Goal: Transaction & Acquisition: Purchase product/service

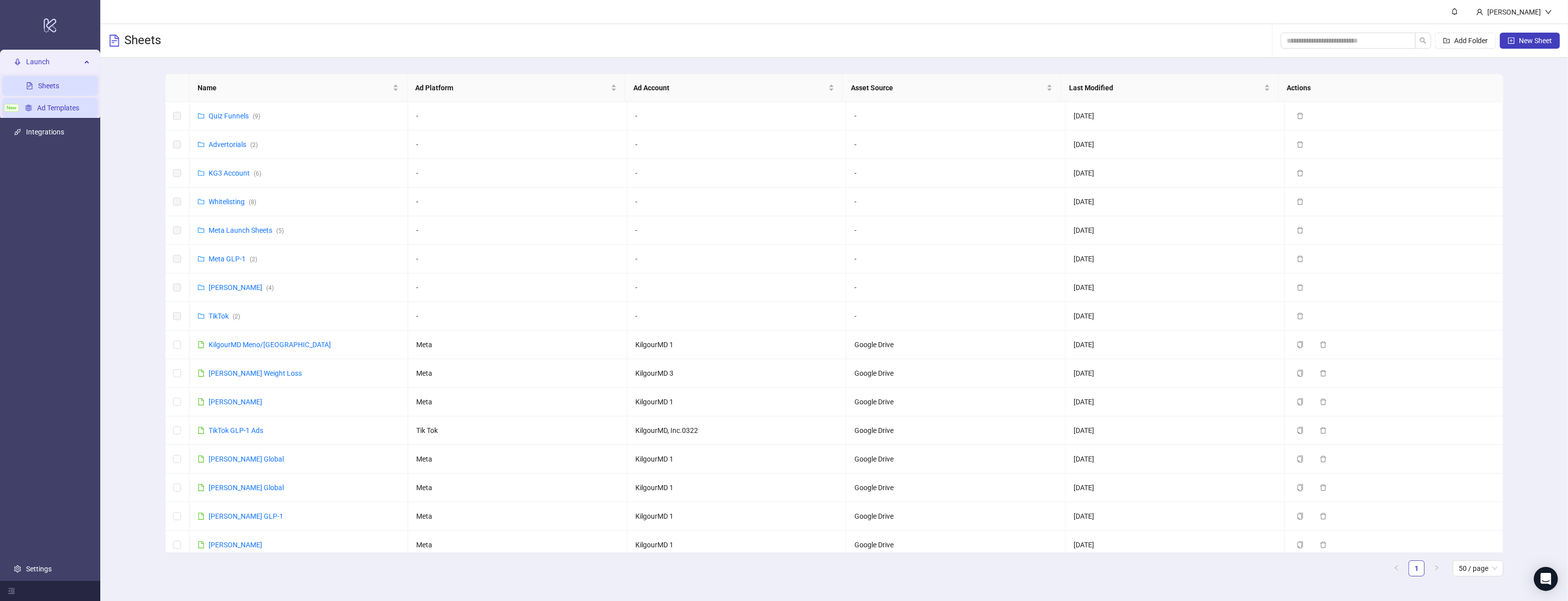
click at [51, 112] on link "Ad Templates" at bounding box center [58, 108] width 42 height 8
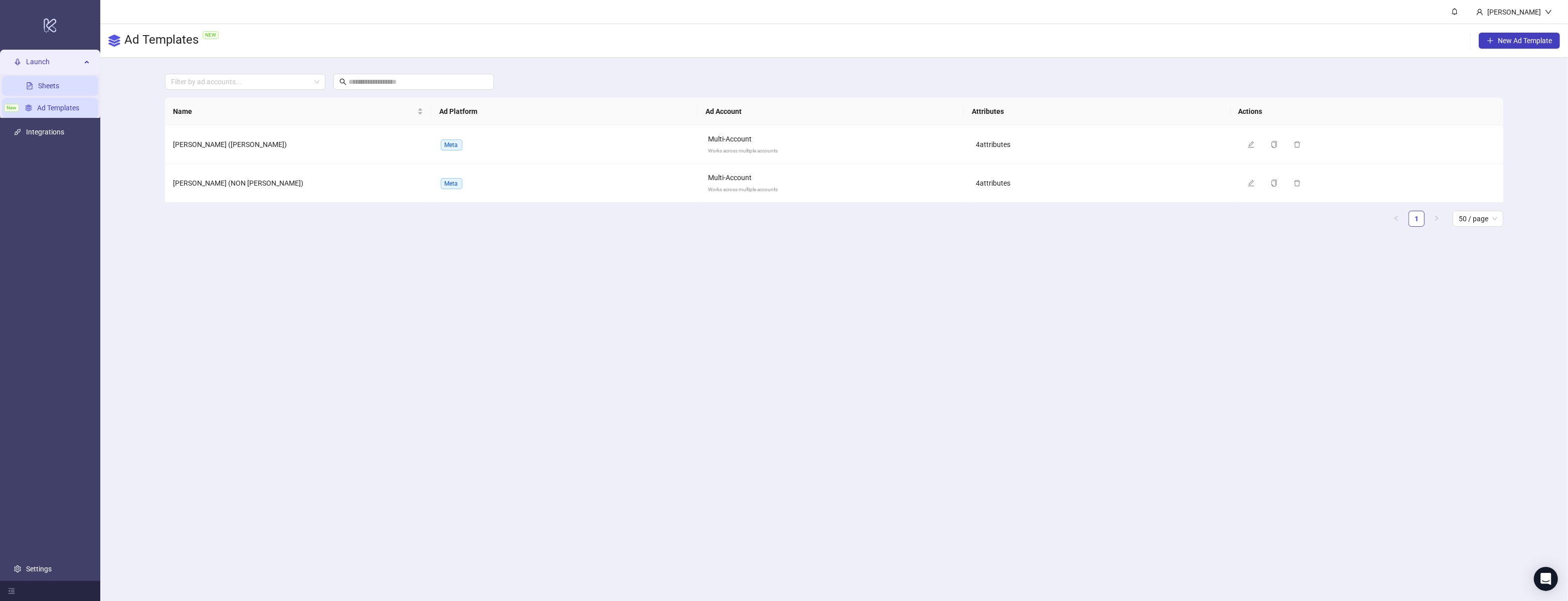
click at [57, 90] on link "Sheets" at bounding box center [48, 85] width 21 height 8
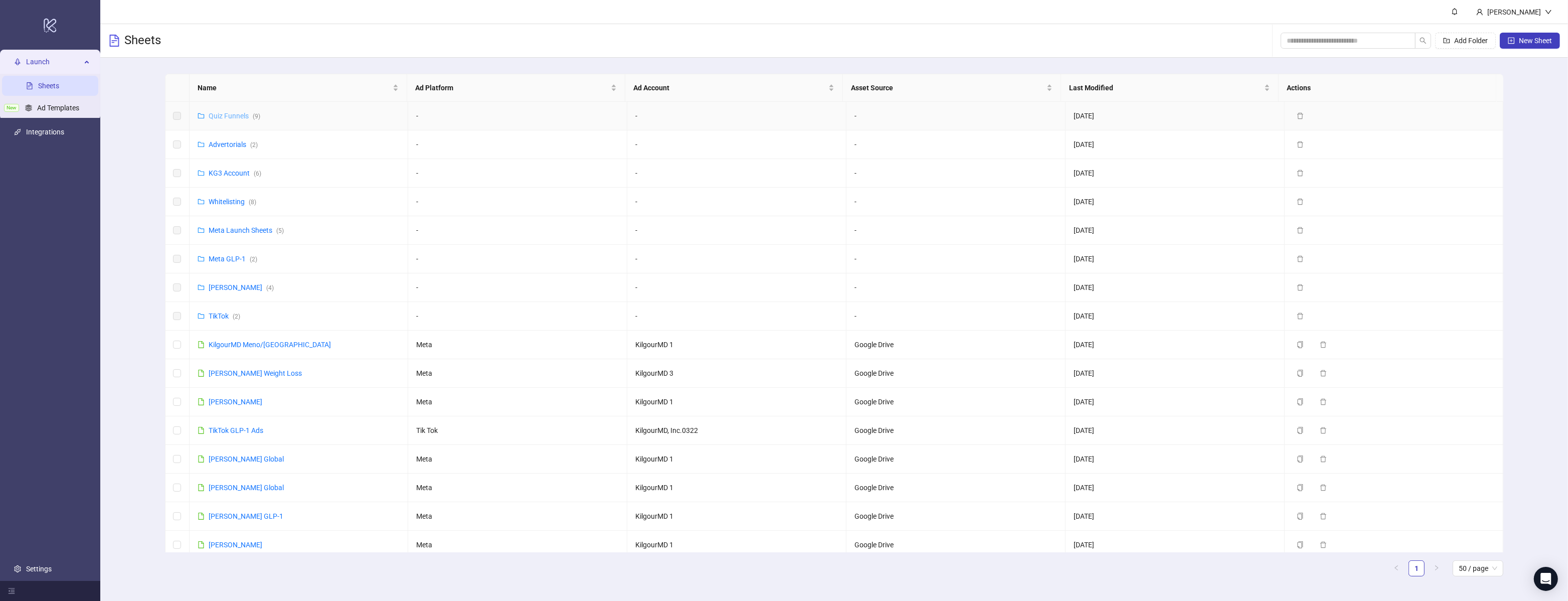
click at [236, 116] on link "Quiz Funnels ( 9 )" at bounding box center [234, 115] width 51 height 8
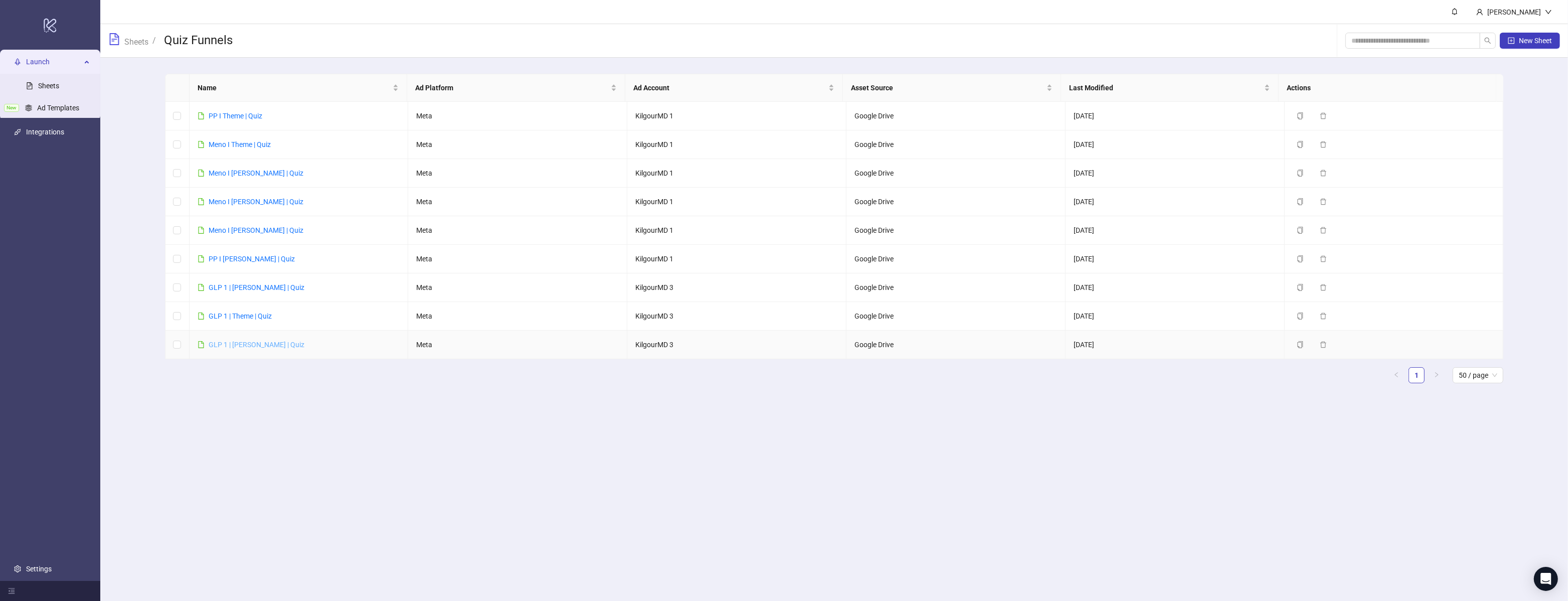
click at [245, 346] on link "GLP 1 | [PERSON_NAME] | Quiz" at bounding box center [256, 345] width 96 height 8
click at [235, 231] on link "Meno I [PERSON_NAME] | Quiz" at bounding box center [256, 230] width 95 height 8
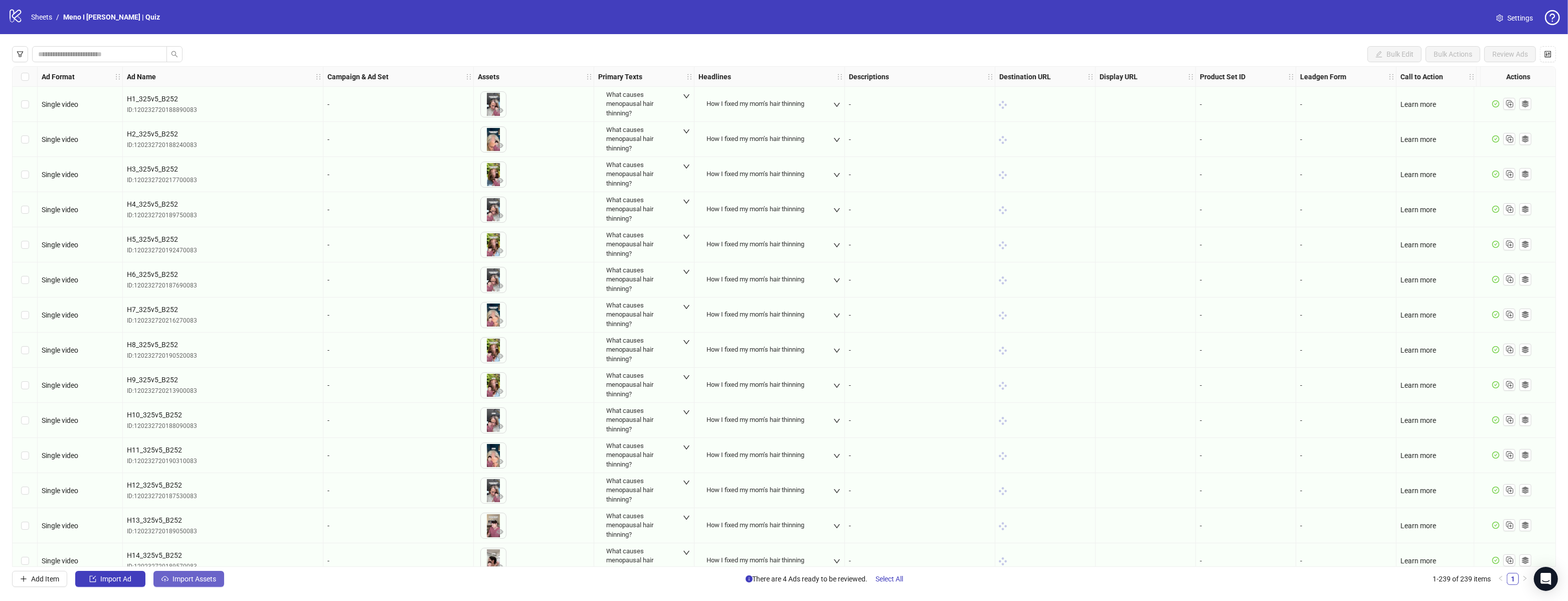
click at [198, 581] on span "Import Assets" at bounding box center [194, 579] width 43 height 8
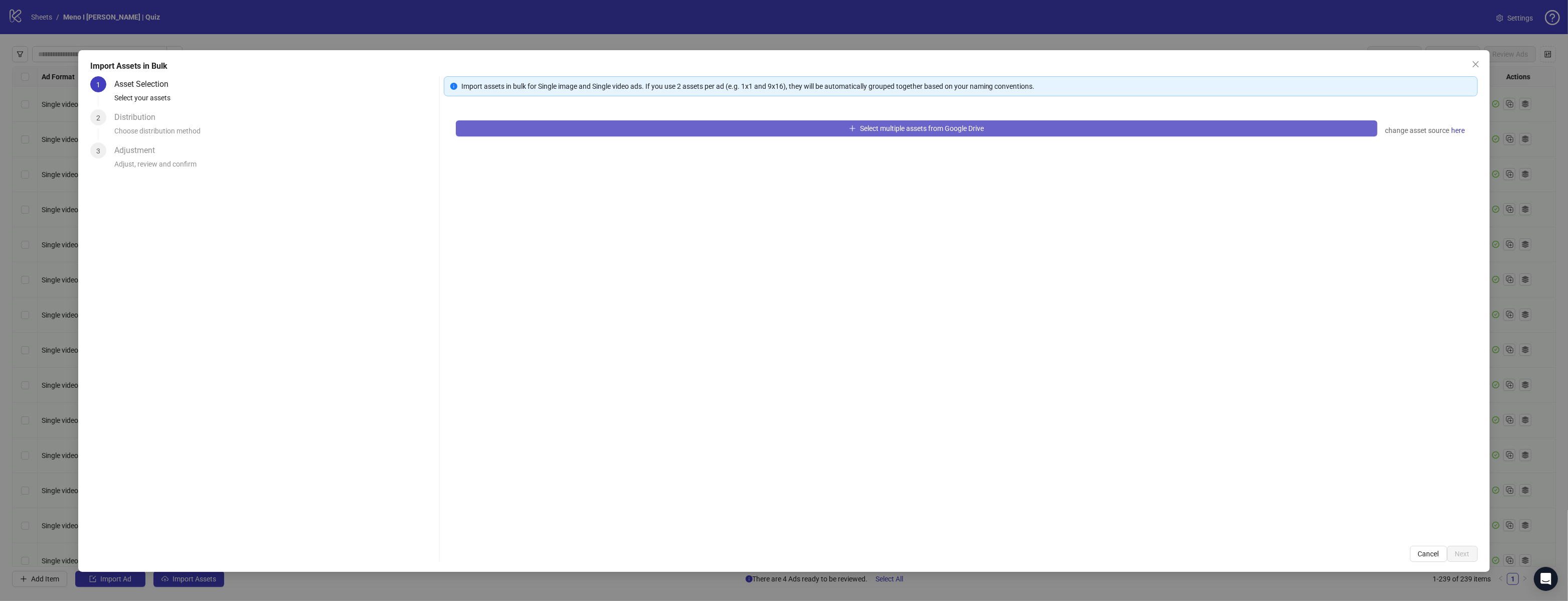
click at [691, 135] on button "Select multiple assets from Google Drive" at bounding box center [917, 128] width 922 height 16
click at [558, 135] on button "Select multiple assets from Google Drive" at bounding box center [917, 128] width 922 height 16
click at [556, 133] on button "Select multiple assets from Google Drive" at bounding box center [917, 128] width 922 height 16
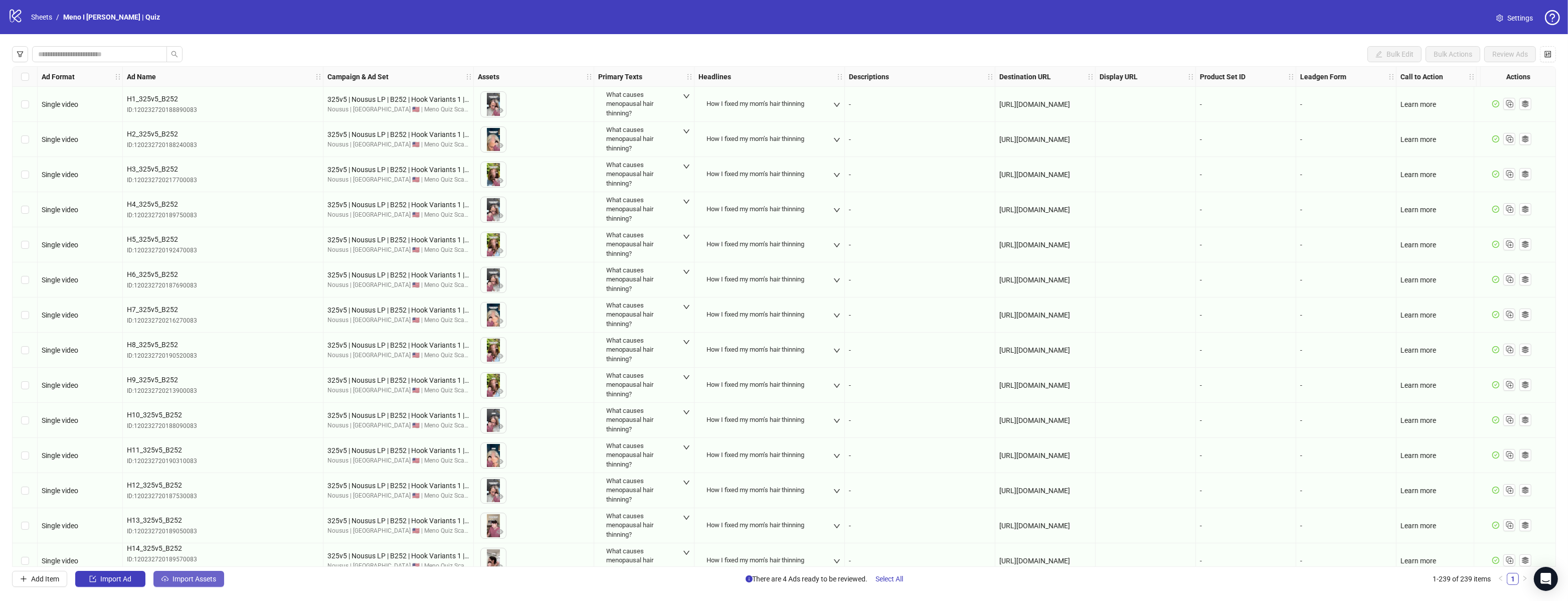
drag, startPoint x: 190, startPoint y: 575, endPoint x: 198, endPoint y: 573, distance: 8.2
click at [190, 575] on span "Import Assets" at bounding box center [194, 579] width 43 height 8
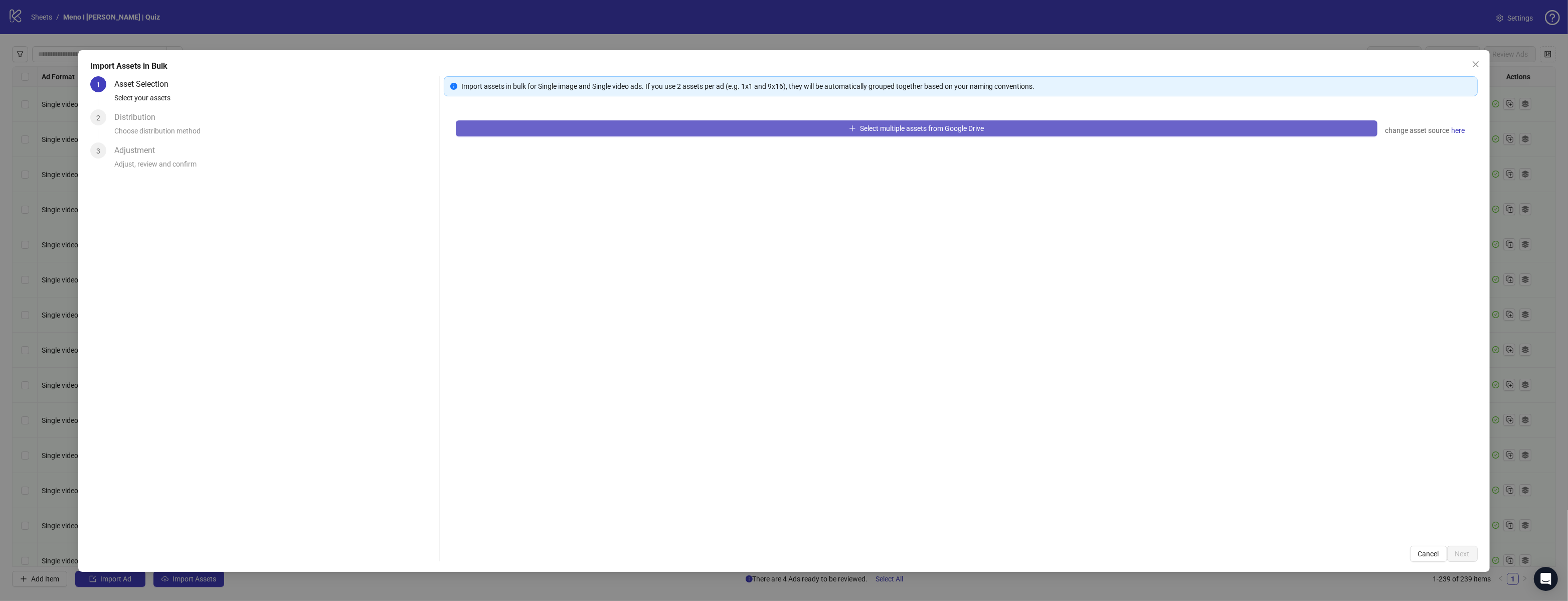
click at [762, 135] on button "Select multiple assets from Google Drive" at bounding box center [917, 128] width 922 height 16
click at [762, 130] on button "Select multiple assets from Google Drive" at bounding box center [917, 128] width 922 height 16
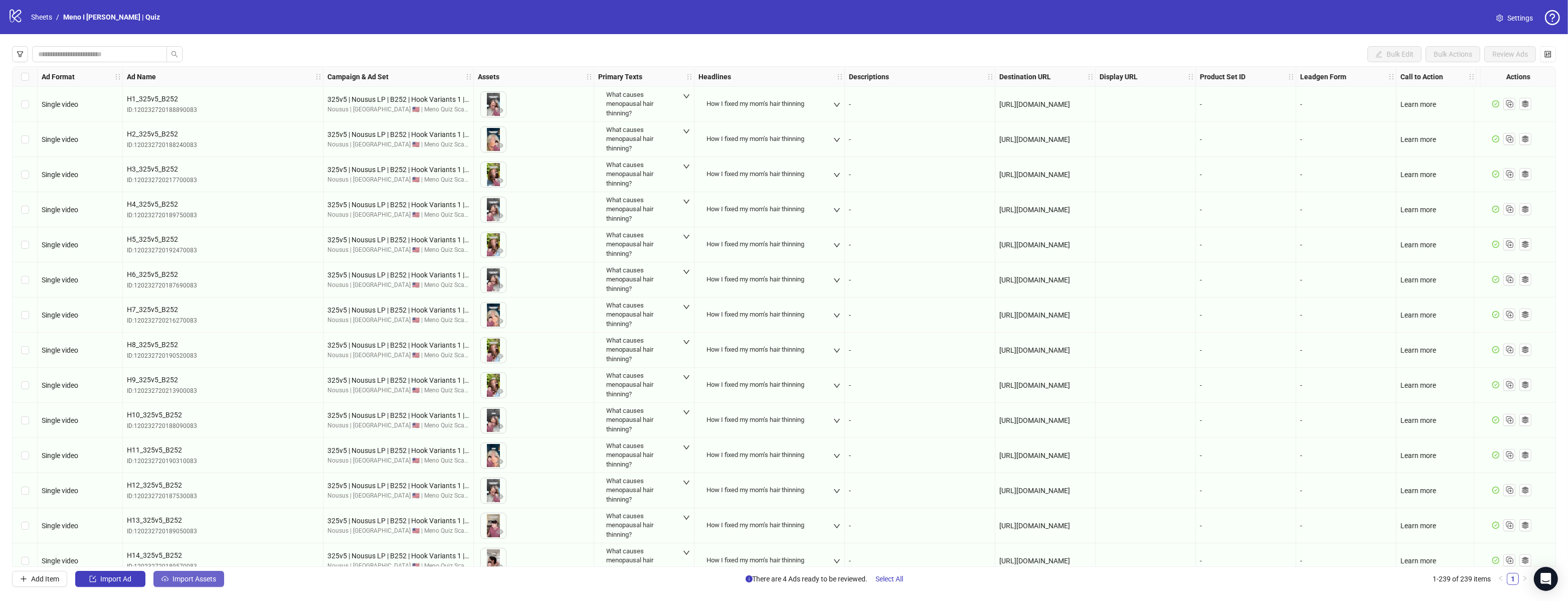
click at [195, 584] on button "Import Assets" at bounding box center [188, 579] width 70 height 16
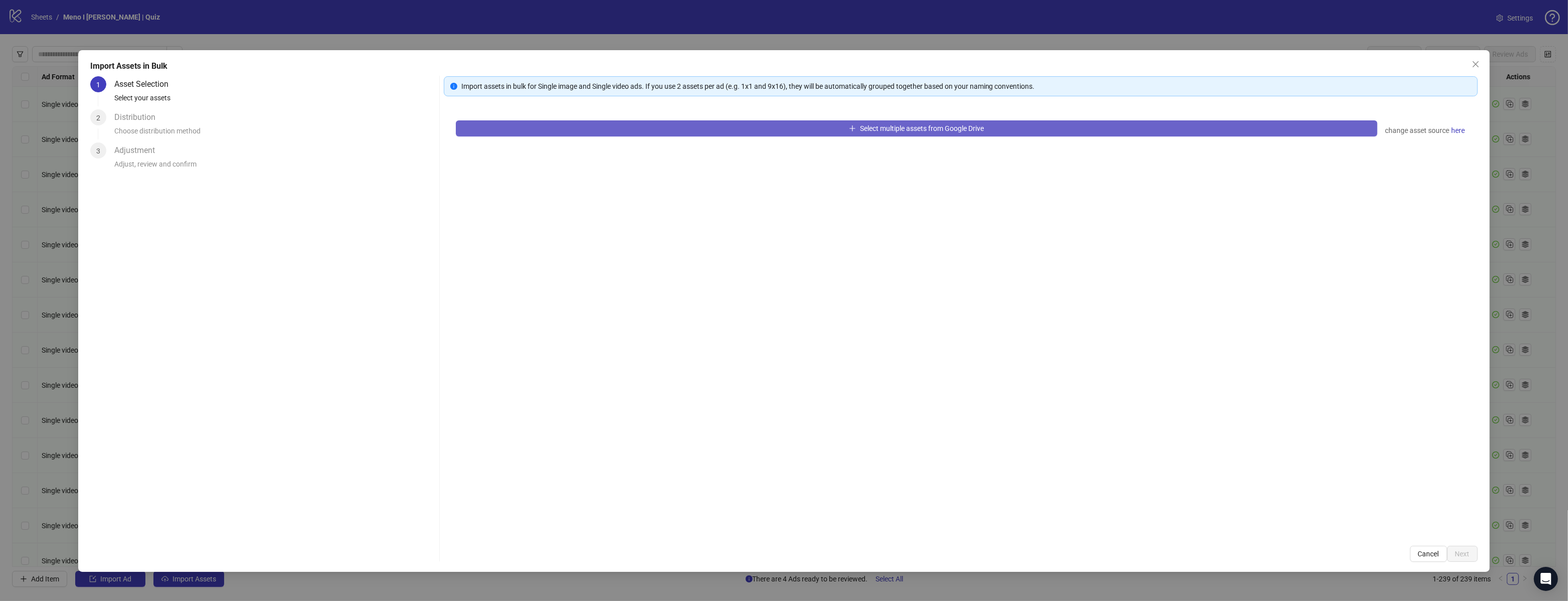
click at [707, 134] on button "Select multiple assets from Google Drive" at bounding box center [917, 128] width 922 height 16
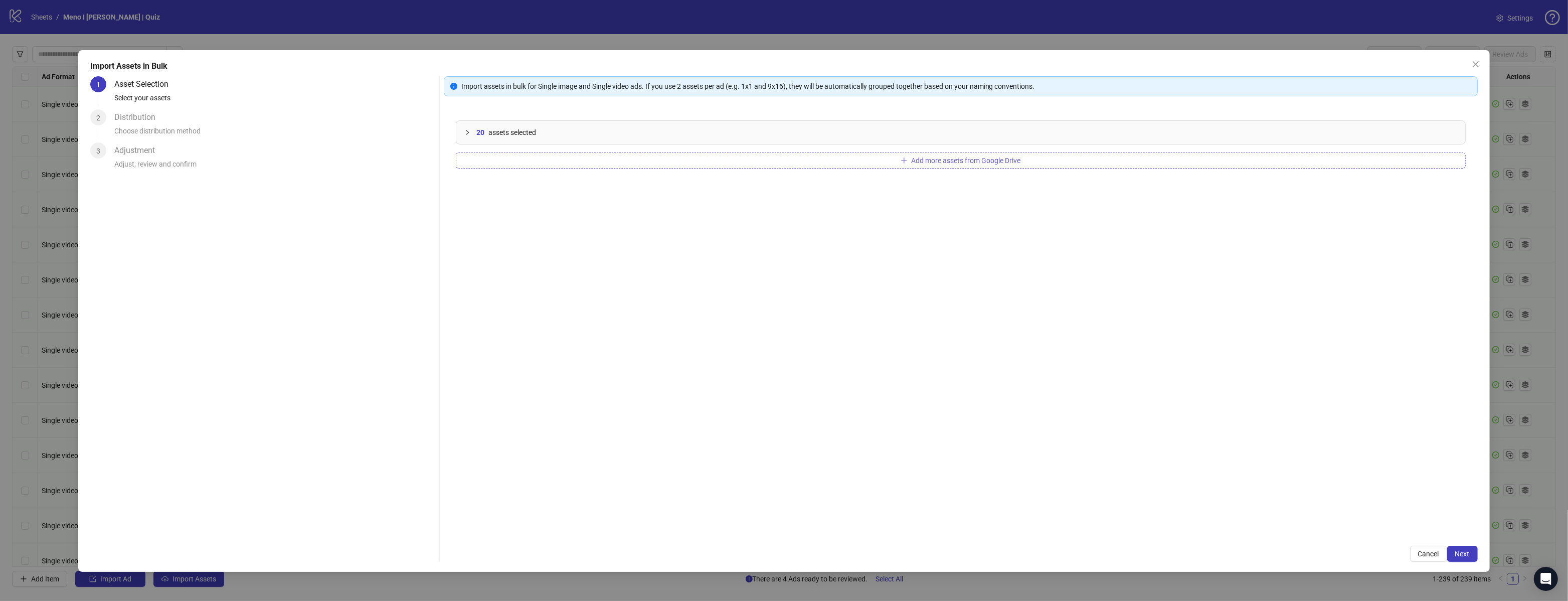
click at [567, 161] on button "Add more assets from Google Drive" at bounding box center [961, 161] width 1010 height 16
click at [741, 138] on div "40 assets selected" at bounding box center [960, 132] width 1009 height 23
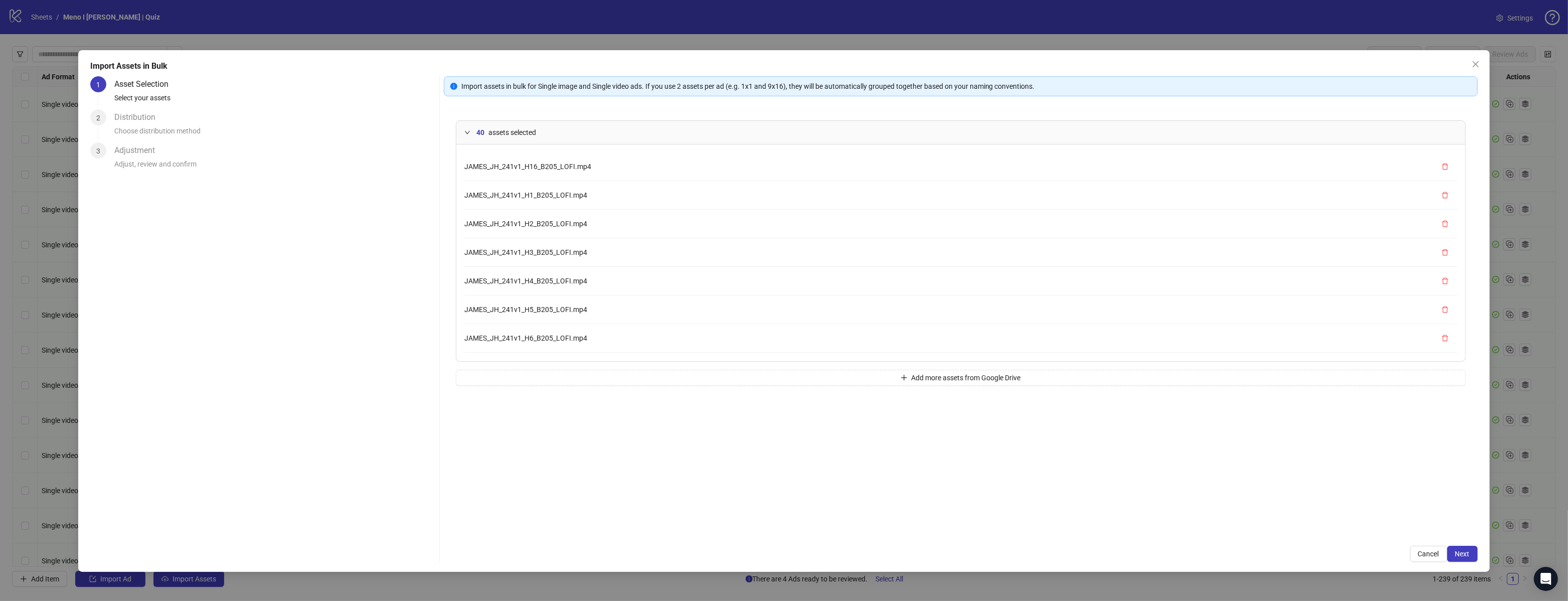
click at [741, 134] on div "40 assets selected" at bounding box center [967, 133] width 981 height 11
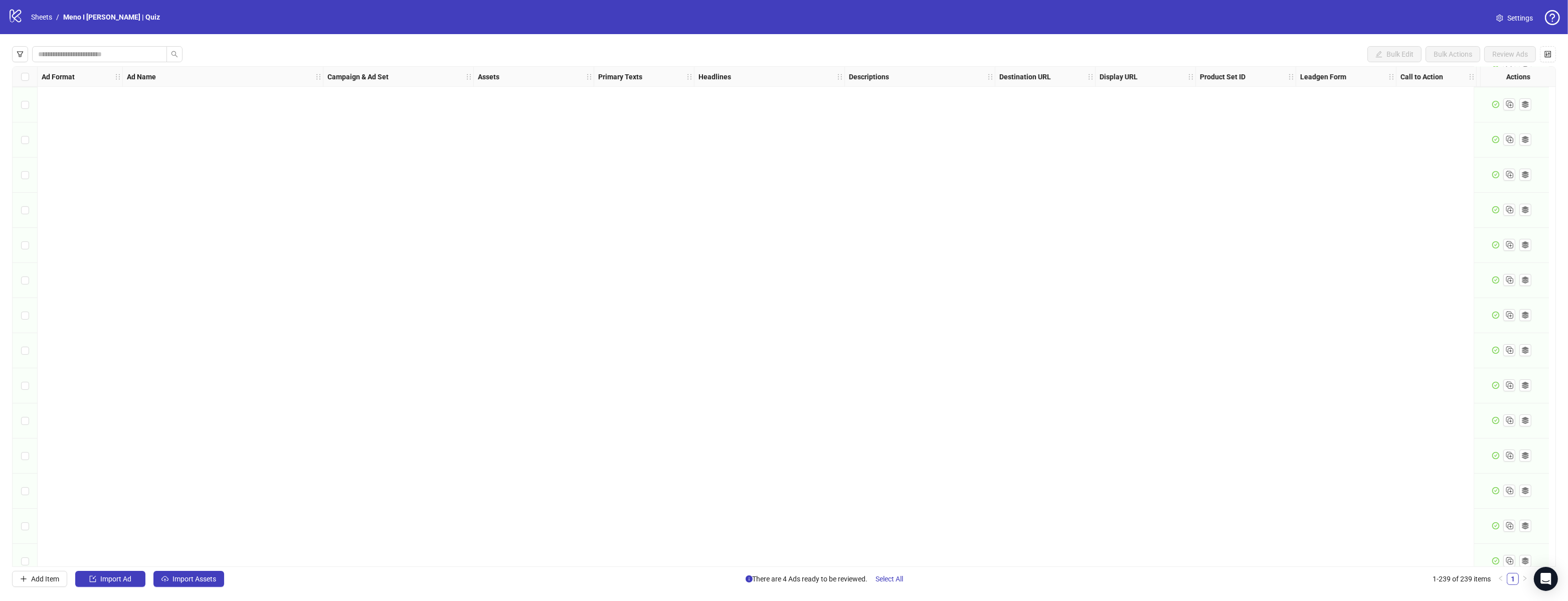
scroll to position [5805, 0]
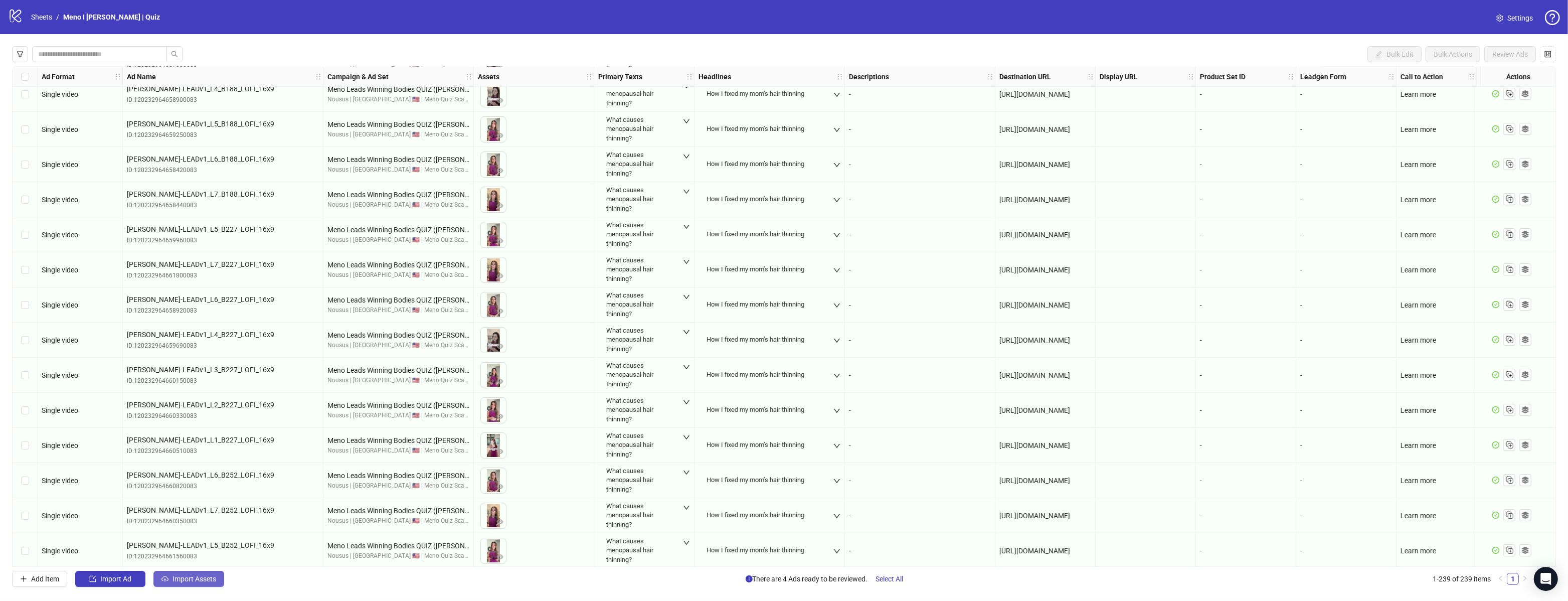
click at [192, 580] on span "Import Assets" at bounding box center [194, 579] width 43 height 8
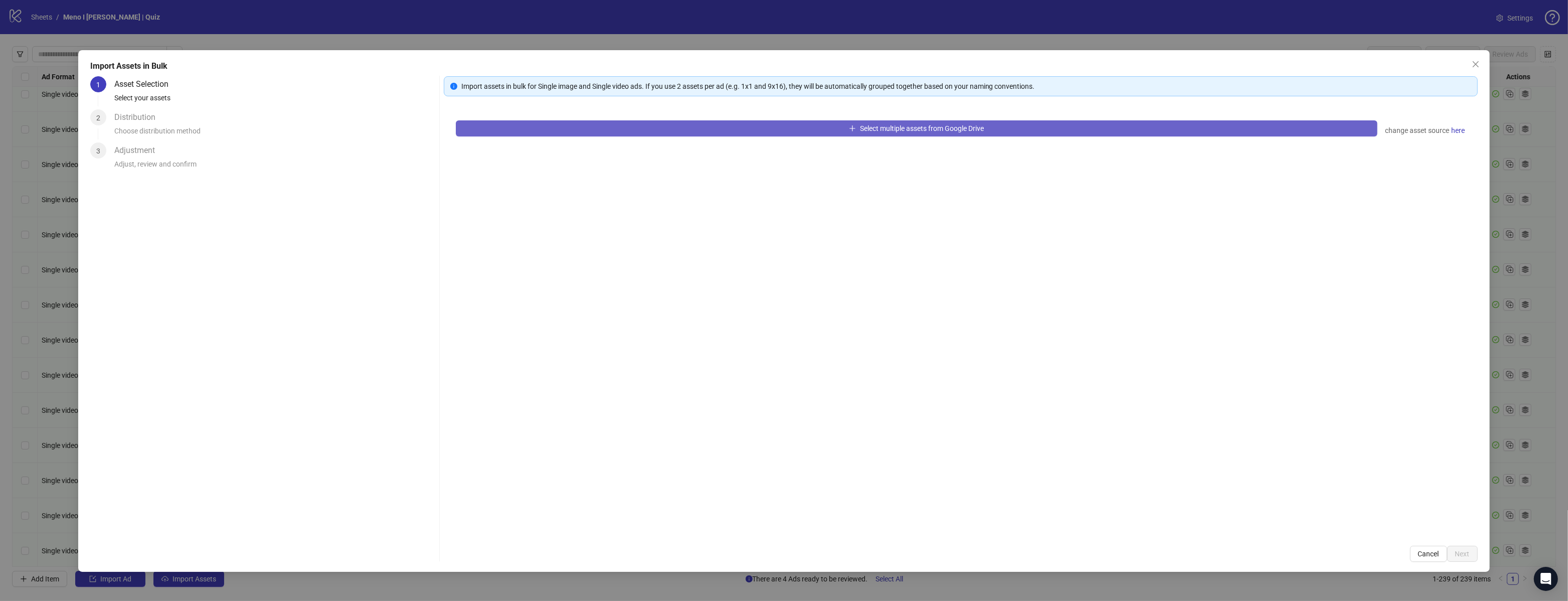
click at [632, 127] on button "Select multiple assets from Google Drive" at bounding box center [917, 128] width 922 height 16
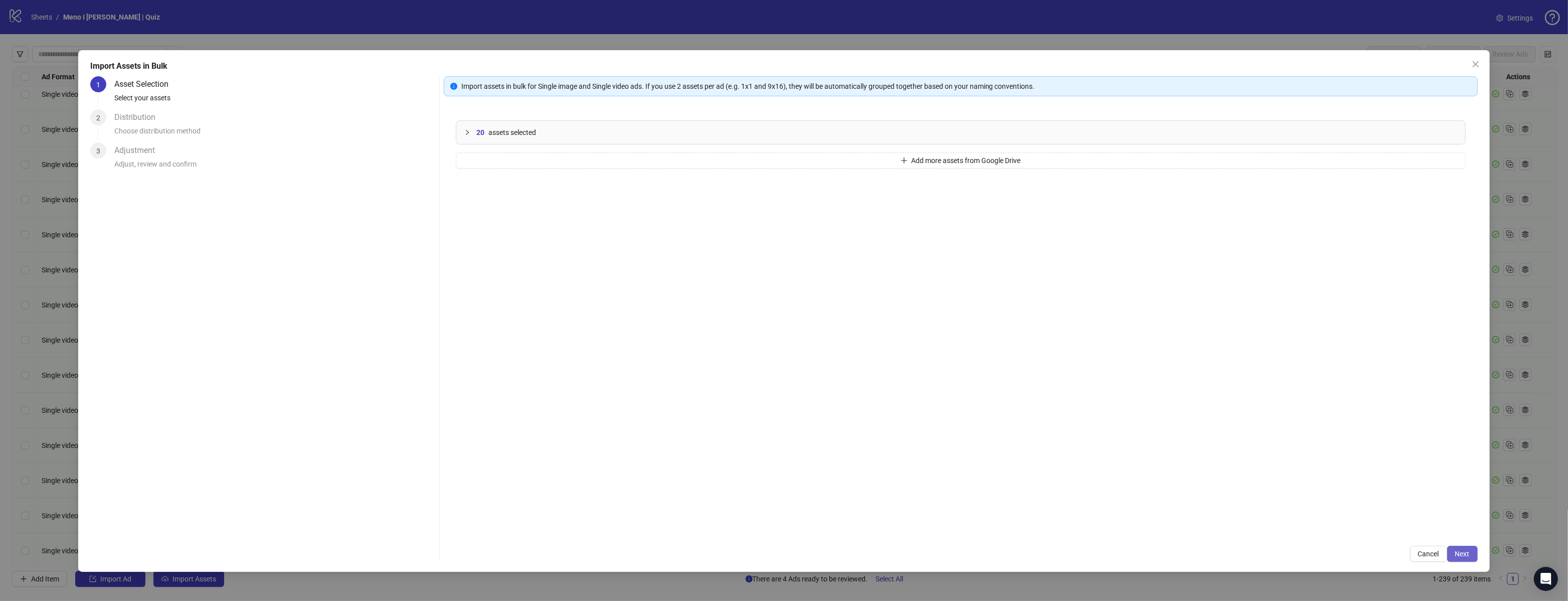
click at [1462, 558] on span "Next" at bounding box center [1462, 554] width 14 height 8
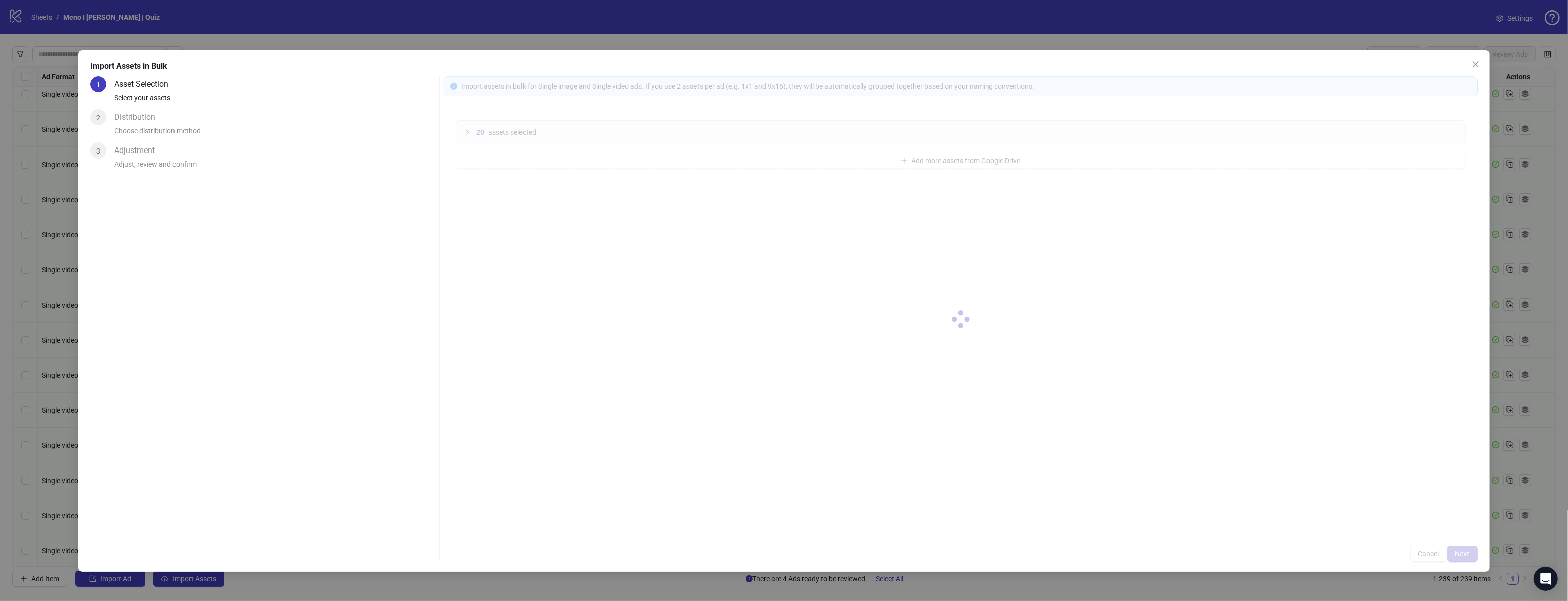
click at [1461, 558] on div at bounding box center [961, 319] width 1034 height 486
click at [1462, 555] on div at bounding box center [961, 319] width 1034 height 486
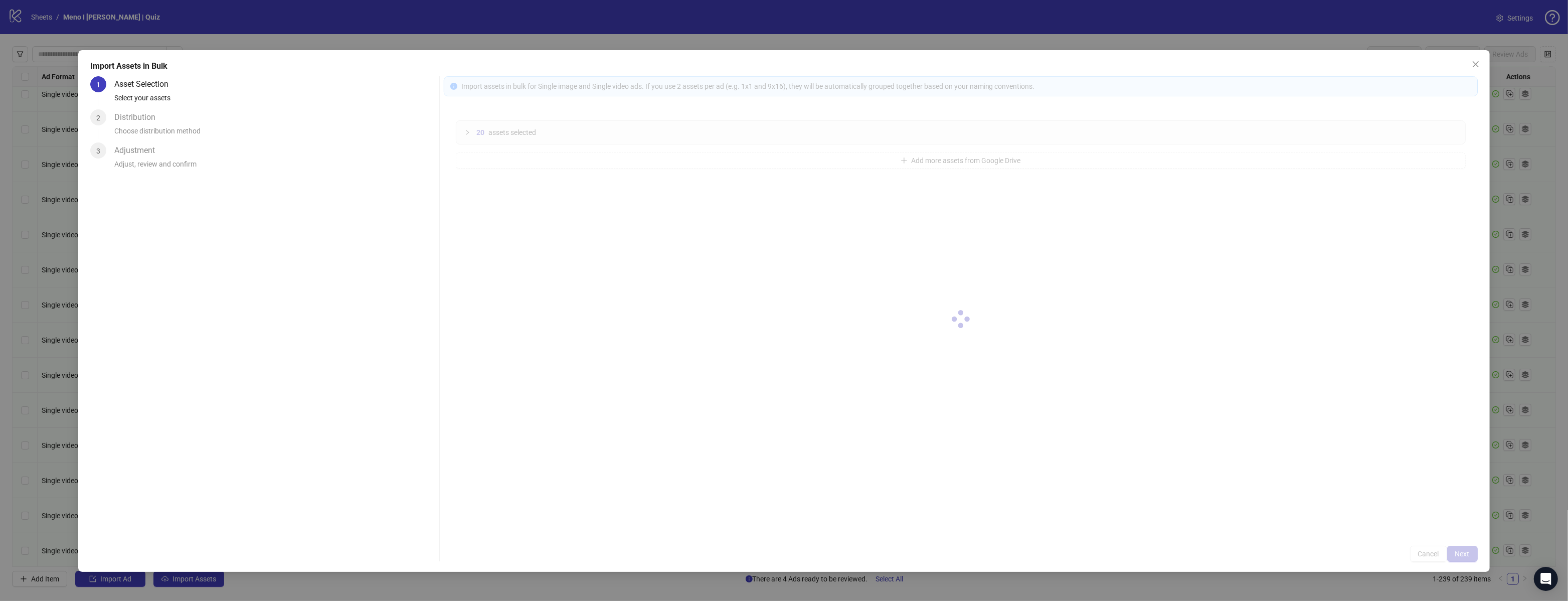
click at [1462, 554] on div at bounding box center [961, 319] width 1034 height 486
click at [1461, 553] on div at bounding box center [961, 319] width 1034 height 486
click at [1462, 554] on div at bounding box center [961, 319] width 1034 height 486
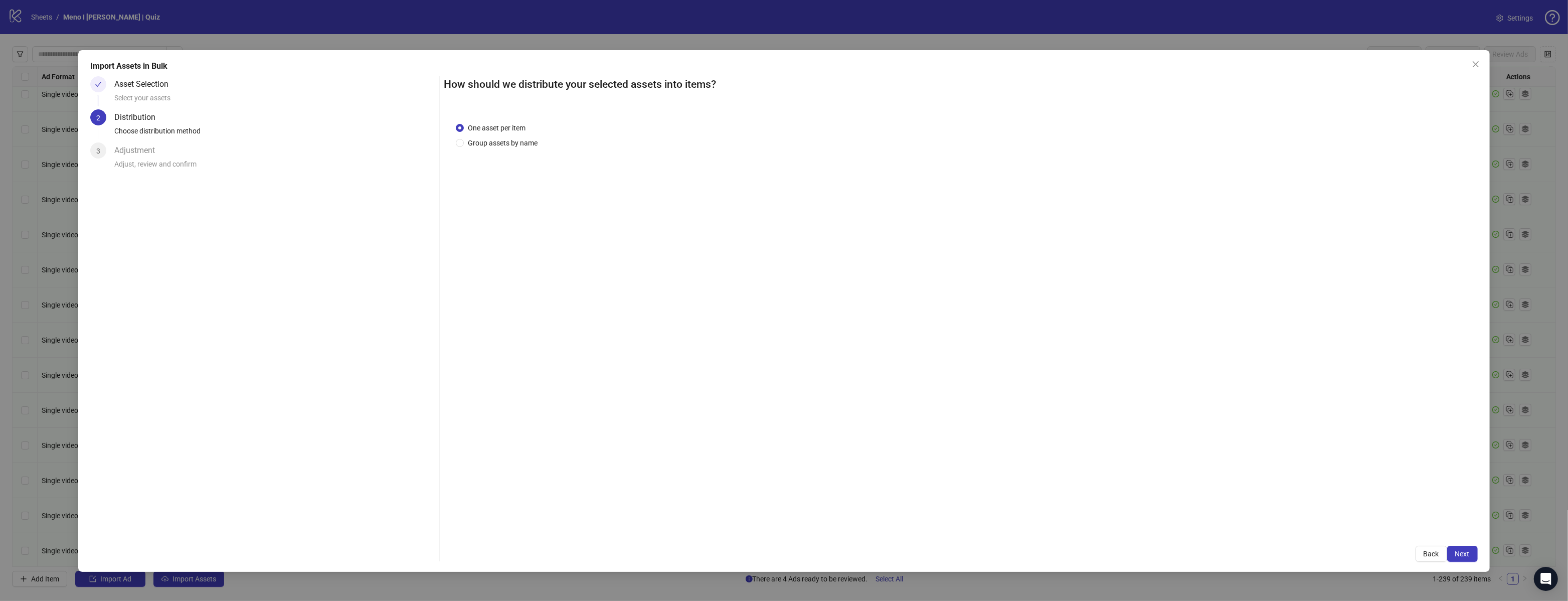
click at [1462, 554] on span "Next" at bounding box center [1462, 554] width 14 height 8
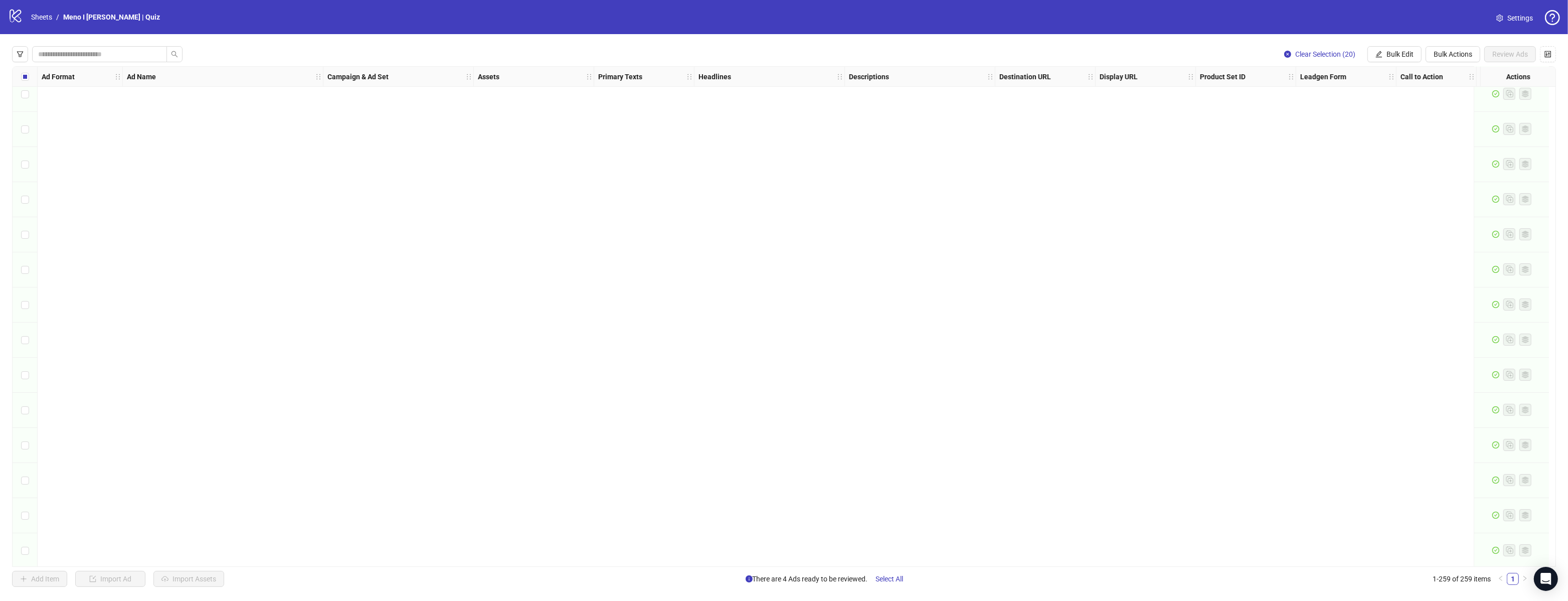
scroll to position [8620, 0]
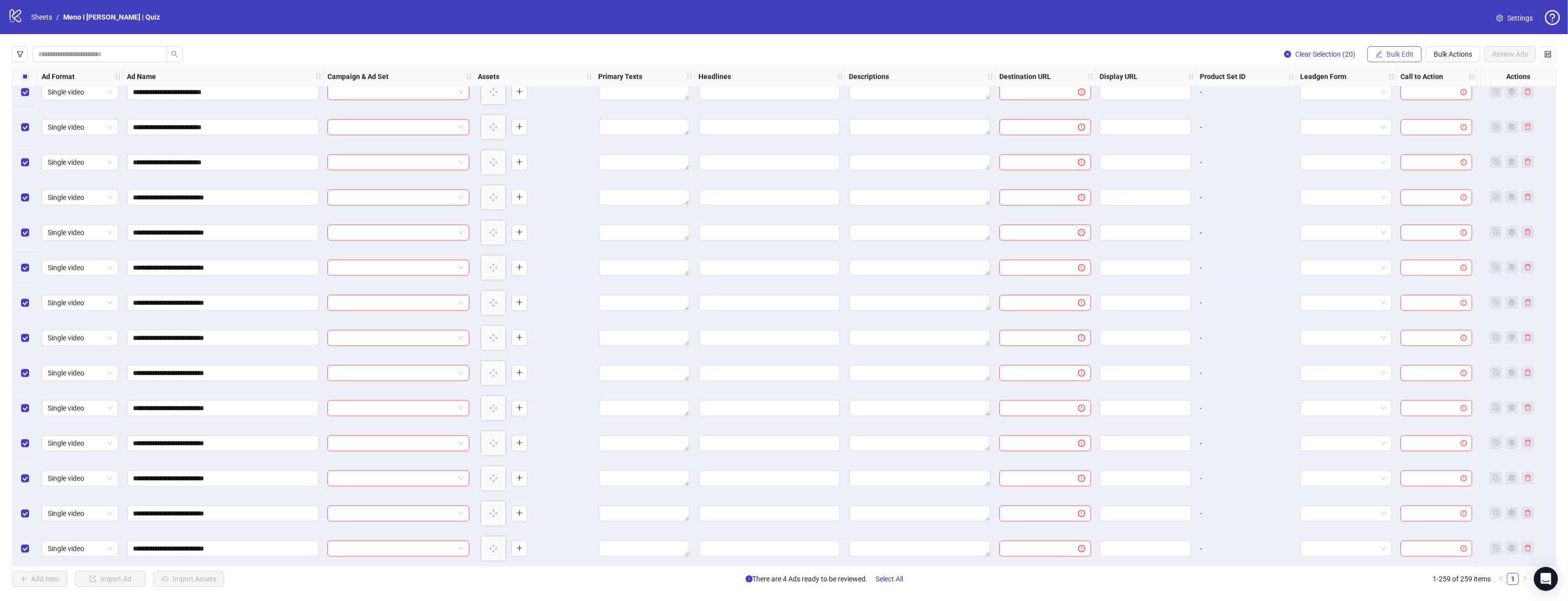
click at [1390, 55] on span "Bulk Edit" at bounding box center [1400, 54] width 27 height 8
click at [1400, 110] on span "Campaign & Ad Set" at bounding box center [1405, 107] width 60 height 11
click at [1304, 104] on input "search" at bounding box center [1362, 97] width 179 height 15
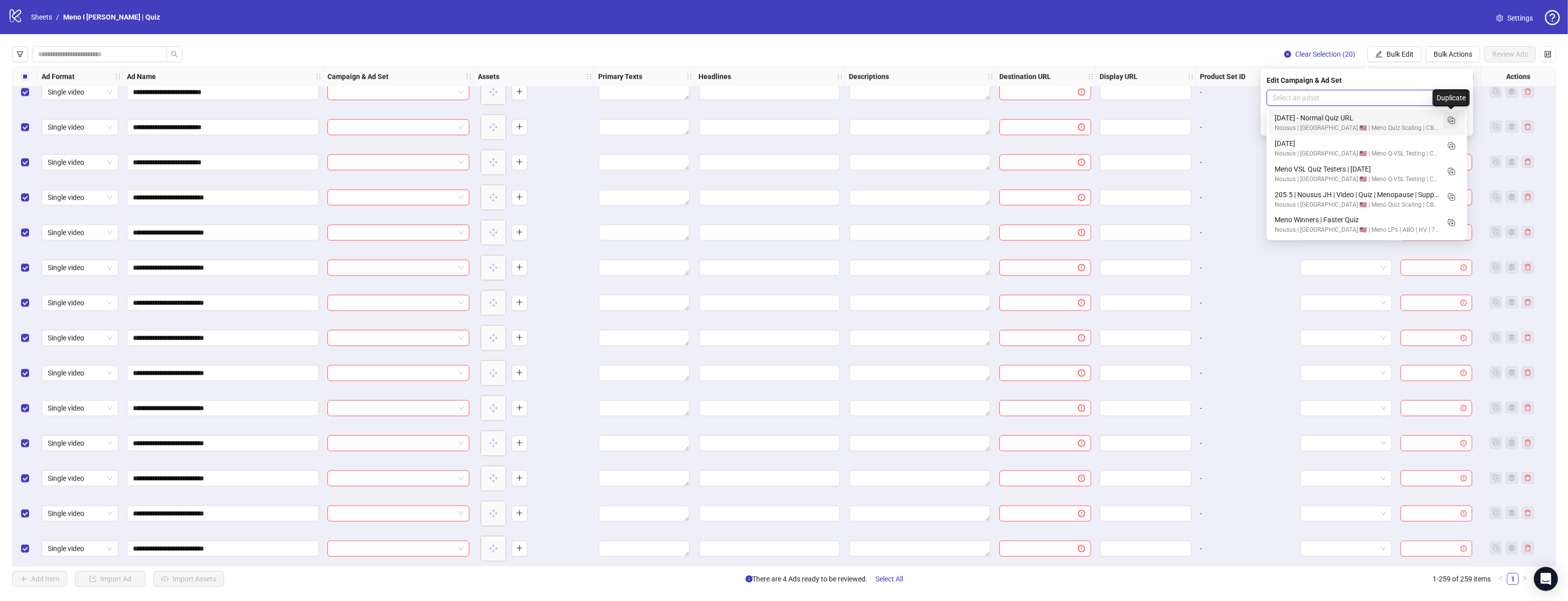
click at [1452, 119] on rect "Duplicate" at bounding box center [1453, 121] width 5 height 5
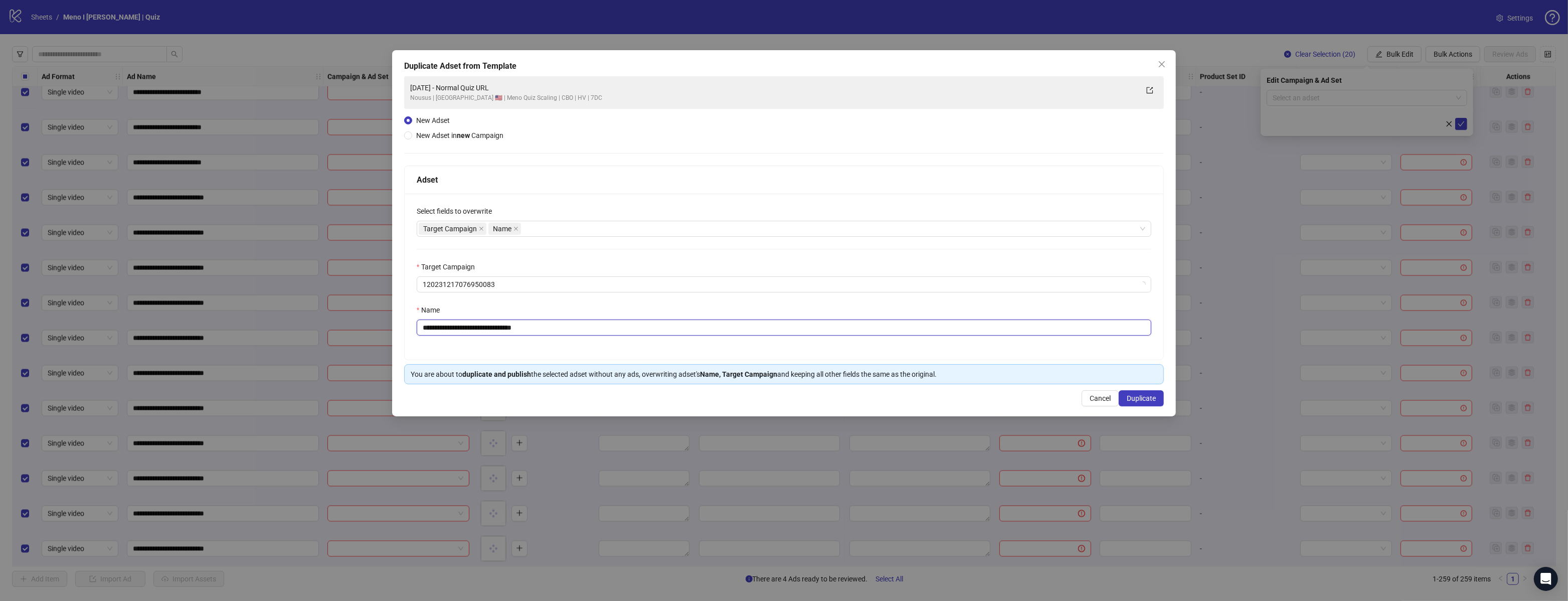
click at [597, 323] on input "**********" at bounding box center [784, 327] width 735 height 16
paste input "**********"
click at [512, 327] on input "**********" at bounding box center [784, 327] width 735 height 16
click at [533, 330] on input "**********" at bounding box center [784, 327] width 735 height 16
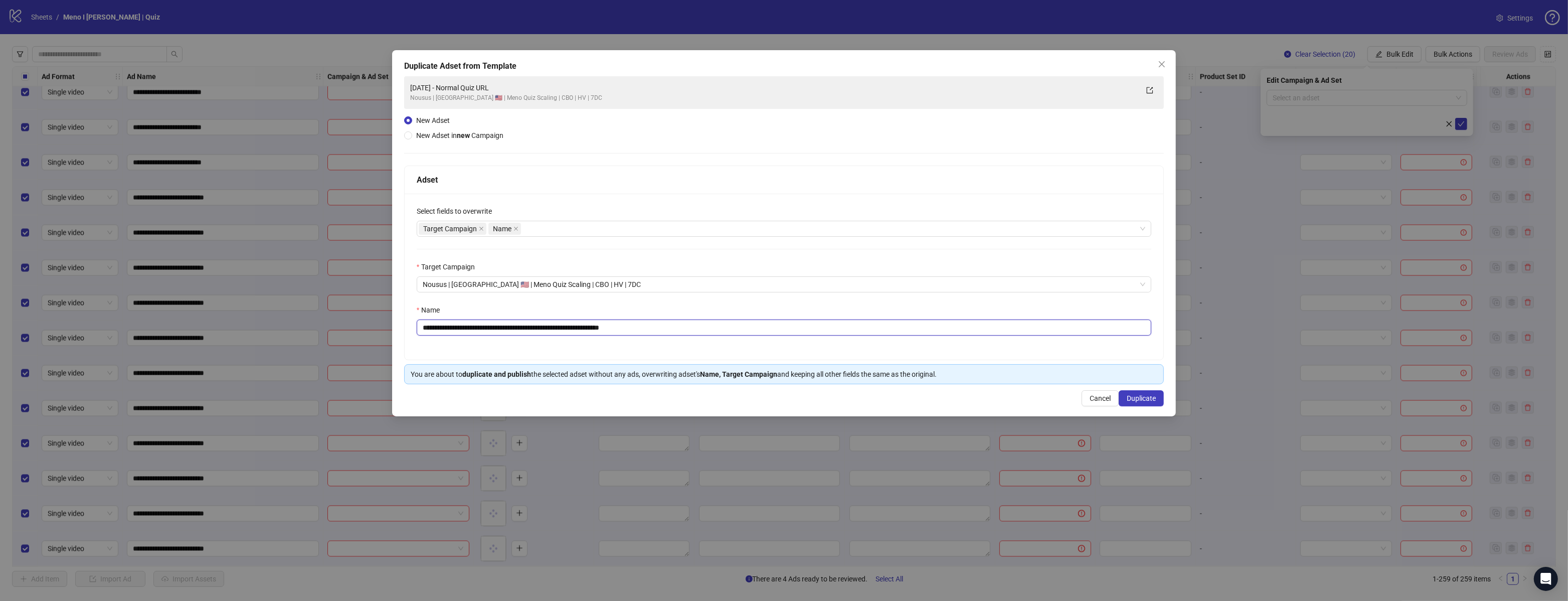
click at [533, 330] on input "**********" at bounding box center [784, 327] width 735 height 16
type input "**********"
click at [1142, 399] on span "Duplicate" at bounding box center [1141, 399] width 29 height 8
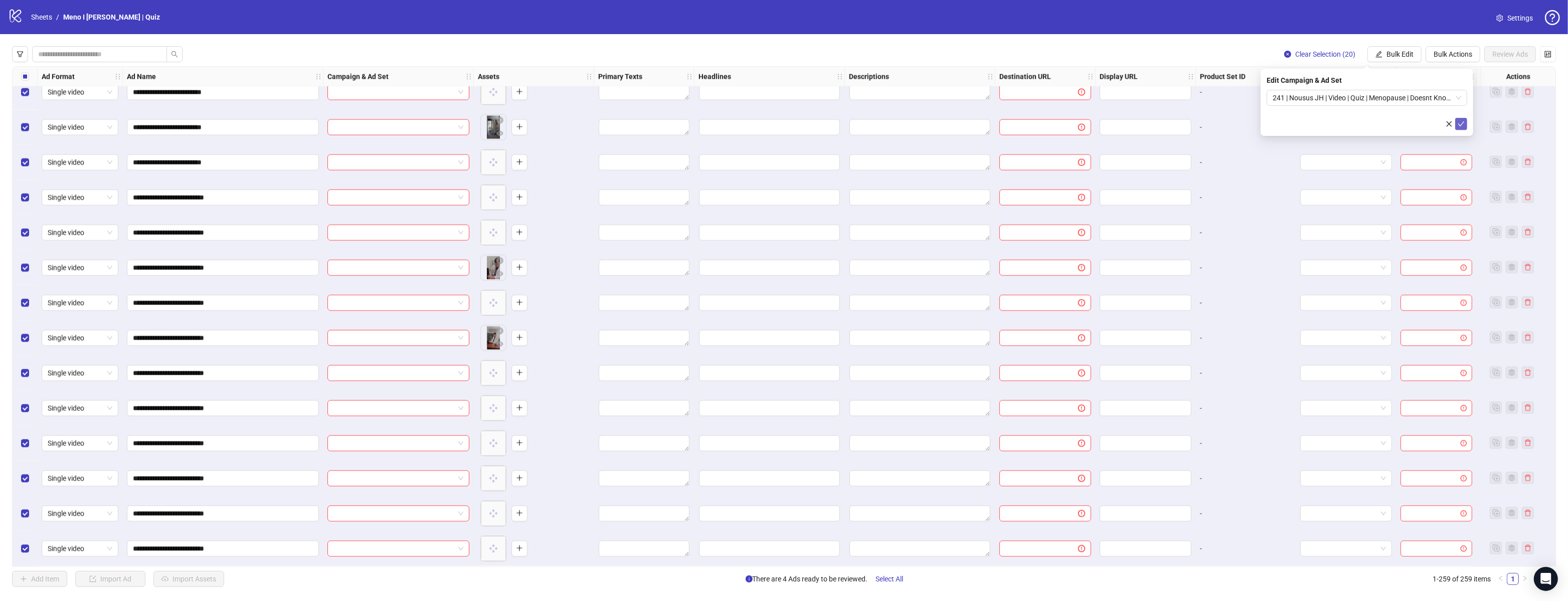
click at [1465, 121] on button "submit" at bounding box center [1461, 123] width 12 height 12
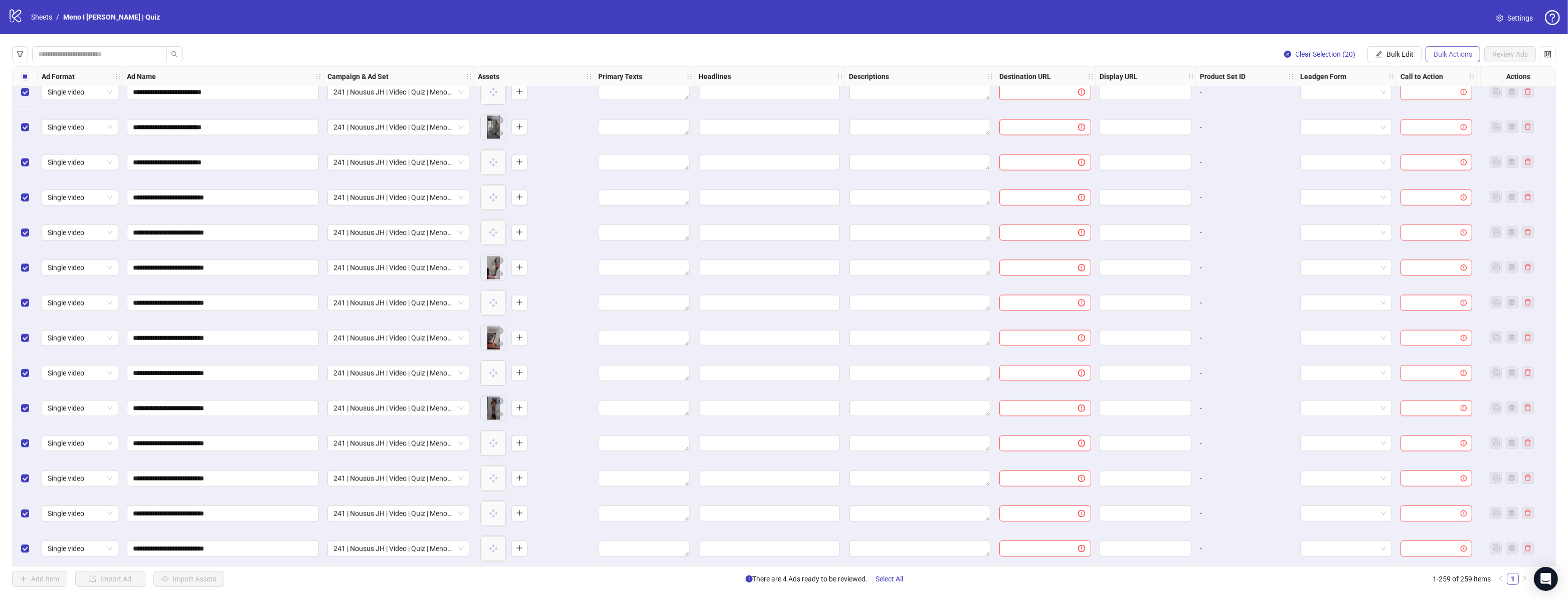
click at [1459, 55] on span "Bulk Actions" at bounding box center [1453, 54] width 39 height 8
click at [1455, 138] on span "Apply Template" at bounding box center [1457, 139] width 47 height 11
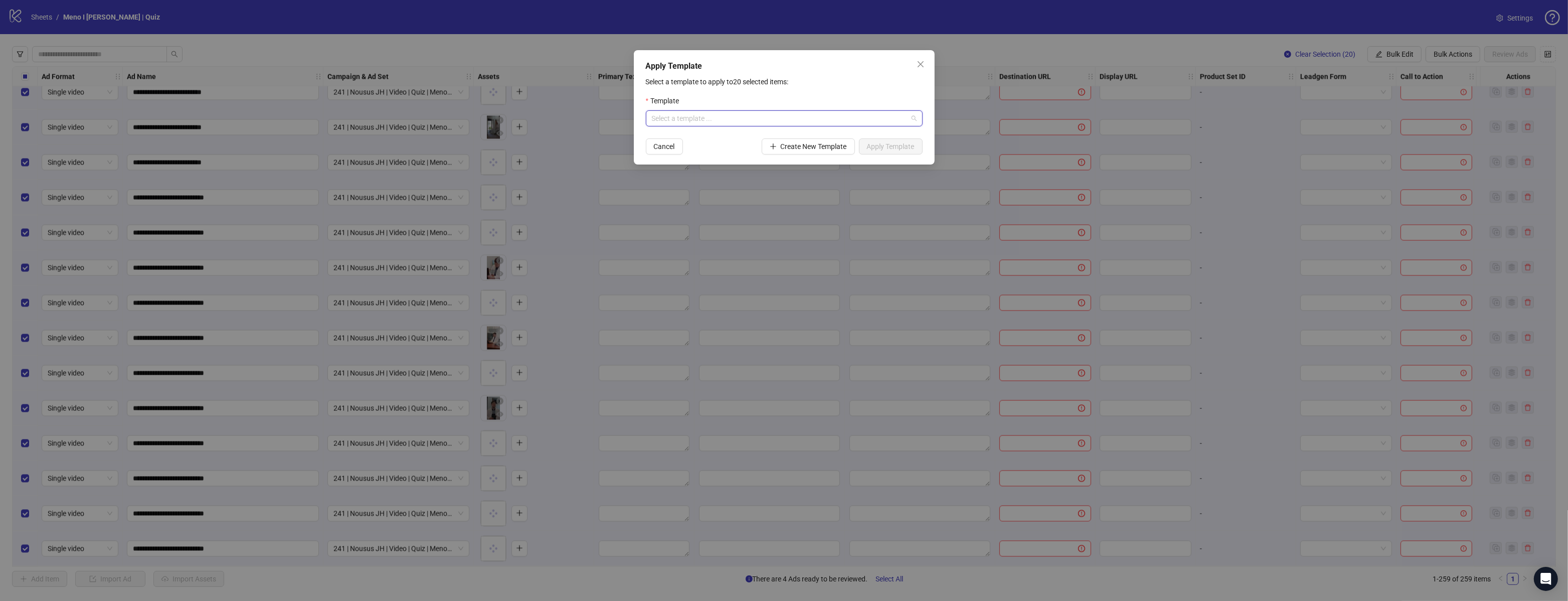
click at [715, 120] on input "search" at bounding box center [780, 118] width 256 height 15
click at [709, 138] on div "Meno Quiz (JAMES)" at bounding box center [784, 139] width 261 height 11
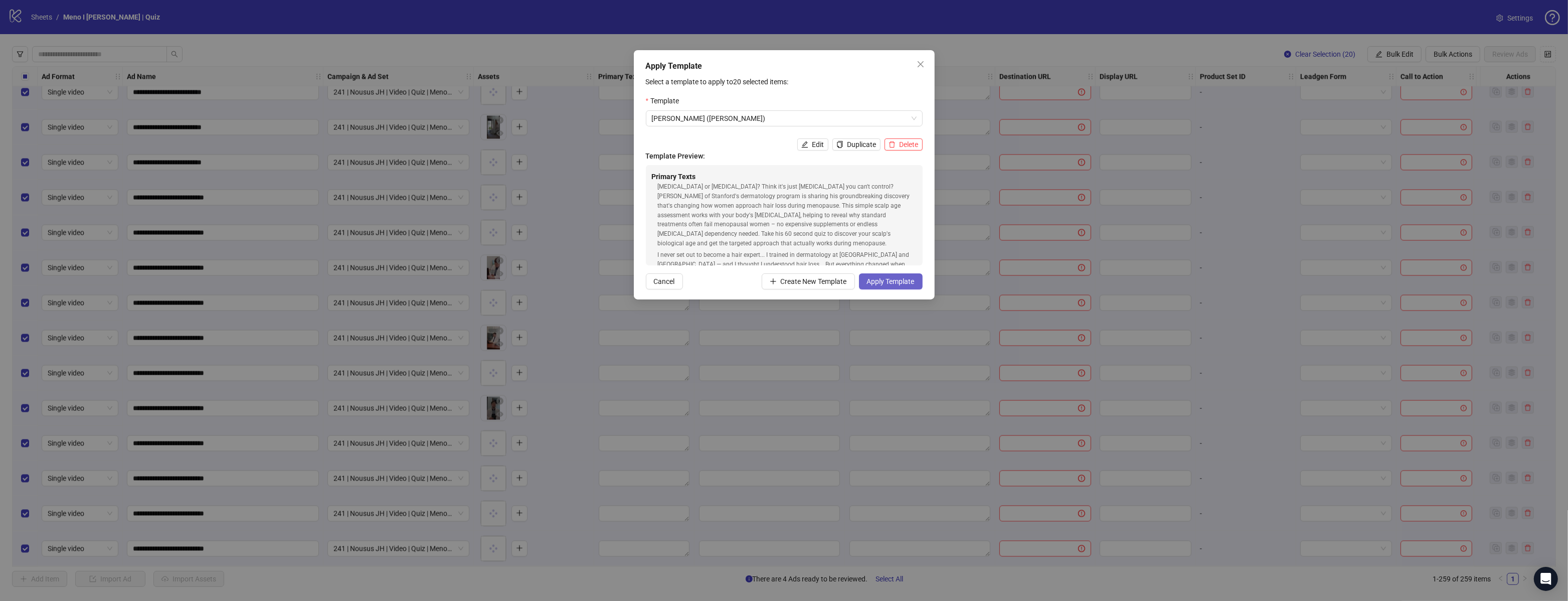
click at [880, 280] on span "Apply Template" at bounding box center [891, 282] width 47 height 8
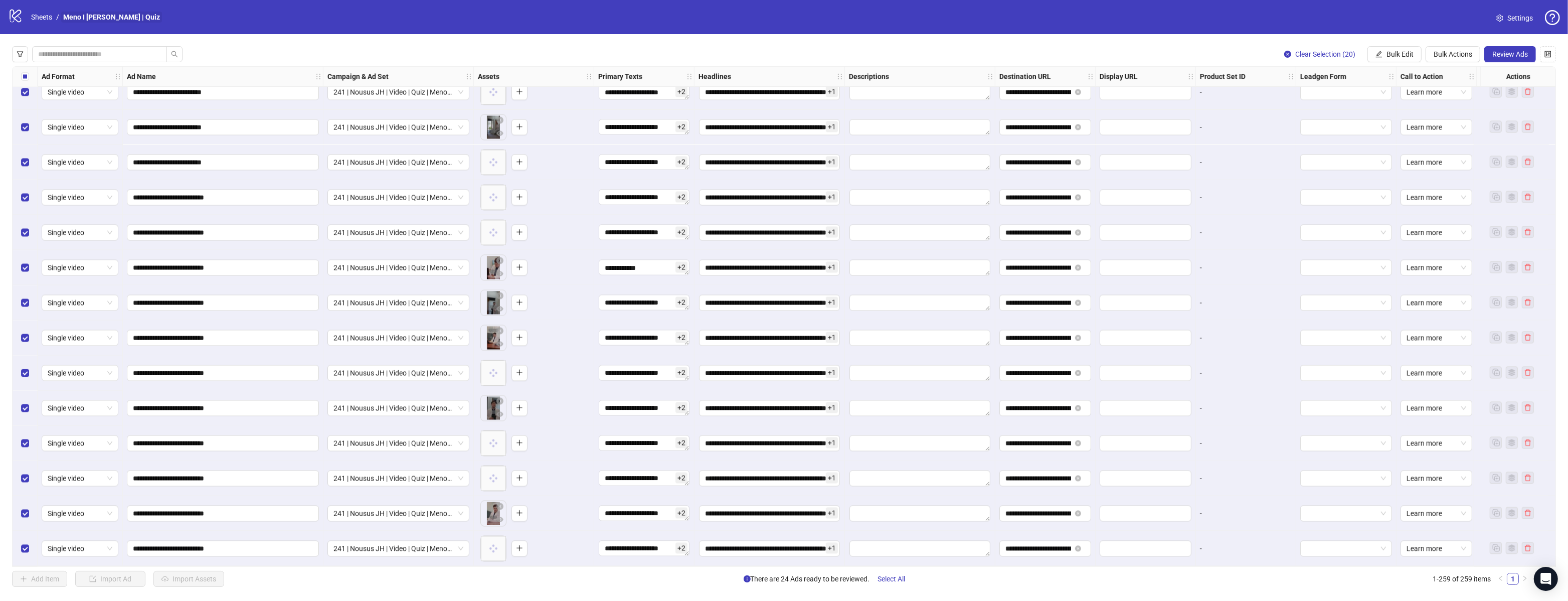
click at [79, 20] on link "Meno I [PERSON_NAME] | Quiz" at bounding box center [111, 17] width 101 height 11
click at [38, 18] on link "Sheets" at bounding box center [42, 17] width 25 height 11
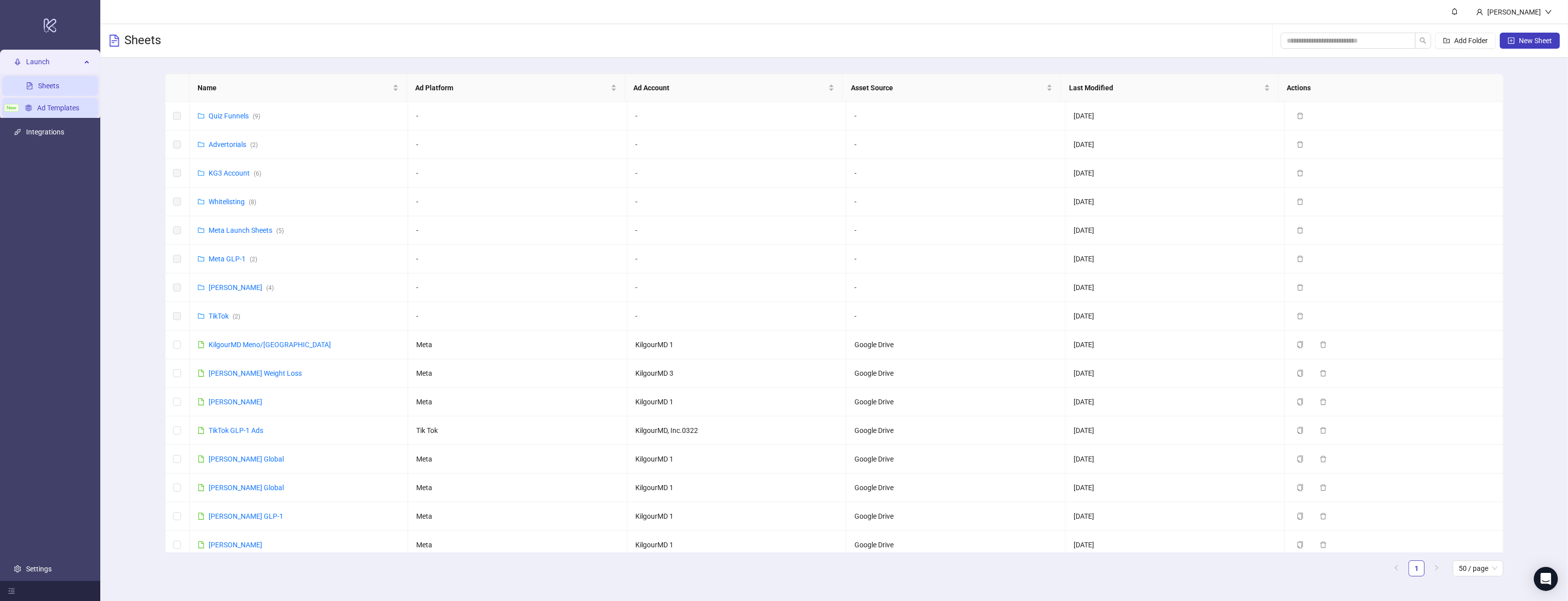
click at [74, 110] on link "Ad Templates" at bounding box center [58, 108] width 42 height 8
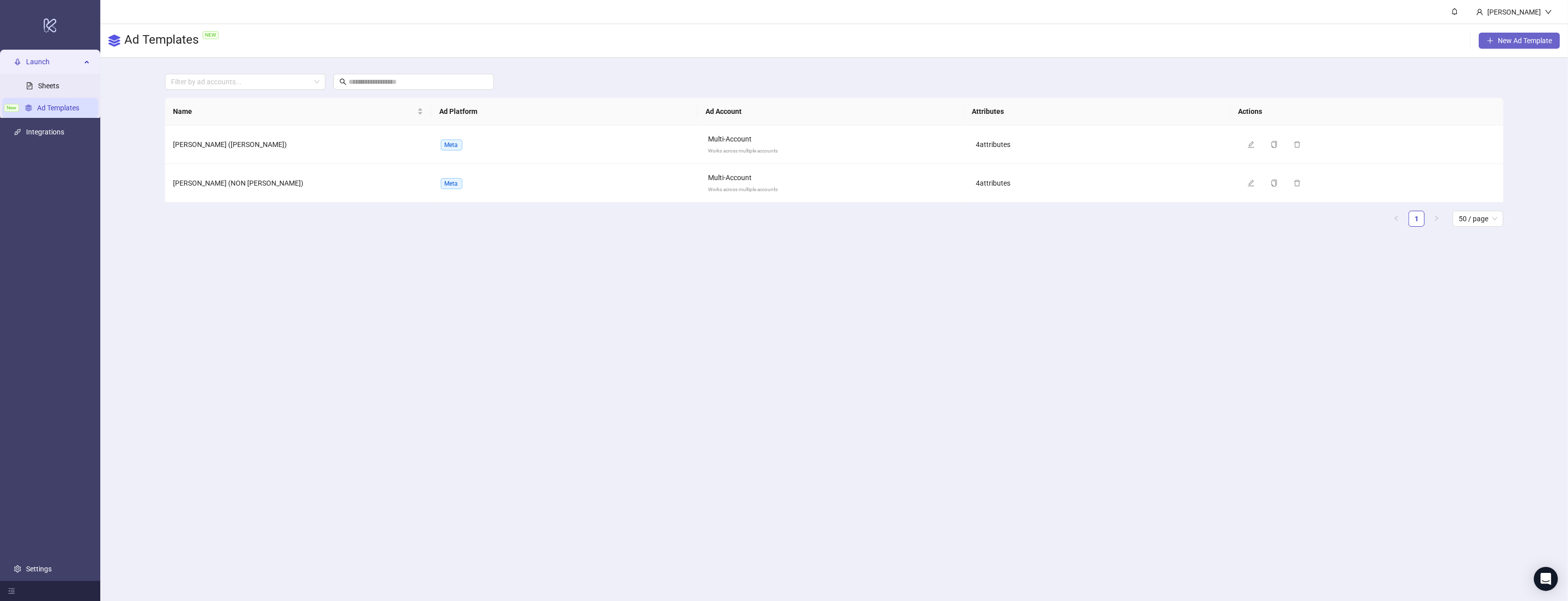
click at [1501, 43] on span "New Ad Template" at bounding box center [1525, 40] width 55 height 8
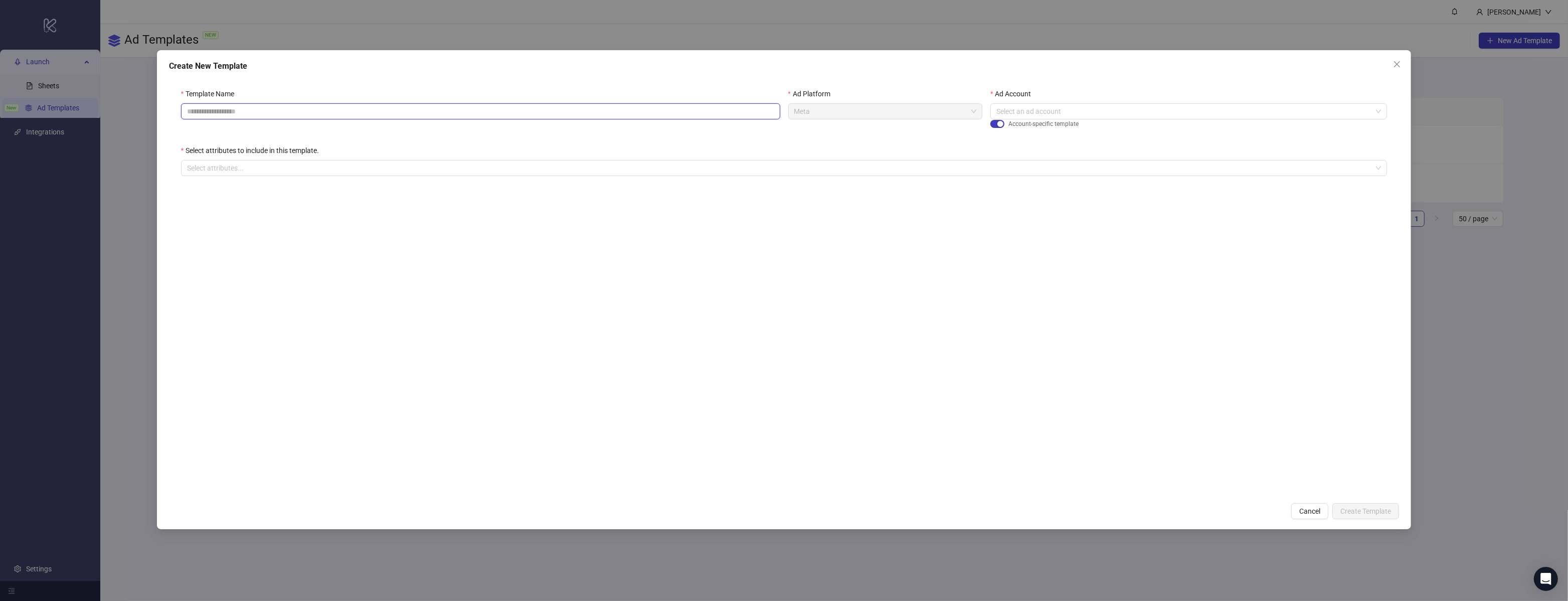
click at [418, 112] on input "Template Name" at bounding box center [481, 112] width 599 height 16
type input "**********"
drag, startPoint x: 653, startPoint y: 262, endPoint x: 643, endPoint y: 261, distance: 10.0
click at [651, 262] on form "**********" at bounding box center [784, 286] width 1231 height 421
click at [452, 180] on div "**********" at bounding box center [784, 138] width 1231 height 124
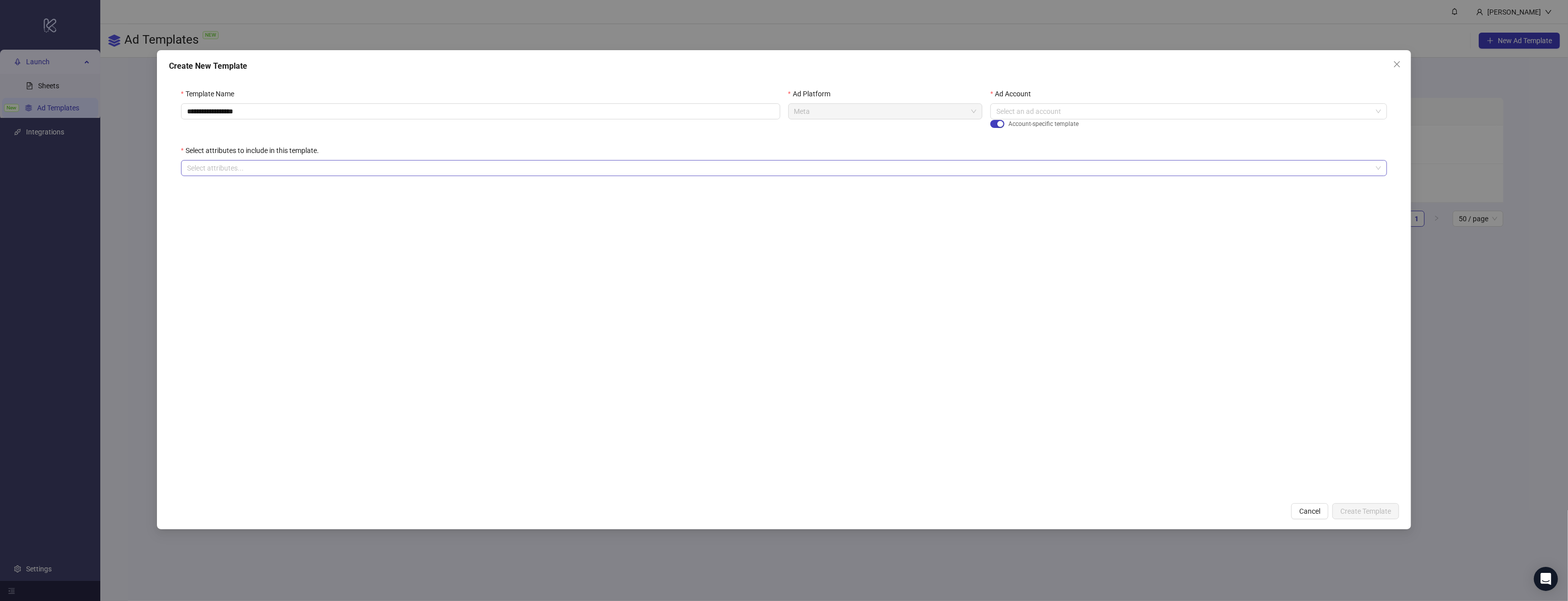
click at [451, 176] on div "**********" at bounding box center [784, 138] width 1231 height 124
click at [319, 179] on div "**********" at bounding box center [784, 138] width 1231 height 124
click at [322, 168] on div at bounding box center [779, 168] width 1192 height 14
click at [262, 191] on div "Primary Texts" at bounding box center [784, 189] width 1190 height 11
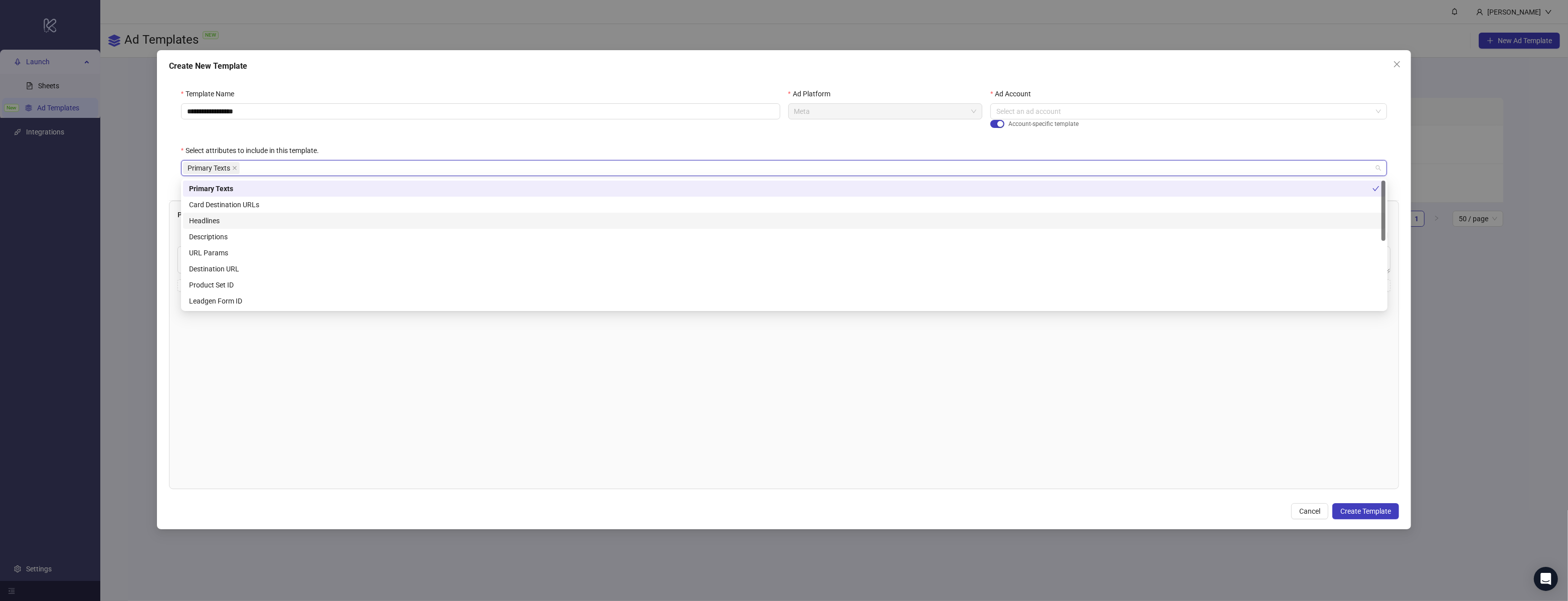
click at [221, 221] on div "Headlines" at bounding box center [784, 221] width 1190 height 11
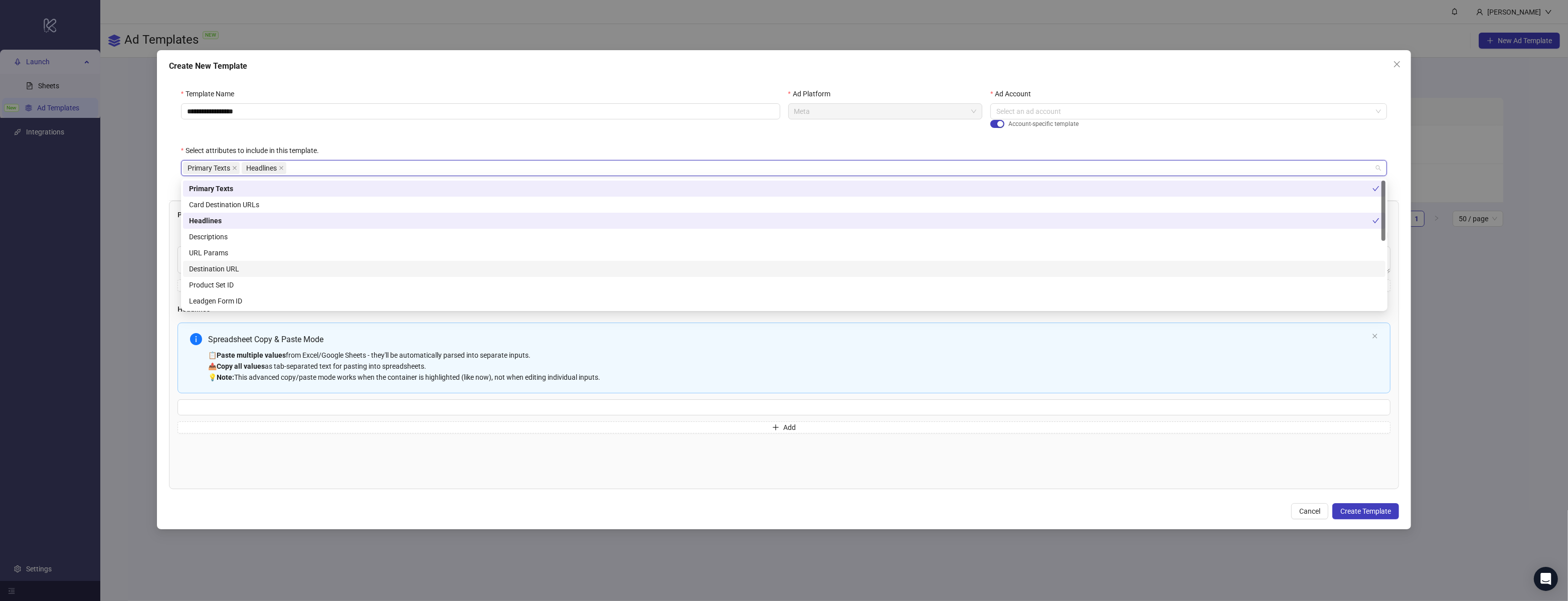
click at [217, 265] on div "Destination URL" at bounding box center [784, 269] width 1190 height 11
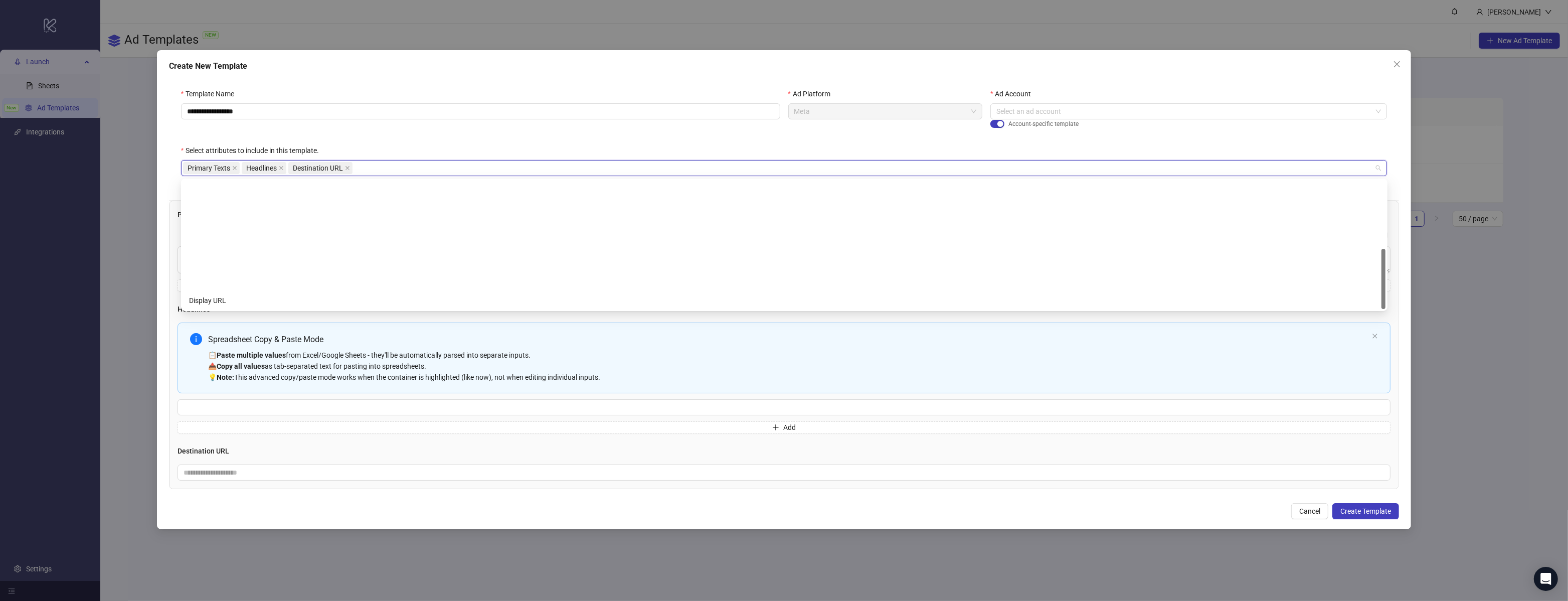
scroll to position [144, 0]
click at [204, 252] on div "Call to Action" at bounding box center [784, 253] width 1190 height 11
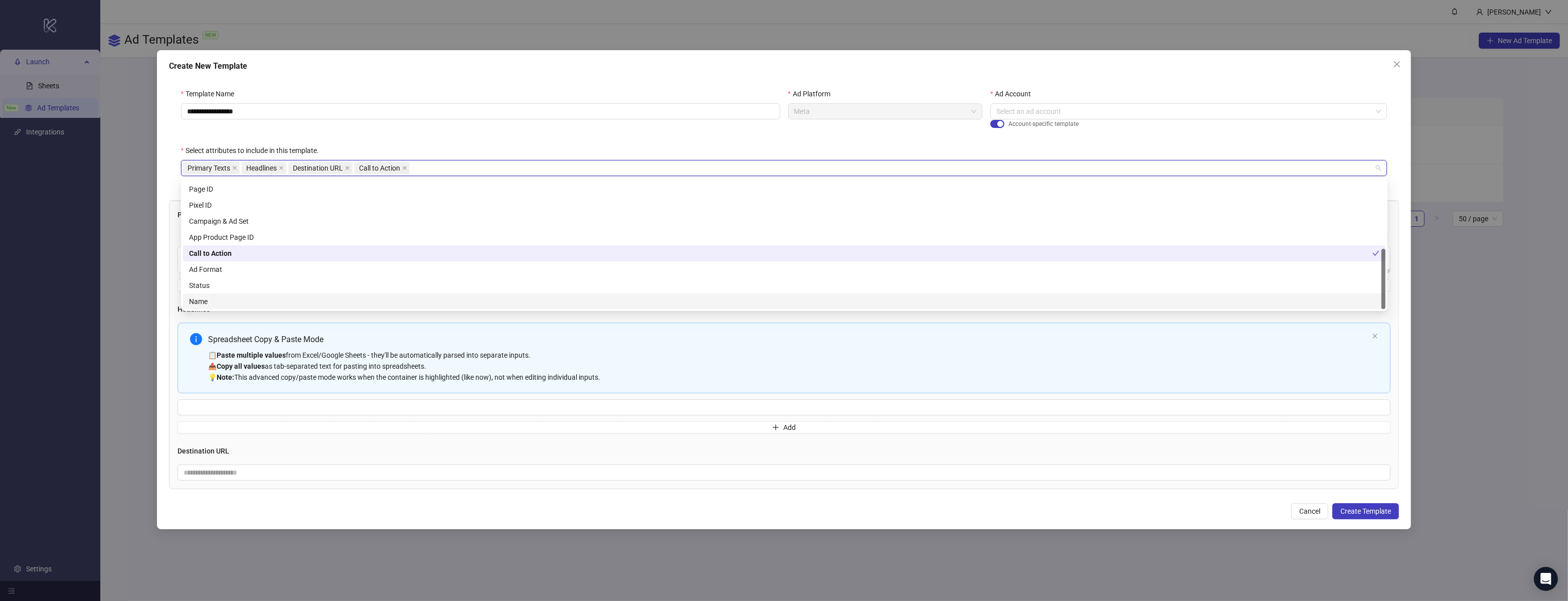
drag, startPoint x: 903, startPoint y: 369, endPoint x: 823, endPoint y: 341, distance: 84.8
click at [903, 370] on div "📋 Paste multiple values from Excel/Google Sheets - they'll be automatically par…" at bounding box center [788, 366] width 1160 height 33
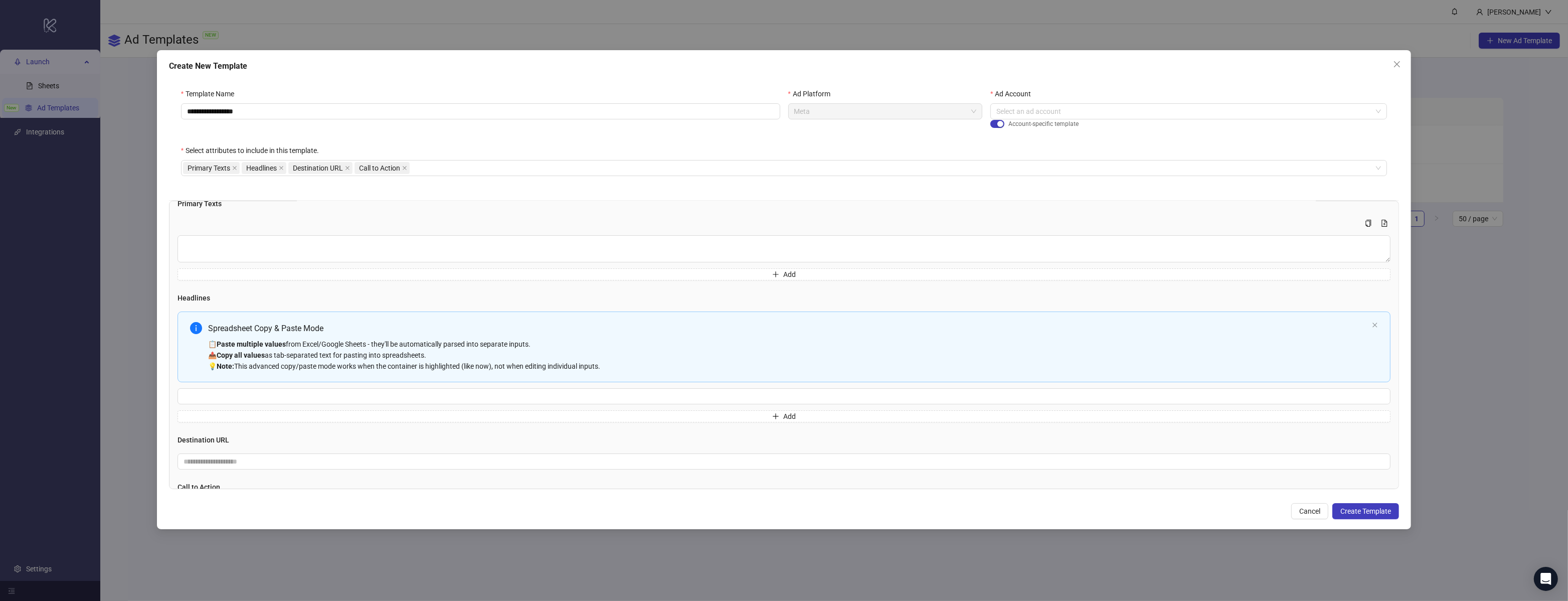
scroll to position [17, 0]
drag, startPoint x: 249, startPoint y: 221, endPoint x: 241, endPoint y: 242, distance: 22.5
click at [249, 221] on div "Multi-text input container - paste or copy values" at bounding box center [784, 217] width 1213 height 12
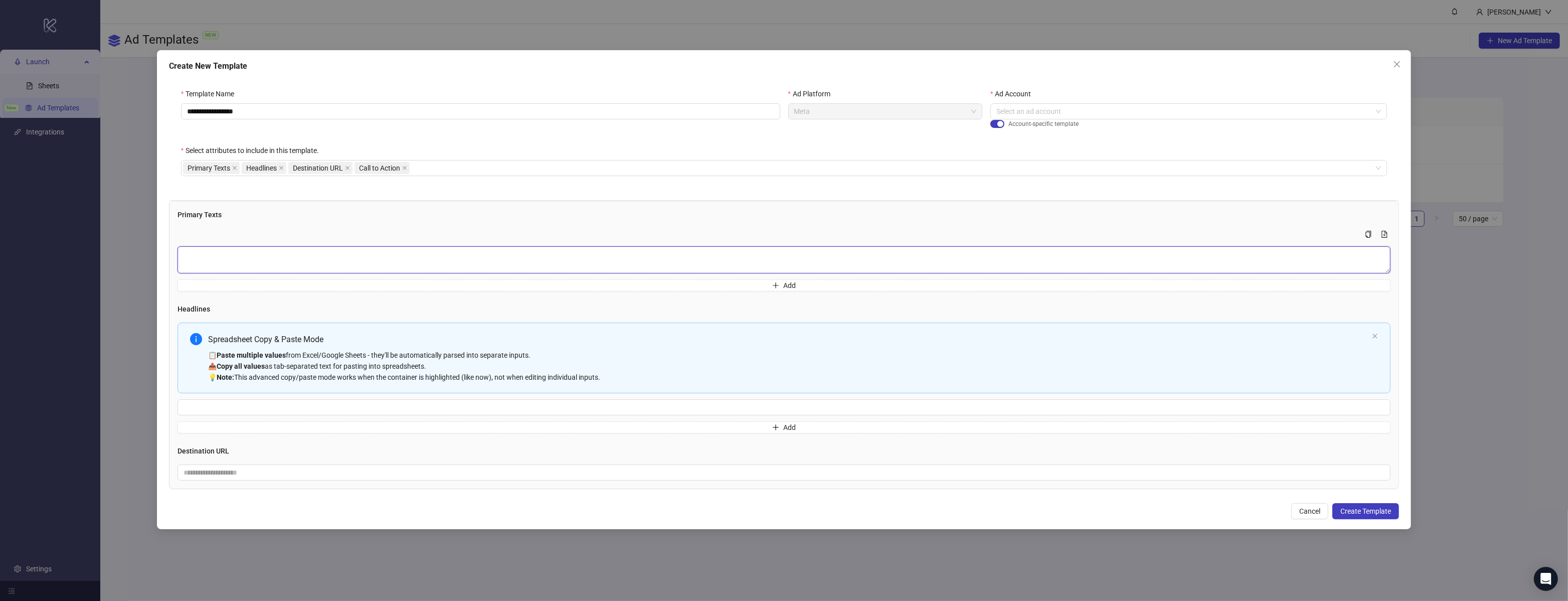
click at [244, 264] on textarea "Multi-text input container - paste or copy values" at bounding box center [784, 260] width 1213 height 27
paste textarea "**********"
type textarea "**********"
click at [247, 289] on button "Add" at bounding box center [784, 285] width 1213 height 12
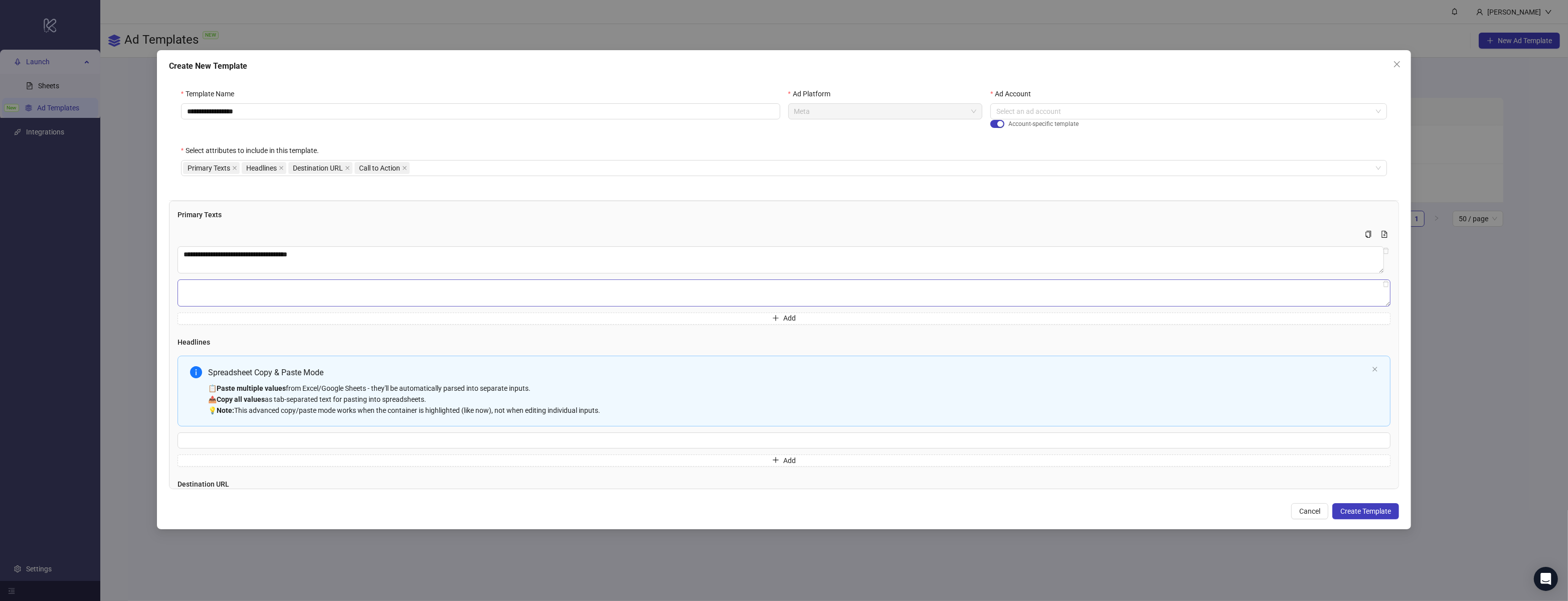
click at [265, 286] on textarea "Multi-text input container - paste or copy values" at bounding box center [784, 293] width 1213 height 27
paste textarea "**********"
type textarea "**********"
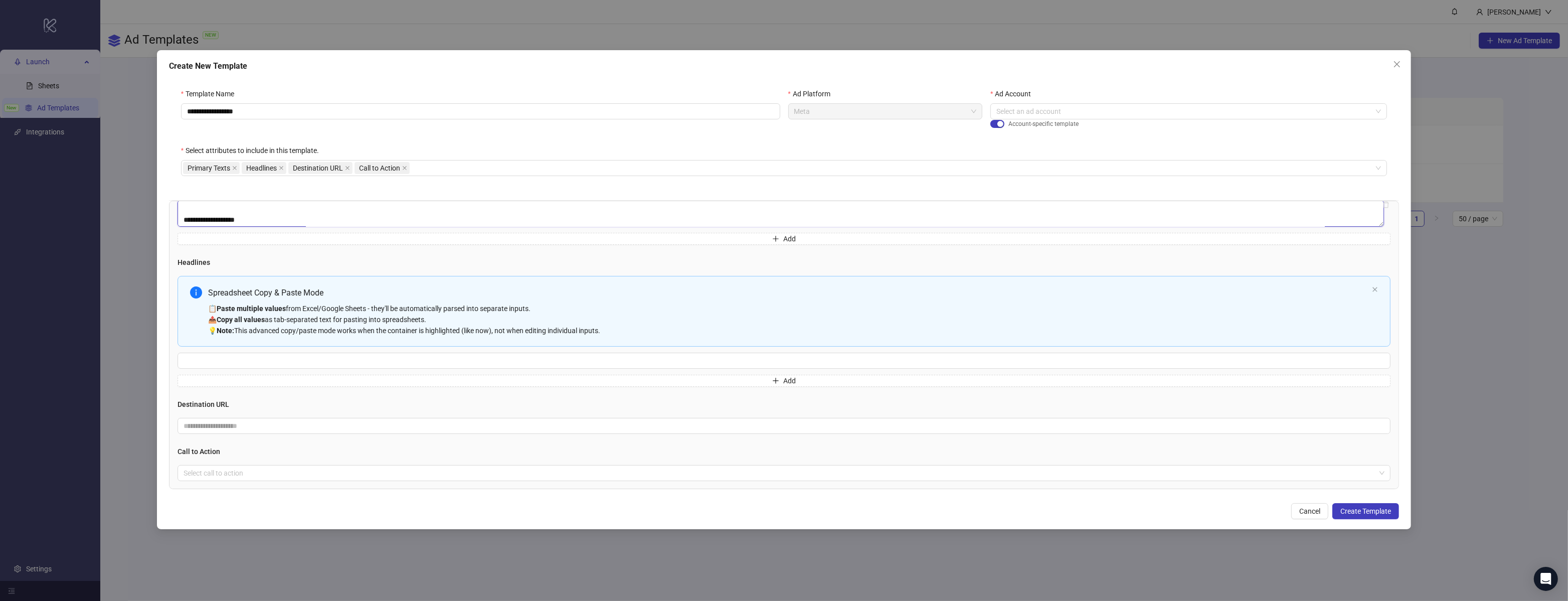
scroll to position [74, 0]
click at [291, 317] on div "📋 Paste multiple values from Excel/Google Sheets - they'll be automatically par…" at bounding box center [788, 325] width 1160 height 33
click at [268, 331] on div "📋 Paste multiple values from Excel/Google Sheets - they'll be automatically par…" at bounding box center [788, 325] width 1160 height 33
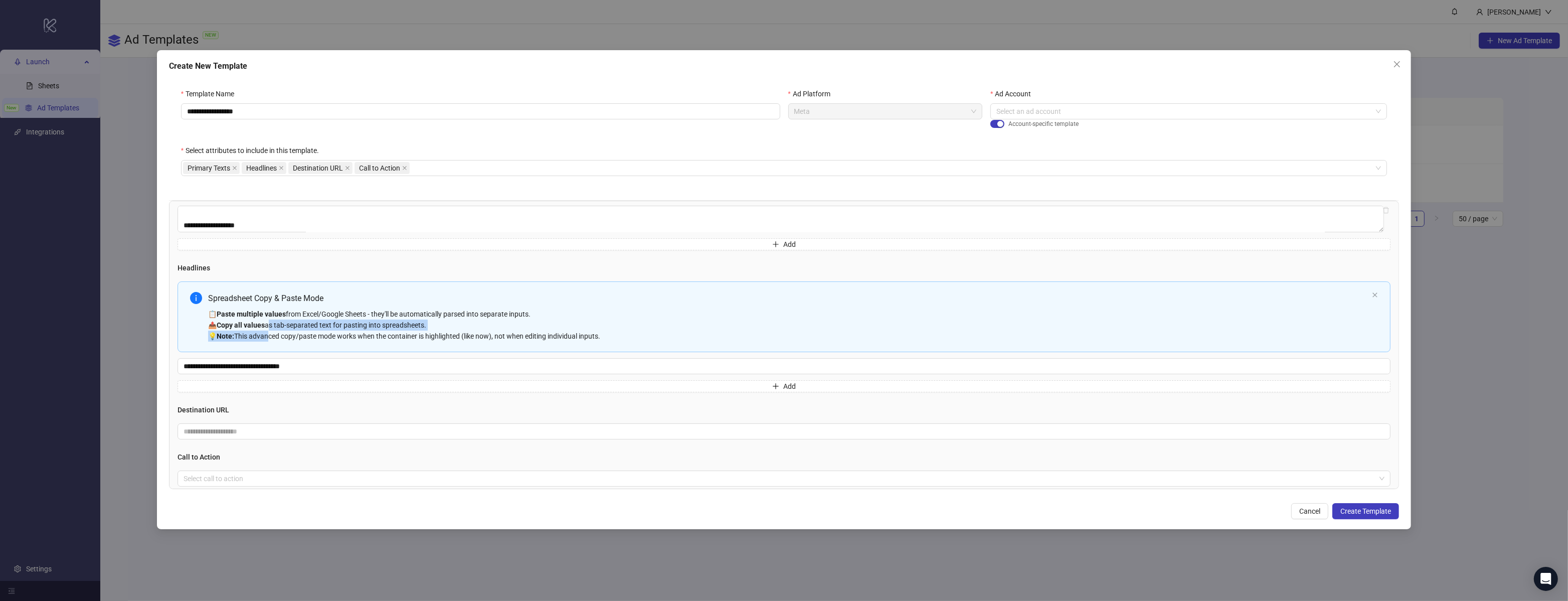
type input "**********"
click at [271, 385] on button "Add" at bounding box center [784, 384] width 1213 height 12
type textarea "**********"
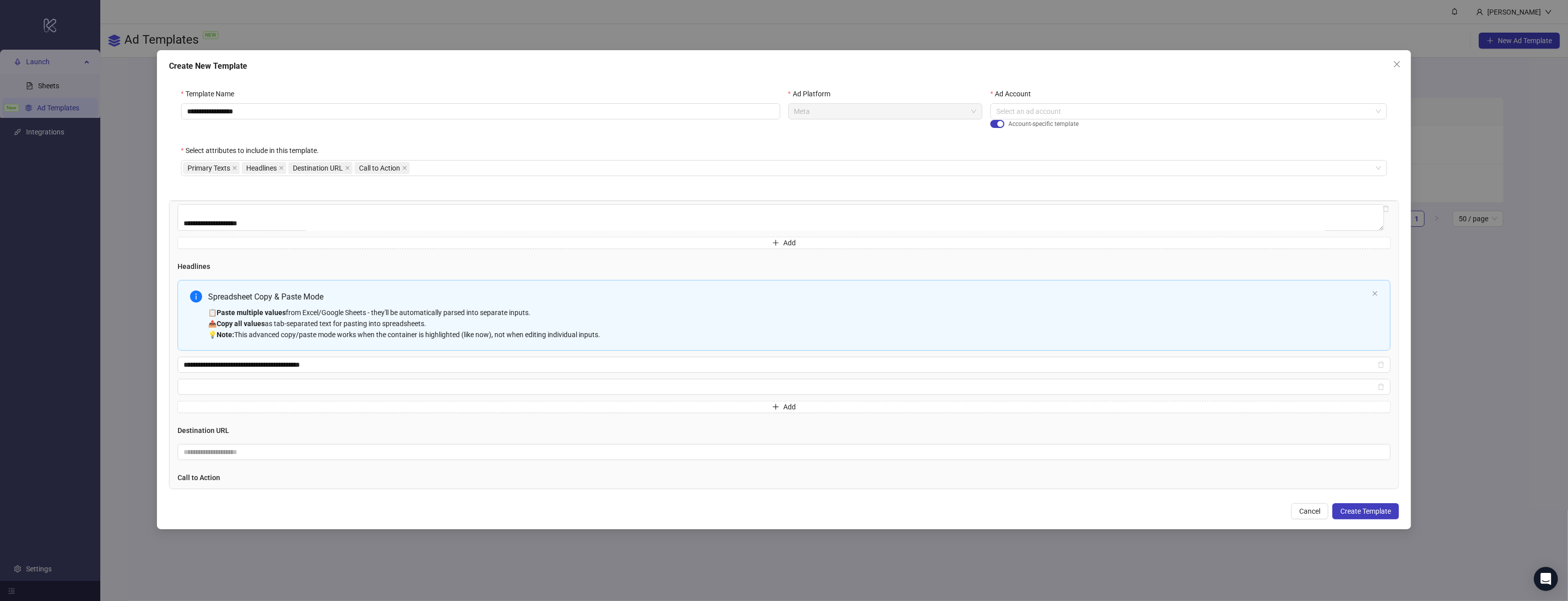
click at [312, 310] on div "📋 Paste multiple values from Excel/Google Sheets - they'll be automatically par…" at bounding box center [788, 323] width 1160 height 33
drag, startPoint x: 291, startPoint y: 380, endPoint x: 309, endPoint y: 364, distance: 24.1
click at [291, 380] on span "Multi-input container - paste or copy values" at bounding box center [784, 387] width 1213 height 16
paste input "**********"
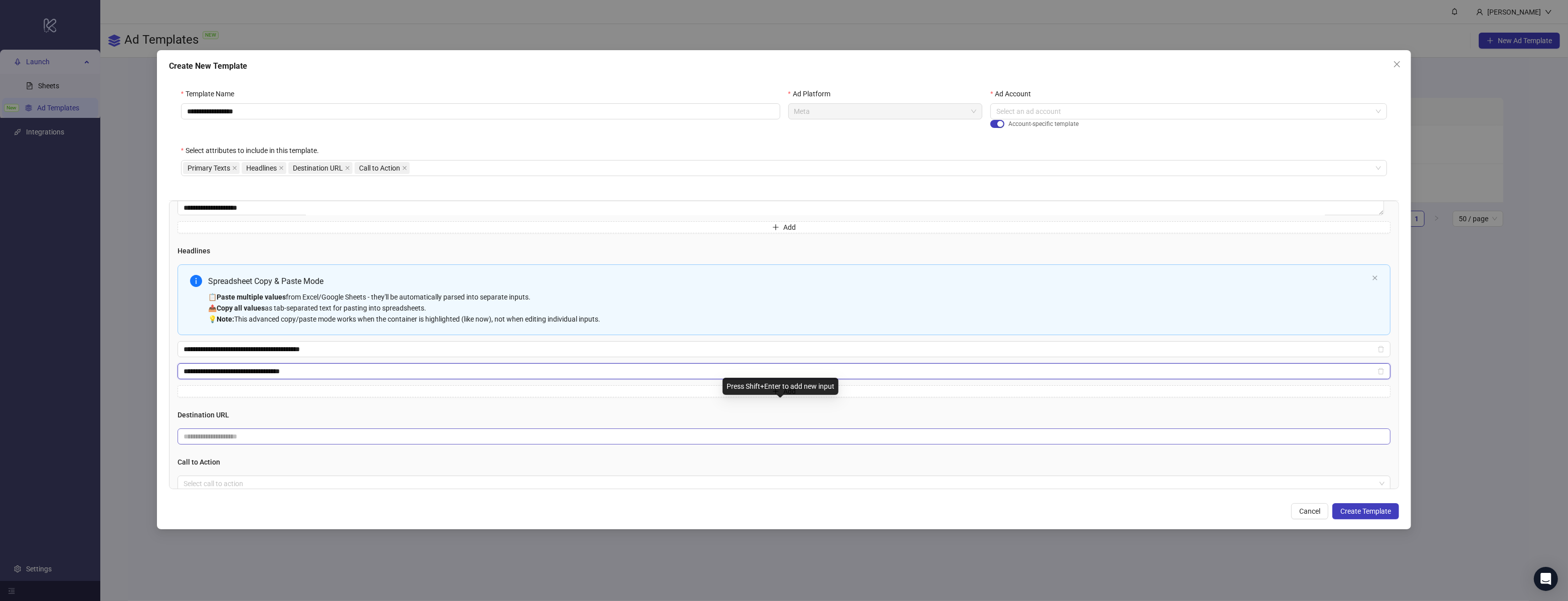
scroll to position [115, 0]
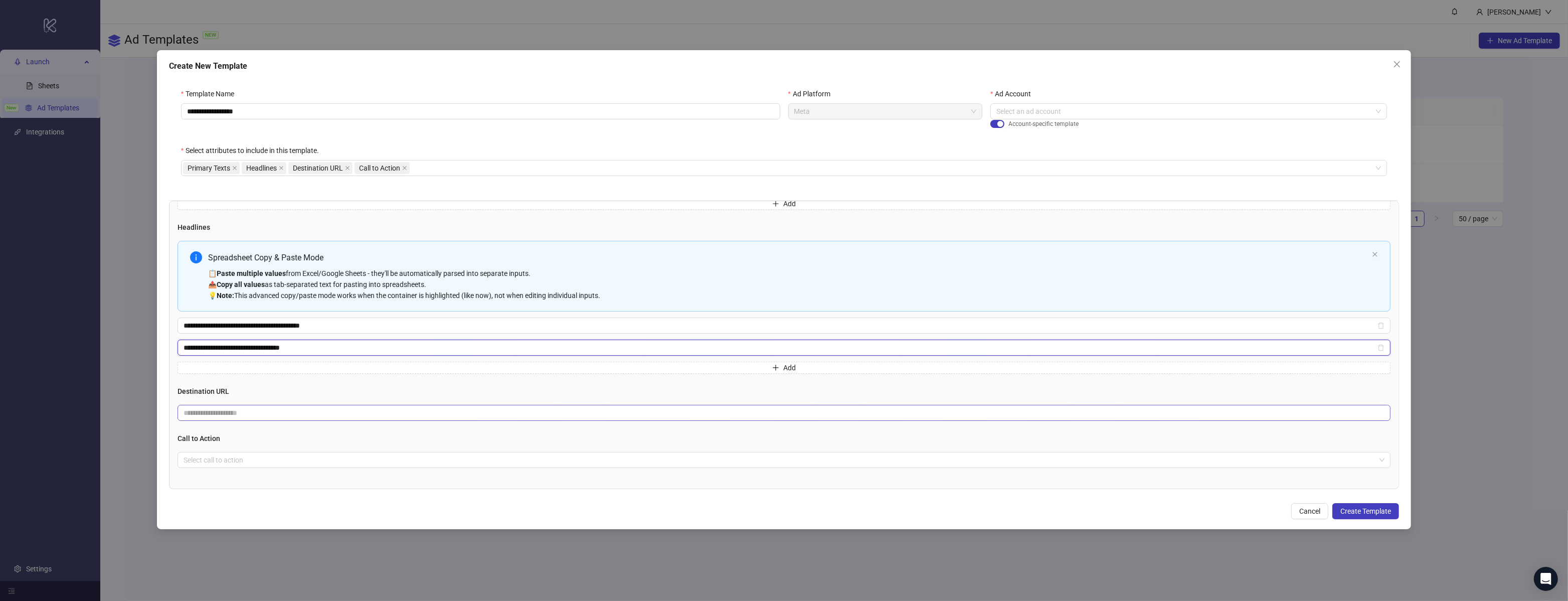
type input "**********"
click at [266, 414] on input "text" at bounding box center [780, 413] width 1193 height 11
drag, startPoint x: 296, startPoint y: 414, endPoint x: 325, endPoint y: 448, distance: 44.7
click at [296, 414] on input "**********" at bounding box center [780, 413] width 1193 height 11
type input "**********"
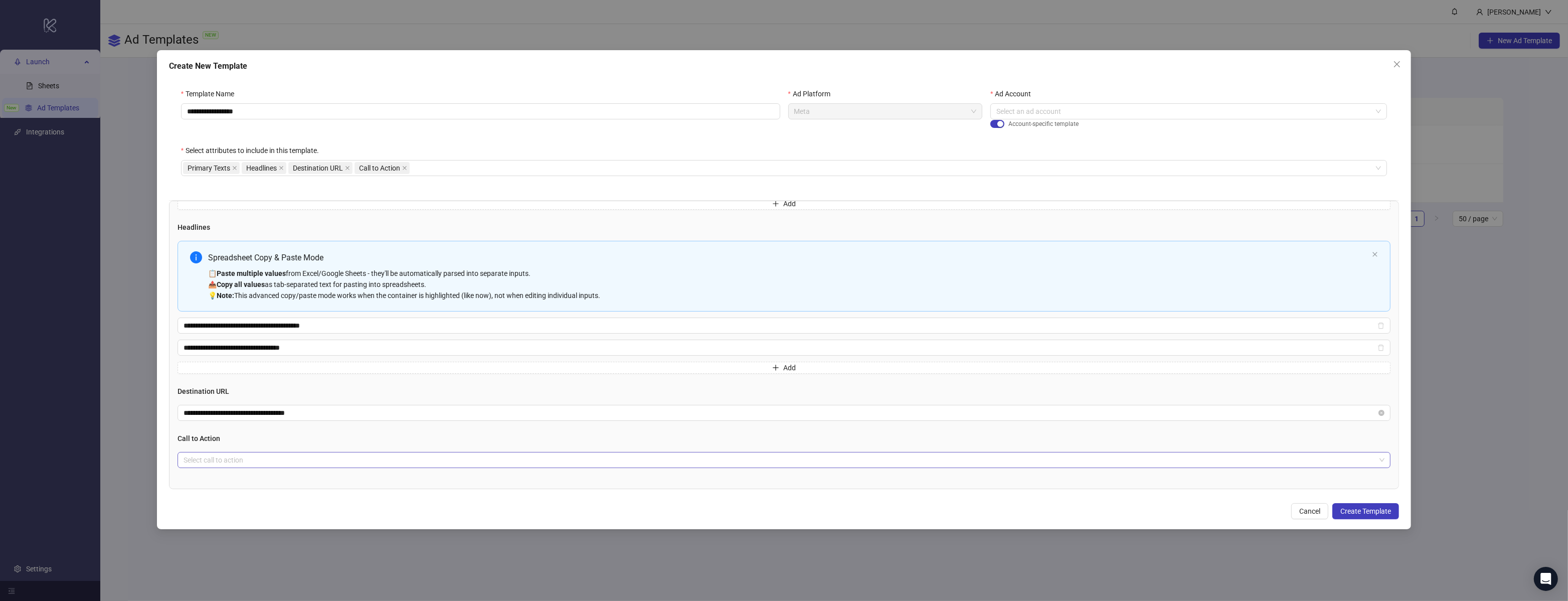
click at [332, 463] on input "search" at bounding box center [779, 459] width 1193 height 15
type input "***"
click at [262, 434] on div "Learn more" at bounding box center [781, 440] width 1190 height 11
click at [1364, 508] on span "Create Template" at bounding box center [1366, 511] width 51 height 8
click at [999, 134] on div "button" at bounding box center [1001, 135] width 6 height 6
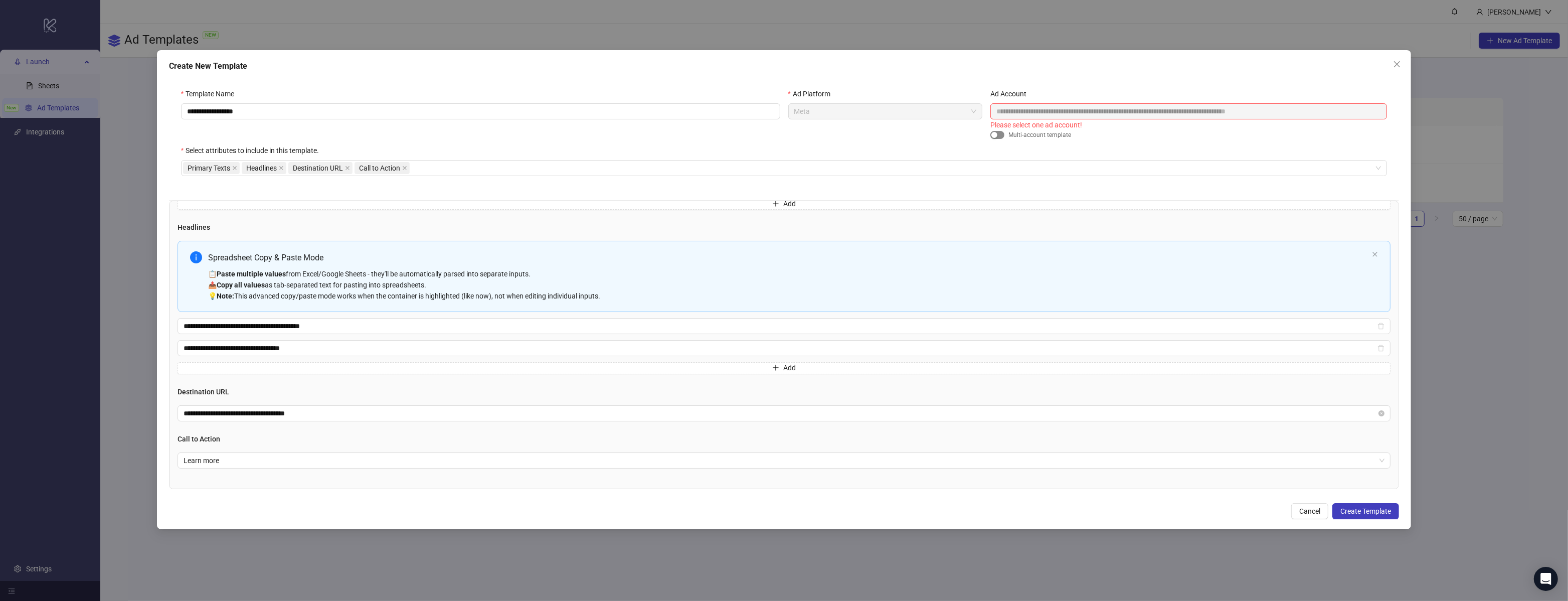
scroll to position [114, 0]
click at [1367, 516] on button "Create Template" at bounding box center [1366, 511] width 66 height 16
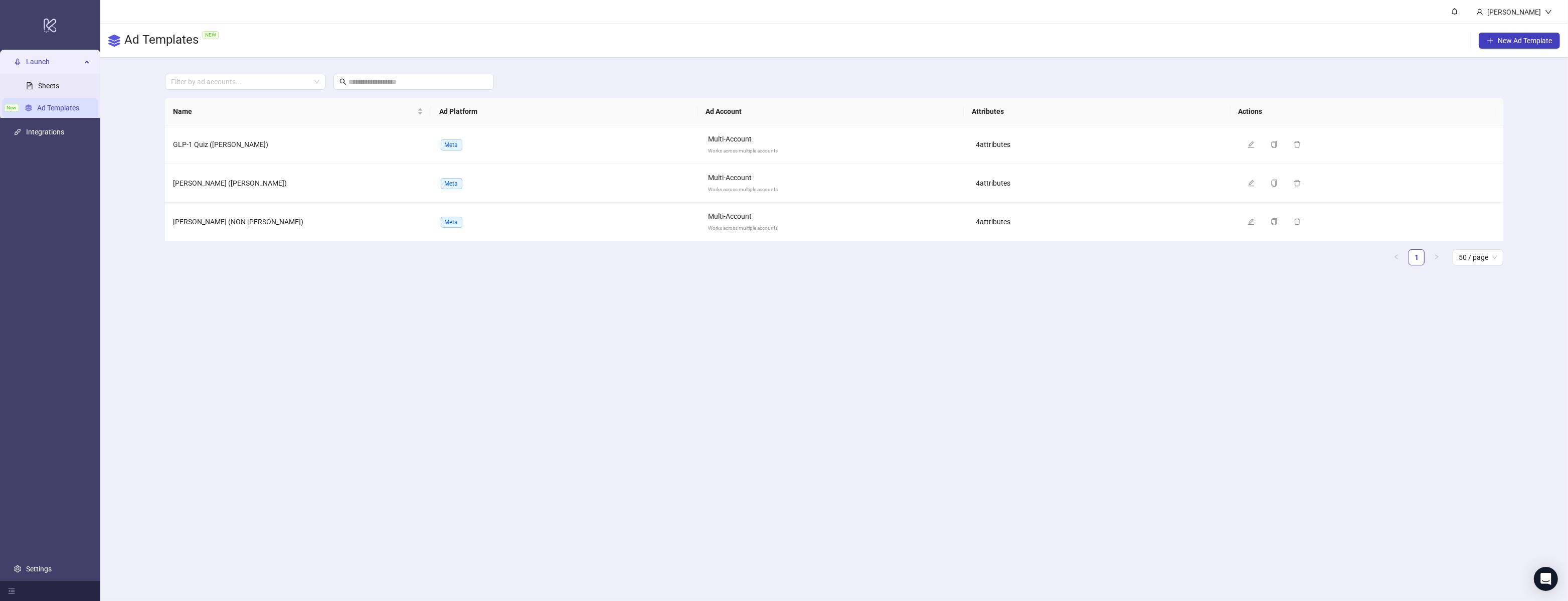
scroll to position [59, 0]
click at [26, 134] on link "Integrations" at bounding box center [45, 132] width 38 height 8
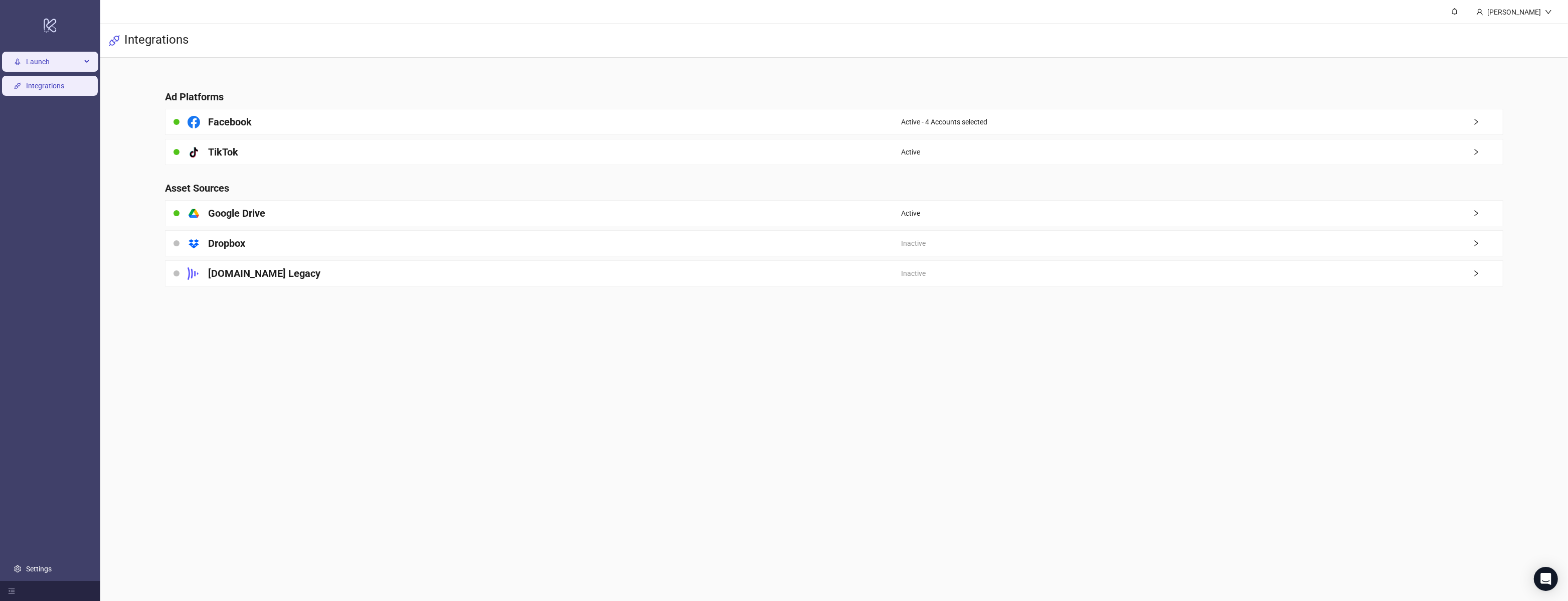
click at [40, 64] on span "Launch" at bounding box center [54, 61] width 55 height 20
click at [38, 90] on link "Sheets" at bounding box center [48, 85] width 21 height 8
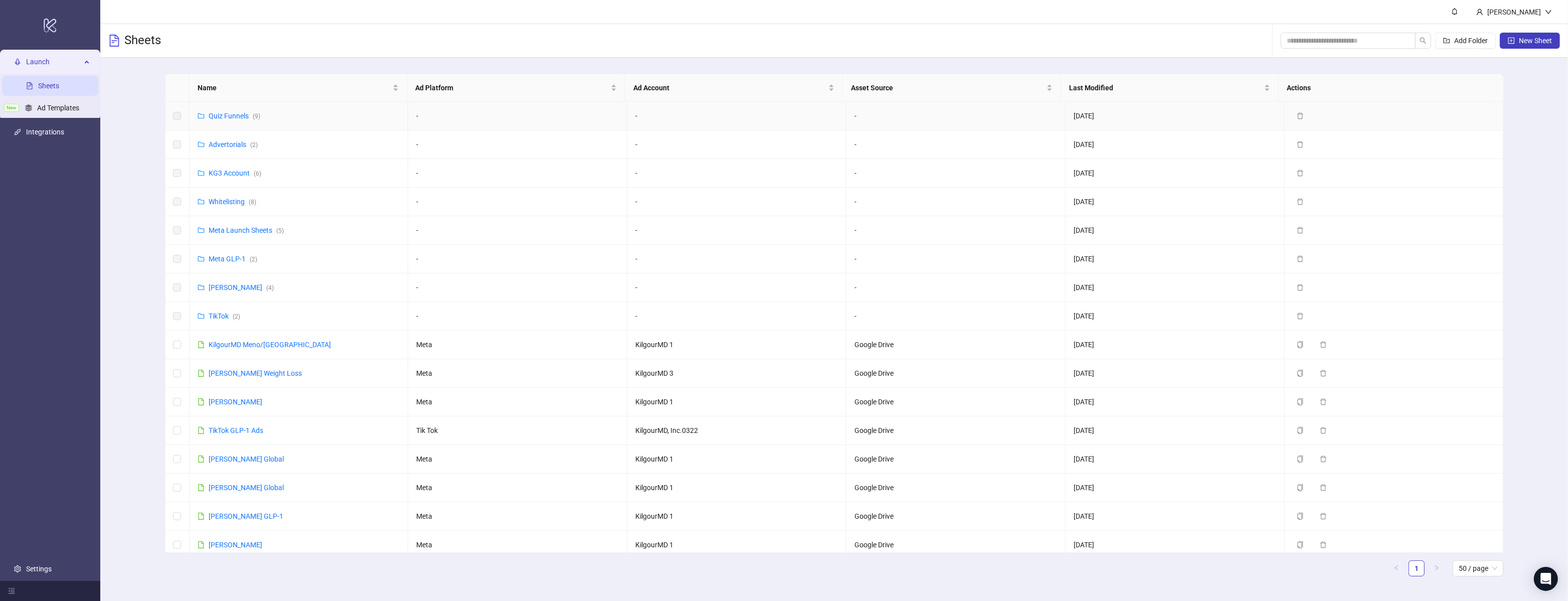
click at [236, 111] on div "Quiz Funnels ( 9 )" at bounding box center [234, 116] width 51 height 11
click at [236, 118] on link "Quiz Funnels ( 9 )" at bounding box center [234, 115] width 51 height 8
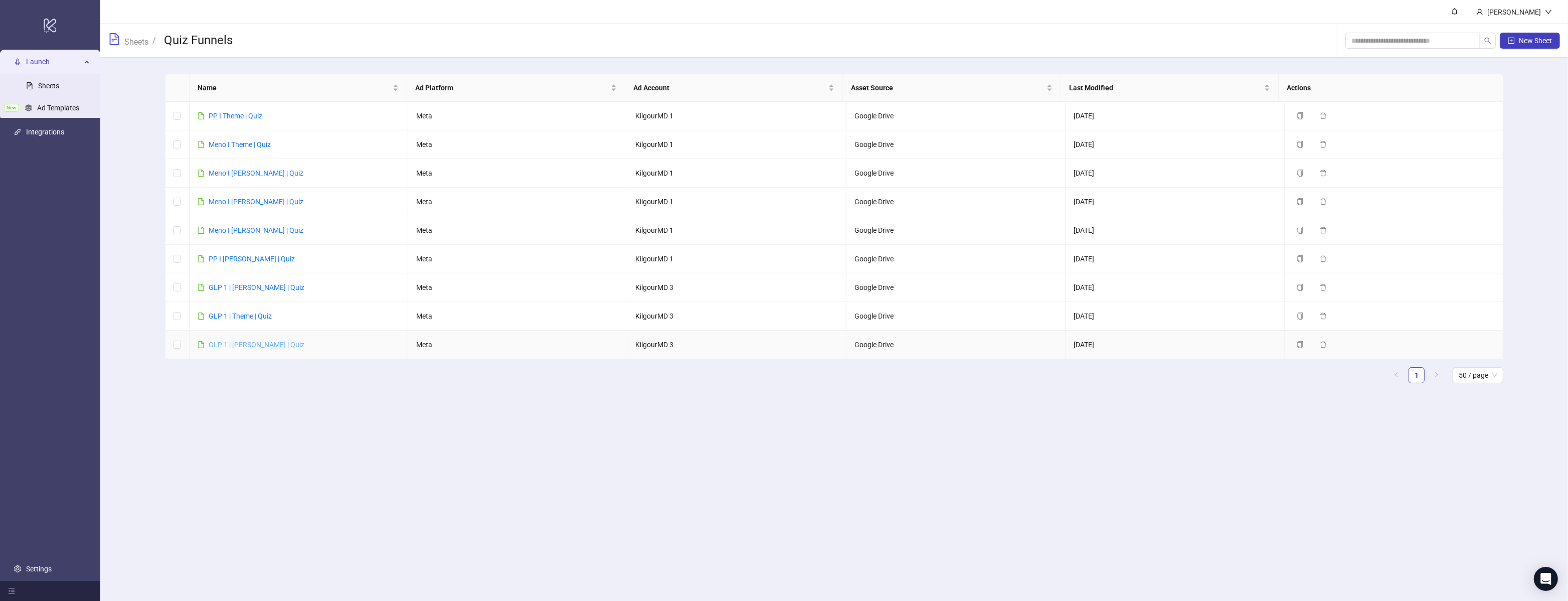
click at [234, 344] on link "GLP 1 | [PERSON_NAME] | Quiz" at bounding box center [256, 345] width 96 height 8
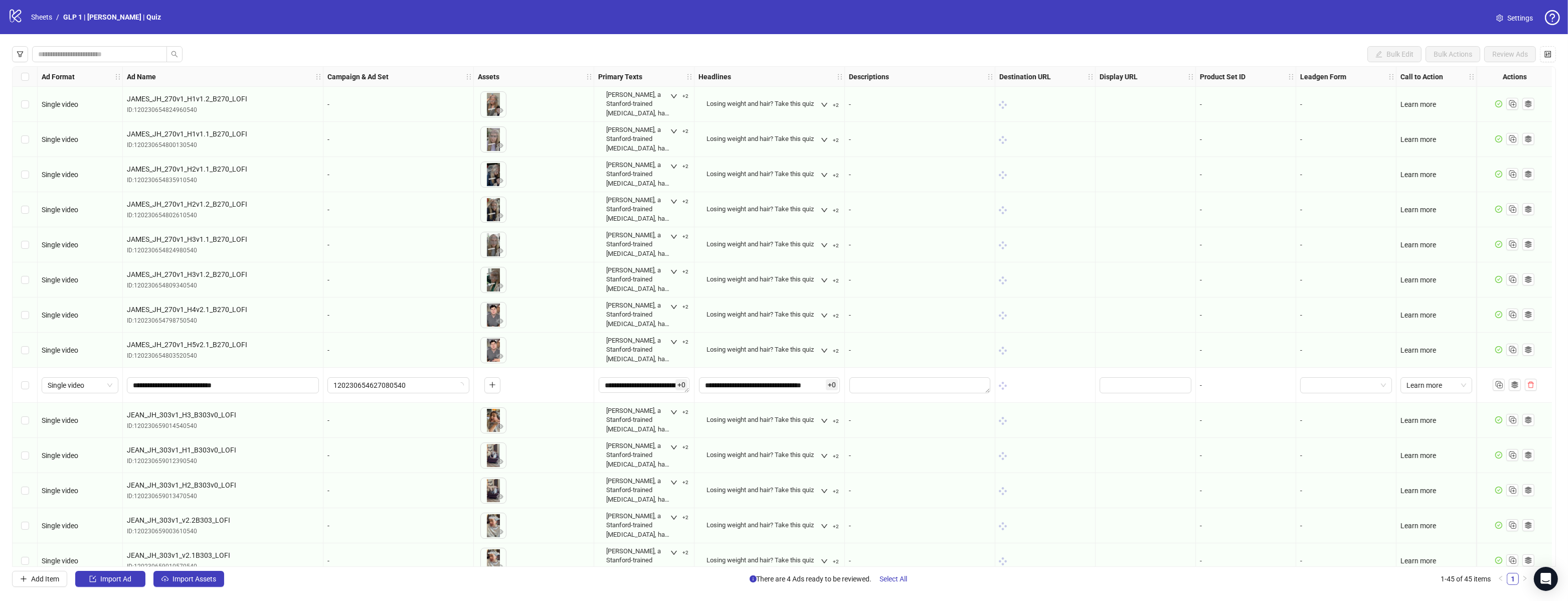
click at [0, 601] on nordpass-portal at bounding box center [0, 601] width 0 height 0
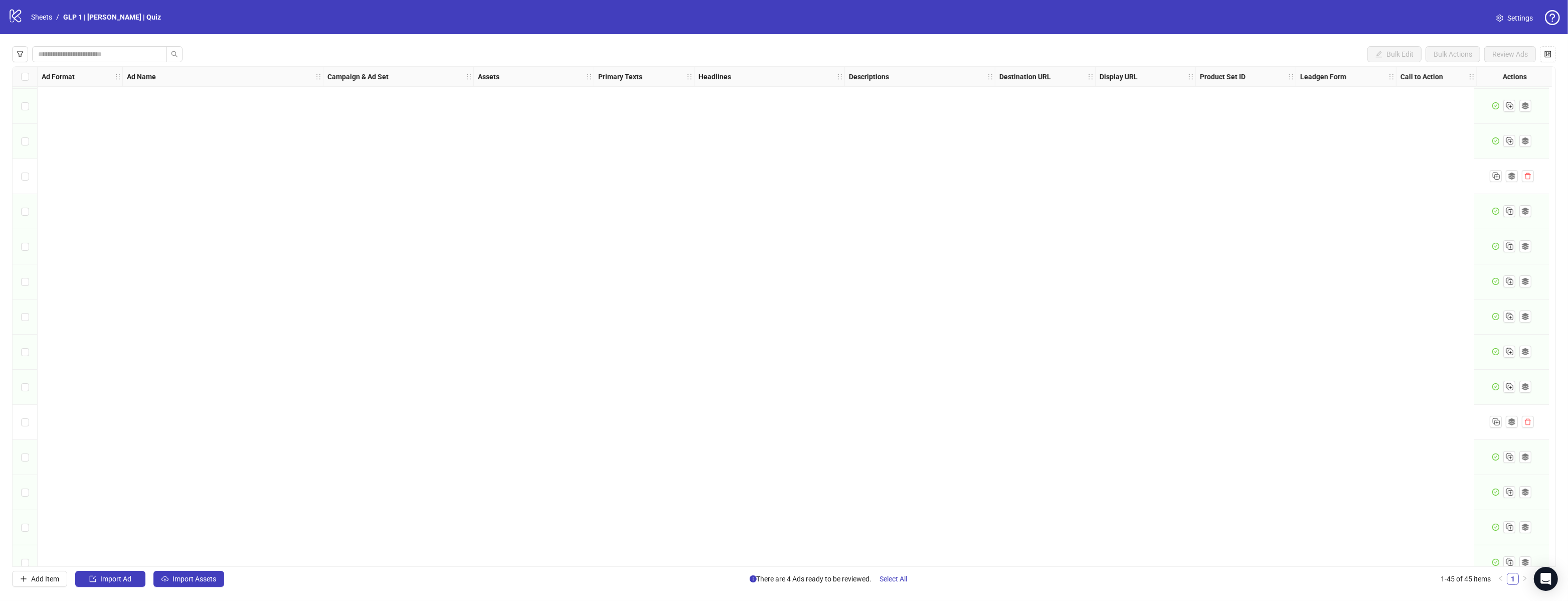
scroll to position [1104, 0]
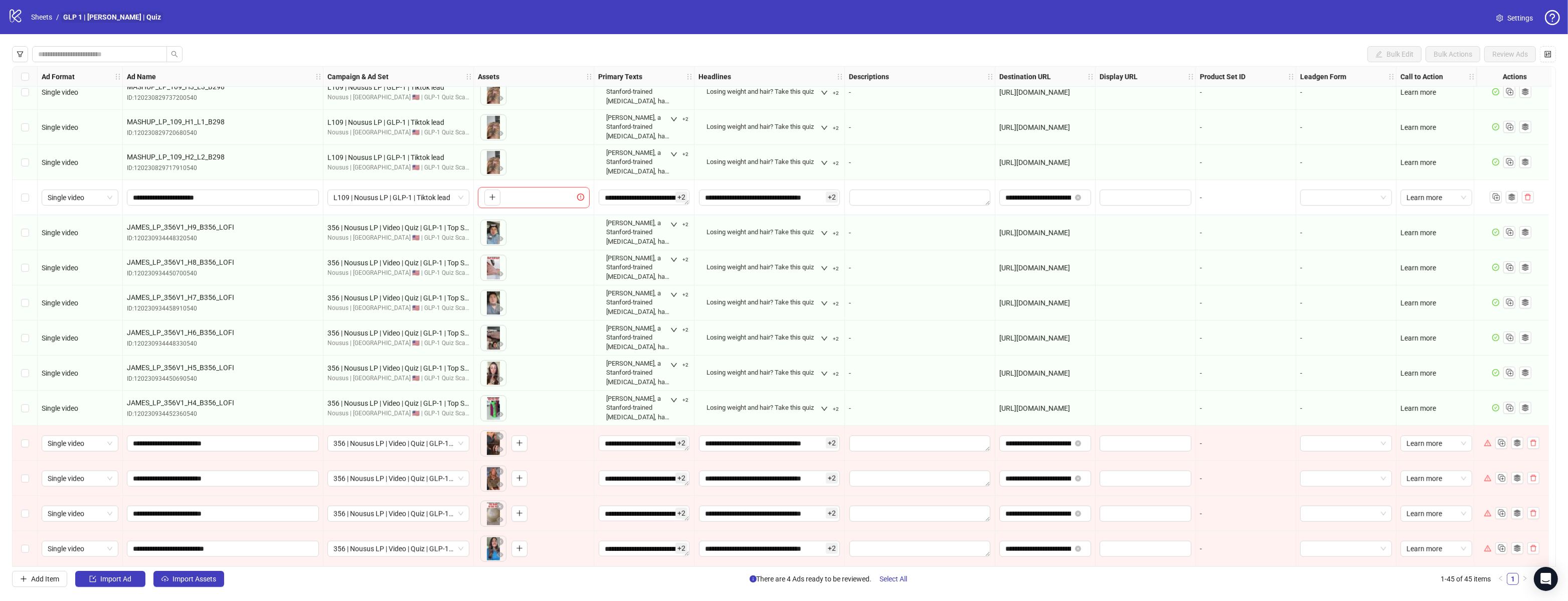
drag, startPoint x: 44, startPoint y: 16, endPoint x: 74, endPoint y: 20, distance: 30.3
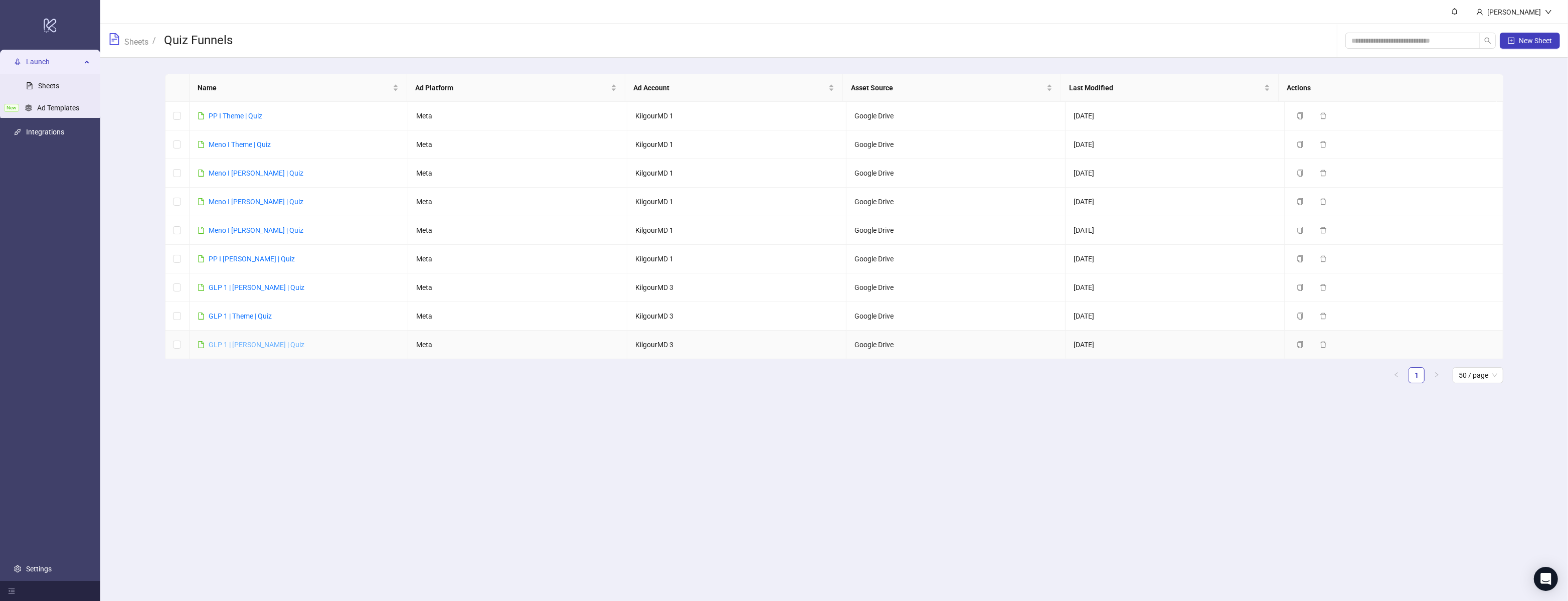
click at [249, 342] on link "GLP 1 | [PERSON_NAME] | Quiz" at bounding box center [256, 345] width 96 height 8
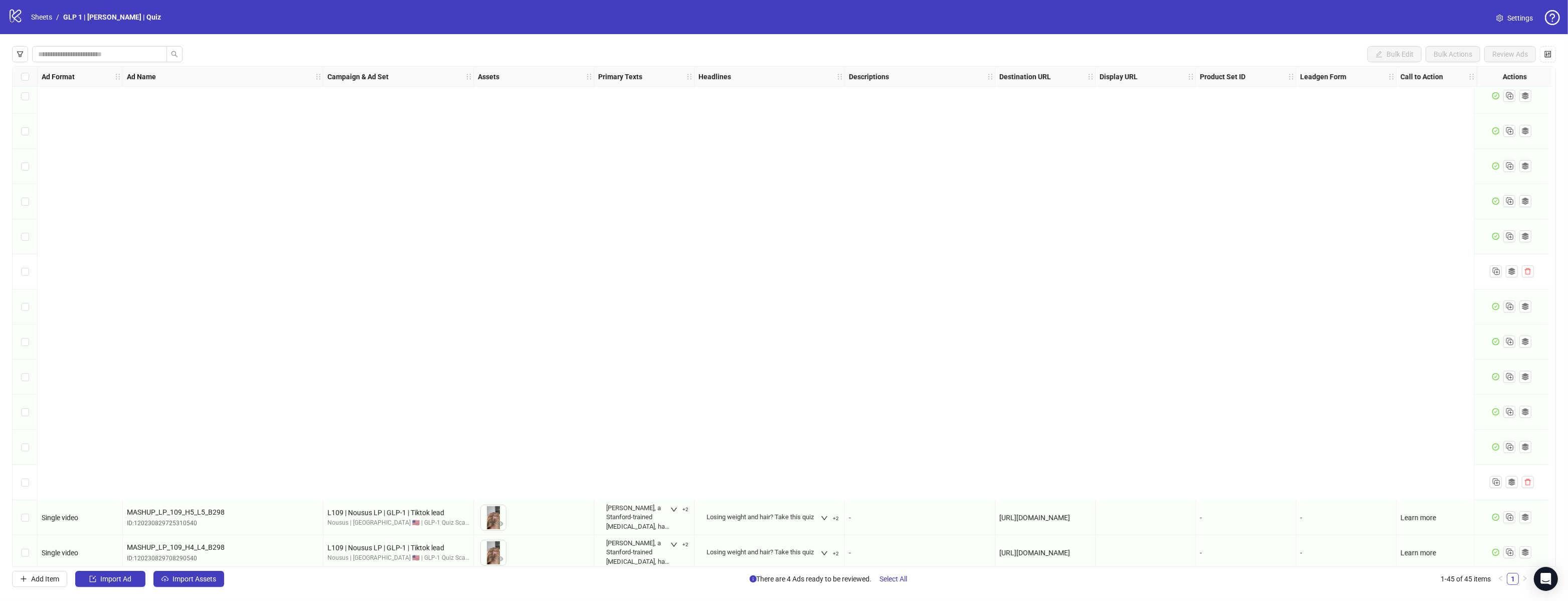
scroll to position [1104, 0]
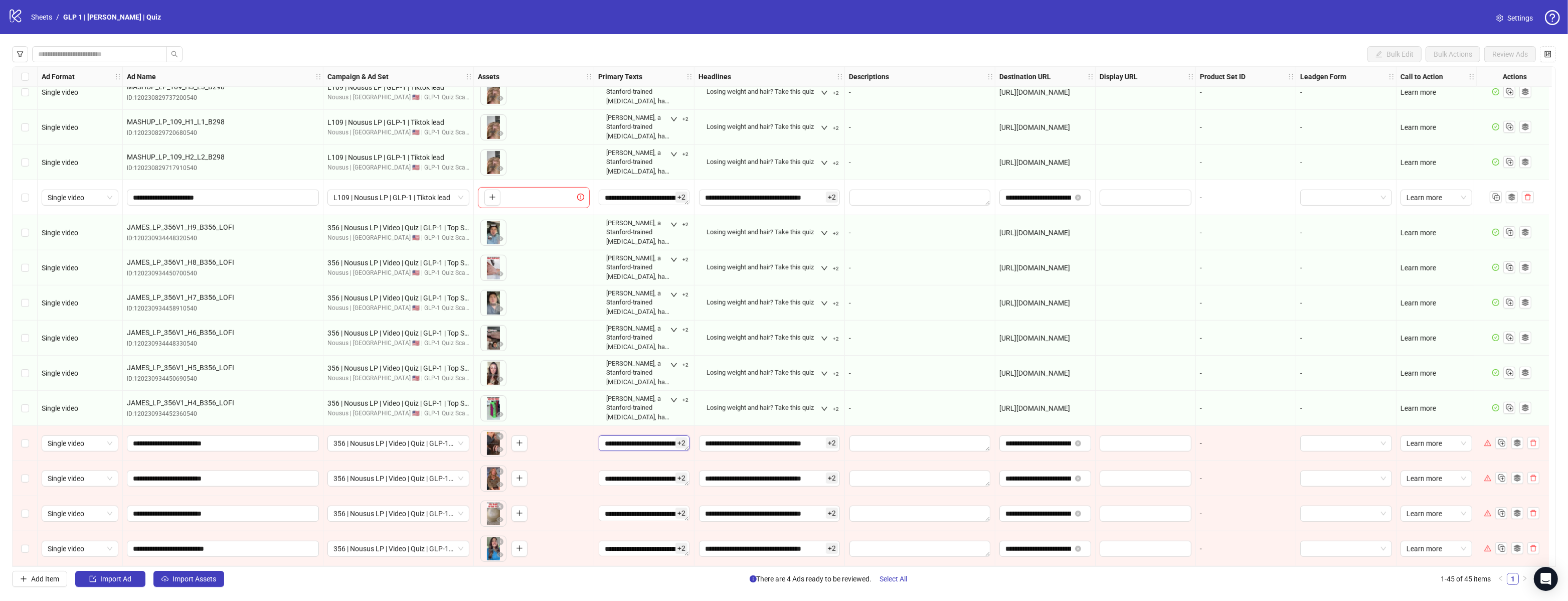
click at [646, 443] on textarea "**********" at bounding box center [644, 444] width 91 height 16
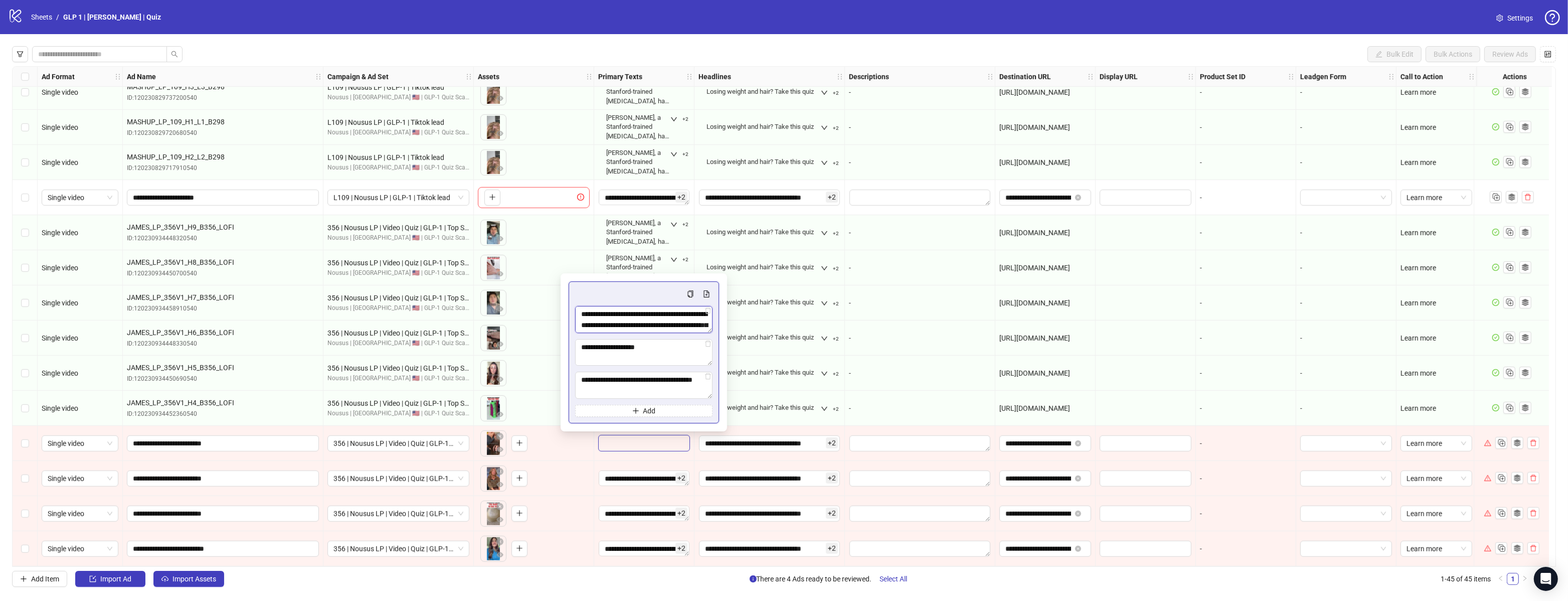
click at [645, 317] on textarea "**********" at bounding box center [644, 319] width 138 height 27
click at [617, 378] on textarea "**********" at bounding box center [644, 385] width 138 height 27
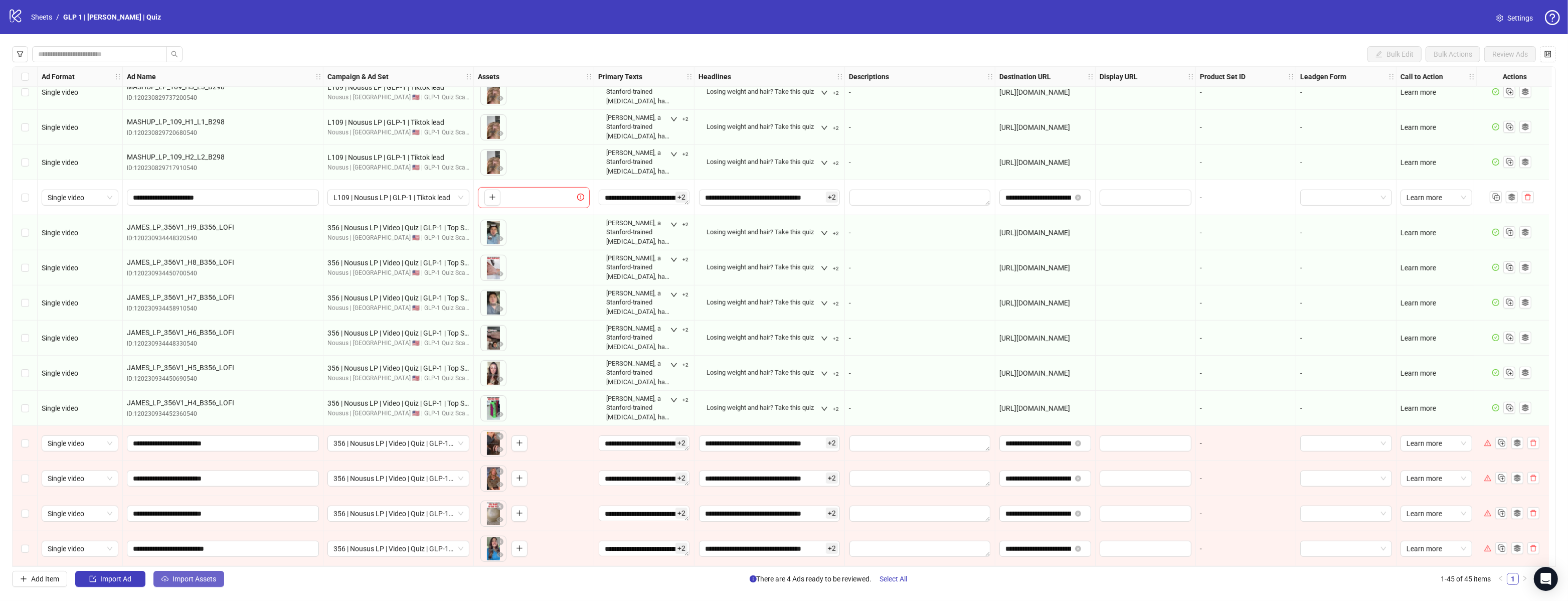
click at [200, 576] on span "Import Assets" at bounding box center [194, 579] width 43 height 8
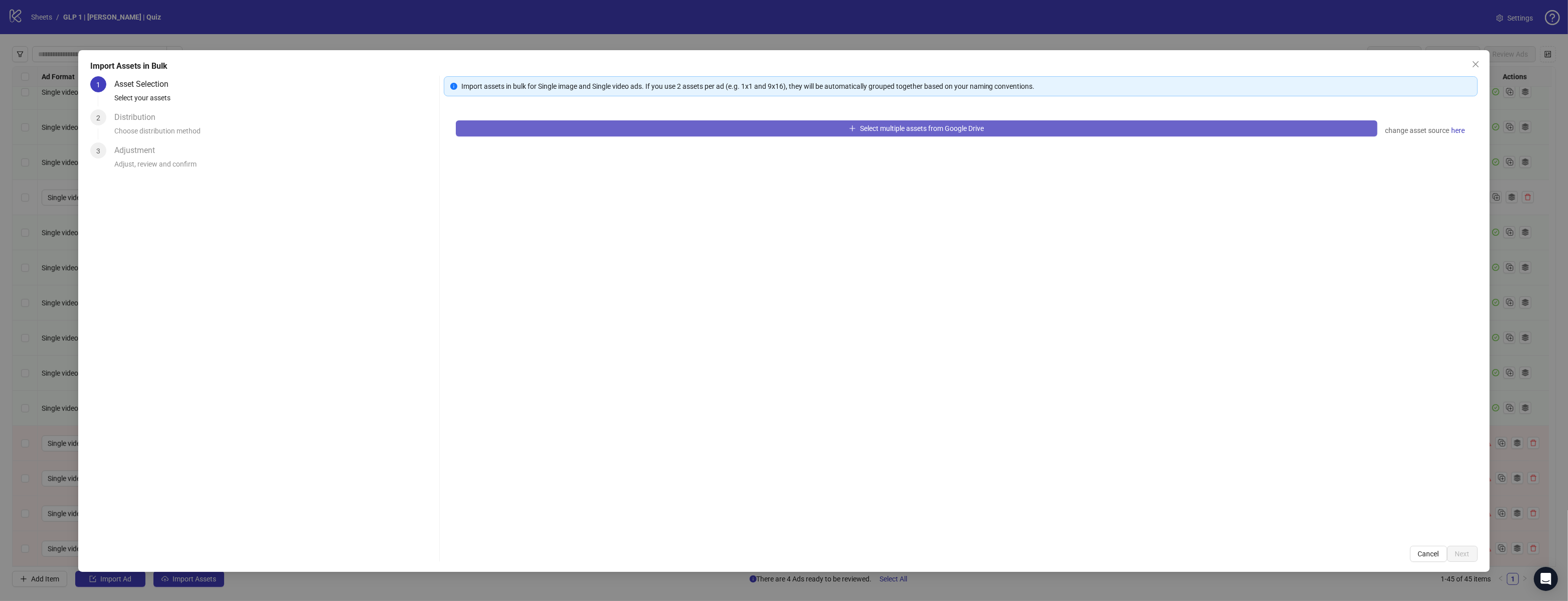
click at [641, 123] on button "Select multiple assets from Google Drive" at bounding box center [917, 128] width 922 height 16
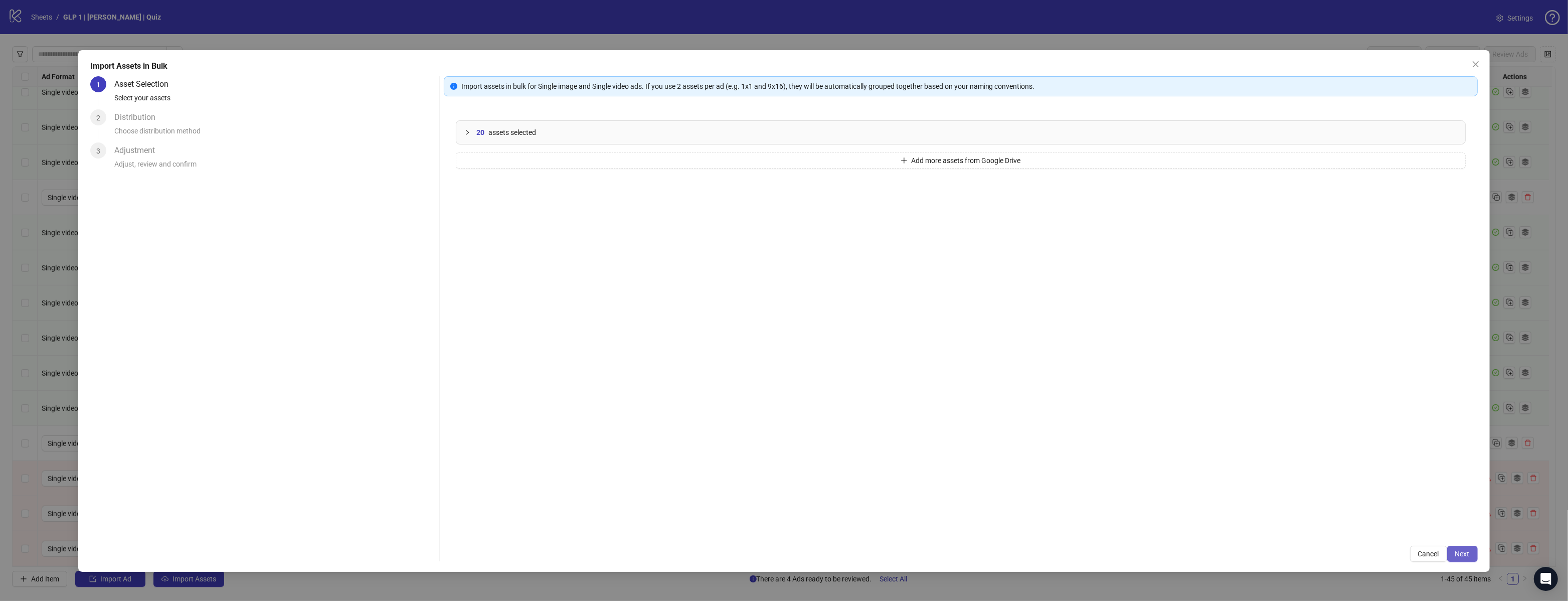
click at [1464, 550] on span "Next" at bounding box center [1462, 554] width 14 height 8
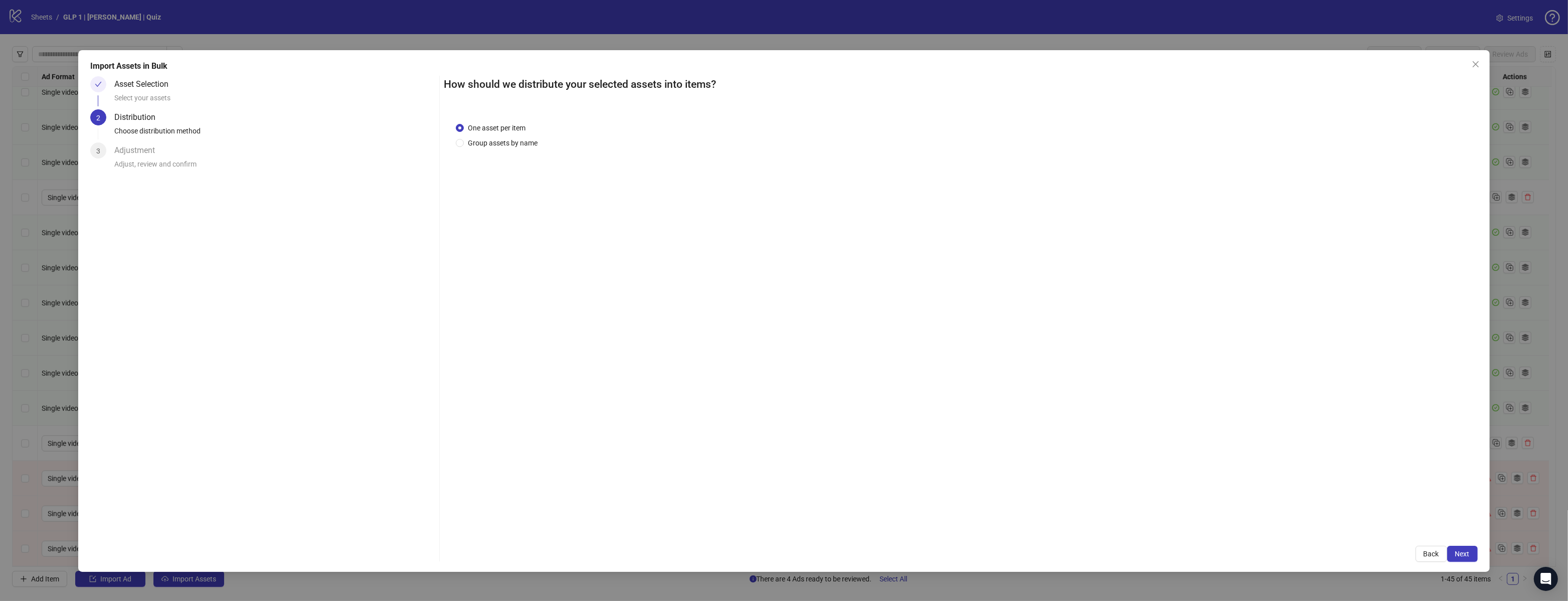
click at [1470, 551] on button "Next" at bounding box center [1462, 554] width 31 height 16
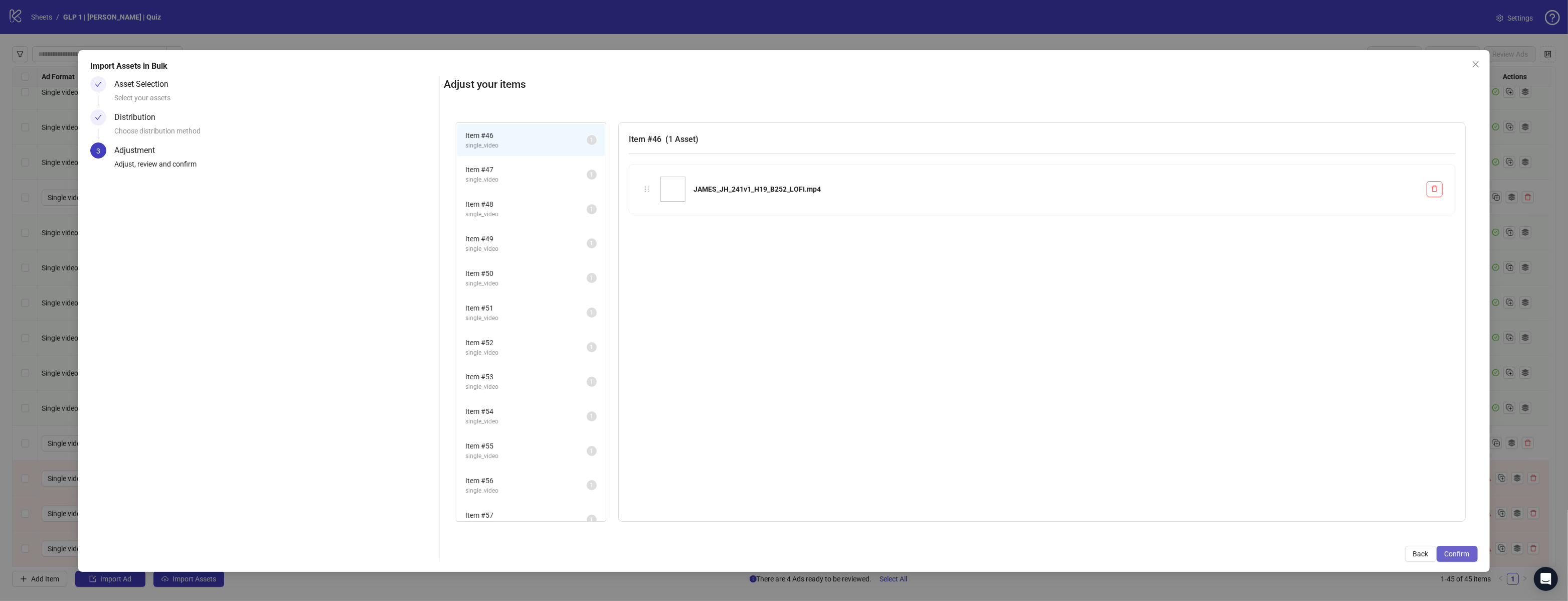
click at [1468, 552] on span "Confirm" at bounding box center [1457, 554] width 25 height 8
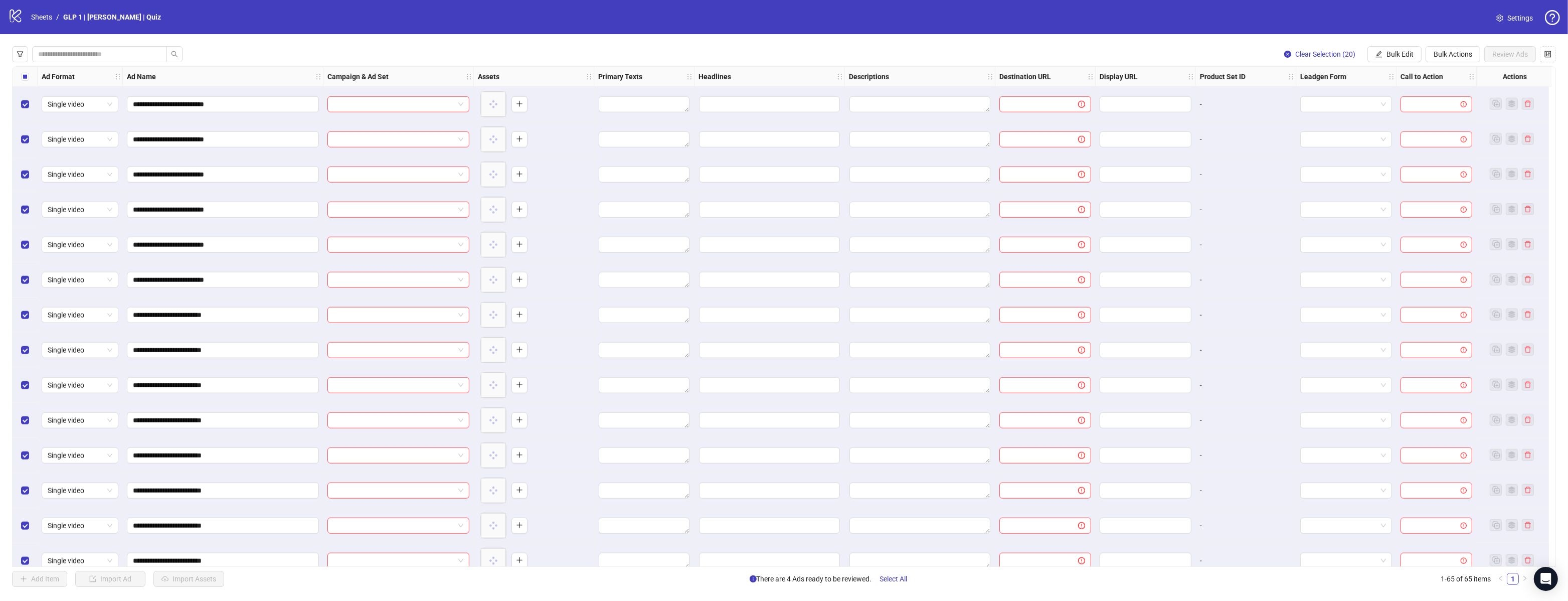
scroll to position [1806, 0]
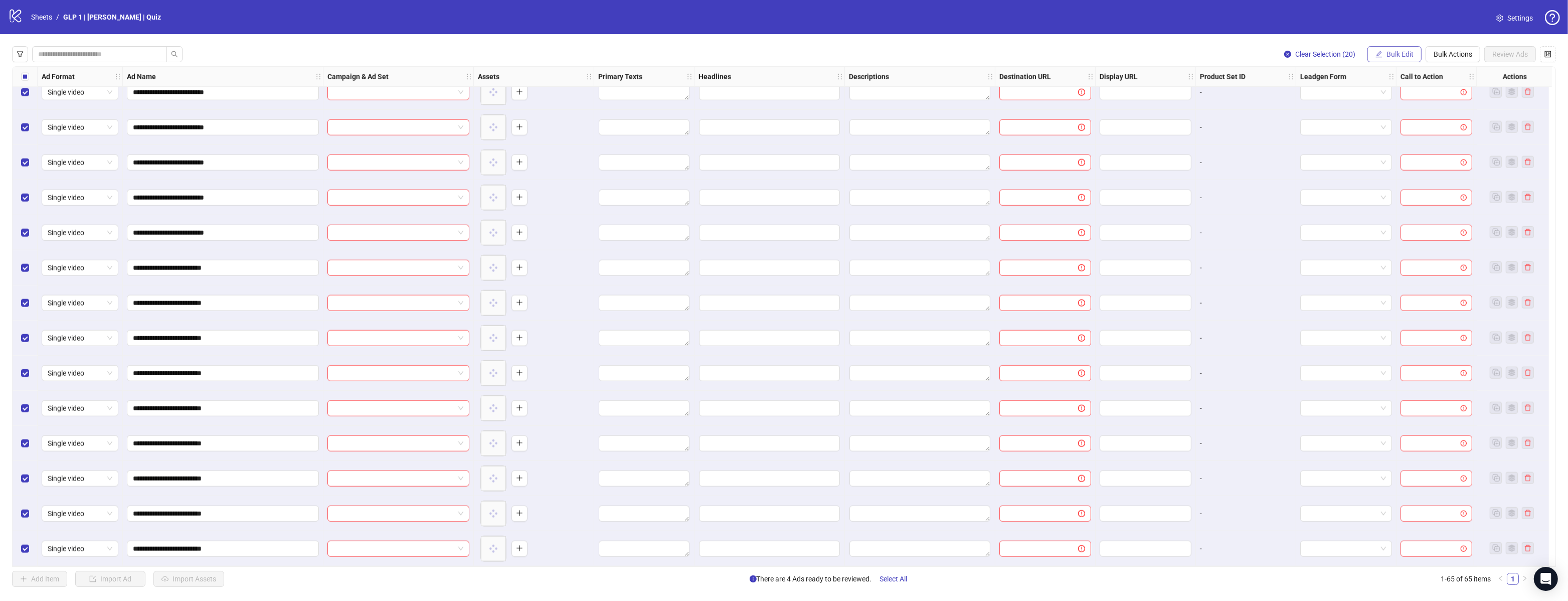
click at [1391, 55] on span "Bulk Edit" at bounding box center [1400, 54] width 27 height 8
click at [1401, 108] on span "Campaign & Ad Set" at bounding box center [1405, 107] width 60 height 11
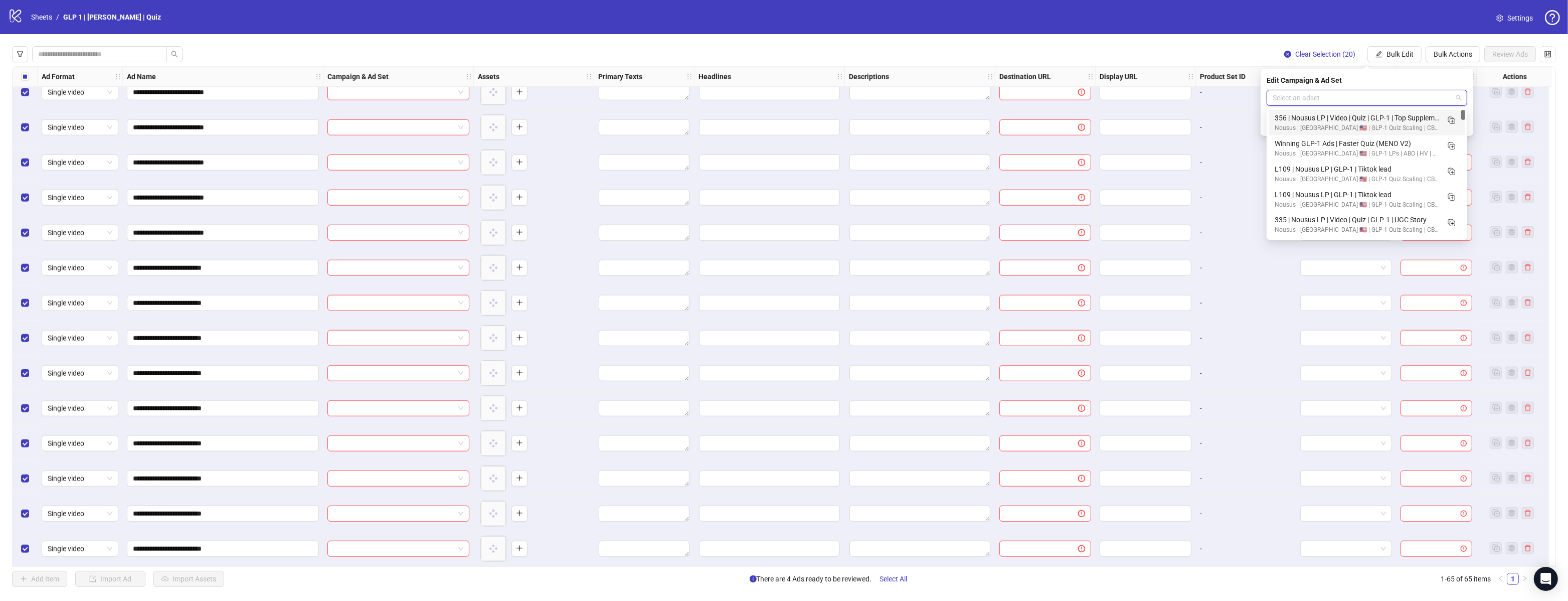
click at [1371, 90] on input "search" at bounding box center [1362, 97] width 179 height 15
click at [1453, 119] on icon "Duplicate" at bounding box center [1451, 119] width 10 height 10
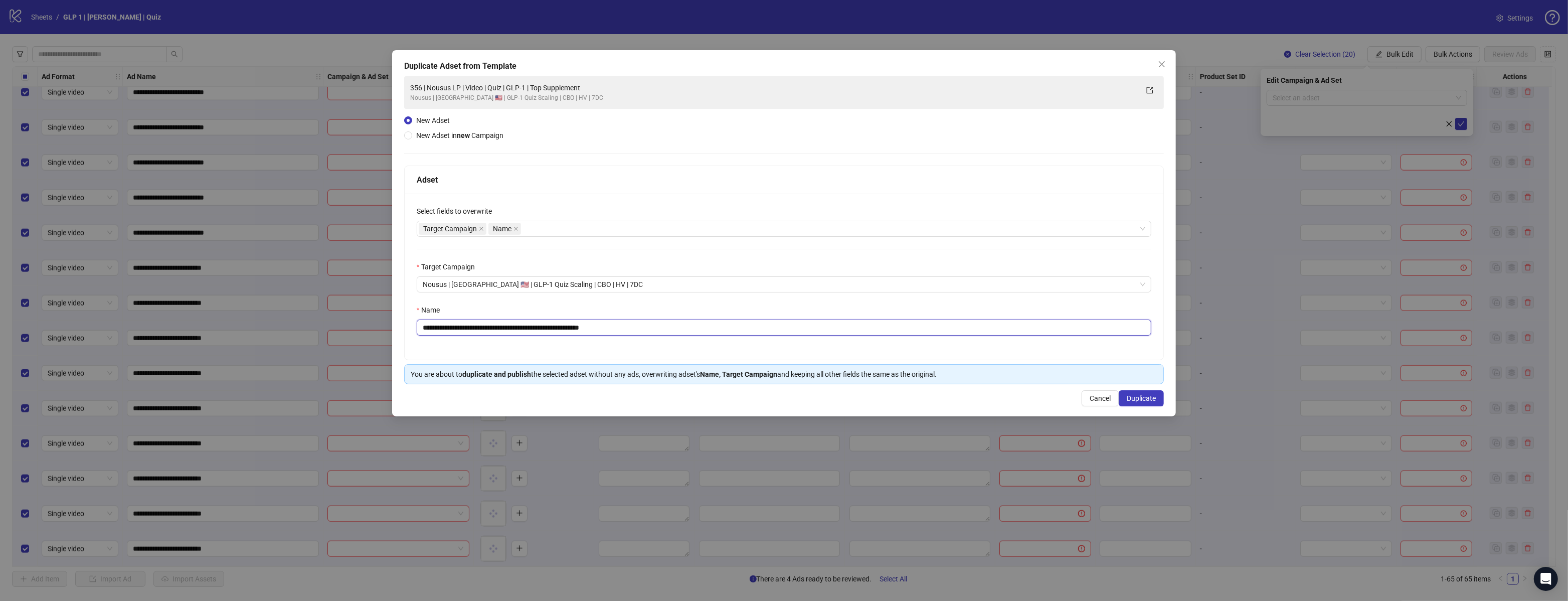
click at [542, 327] on input "**********" at bounding box center [784, 327] width 735 height 16
paste input "*"
click at [648, 329] on input "**********" at bounding box center [784, 327] width 735 height 16
type input "**********"
click at [1144, 396] on span "Duplicate" at bounding box center [1141, 399] width 29 height 8
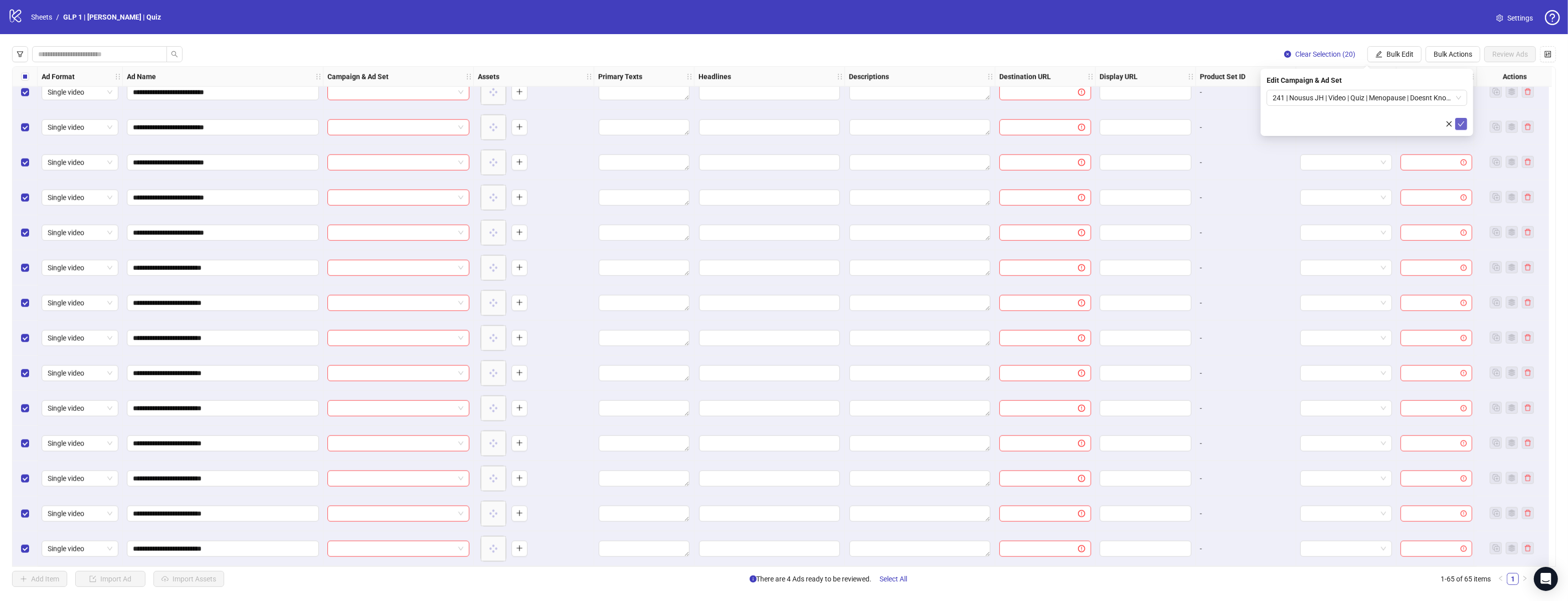
click at [1461, 125] on icon "check" at bounding box center [1461, 123] width 7 height 7
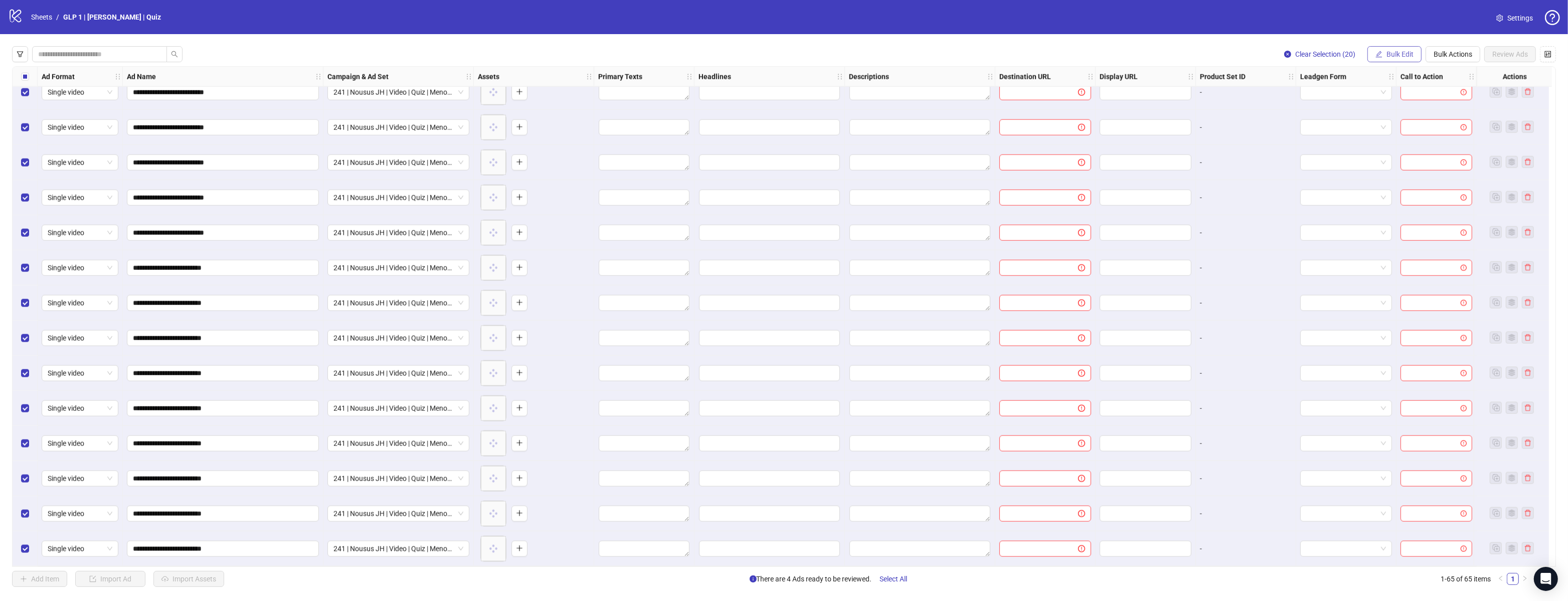
click at [1394, 54] on span "Bulk Edit" at bounding box center [1400, 54] width 27 height 8
click at [1457, 58] on span "Bulk Actions" at bounding box center [1453, 54] width 39 height 8
click at [1457, 139] on span "Apply Template" at bounding box center [1457, 139] width 47 height 11
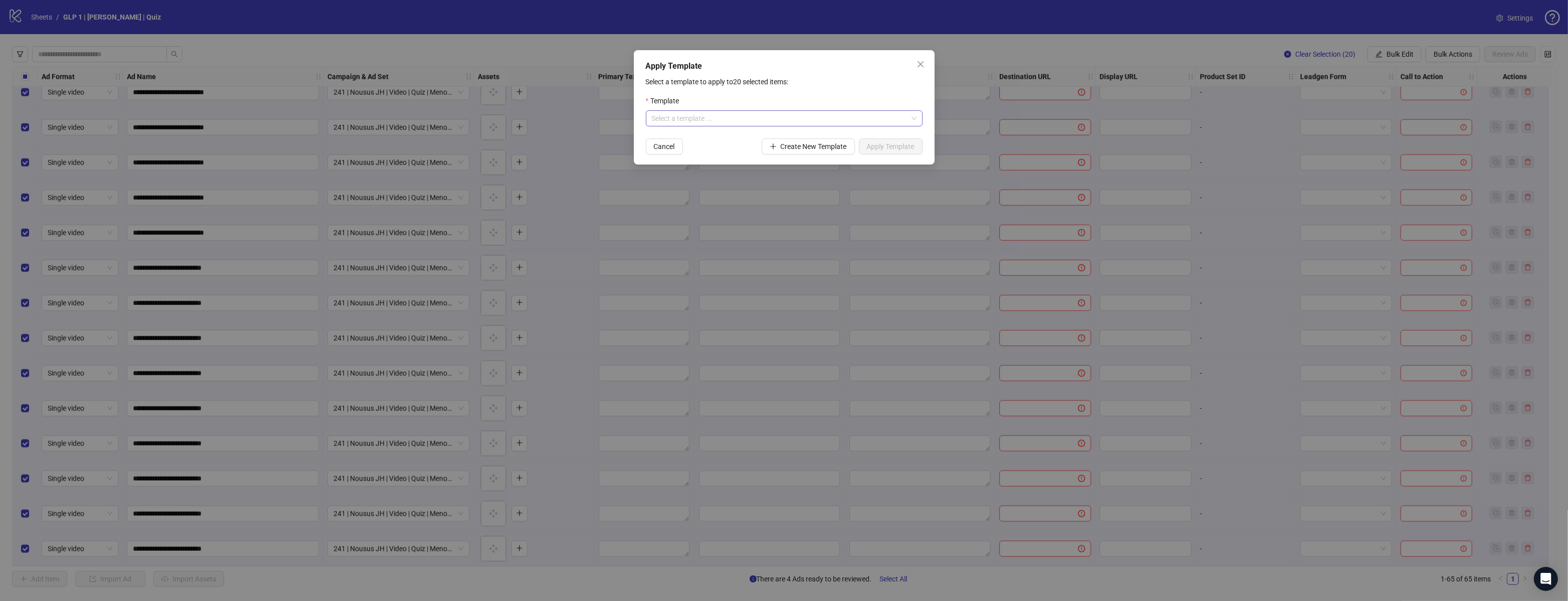
click at [714, 112] on input "search" at bounding box center [780, 118] width 256 height 15
type input "*"
click at [735, 98] on div "Template" at bounding box center [784, 103] width 277 height 15
click at [922, 62] on icon "close" at bounding box center [921, 64] width 8 height 8
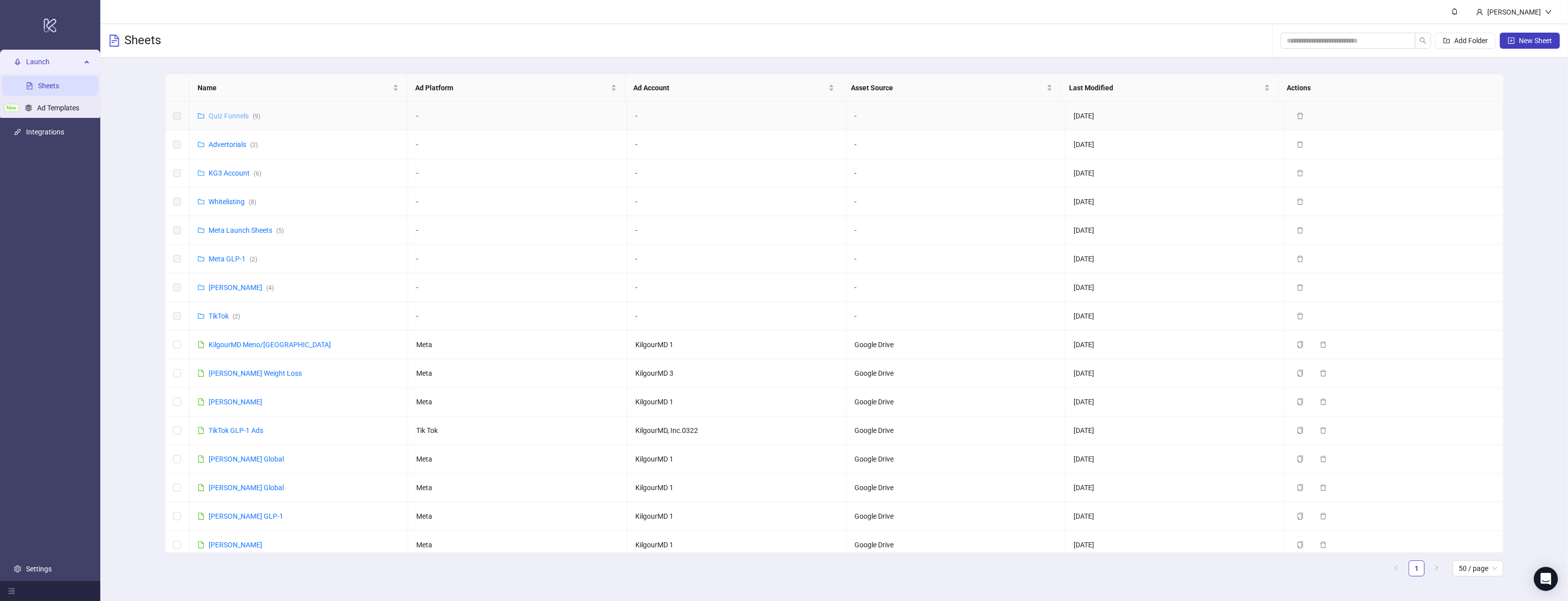
click at [239, 115] on link "Quiz Funnels ( 9 )" at bounding box center [234, 115] width 51 height 8
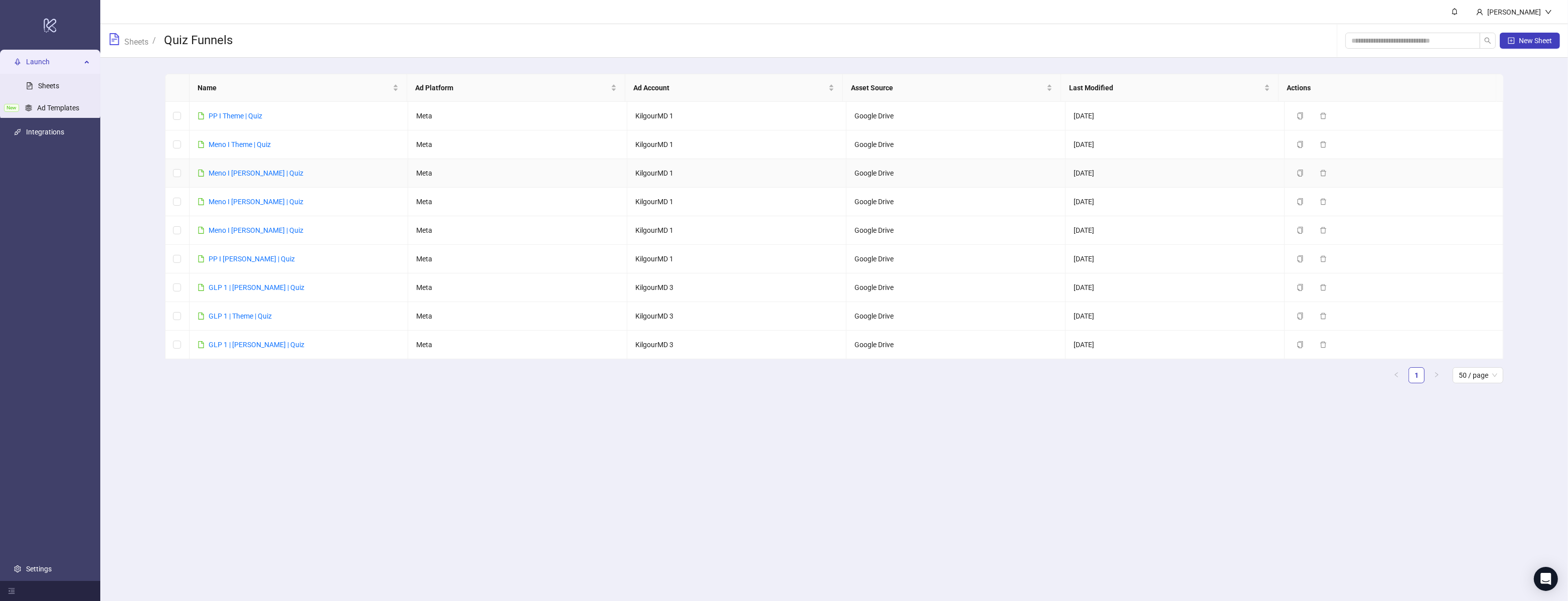
click at [248, 232] on link "Meno I [PERSON_NAME] | Quiz" at bounding box center [256, 230] width 95 height 8
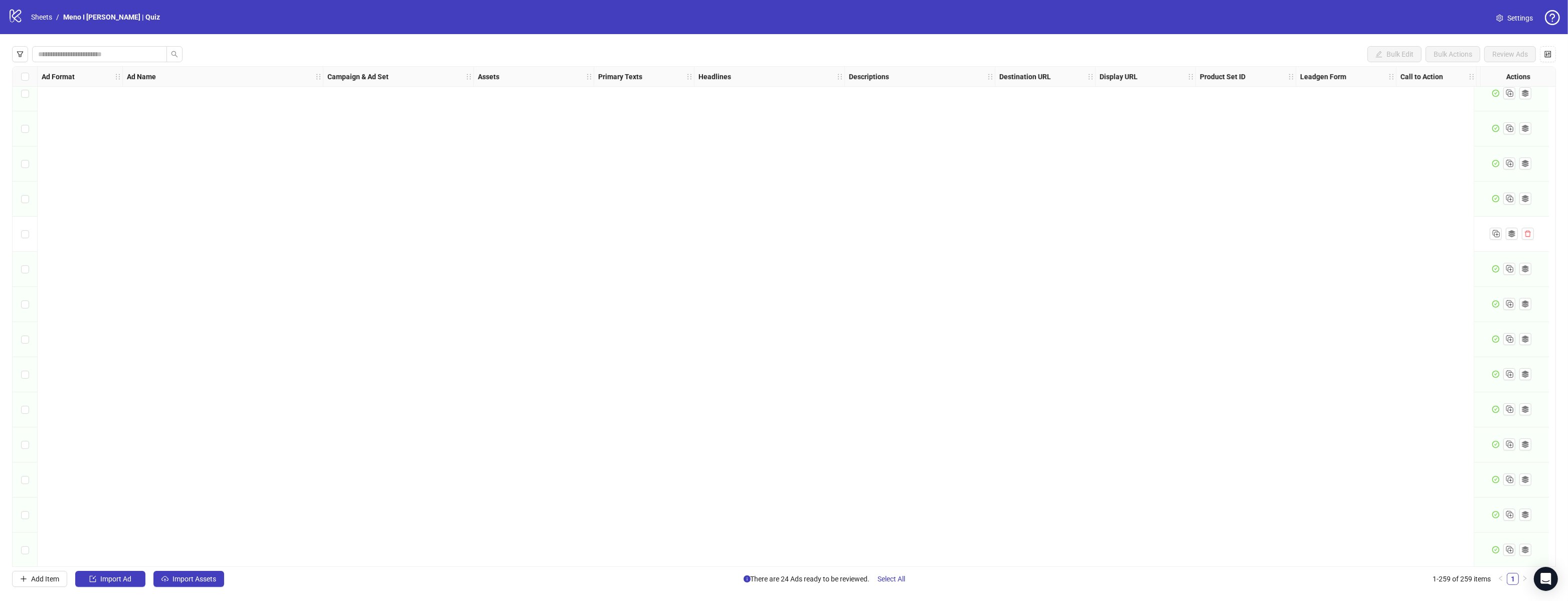
scroll to position [8620, 0]
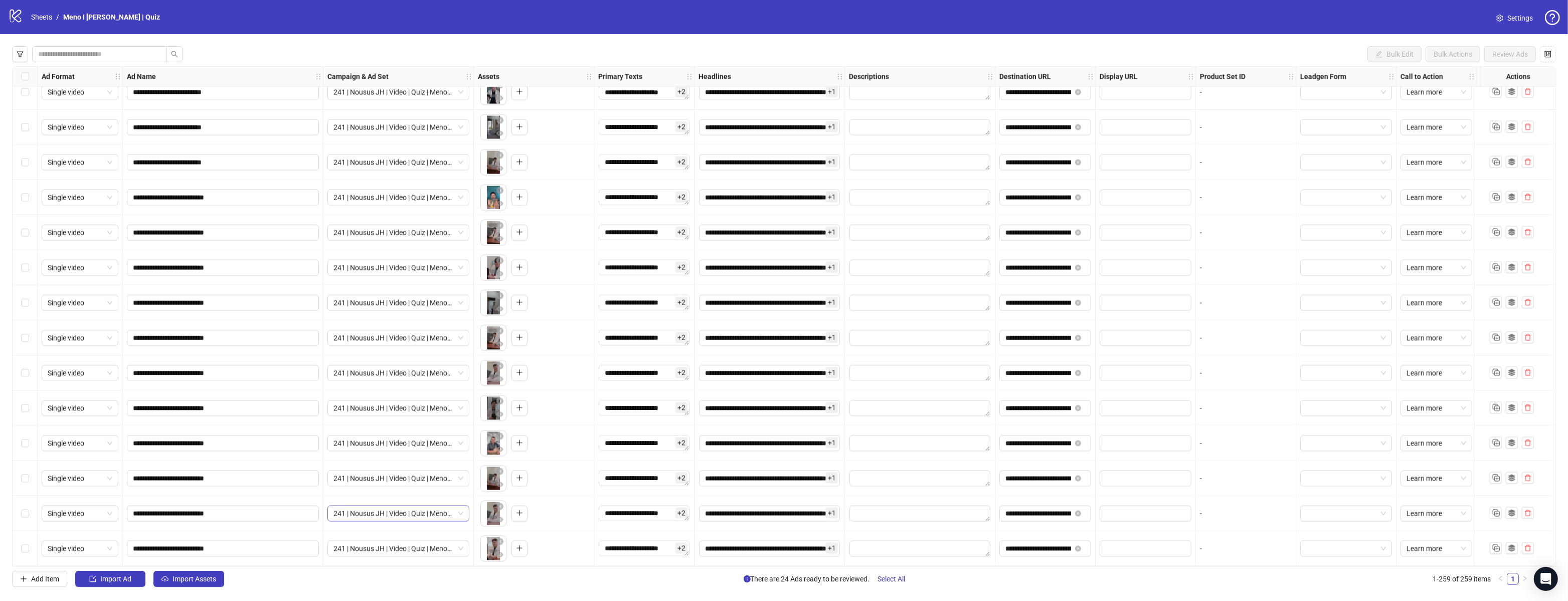
click at [418, 512] on span "241 | Nousus JH | Video | Quiz | Menopause | Doesnt Know It Yet (B205)" at bounding box center [398, 513] width 130 height 15
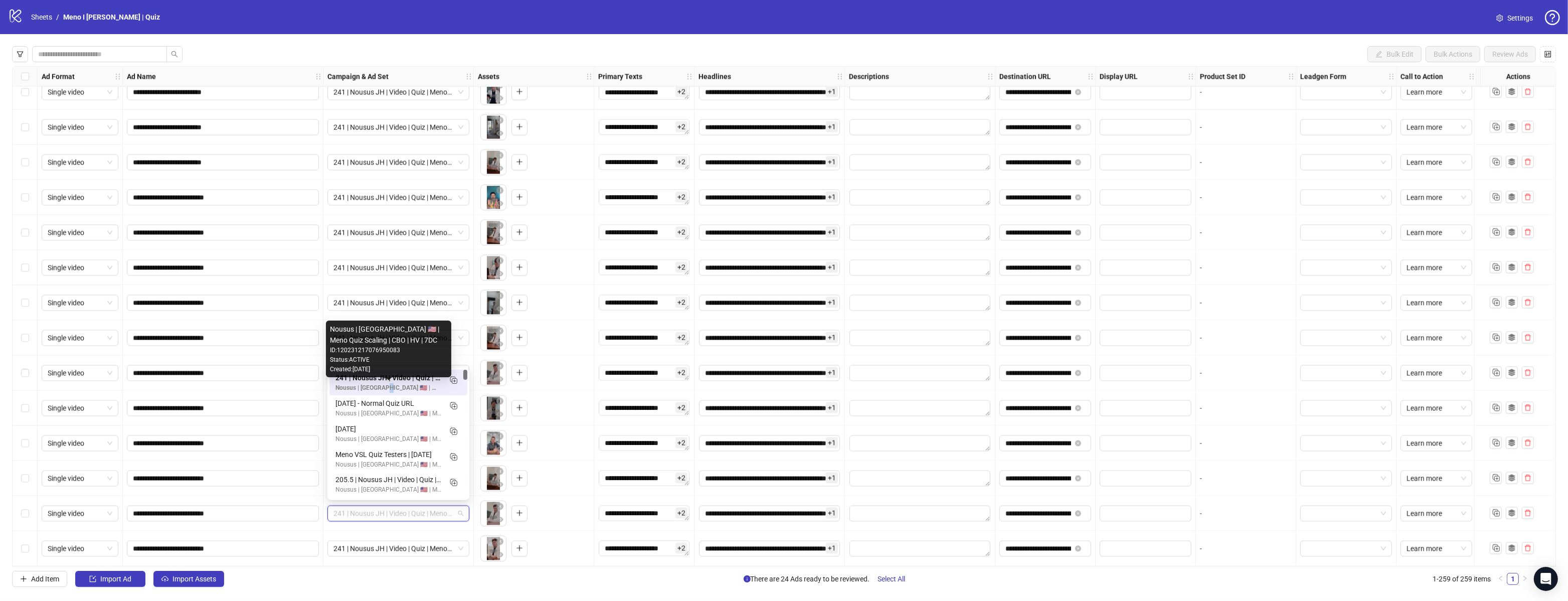
click at [363, 333] on div "Nousus | USA 🇺🇸 | Meno Quiz Scaling | CBO | HV | 7DC" at bounding box center [389, 335] width 117 height 22
drag, startPoint x: 387, startPoint y: 341, endPoint x: 330, endPoint y: 331, distance: 57.9
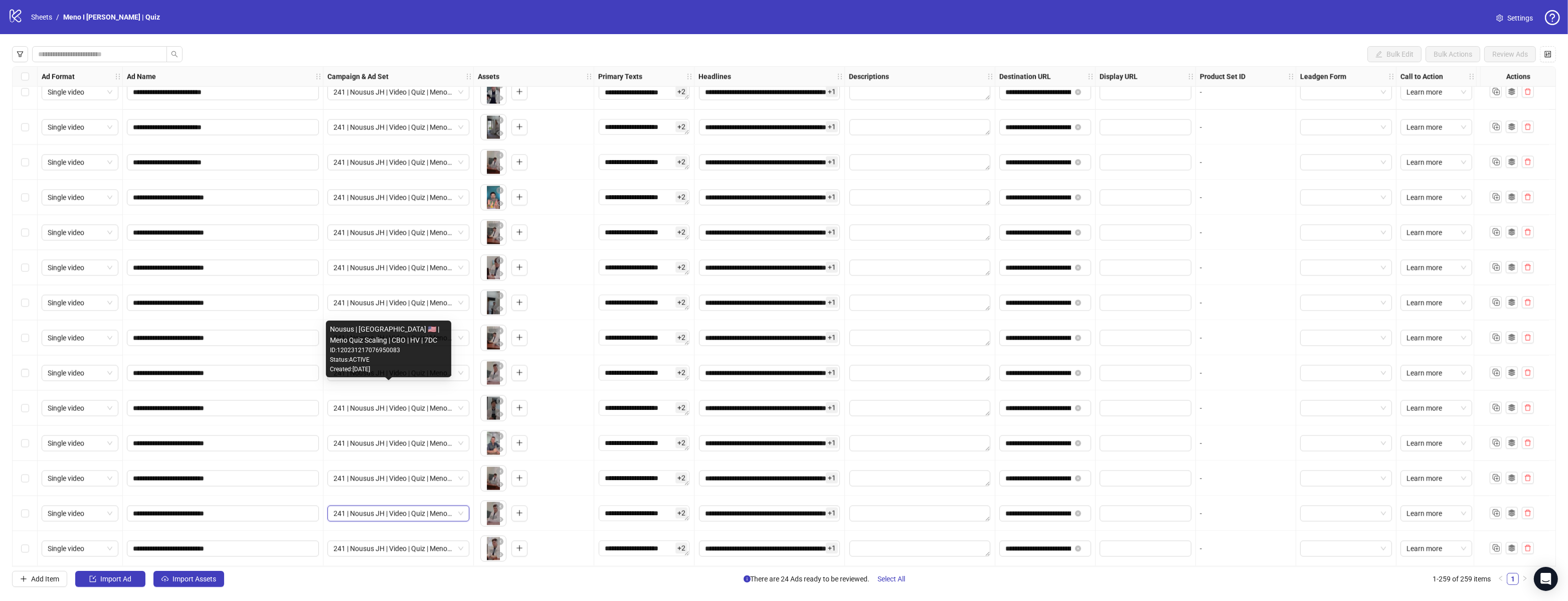
click at [330, 331] on div "Nousus | USA 🇺🇸 | Meno Quiz Scaling | CBO | HV | 7DC" at bounding box center [389, 335] width 117 height 22
drag, startPoint x: 331, startPoint y: 329, endPoint x: 390, endPoint y: 338, distance: 59.7
click at [390, 338] on div "Nousus | USA 🇺🇸 | Meno Quiz Scaling | CBO | HV | 7DC" at bounding box center [389, 335] width 117 height 22
click at [402, 512] on span "241 | Nousus JH | Video | Quiz | Menopause | Doesnt Know It Yet (B205)" at bounding box center [398, 513] width 130 height 15
click at [161, 579] on button "Import Assets" at bounding box center [188, 579] width 70 height 16
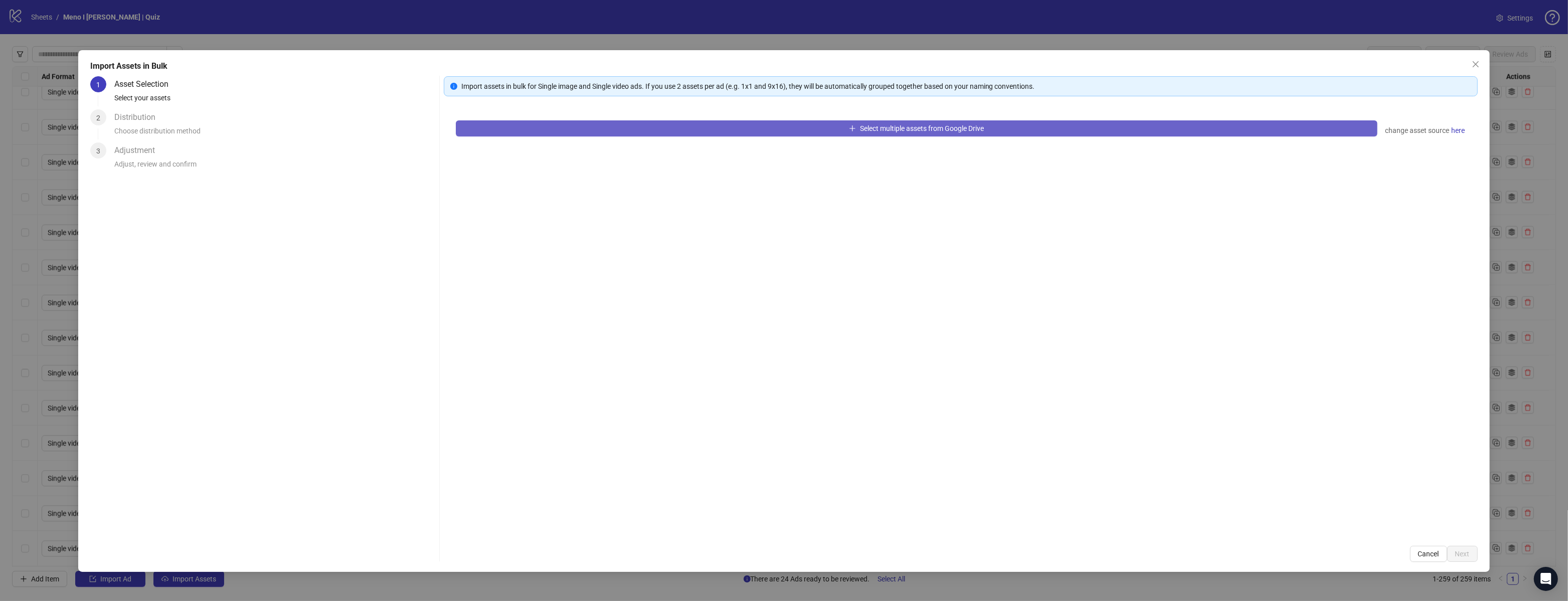
click at [728, 133] on button "Select multiple assets from Google Drive" at bounding box center [917, 128] width 922 height 16
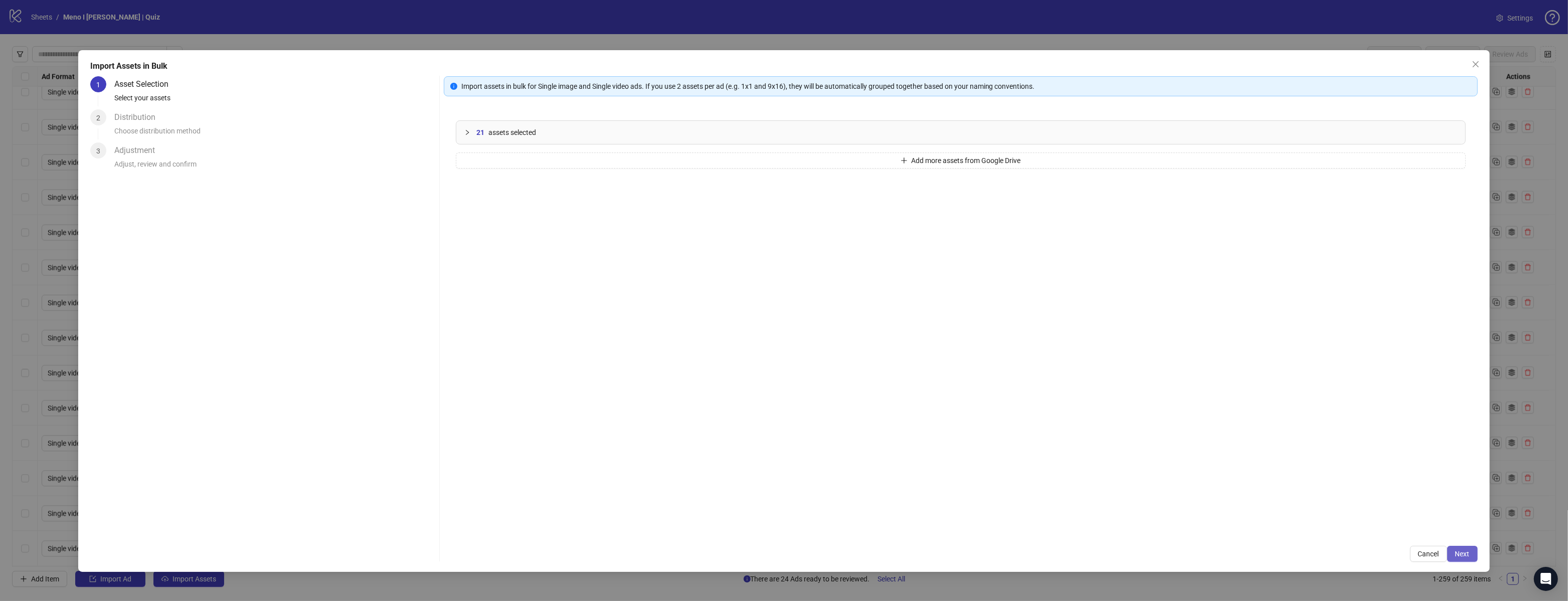
click at [1464, 555] on span "Next" at bounding box center [1462, 554] width 14 height 8
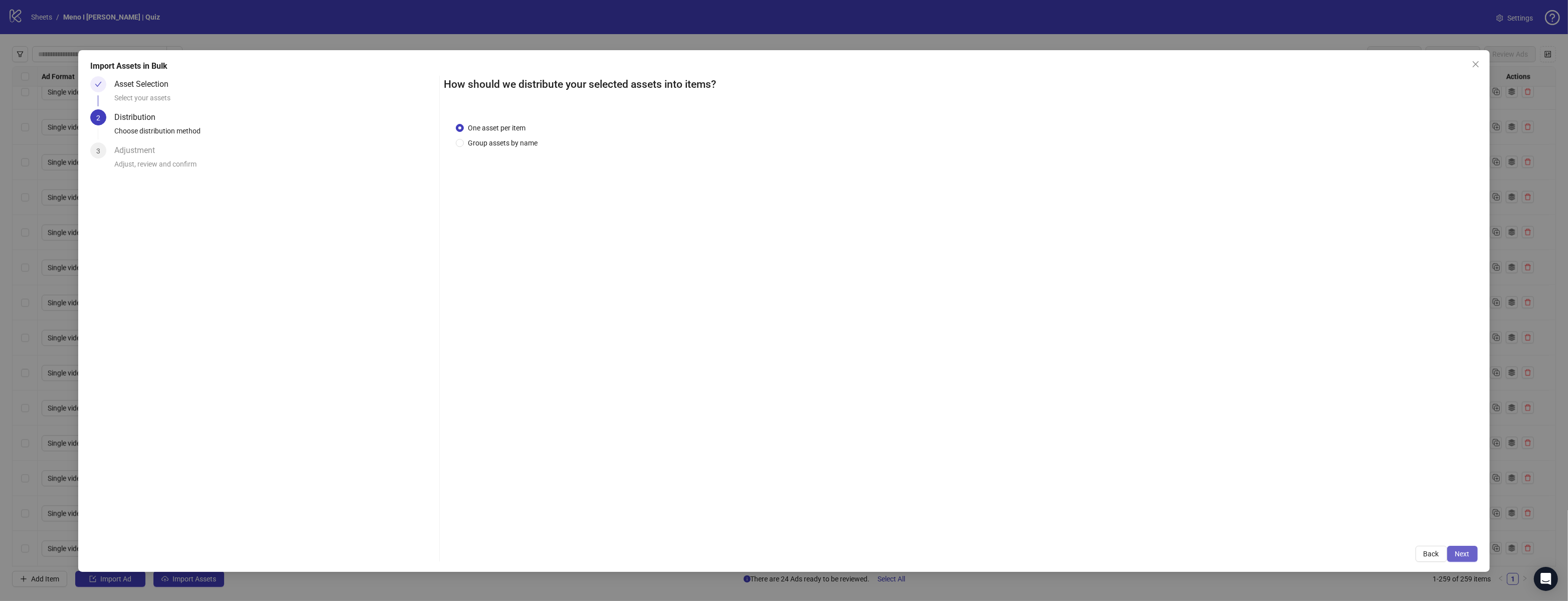
click at [1457, 552] on span "Next" at bounding box center [1462, 554] width 14 height 8
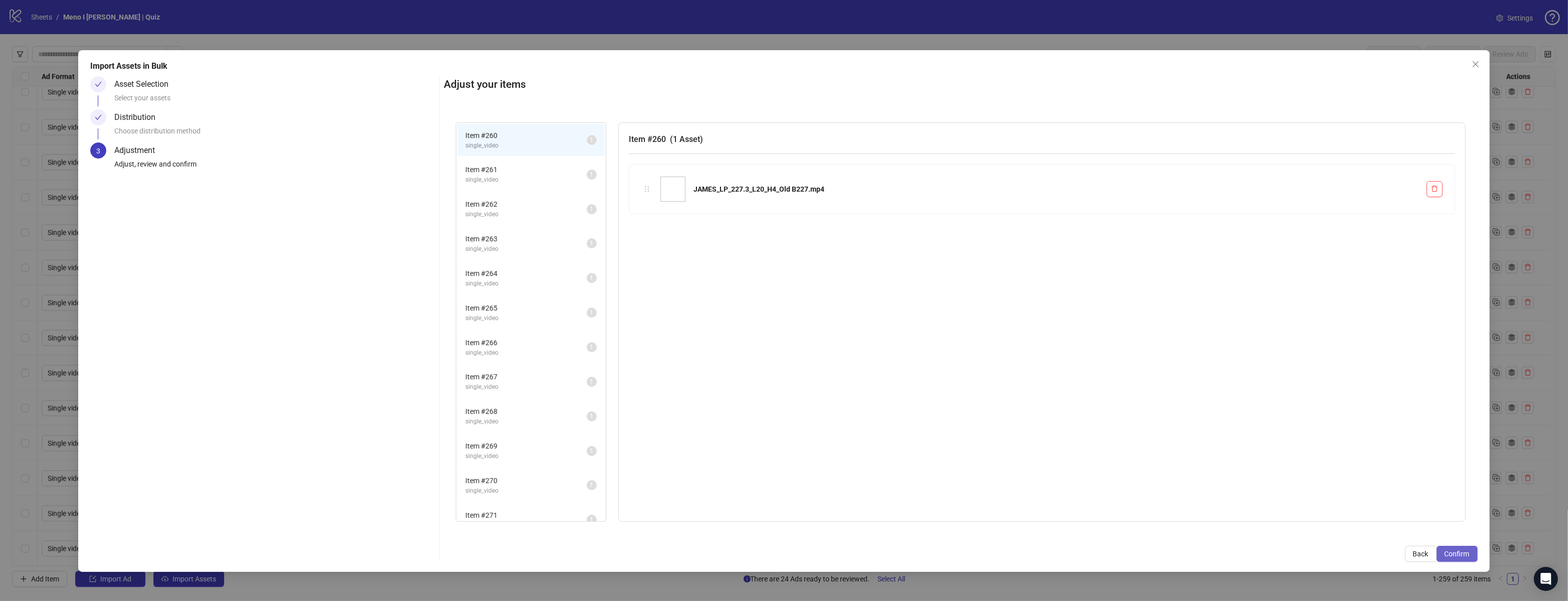
click at [1457, 553] on span "Confirm" at bounding box center [1457, 554] width 25 height 8
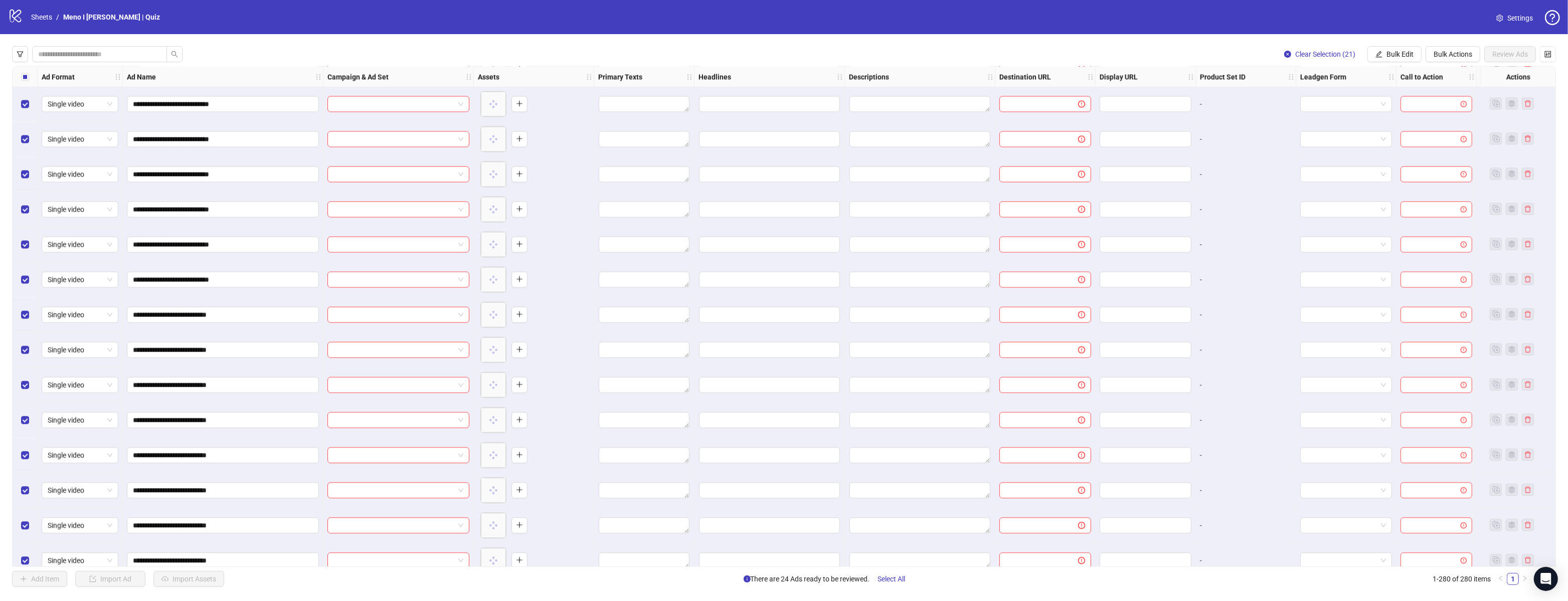
scroll to position [9358, 0]
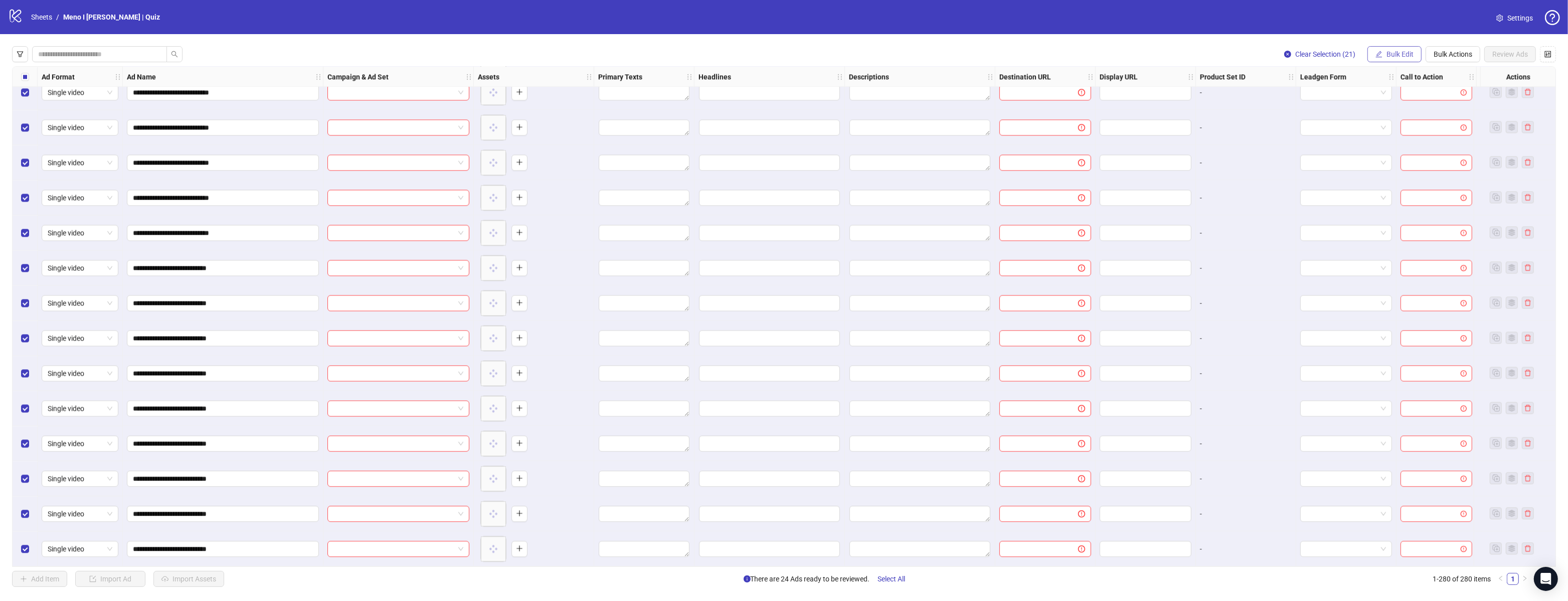
click at [1381, 55] on icon "edit" at bounding box center [1378, 54] width 7 height 7
click at [1378, 108] on span "Campaign & Ad Set" at bounding box center [1405, 107] width 60 height 11
click at [1319, 100] on input "search" at bounding box center [1362, 97] width 179 height 15
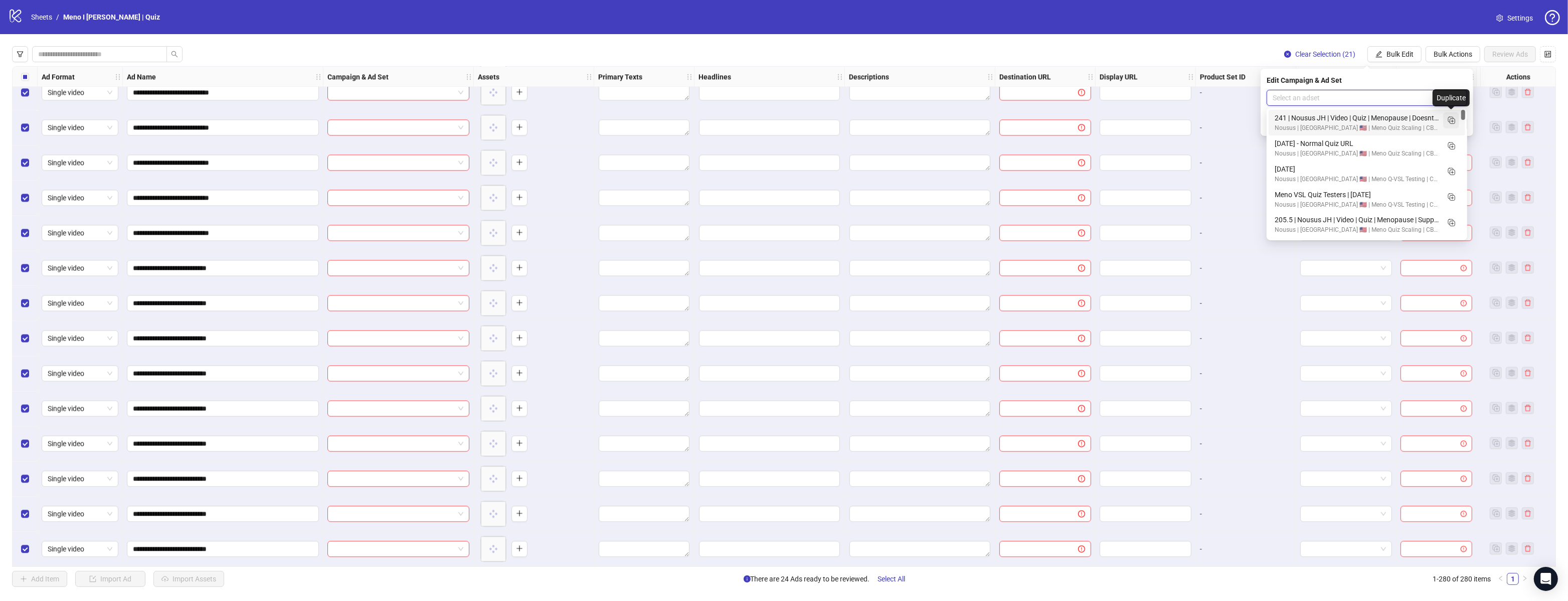
click at [1456, 120] on icon "Duplicate" at bounding box center [1451, 119] width 10 height 10
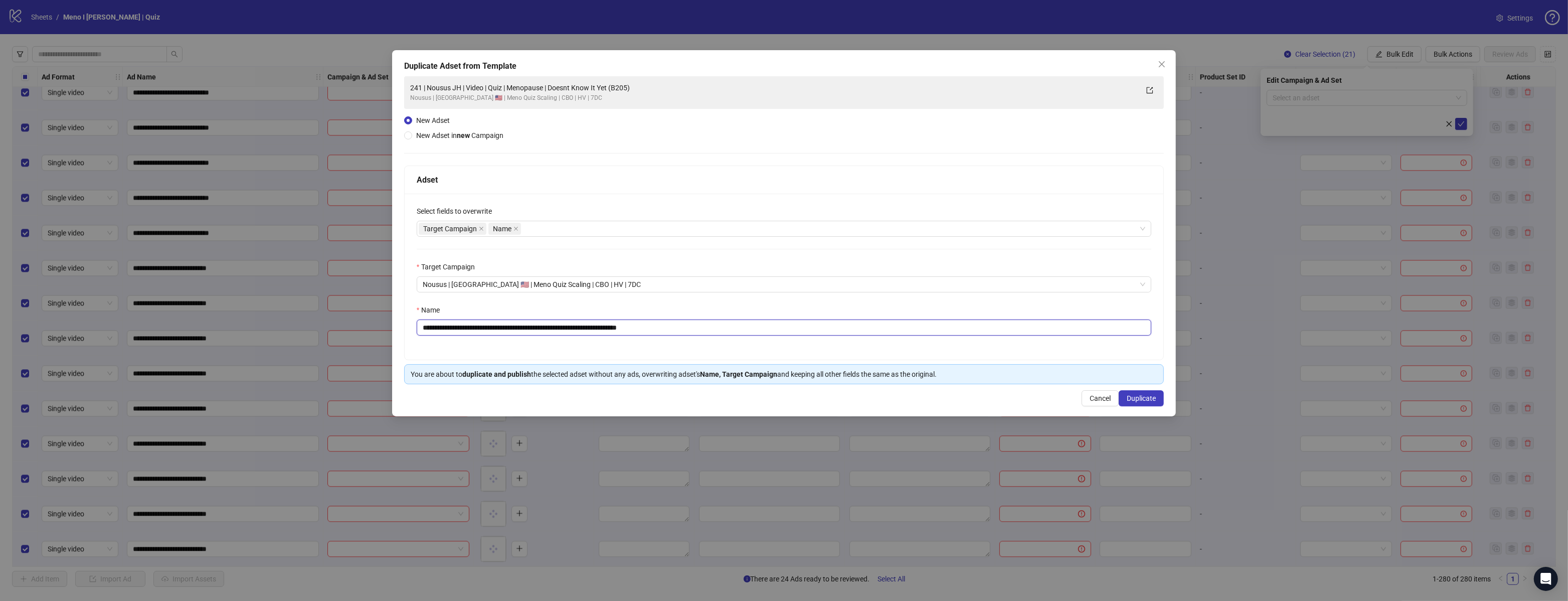
click at [756, 325] on input "**********" at bounding box center [784, 327] width 735 height 16
paste input "**********"
click at [596, 335] on input "**********" at bounding box center [784, 327] width 735 height 16
click at [595, 333] on input "**********" at bounding box center [784, 327] width 735 height 16
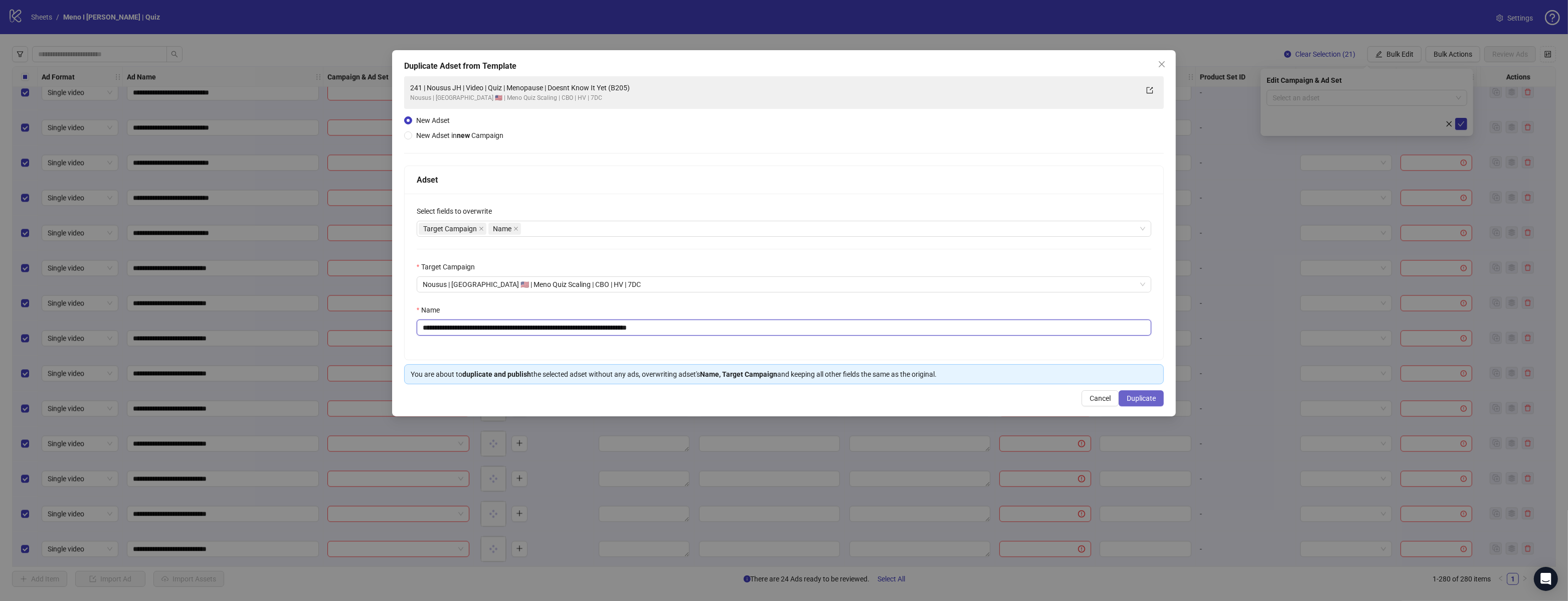
type input "**********"
click at [1143, 403] on button "Duplicate" at bounding box center [1141, 399] width 45 height 16
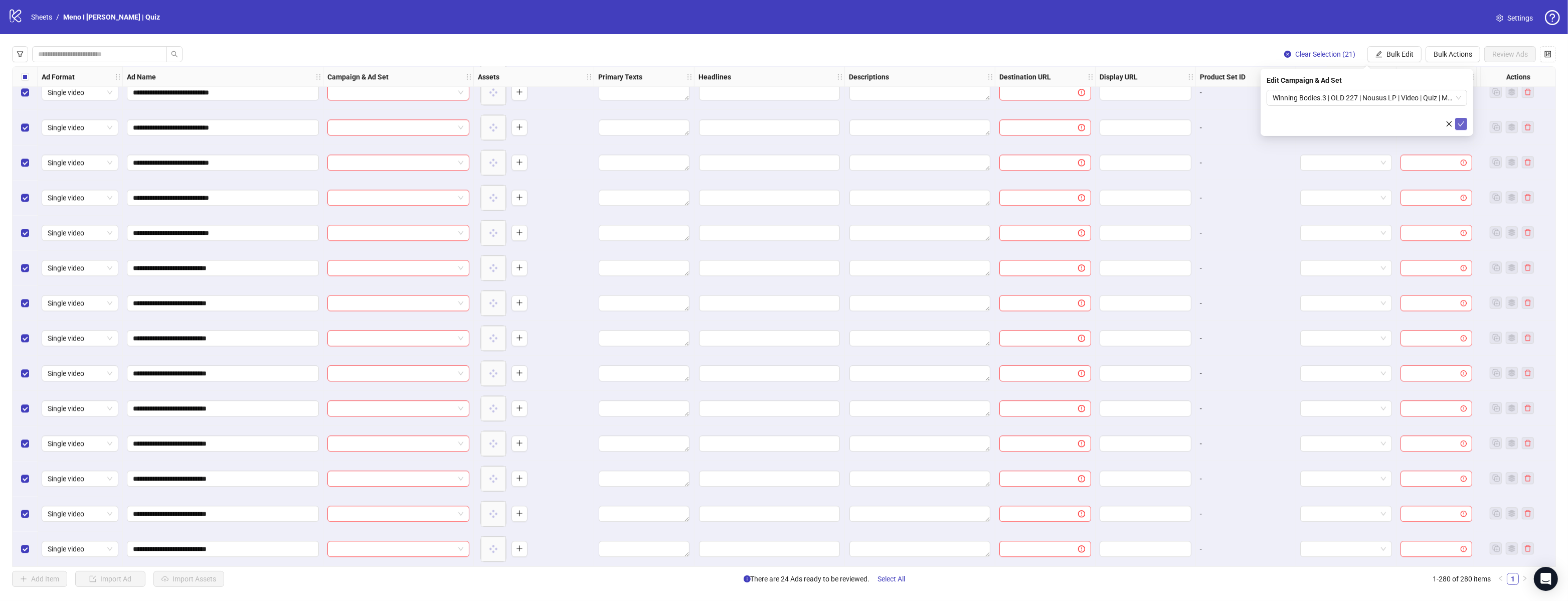
click at [1461, 127] on icon "check" at bounding box center [1461, 123] width 7 height 7
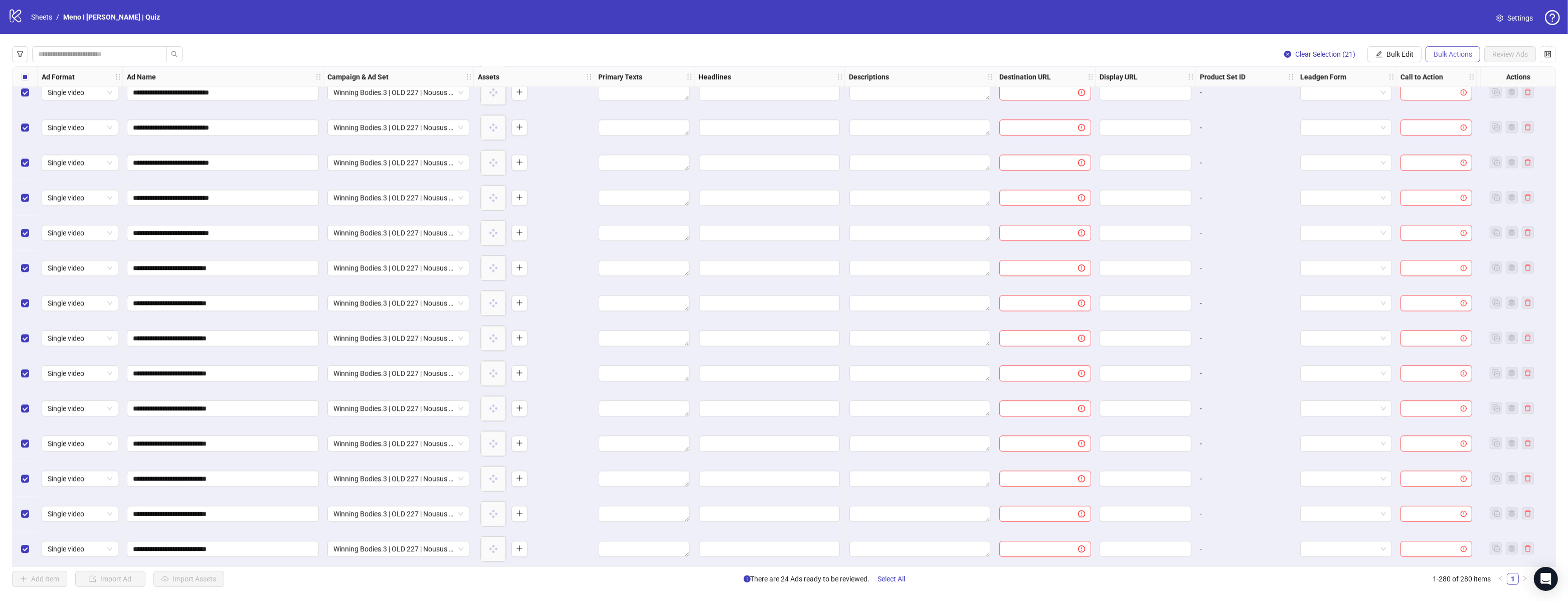
click at [1458, 53] on span "Bulk Actions" at bounding box center [1453, 54] width 39 height 8
click at [1455, 142] on span "Apply Template" at bounding box center [1457, 139] width 47 height 11
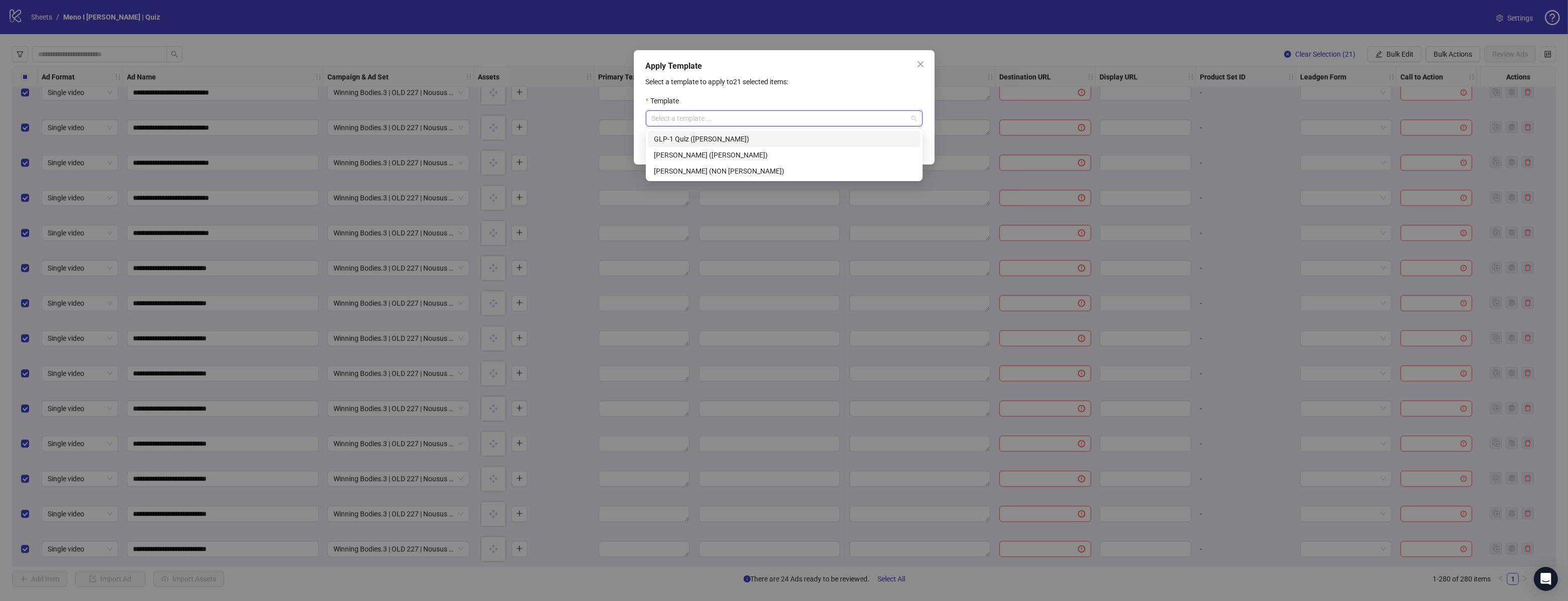
click at [787, 120] on input "search" at bounding box center [780, 118] width 256 height 15
click at [686, 153] on div "Meno Quiz (JAMES)" at bounding box center [784, 155] width 261 height 11
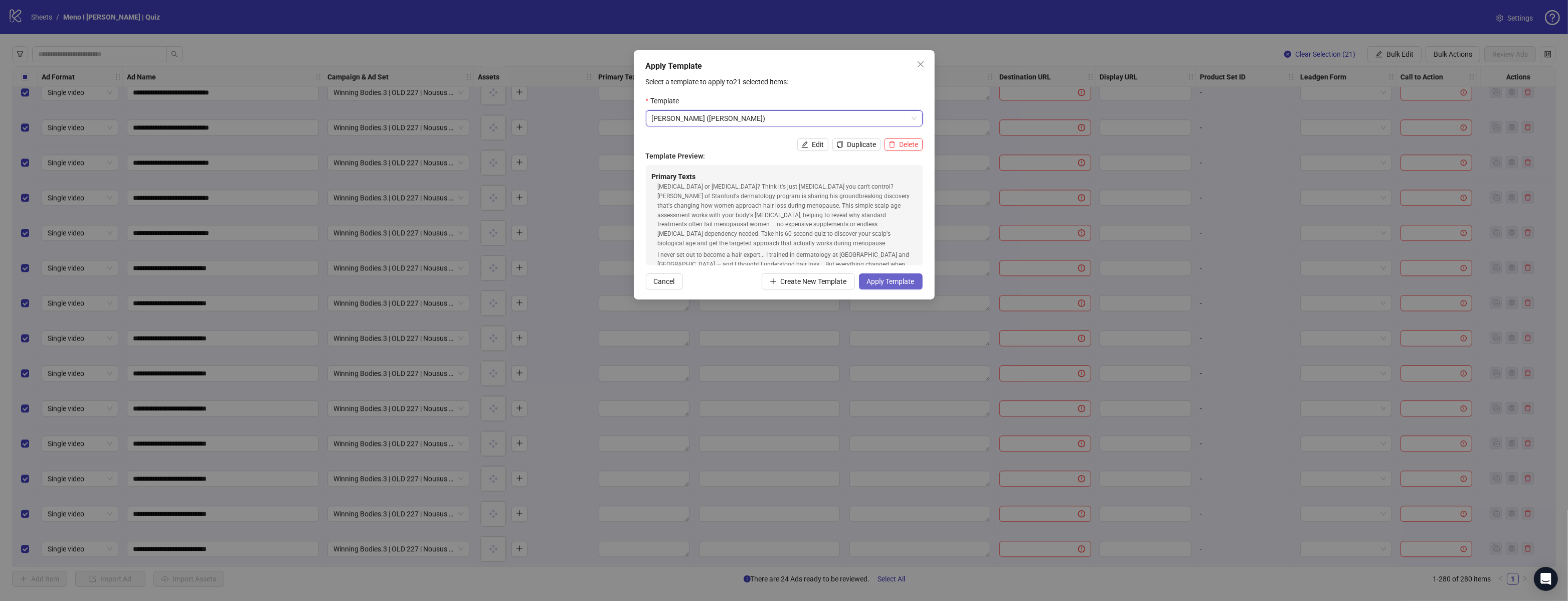
click at [872, 284] on span "Apply Template" at bounding box center [891, 282] width 47 height 8
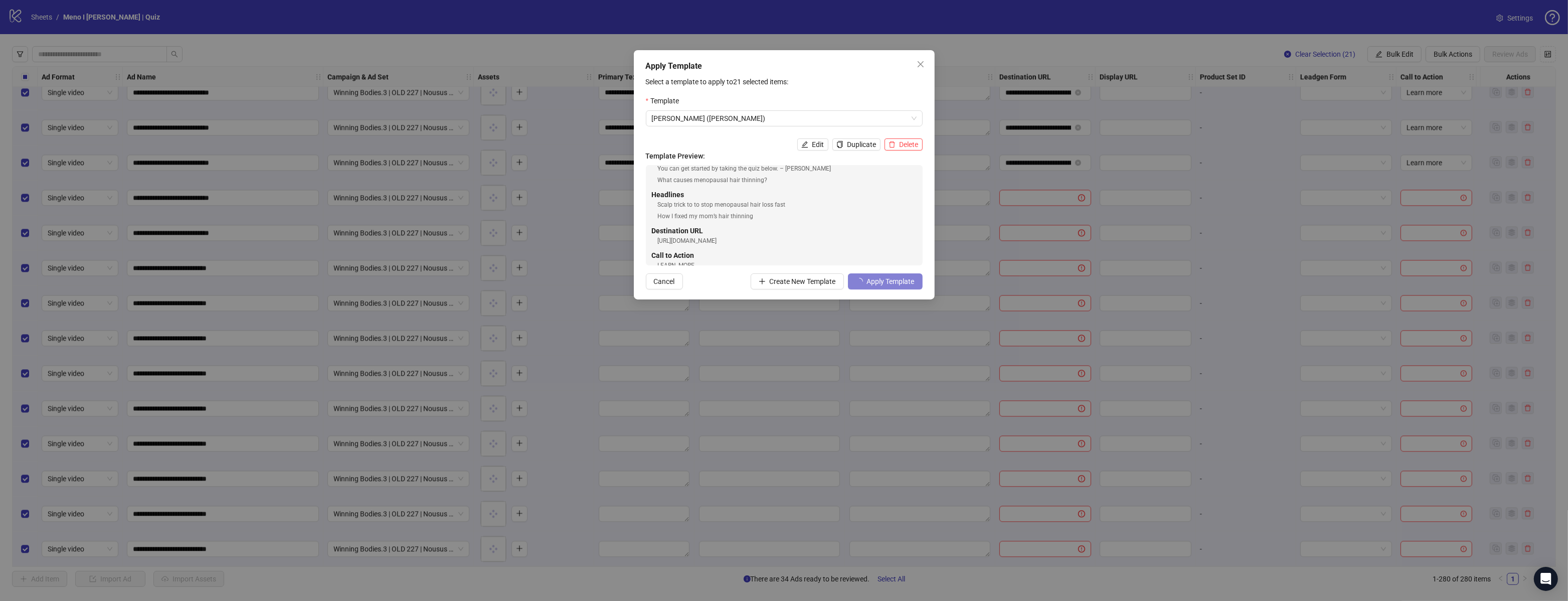
scroll to position [195, 0]
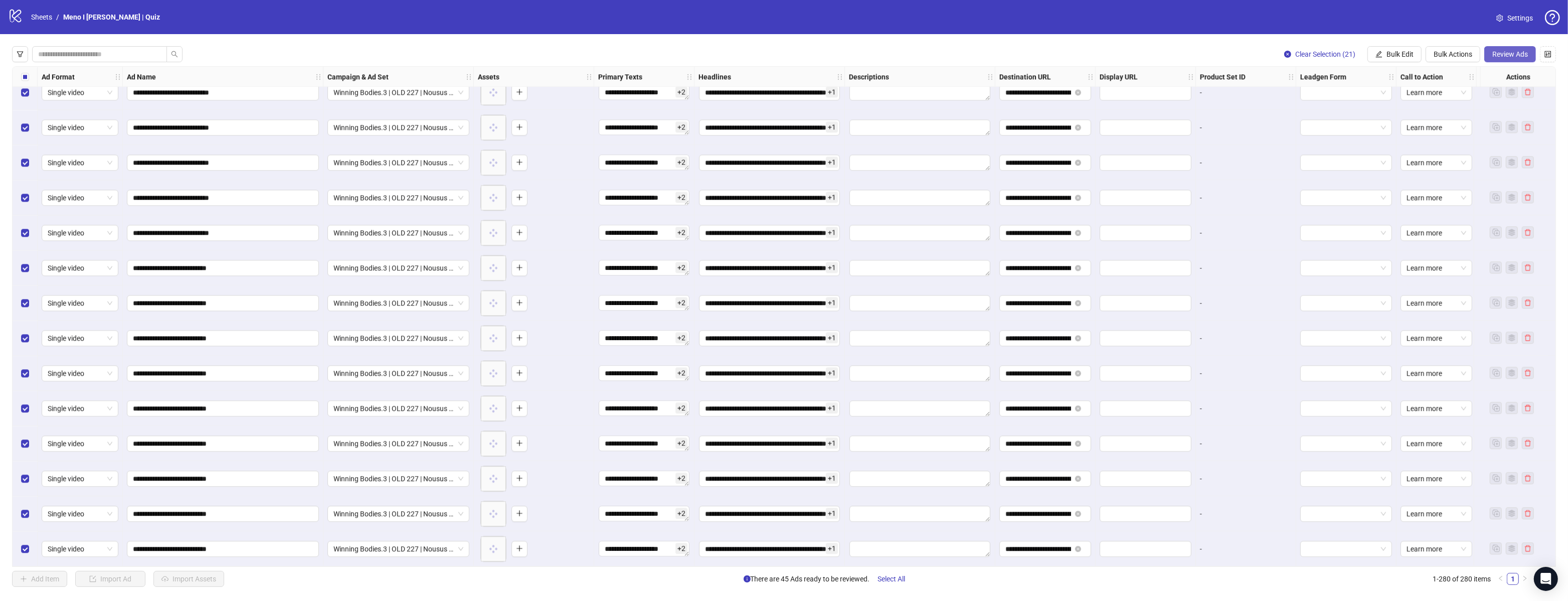
click at [1500, 55] on span "Review Ads" at bounding box center [1510, 54] width 36 height 8
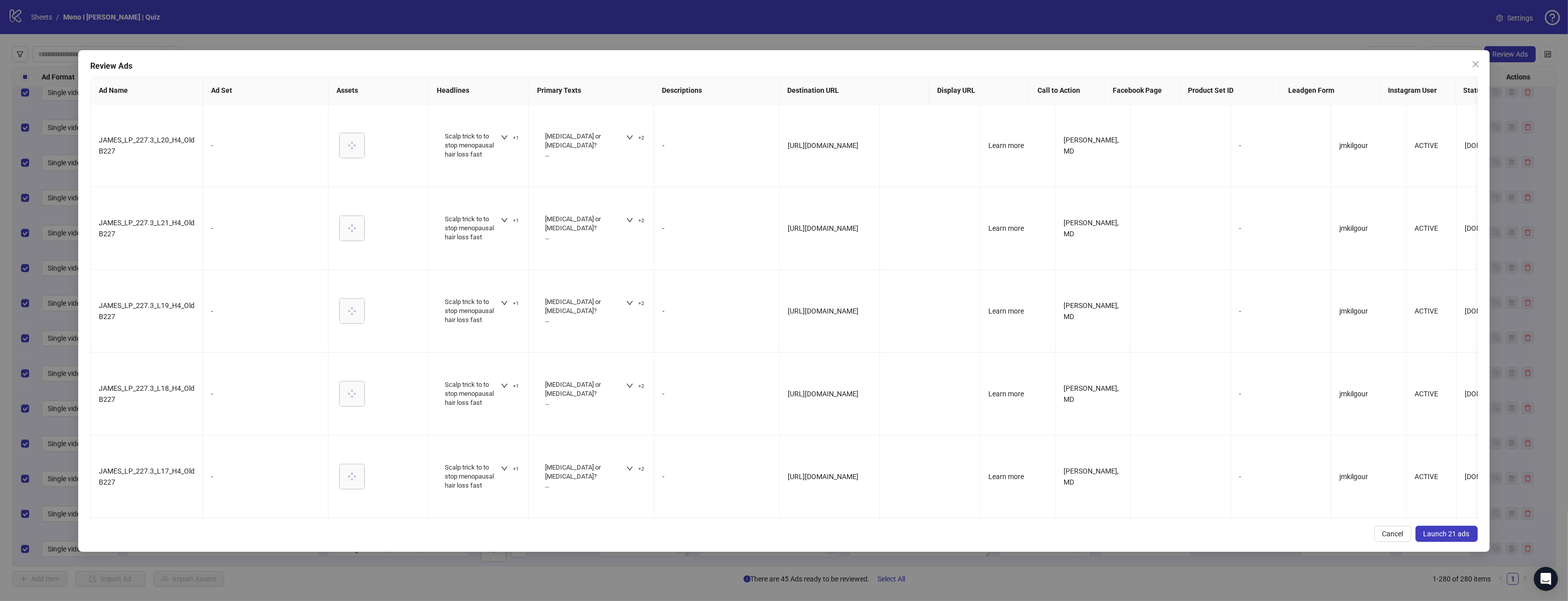
click at [1449, 538] on button "Launch 21 ads" at bounding box center [1446, 534] width 62 height 16
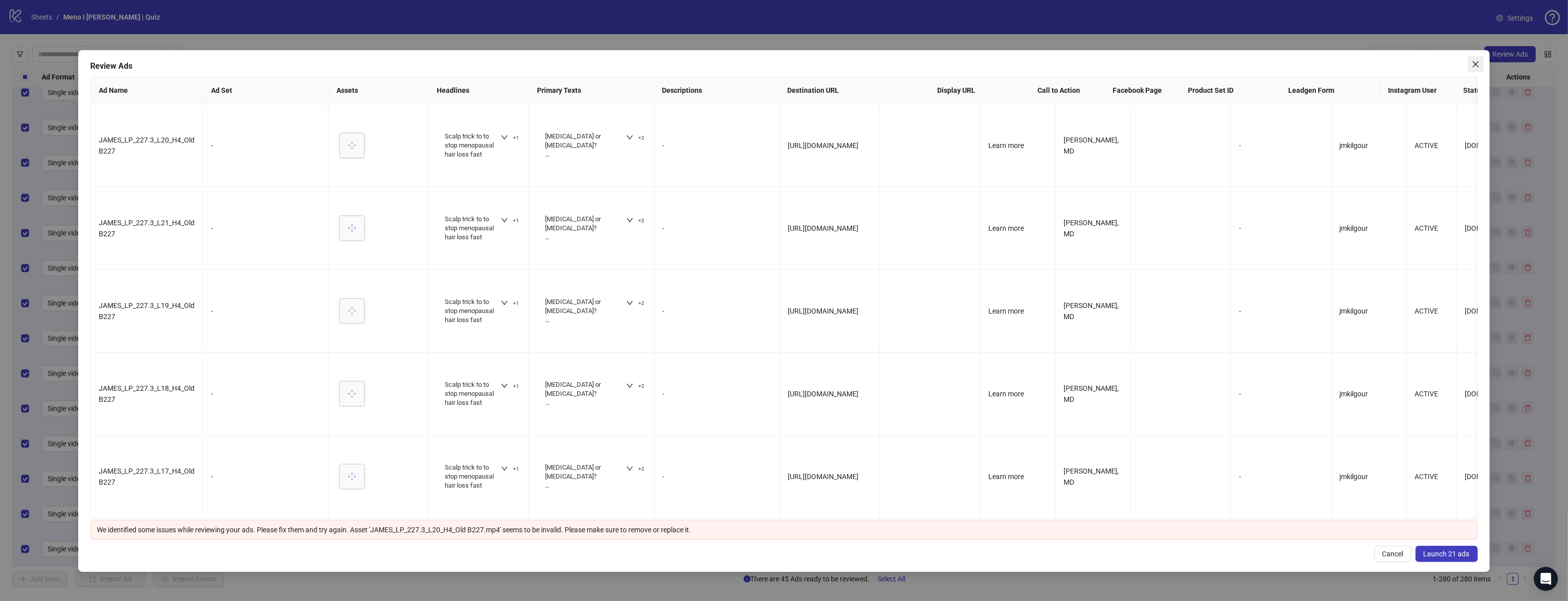
click at [1474, 64] on icon "close" at bounding box center [1476, 64] width 8 height 8
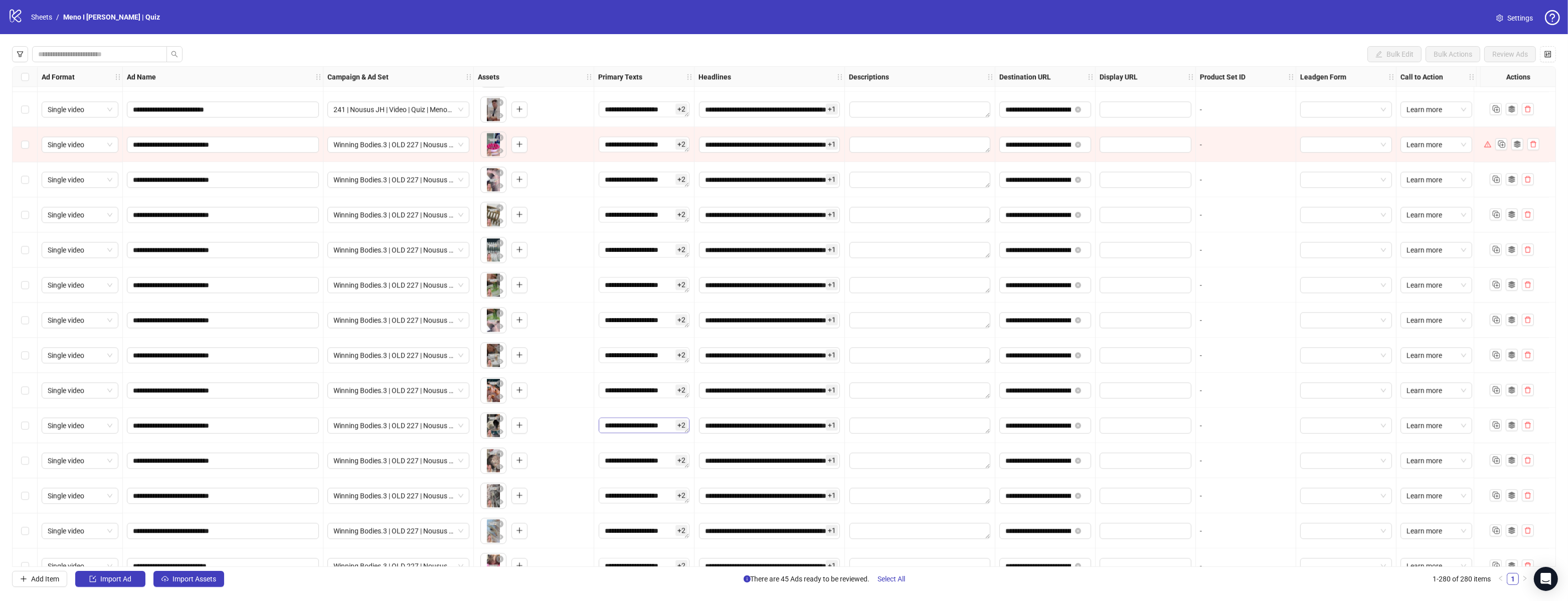
scroll to position [353, 0]
click at [897, 581] on span "Select All" at bounding box center [891, 579] width 28 height 8
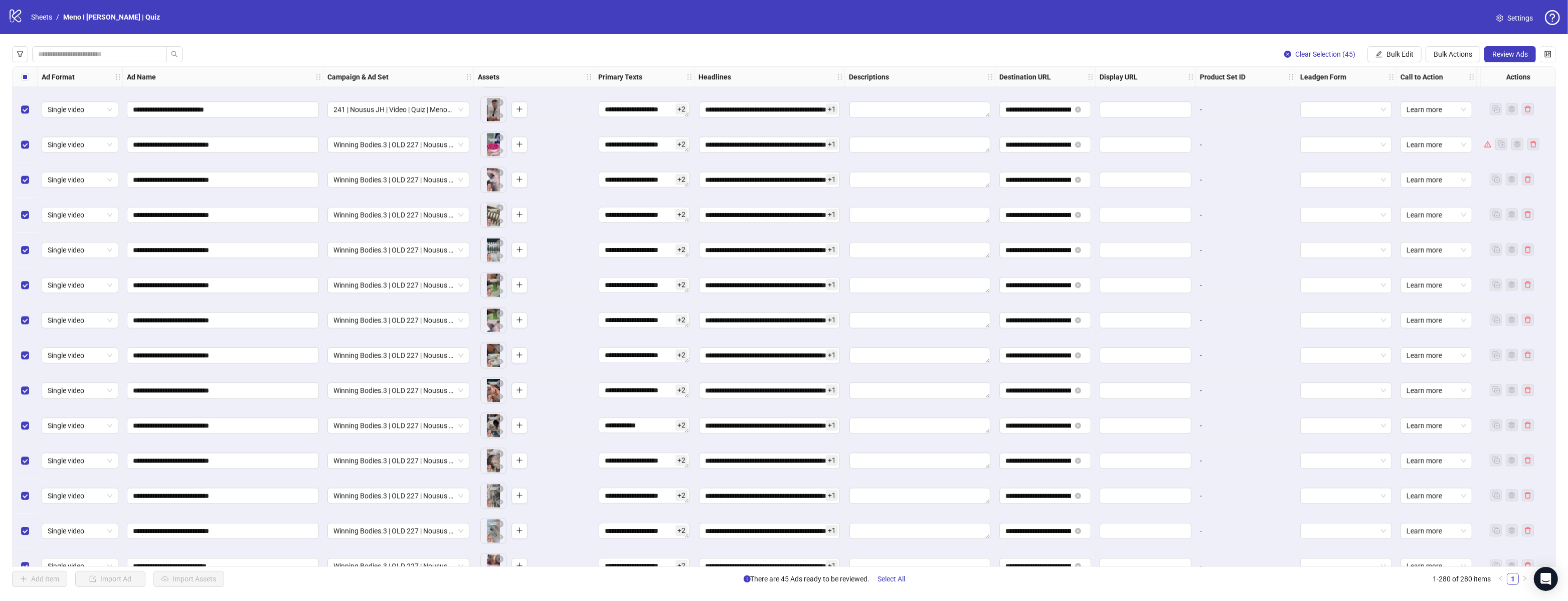
click at [1502, 57] on span "Review Ads" at bounding box center [1510, 54] width 36 height 8
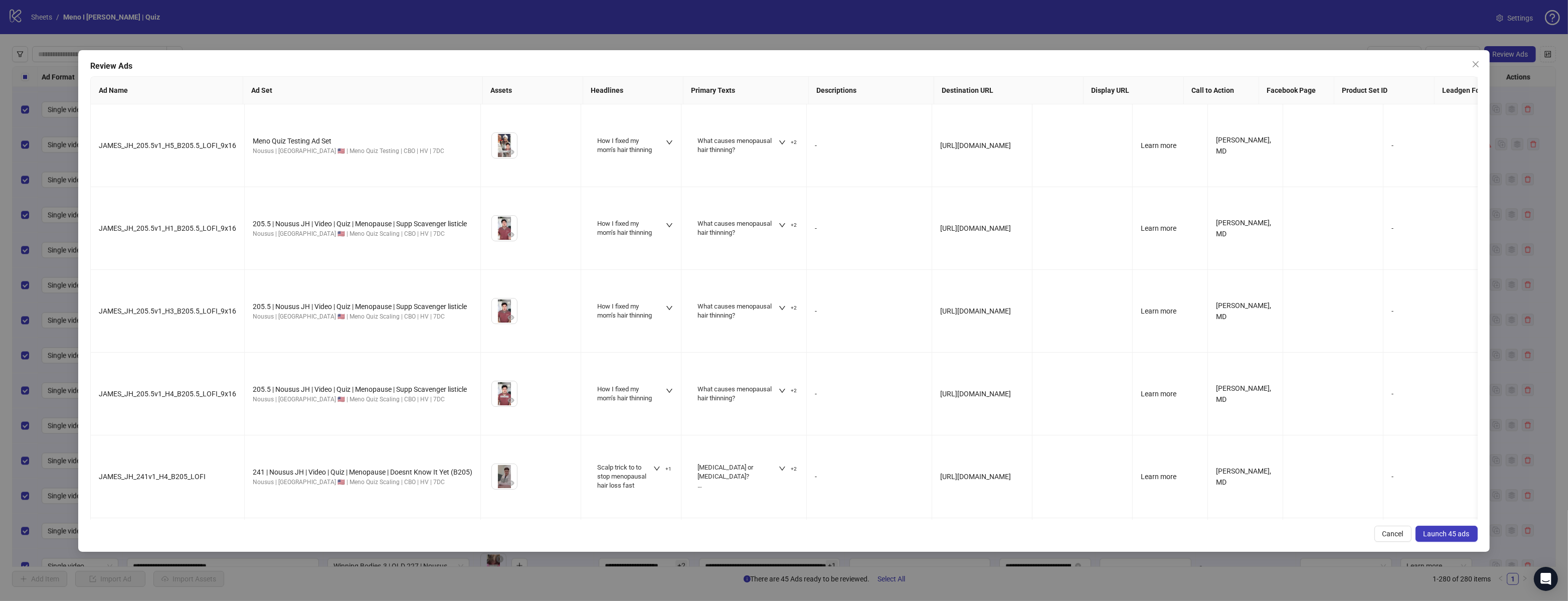
click at [1447, 536] on span "Launch 45 ads" at bounding box center [1446, 534] width 46 height 8
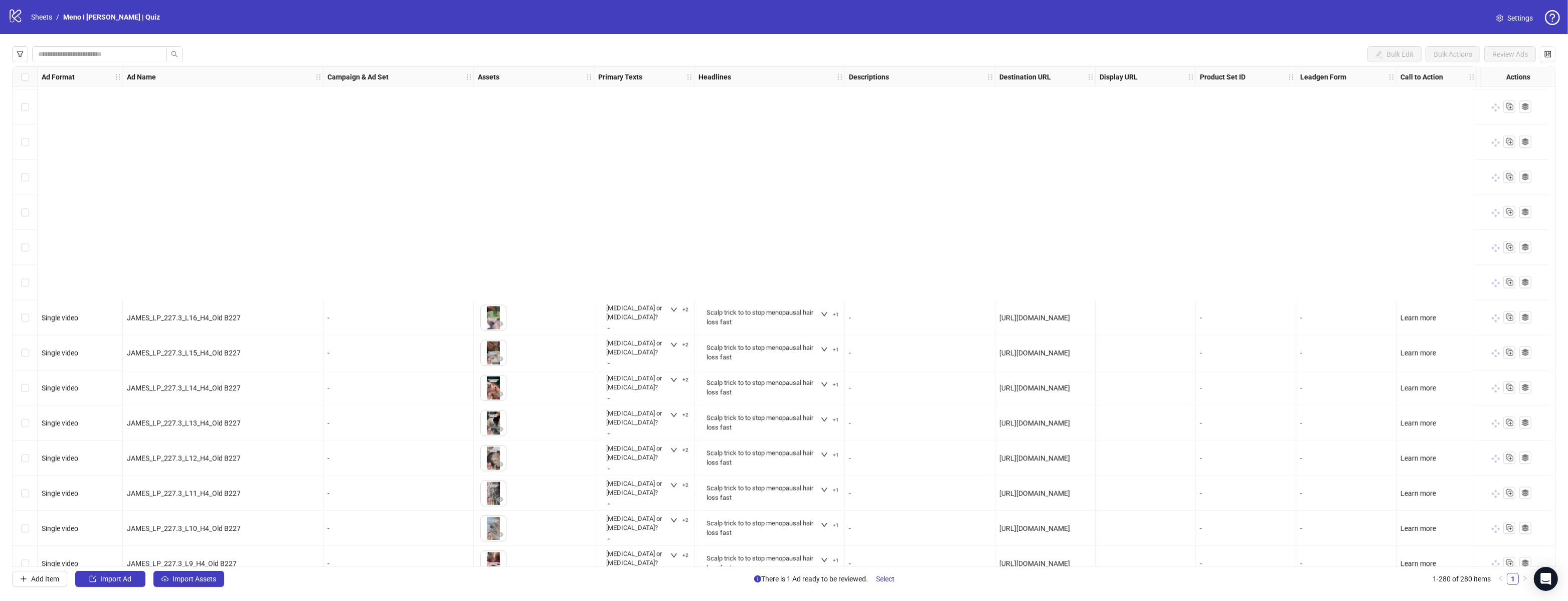
scroll to position [9358, 0]
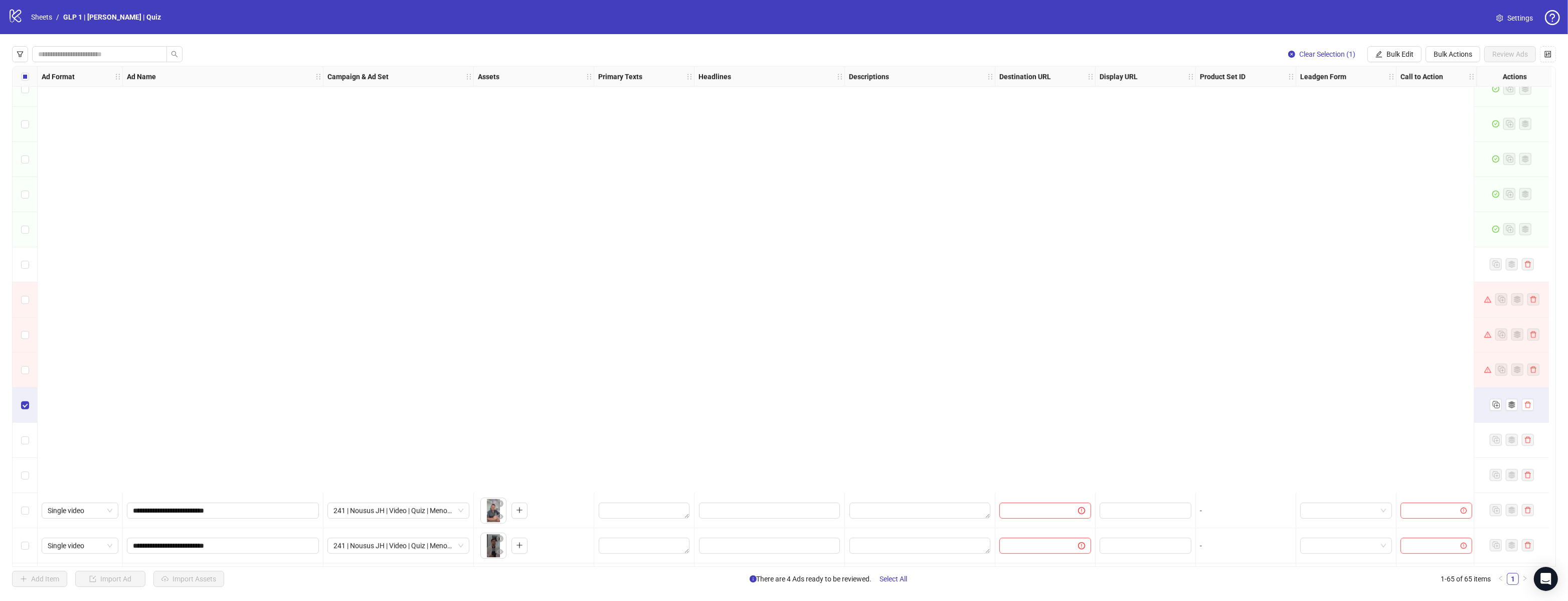
scroll to position [1806, 0]
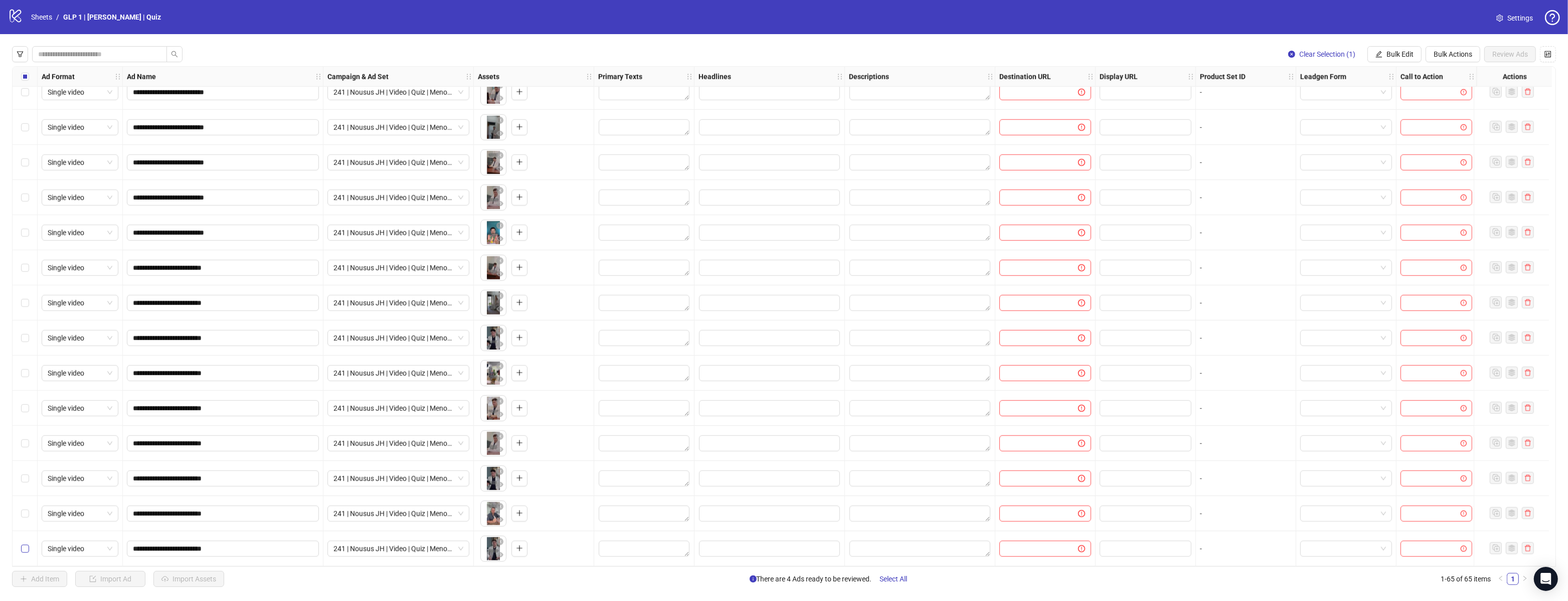
click at [24, 543] on label "Select row 65" at bounding box center [25, 549] width 8 height 11
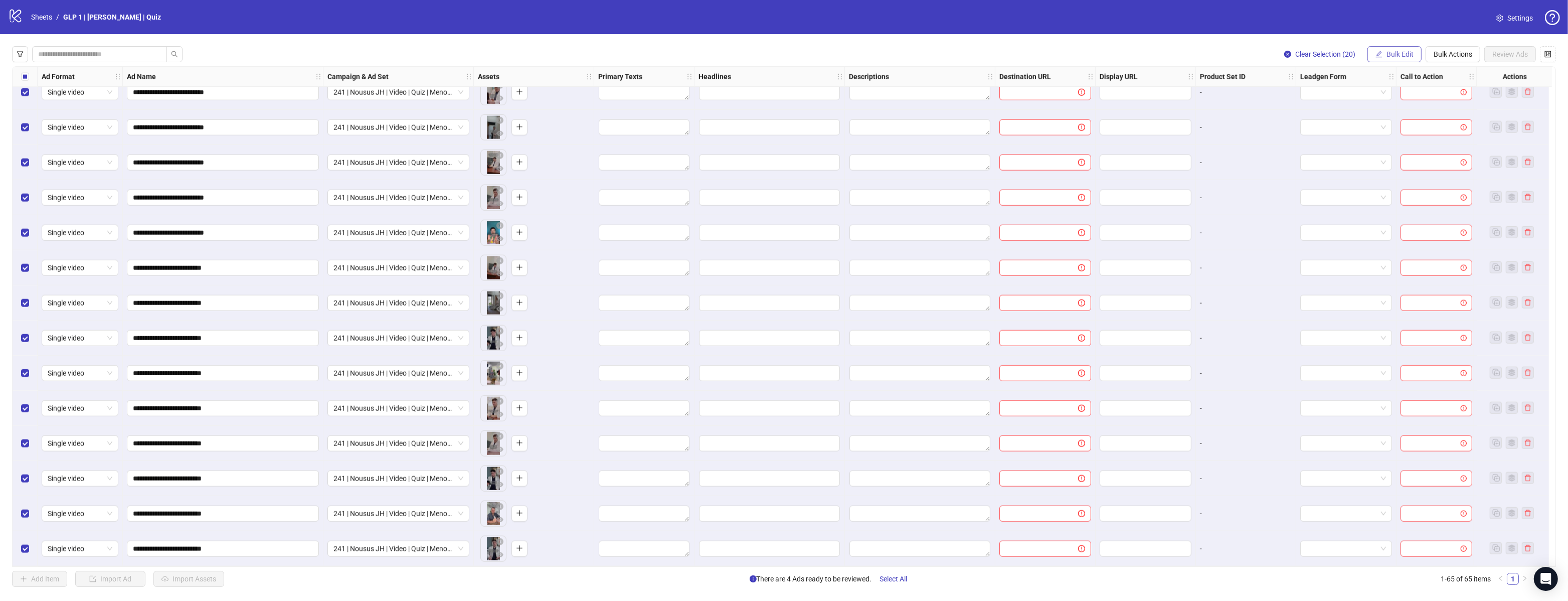
click at [1406, 54] on span "Bulk Edit" at bounding box center [1400, 54] width 27 height 8
click at [1390, 126] on span "Primary Texts" at bounding box center [1405, 123] width 60 height 11
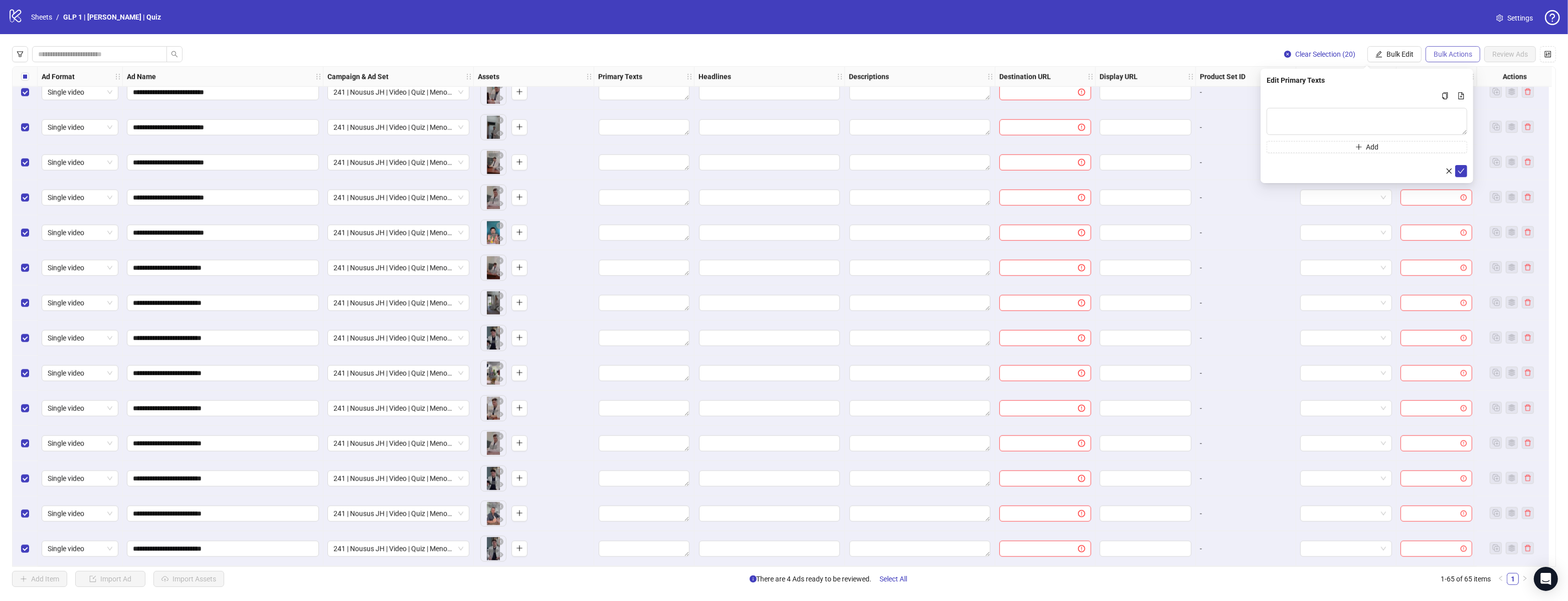
click at [1448, 54] on span "Bulk Actions" at bounding box center [1453, 54] width 39 height 8
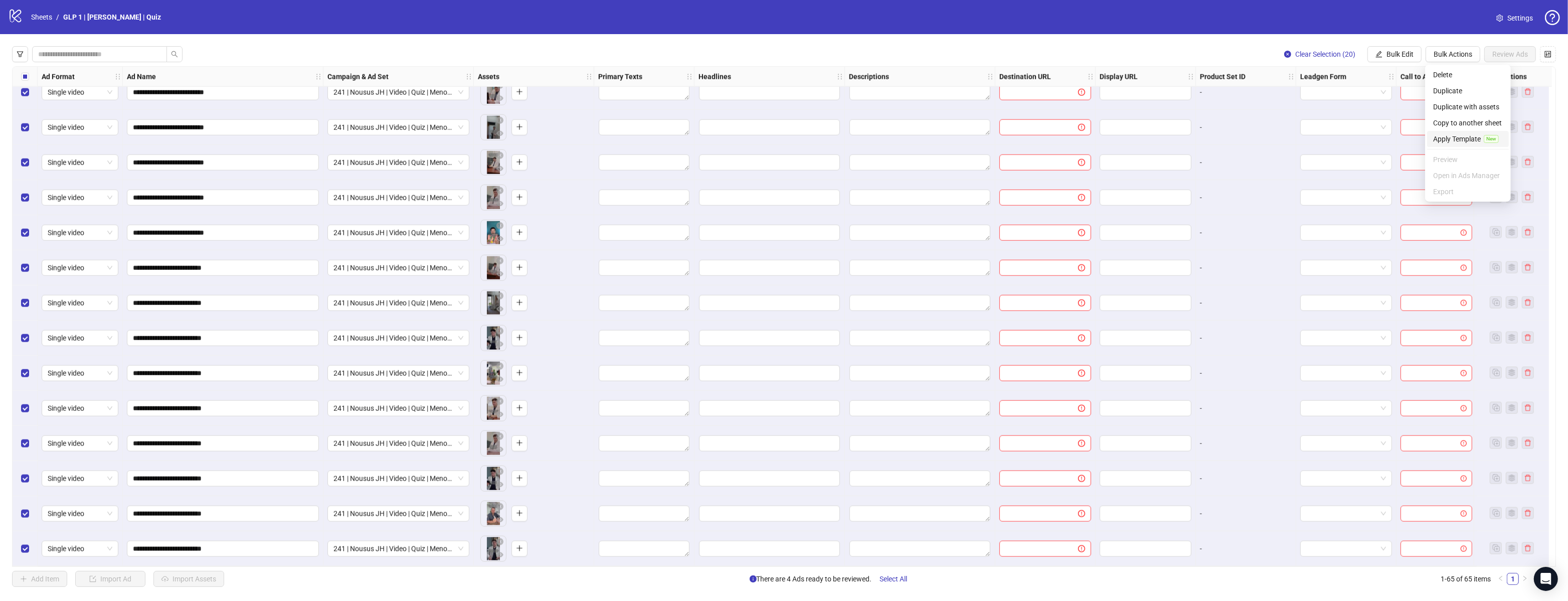
click at [1450, 140] on span "Apply Template" at bounding box center [1457, 139] width 47 height 11
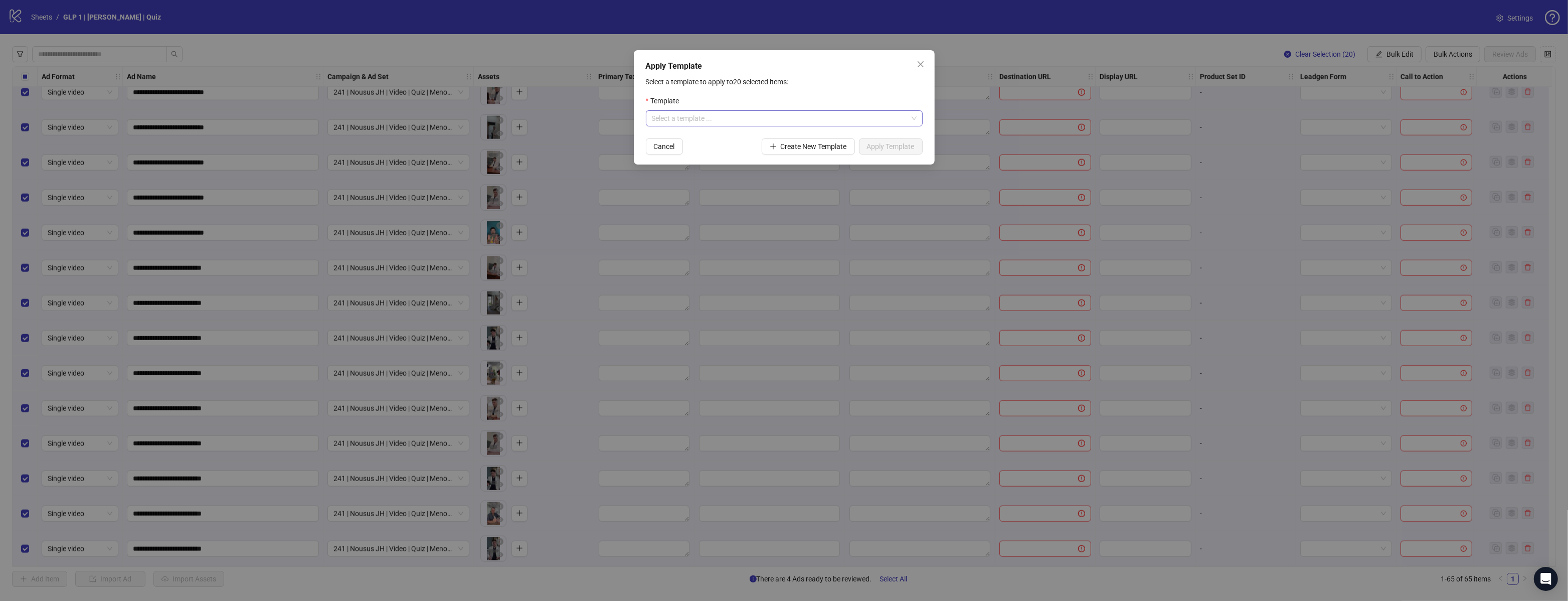
click at [809, 120] on input "search" at bounding box center [780, 118] width 256 height 15
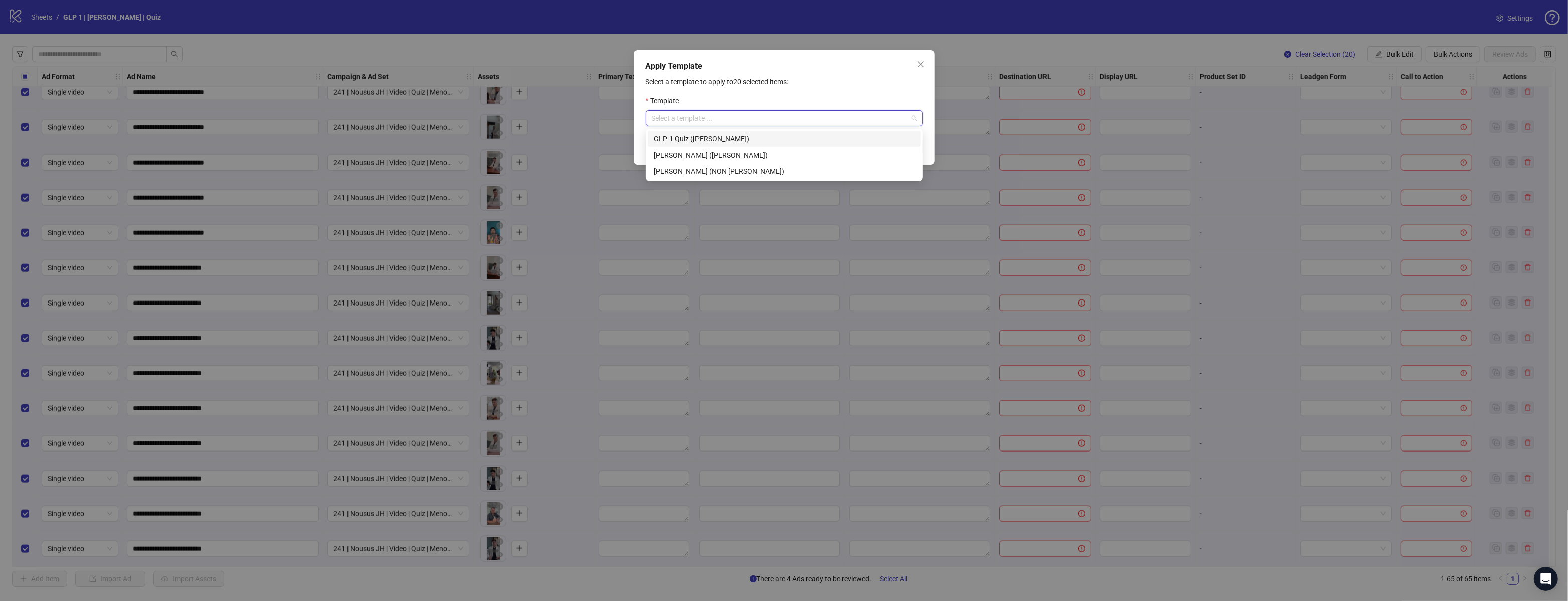
click at [781, 140] on div "GLP-1 Quiz ([PERSON_NAME])" at bounding box center [784, 139] width 261 height 11
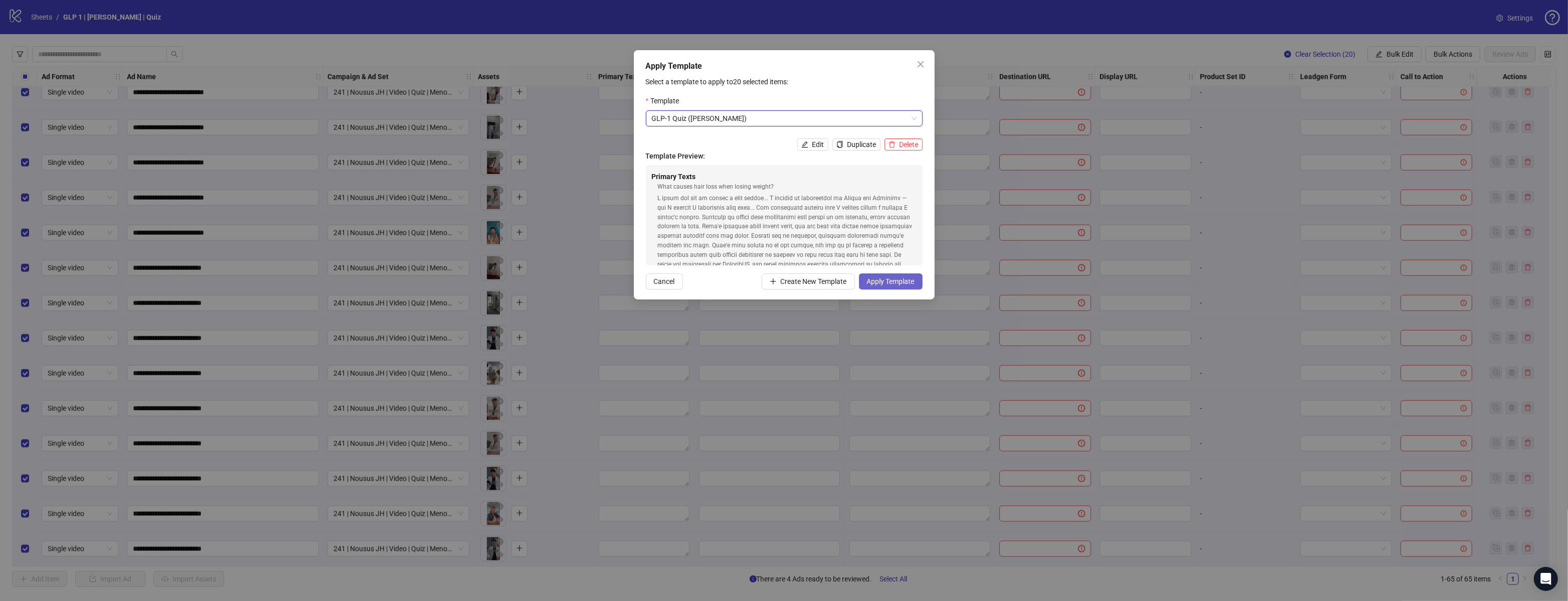
click at [895, 278] on span "Apply Template" at bounding box center [891, 282] width 47 height 8
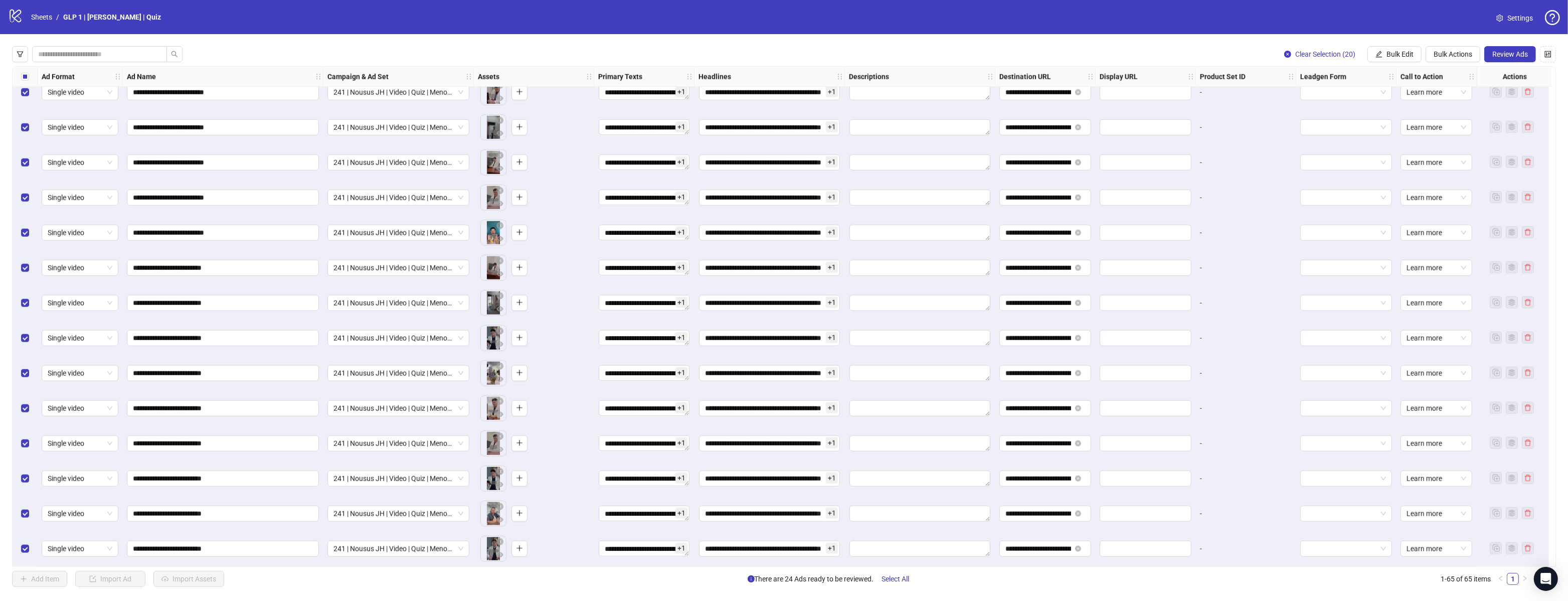
click at [1494, 60] on button "Review Ads" at bounding box center [1510, 54] width 51 height 16
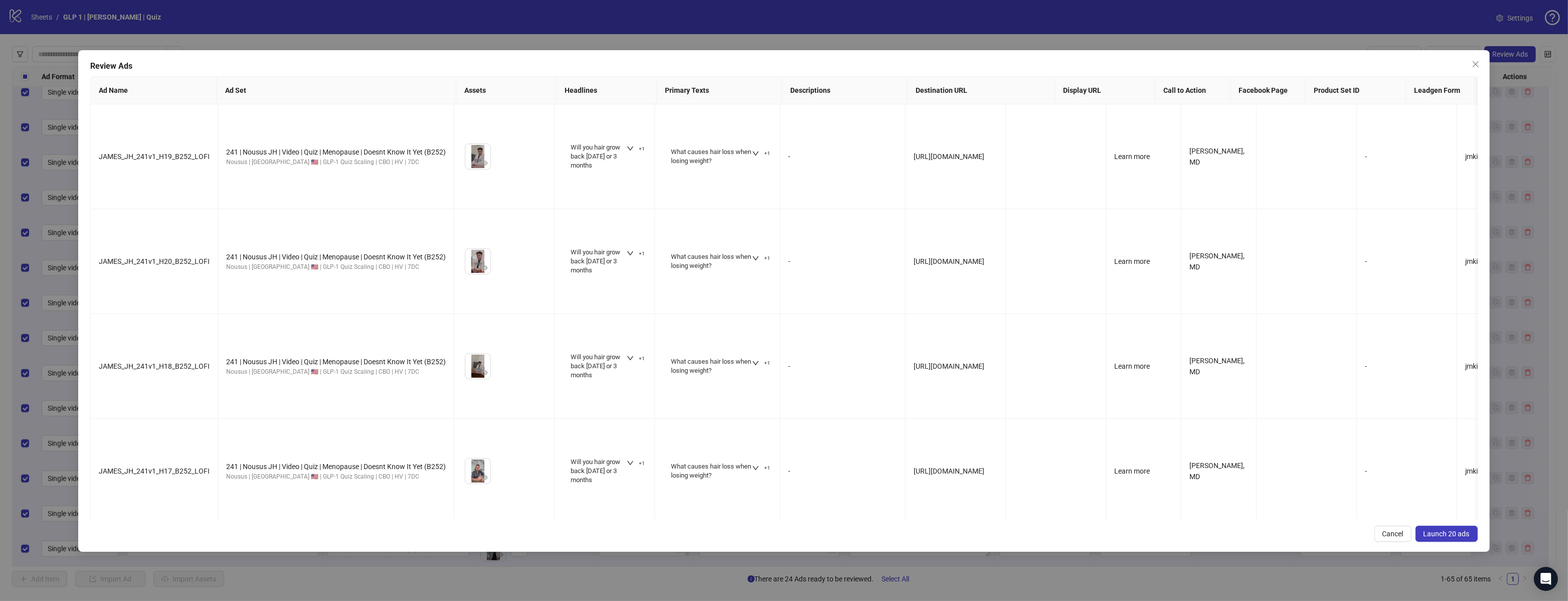
click at [1453, 535] on span "Launch 20 ads" at bounding box center [1446, 534] width 46 height 8
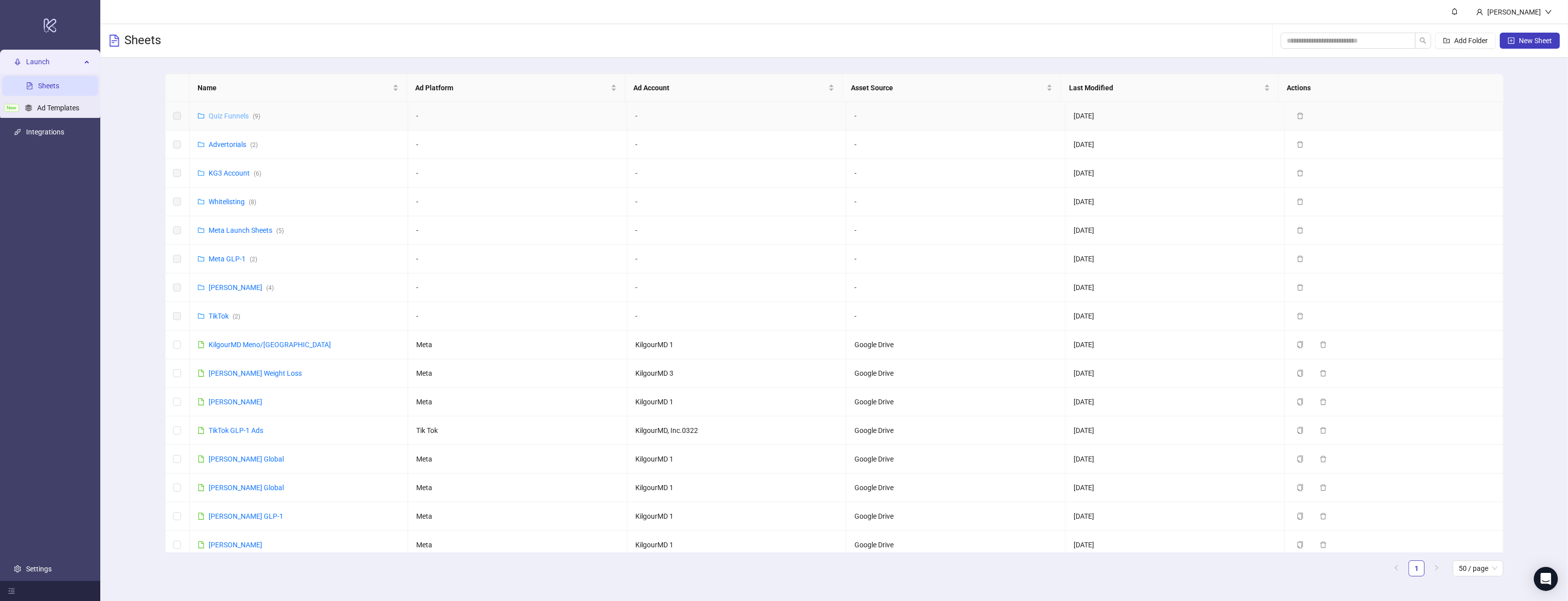
click at [224, 114] on link "Quiz Funnels ( 9 )" at bounding box center [234, 115] width 51 height 8
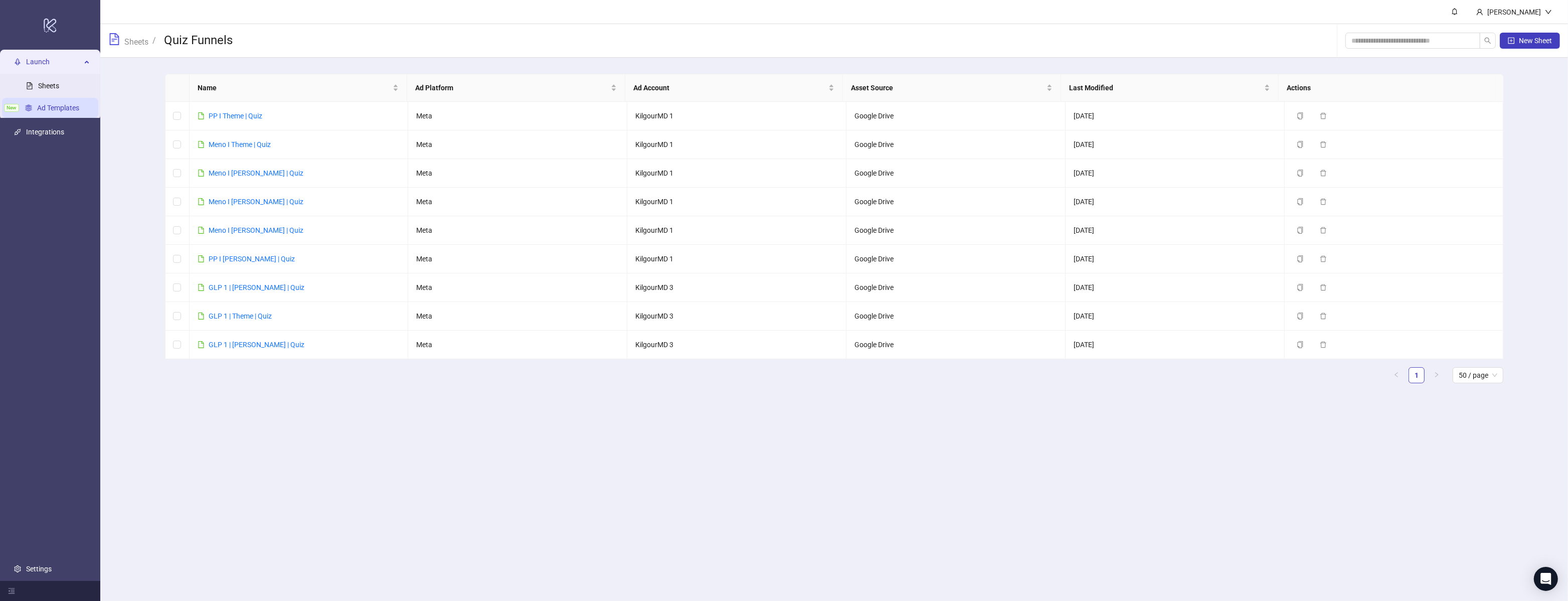
click at [37, 112] on link "Ad Templates" at bounding box center [58, 108] width 42 height 8
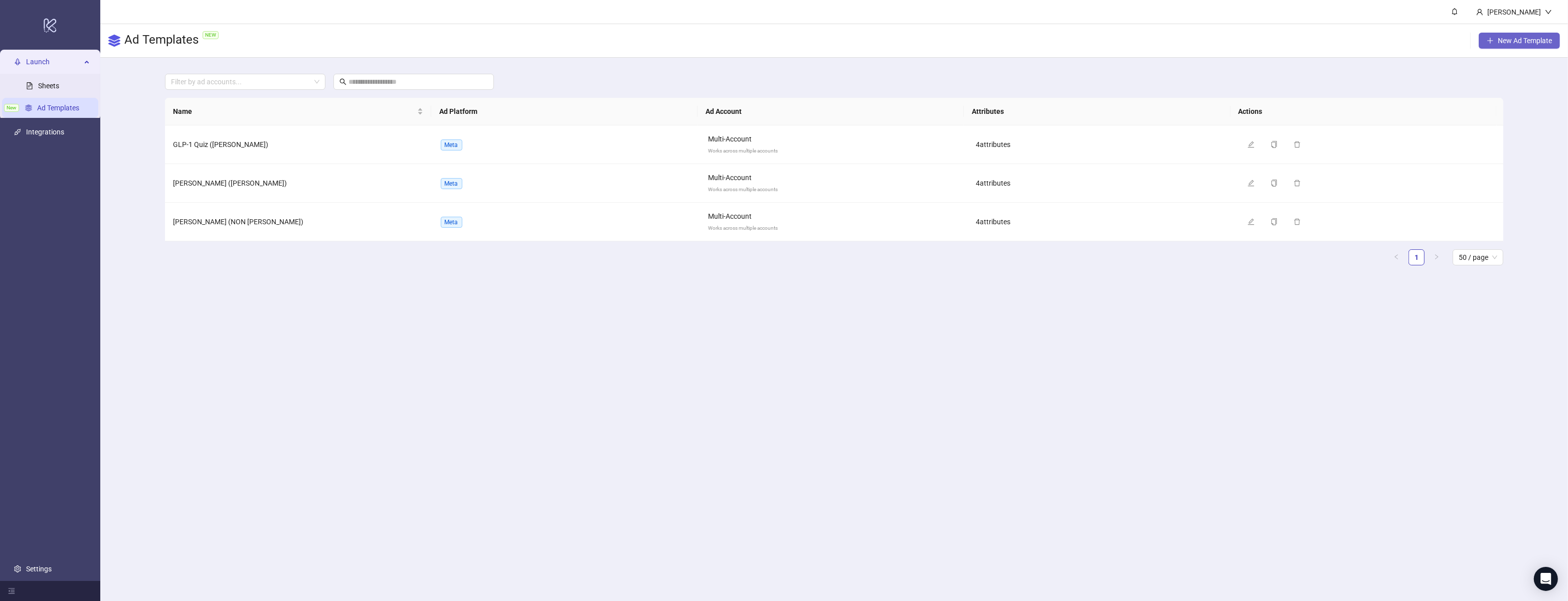
click at [1542, 41] on span "New Ad Template" at bounding box center [1525, 40] width 55 height 8
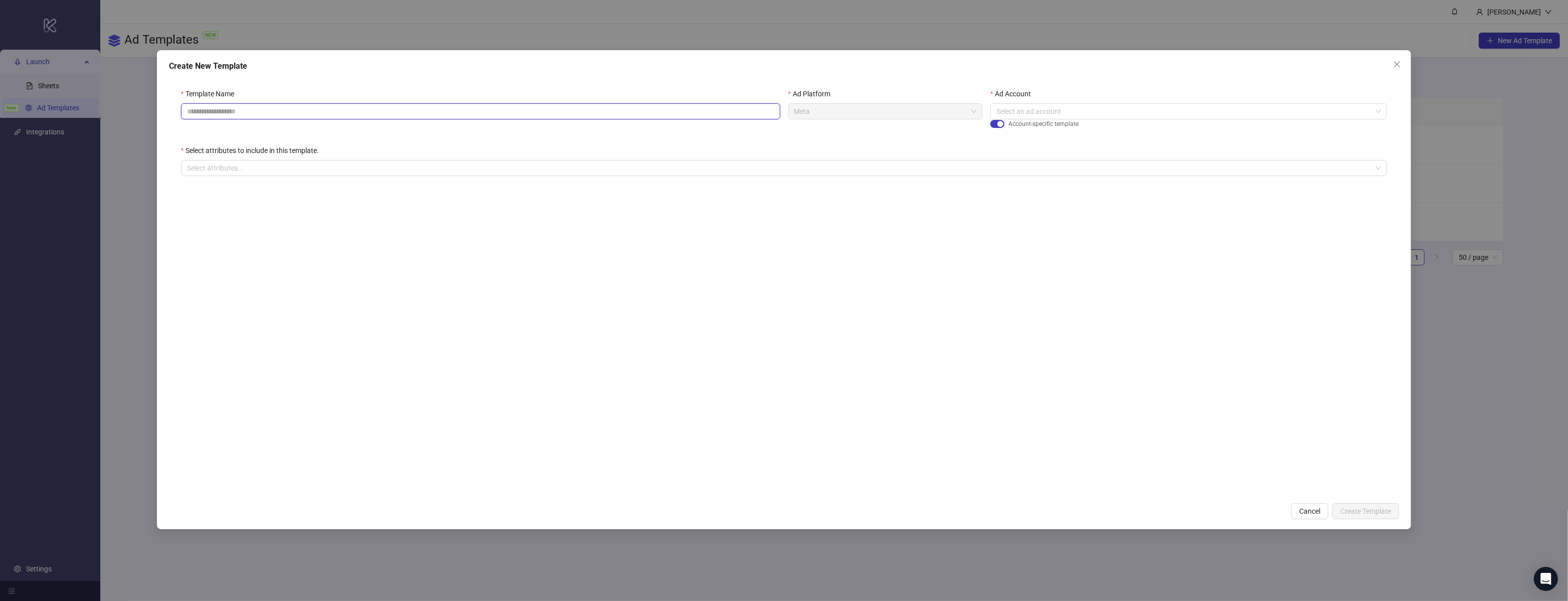
click at [458, 116] on input "Template Name" at bounding box center [481, 112] width 599 height 16
type input "**********"
click at [987, 124] on div "Ad Account Select an ad account Account-specific template" at bounding box center [1189, 117] width 405 height 57
click at [1001, 123] on div "button" at bounding box center [1001, 124] width 6 height 6
click at [888, 166] on div at bounding box center [779, 168] width 1192 height 14
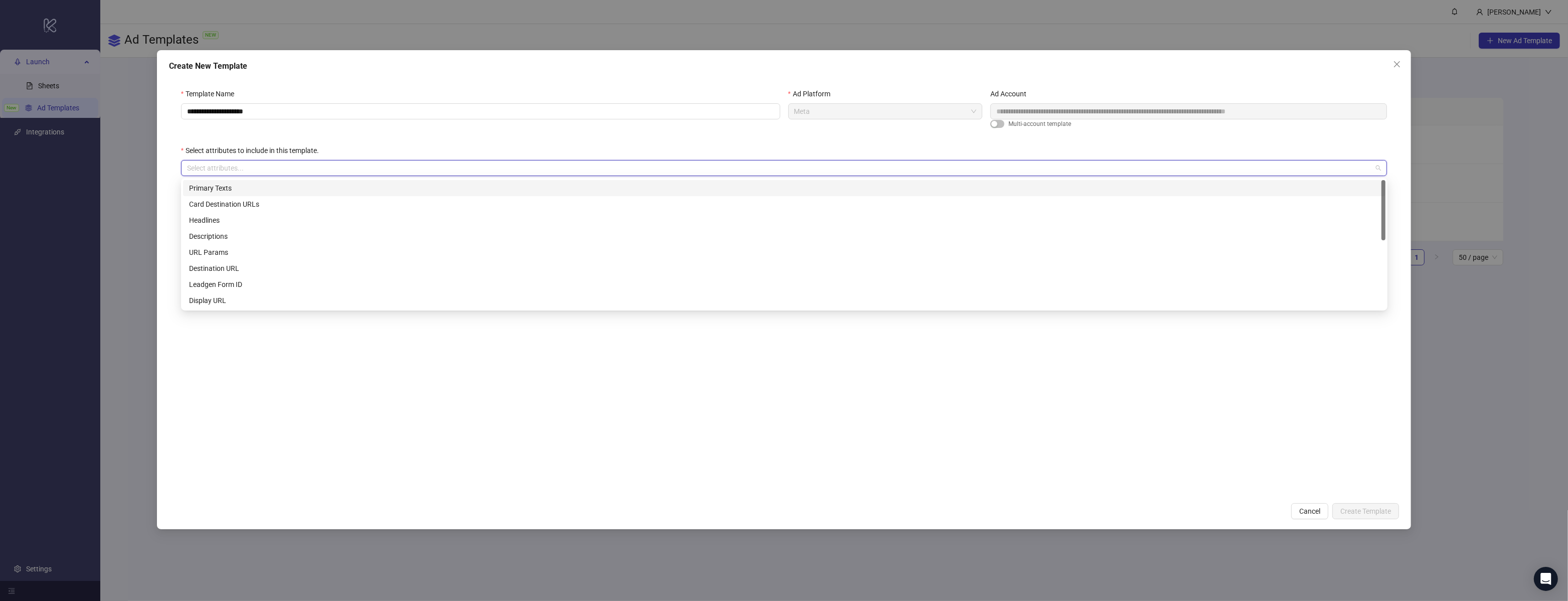
click at [232, 188] on div "Primary Texts" at bounding box center [784, 188] width 1190 height 11
click at [221, 221] on div "Headlines" at bounding box center [784, 221] width 1190 height 11
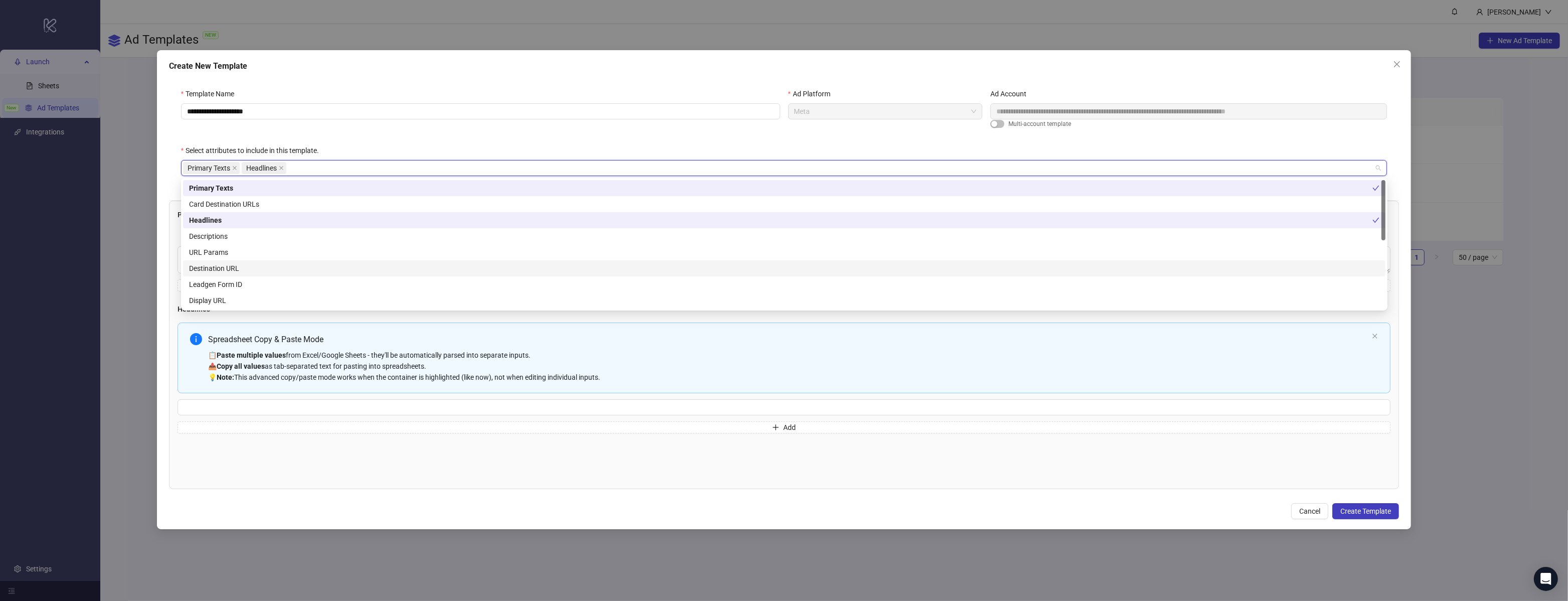
click at [213, 268] on div "Destination URL" at bounding box center [784, 268] width 1190 height 11
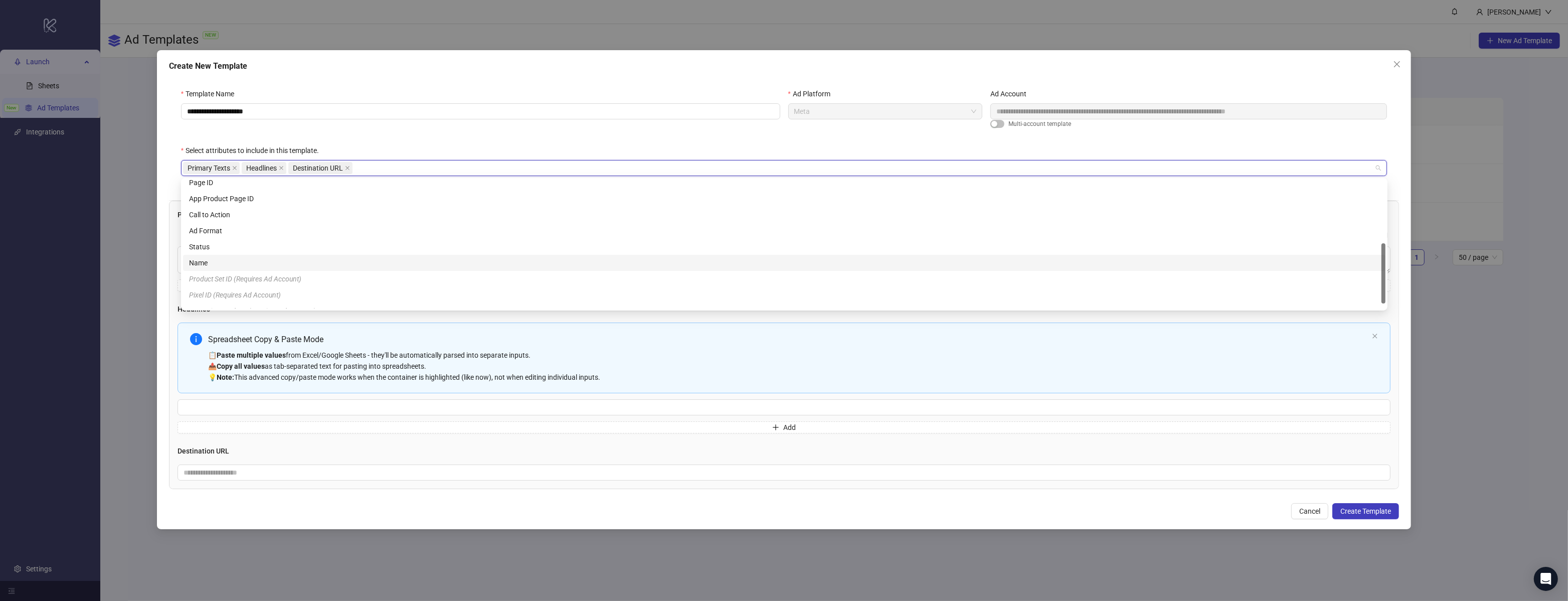
scroll to position [144, 0]
click at [217, 202] on div "Call to Action" at bounding box center [784, 205] width 1190 height 11
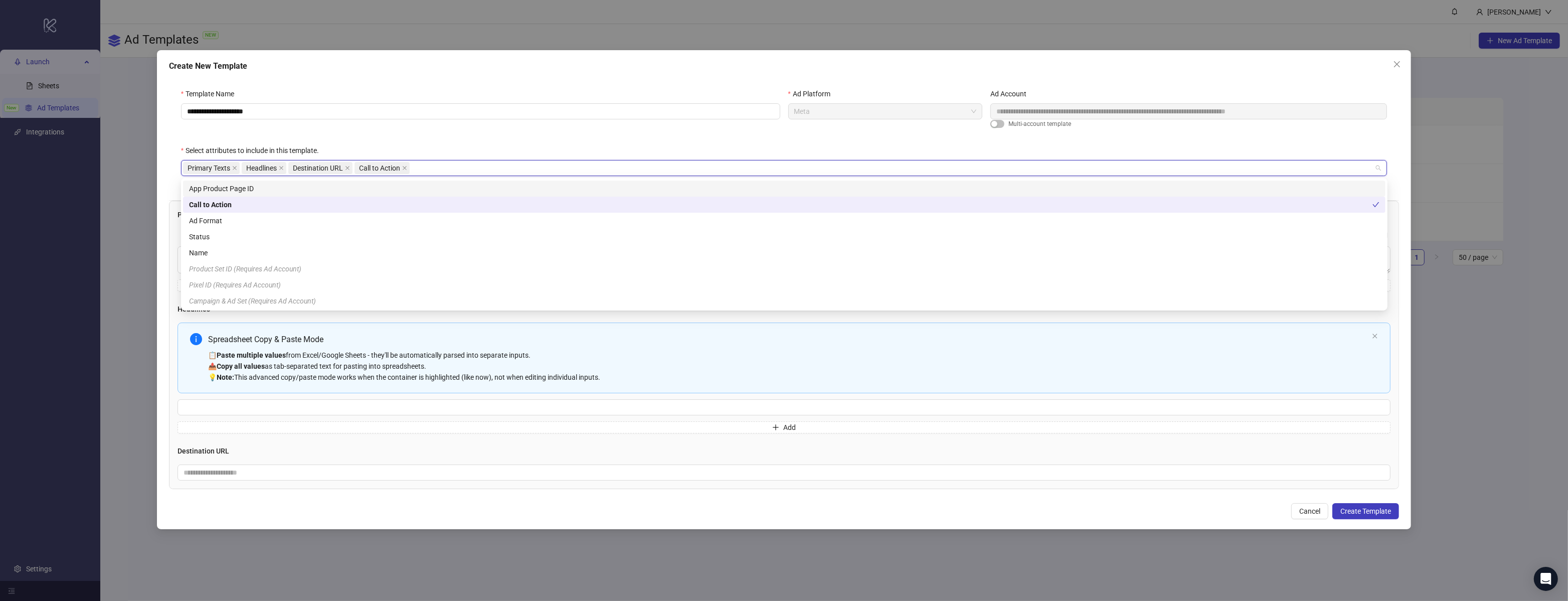
click at [407, 142] on div "**********" at bounding box center [481, 117] width 607 height 57
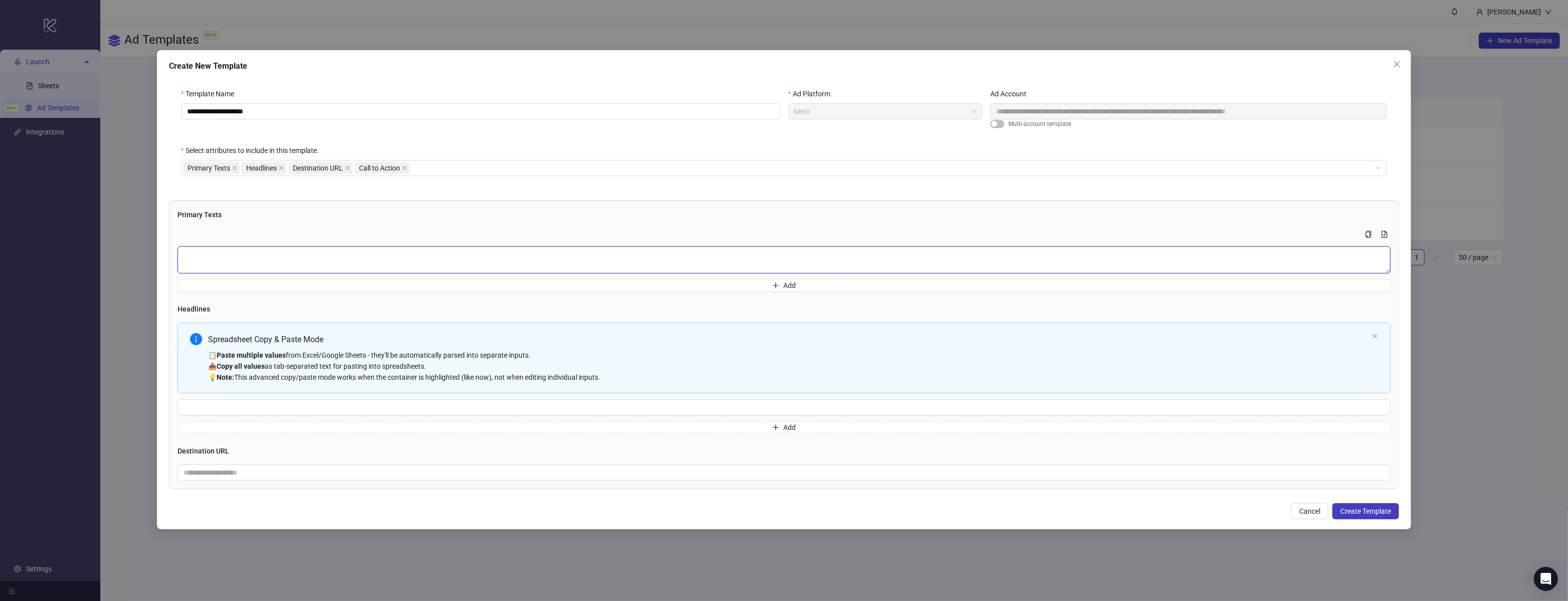
drag, startPoint x: 262, startPoint y: 260, endPoint x: 277, endPoint y: 251, distance: 17.5
click at [262, 260] on textarea "Multi-text input container - paste or copy values" at bounding box center [784, 260] width 1213 height 27
paste textarea "**********"
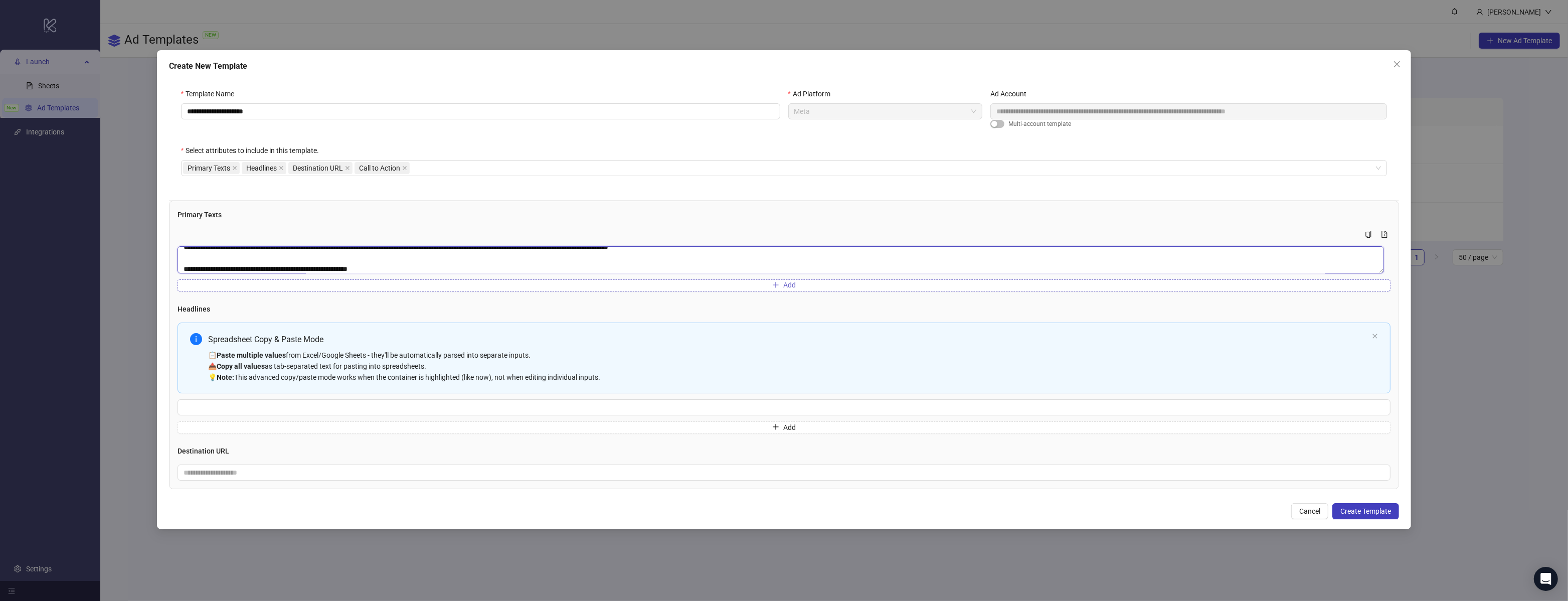
type textarea "**********"
click at [311, 285] on button "Add" at bounding box center [784, 285] width 1213 height 12
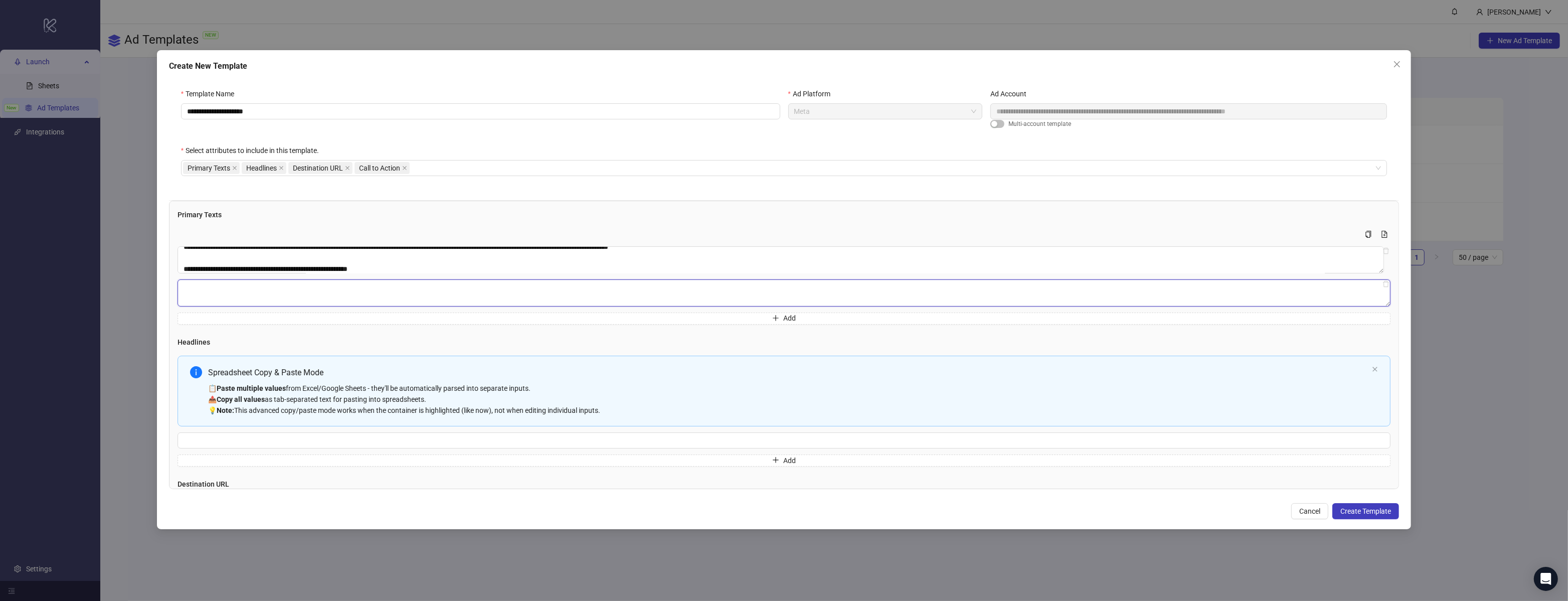
paste textarea "**********"
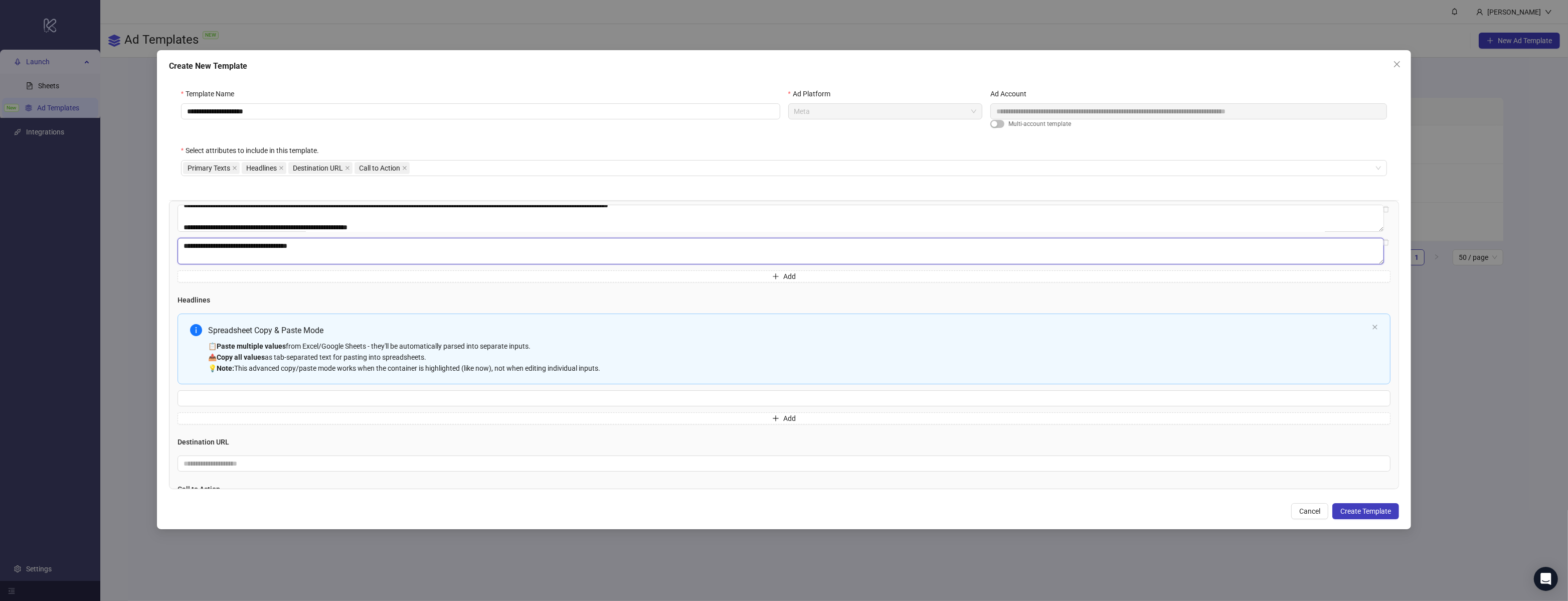
scroll to position [83, 0]
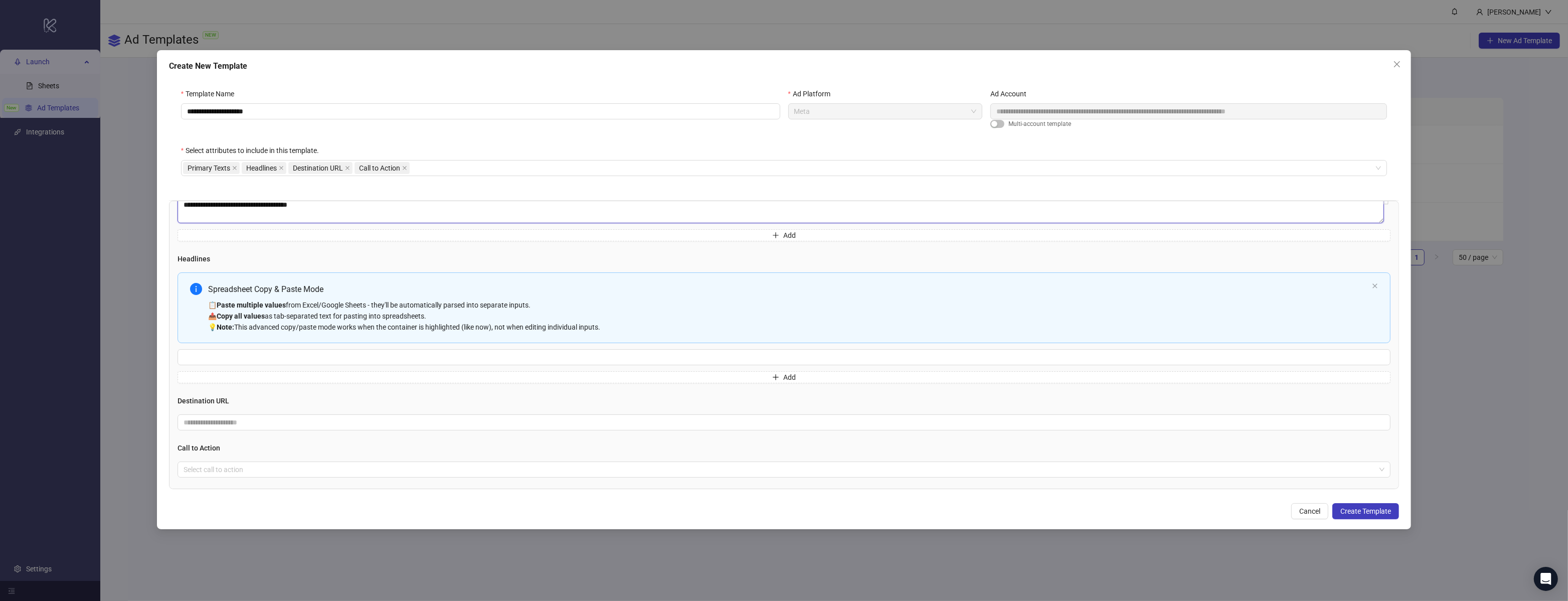
type textarea "**********"
click at [290, 353] on input "Multi-input container - paste or copy values" at bounding box center [784, 357] width 1213 height 16
paste input "**********"
type input "**********"
click at [245, 372] on button "Add" at bounding box center [784, 377] width 1213 height 12
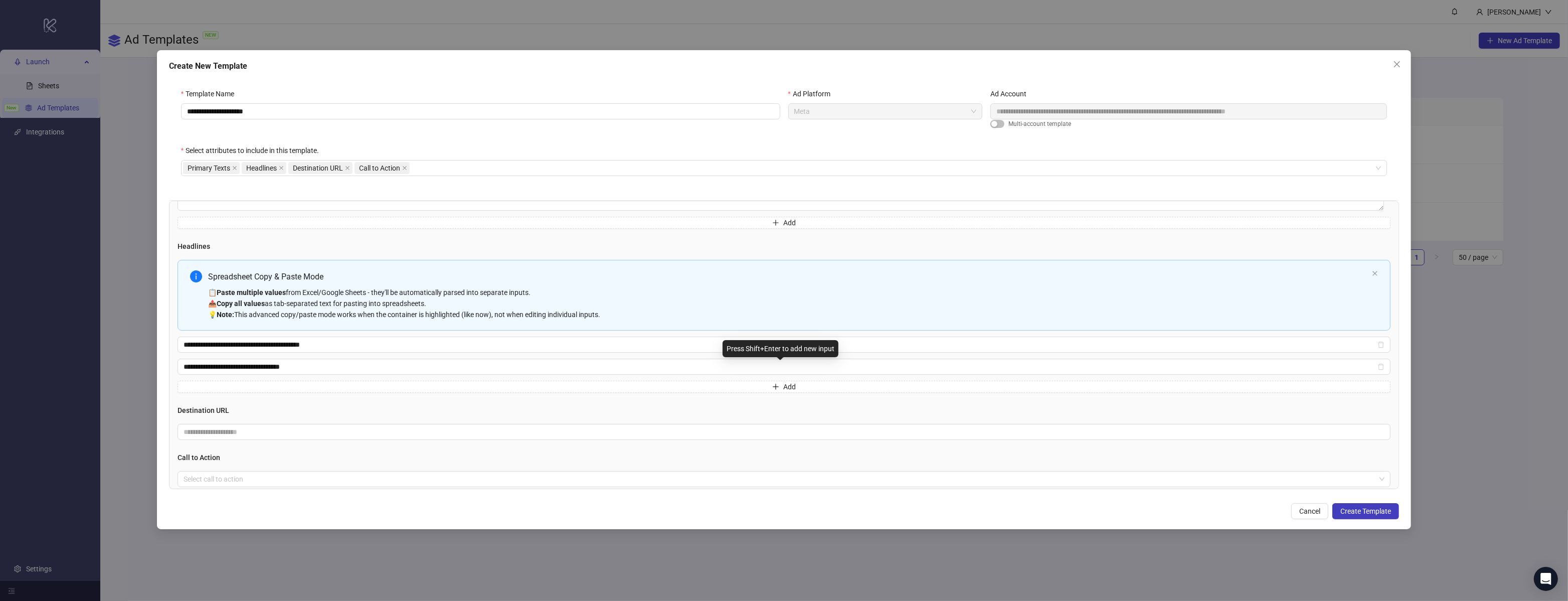
scroll to position [114, 0]
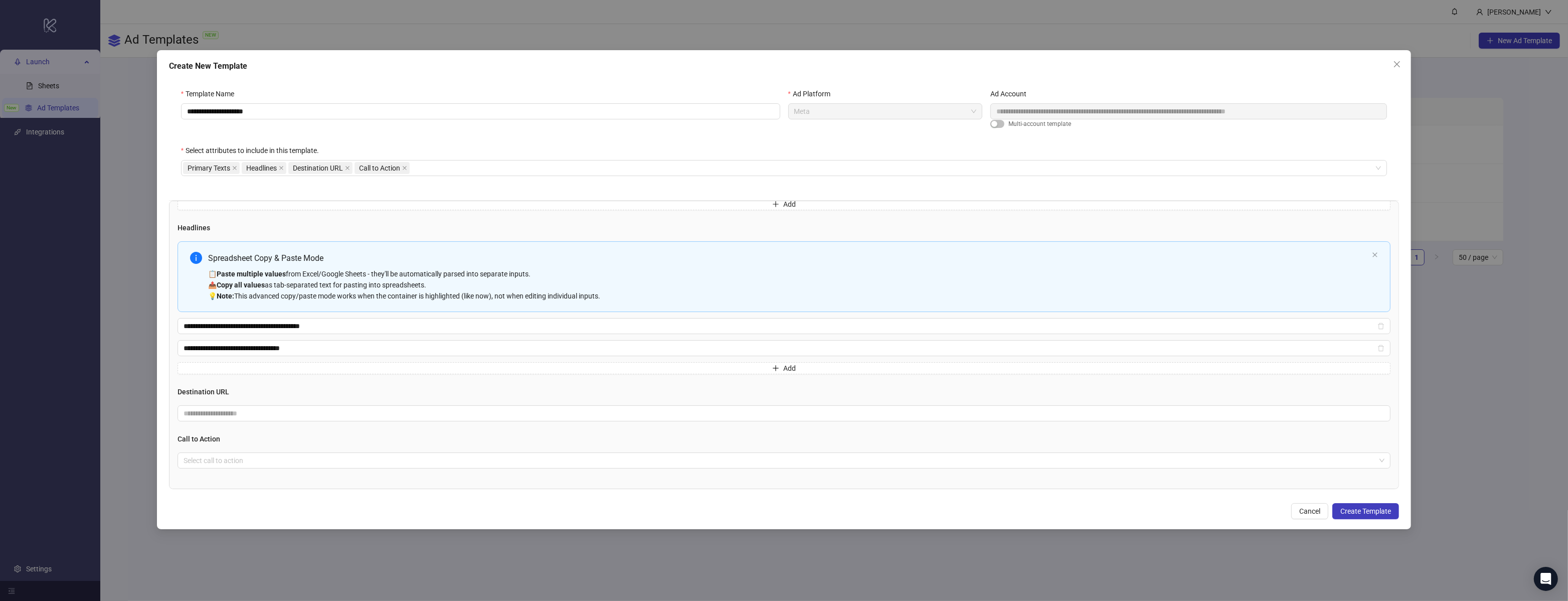
type input "**********"
click at [282, 417] on input "text" at bounding box center [780, 414] width 1193 height 11
paste input "**********"
type input "**********"
click at [217, 465] on input "search" at bounding box center [779, 460] width 1193 height 15
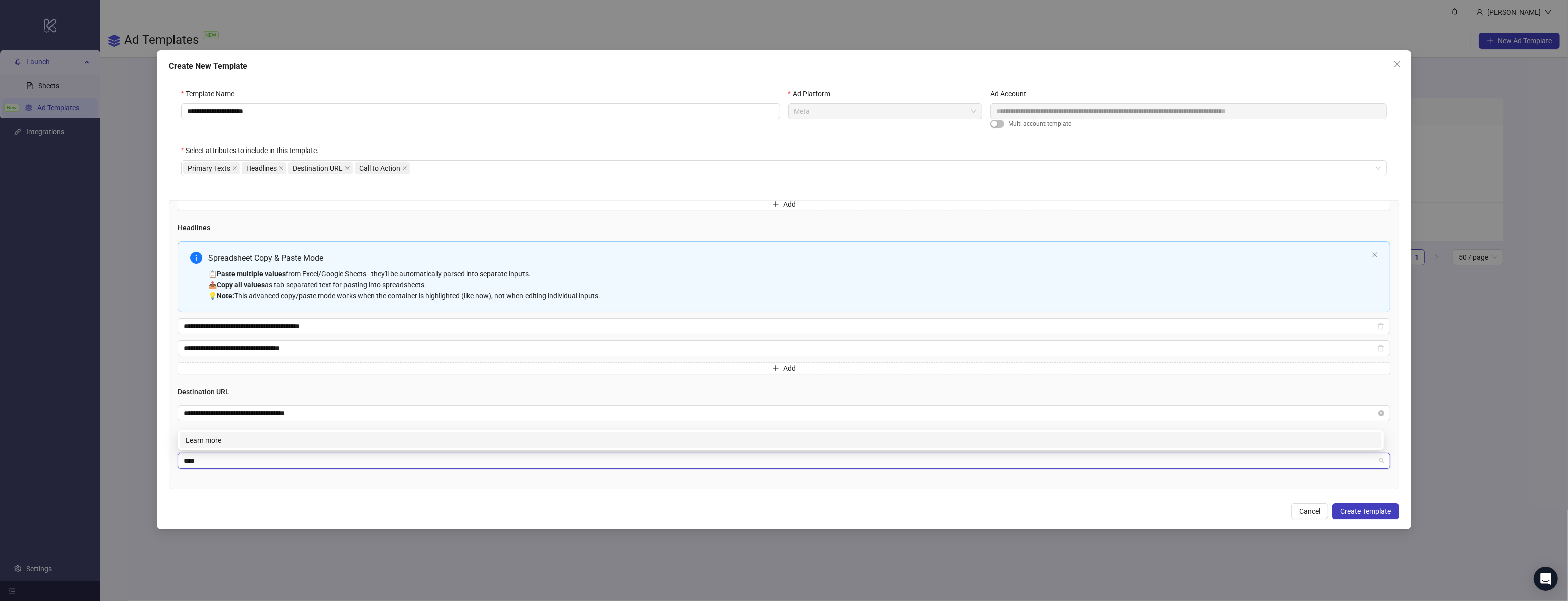
type input "*****"
click at [234, 444] on div "Learn more" at bounding box center [781, 440] width 1190 height 11
click at [1388, 509] on span "Create Template" at bounding box center [1366, 511] width 51 height 8
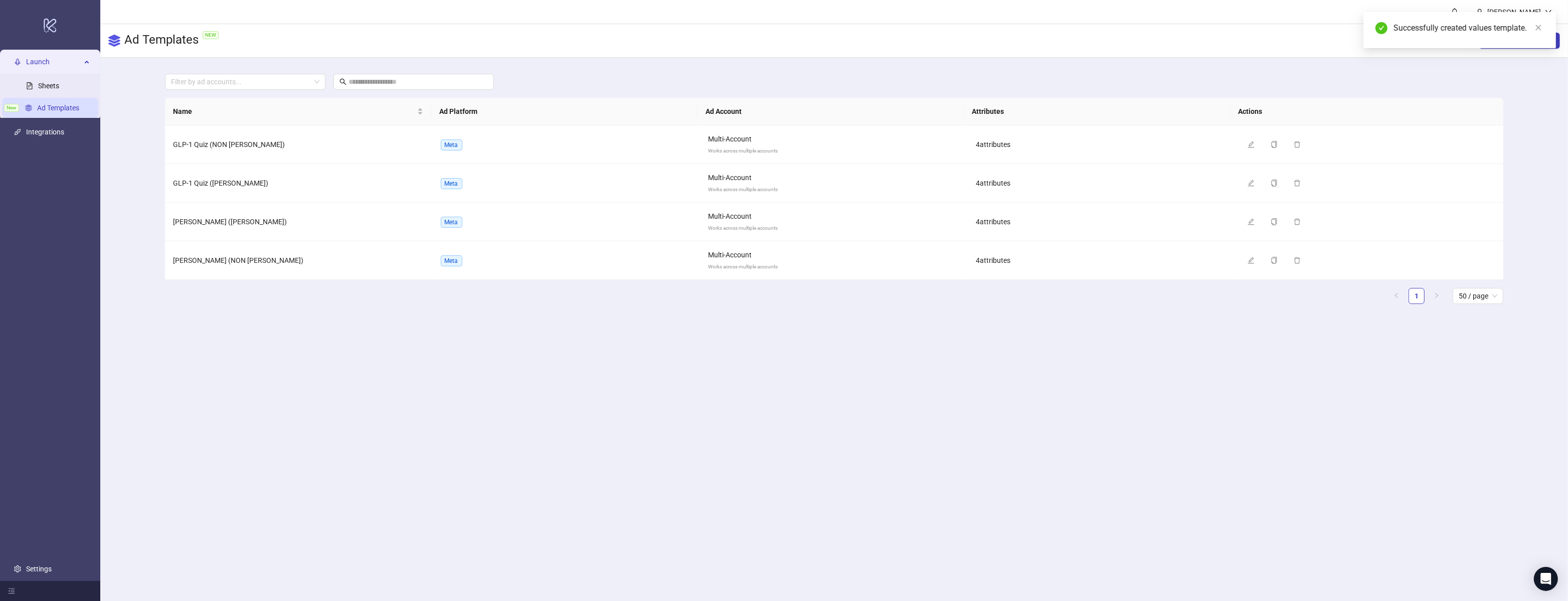
scroll to position [59, 0]
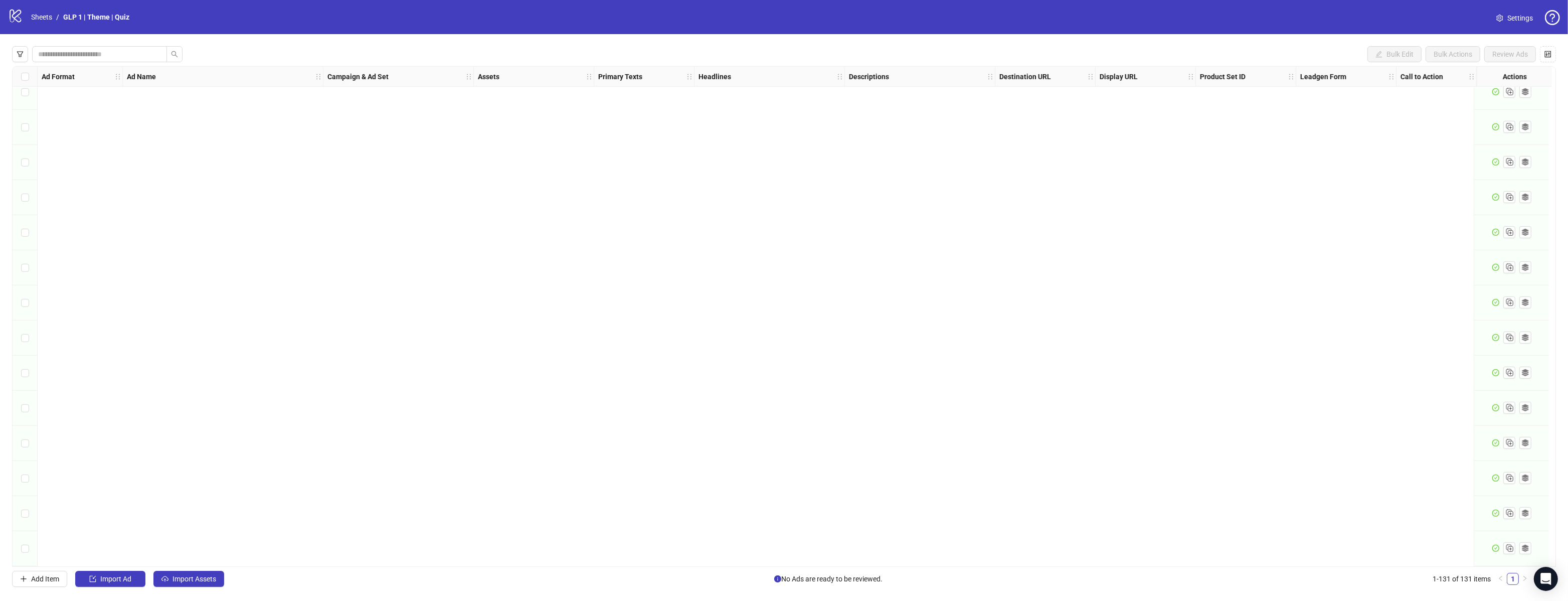
scroll to position [4125, 0]
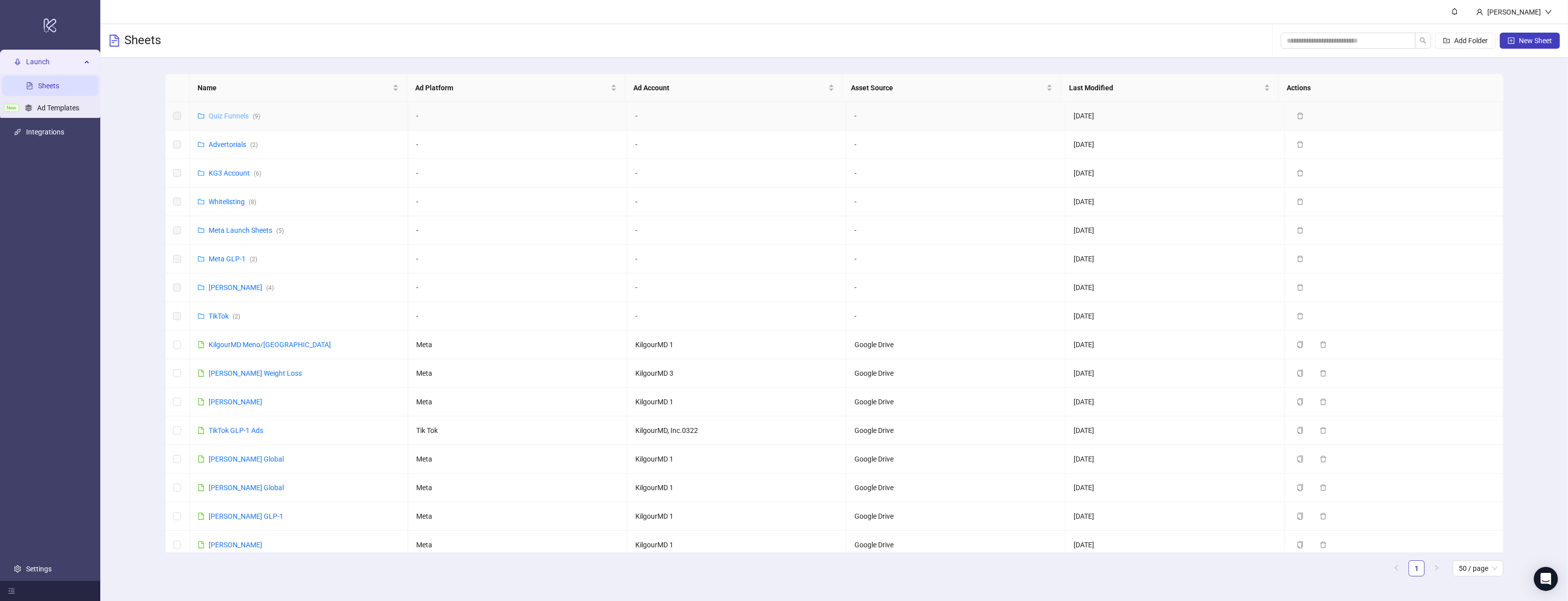
click at [239, 112] on link "Quiz Funnels ( 9 )" at bounding box center [234, 115] width 51 height 8
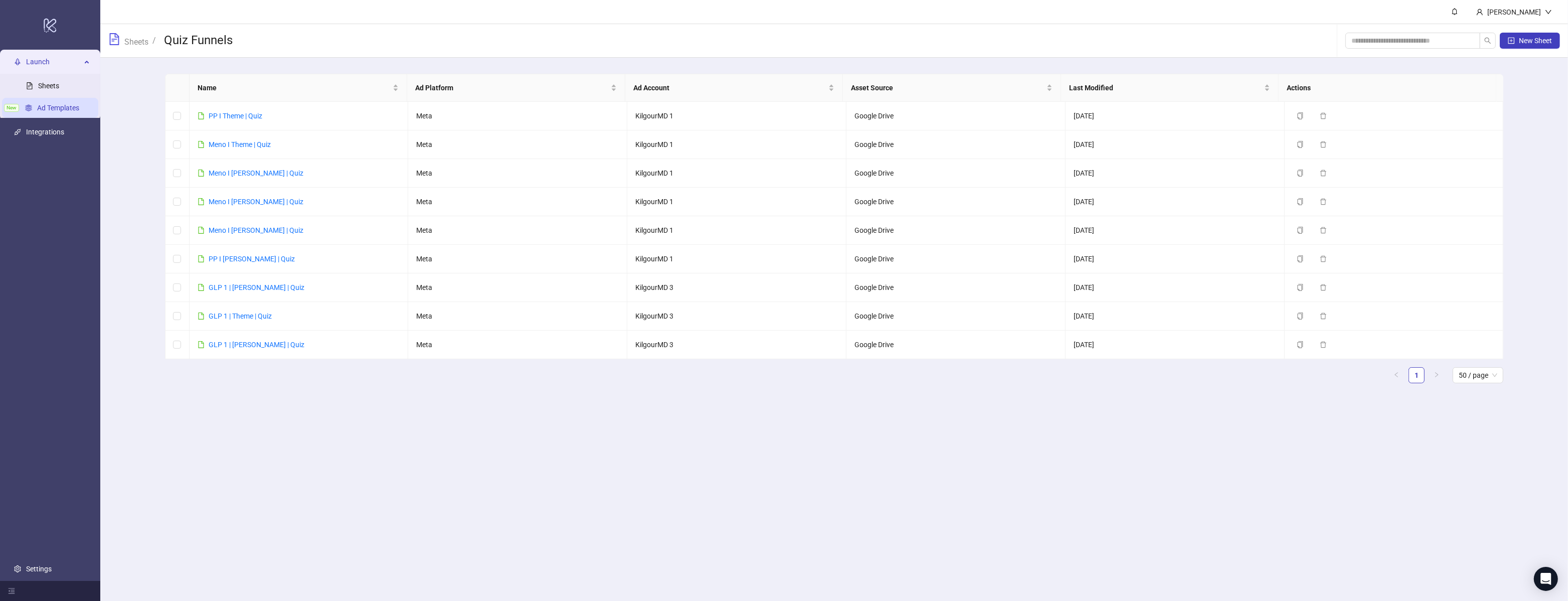
click at [58, 109] on link "Ad Templates" at bounding box center [58, 108] width 42 height 8
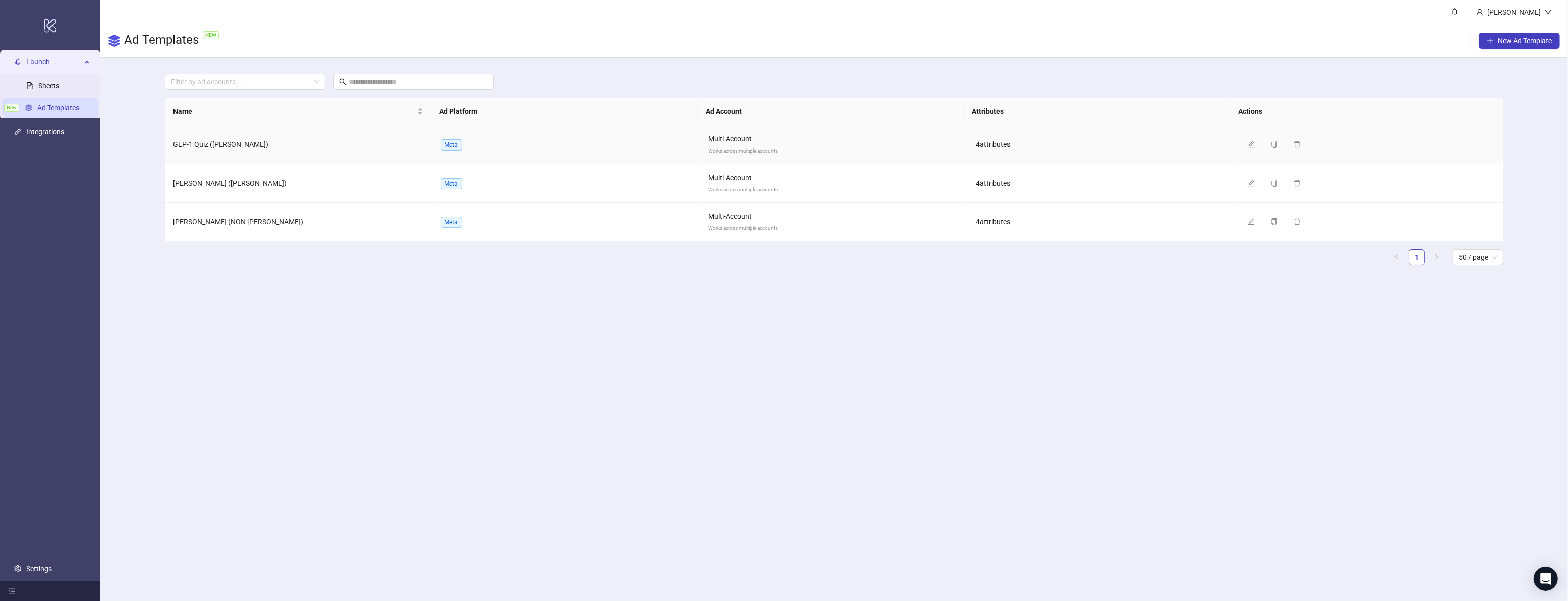
click at [211, 145] on span "GLP-1 Quiz ([PERSON_NAME])" at bounding box center [220, 145] width 96 height 8
click at [1248, 145] on icon "edit" at bounding box center [1251, 144] width 7 height 7
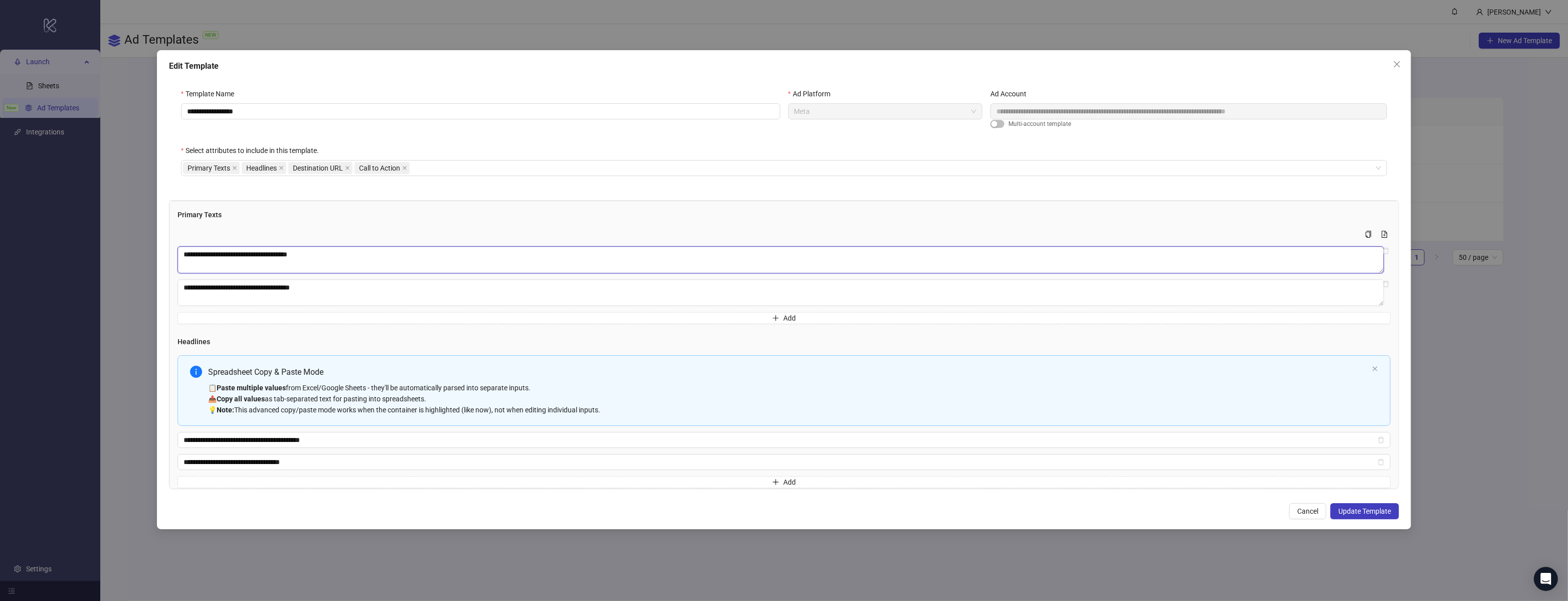
click at [300, 252] on textarea "**********" at bounding box center [781, 260] width 1207 height 27
click at [277, 440] on input "**********" at bounding box center [779, 440] width 1193 height 11
click at [327, 463] on input "**********" at bounding box center [779, 462] width 1193 height 11
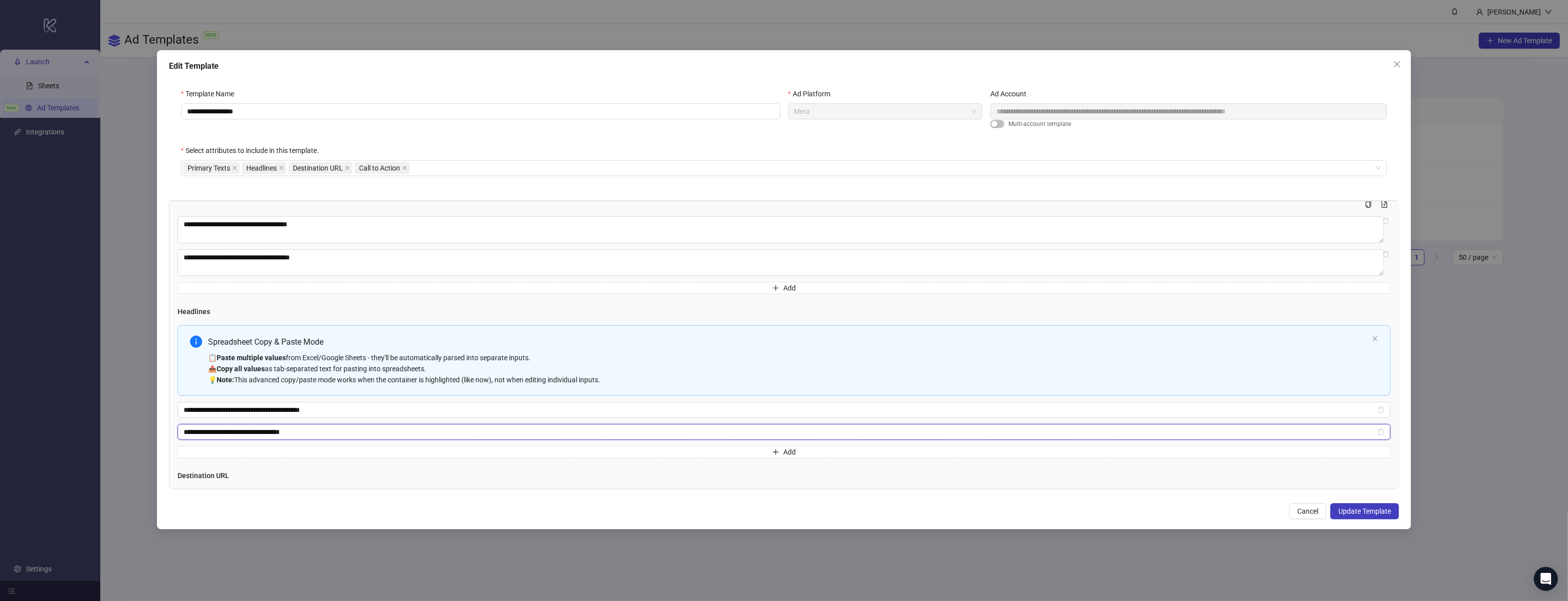
scroll to position [114, 0]
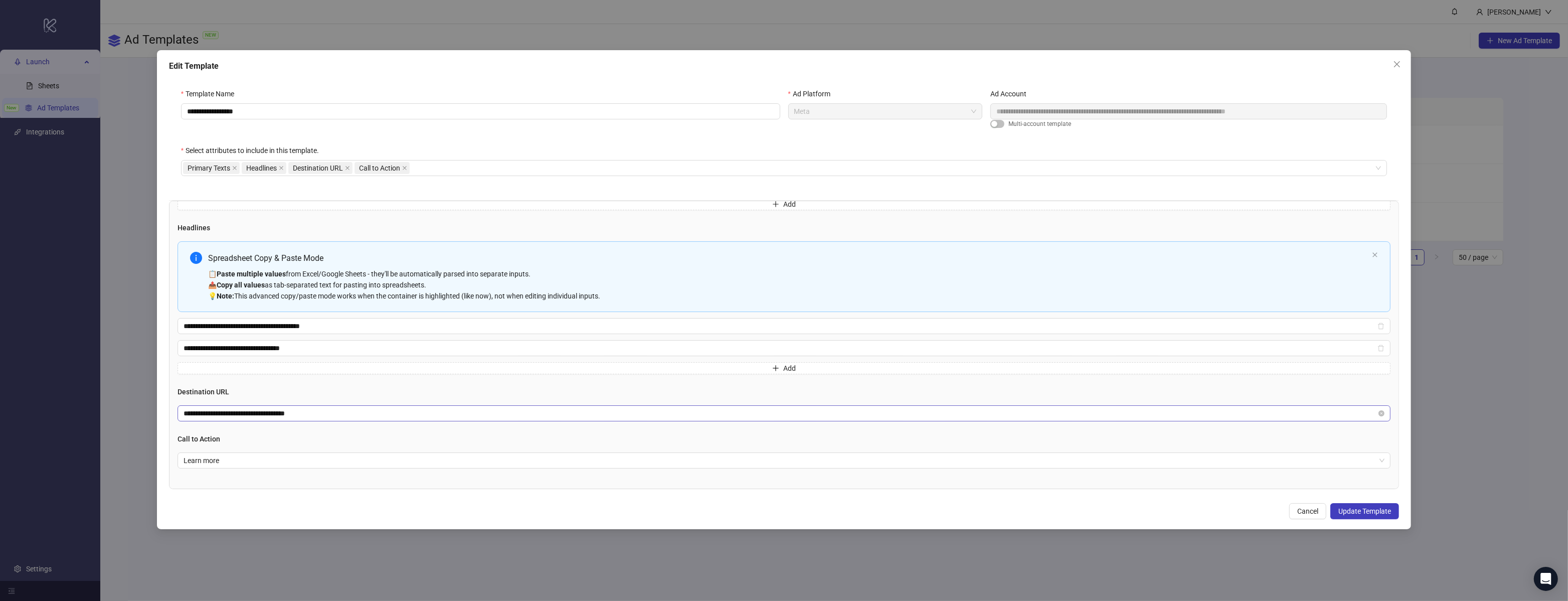
click at [309, 419] on span "**********" at bounding box center [784, 414] width 1213 height 16
click at [310, 418] on input "**********" at bounding box center [780, 414] width 1193 height 11
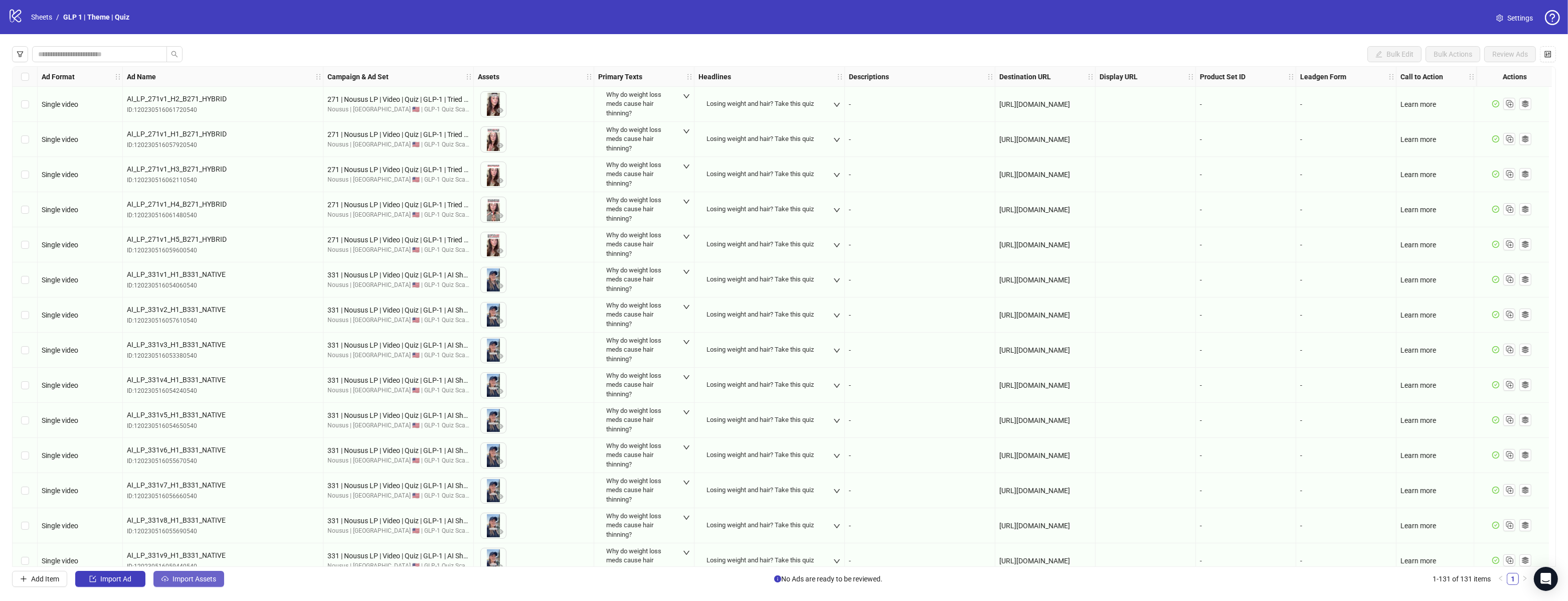
click at [219, 583] on button "Import Assets" at bounding box center [188, 579] width 70 height 16
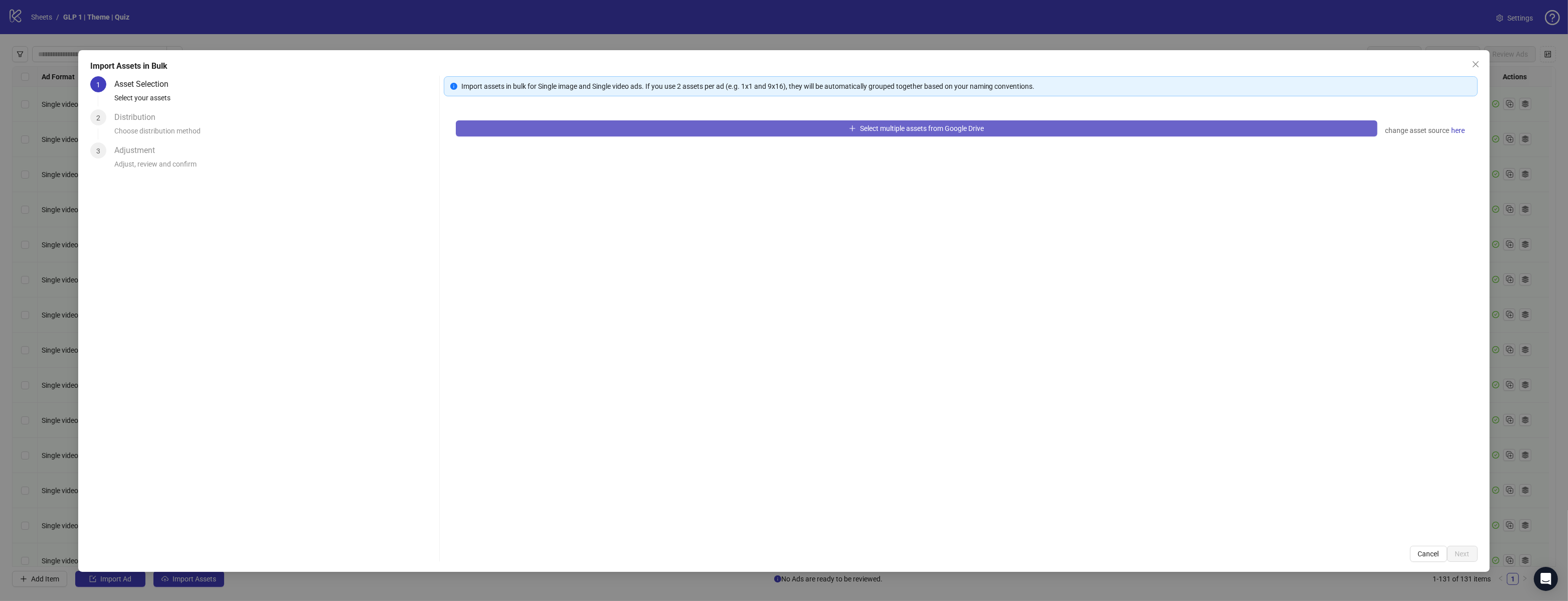
click at [530, 131] on button "Select multiple assets from Google Drive" at bounding box center [917, 128] width 922 height 16
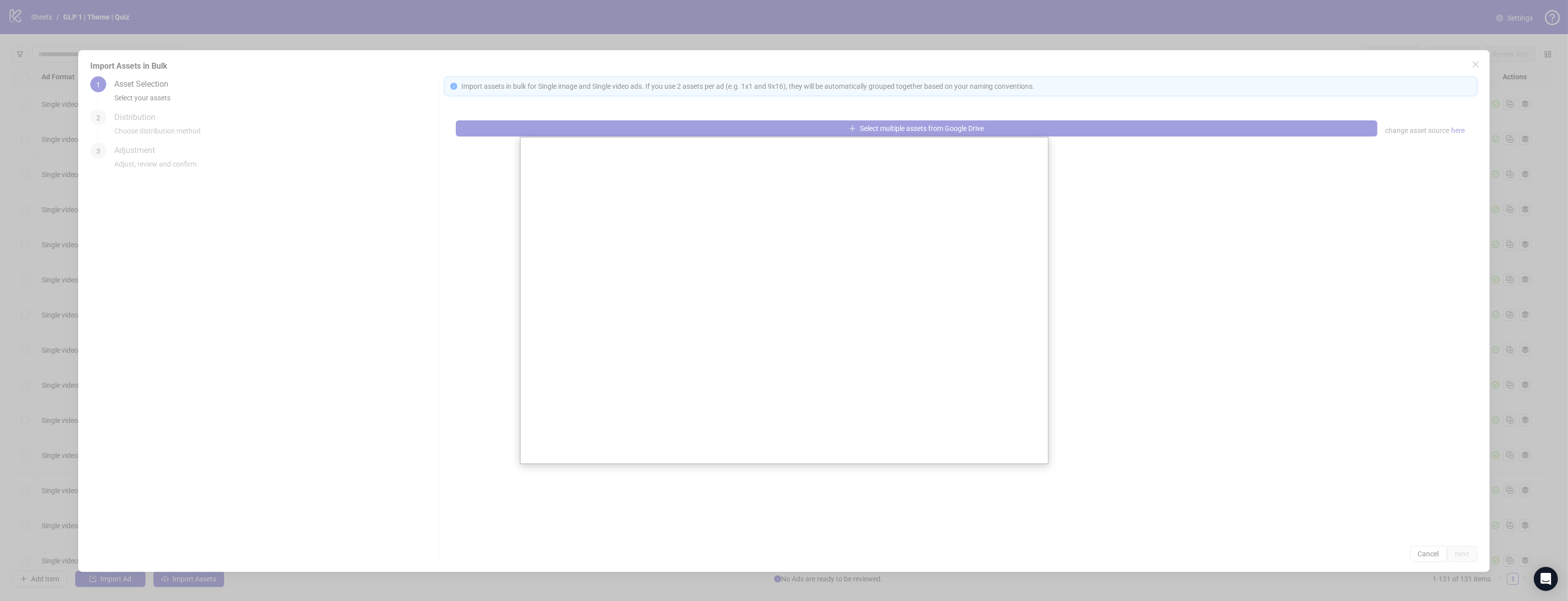
click at [1464, 557] on div at bounding box center [784, 300] width 1568 height 601
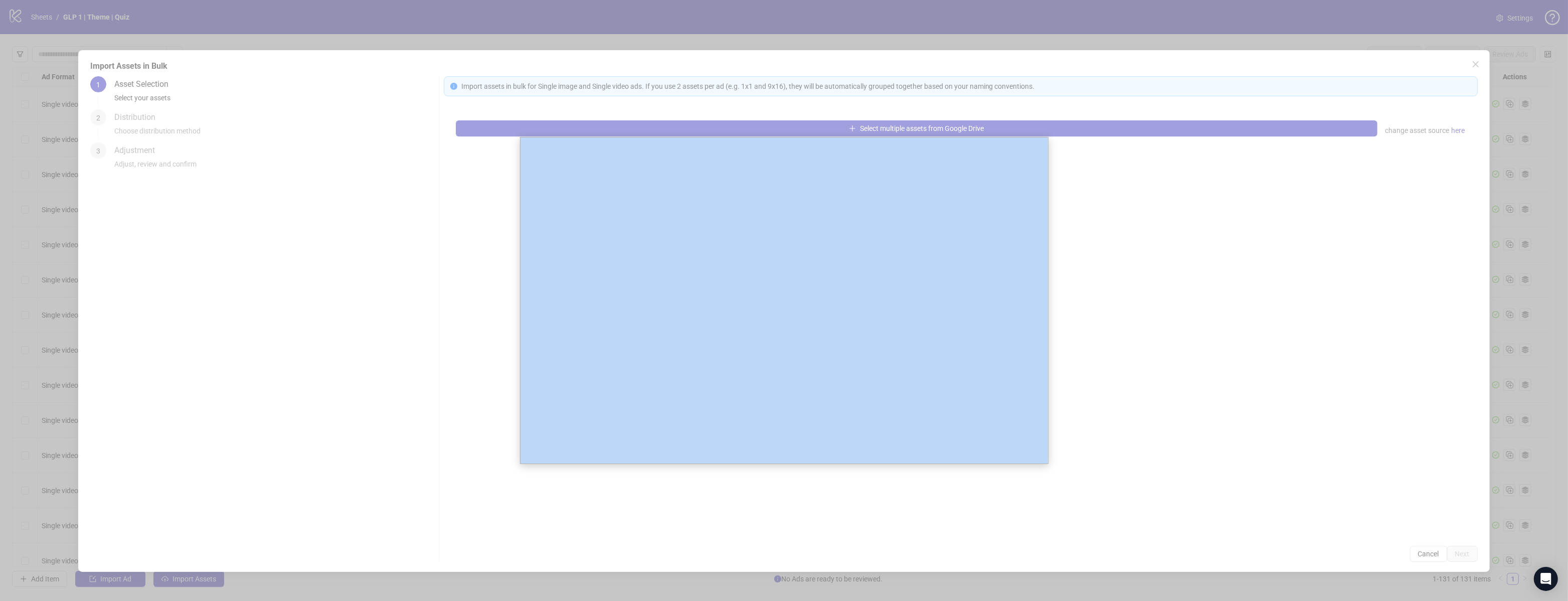
click at [1464, 557] on div at bounding box center [784, 300] width 1568 height 601
click at [1463, 555] on div at bounding box center [784, 300] width 1568 height 601
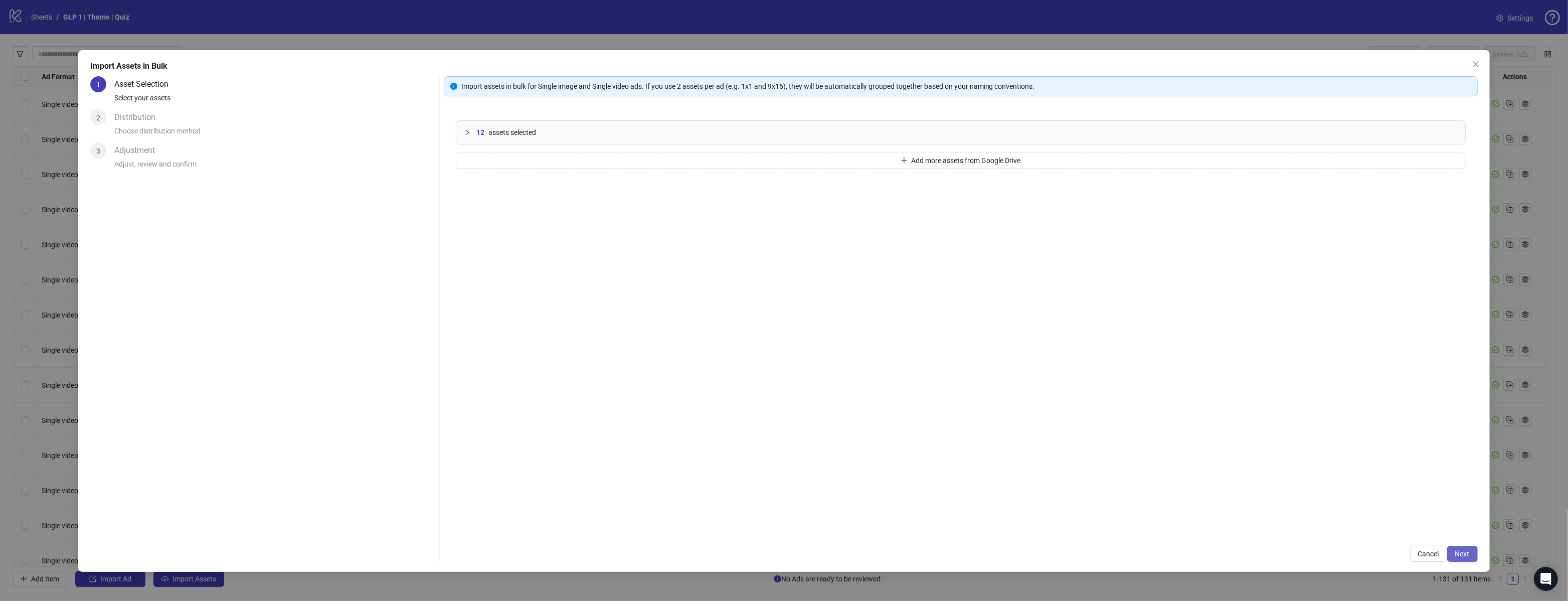
click at [1461, 551] on body "logo/logo-mobile Sheets / GLP 1 | Theme | Quiz Settings Bulk Edit Bulk Actions …" at bounding box center [784, 300] width 1568 height 601
click at [1461, 552] on span "Next" at bounding box center [1462, 554] width 14 height 8
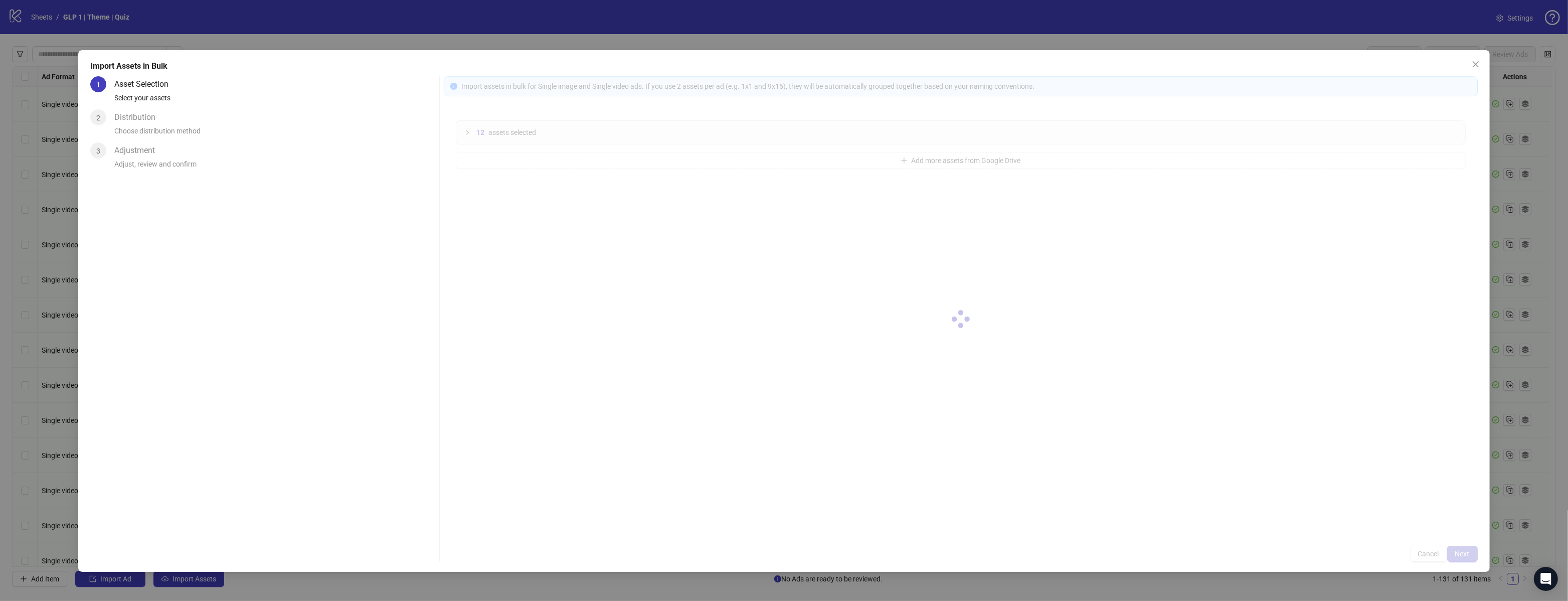
click at [1461, 552] on div at bounding box center [961, 319] width 1034 height 486
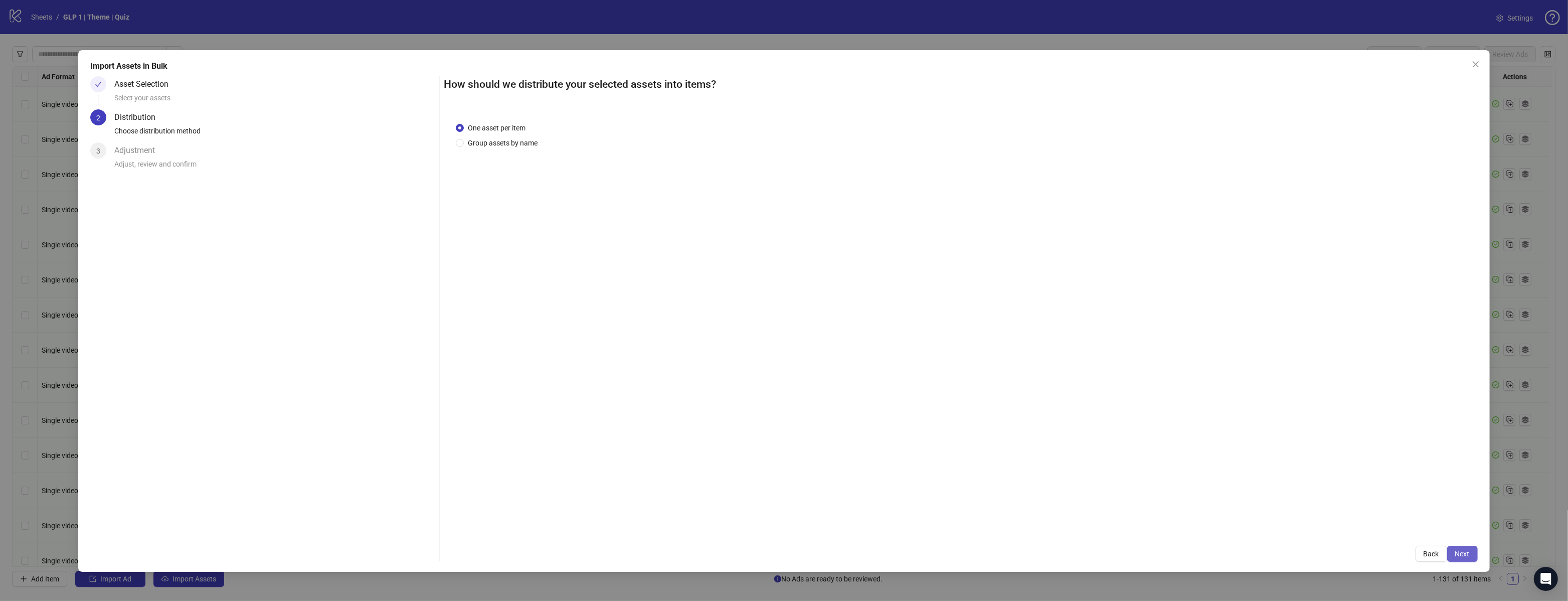
click at [1458, 551] on span "Next" at bounding box center [1462, 554] width 14 height 8
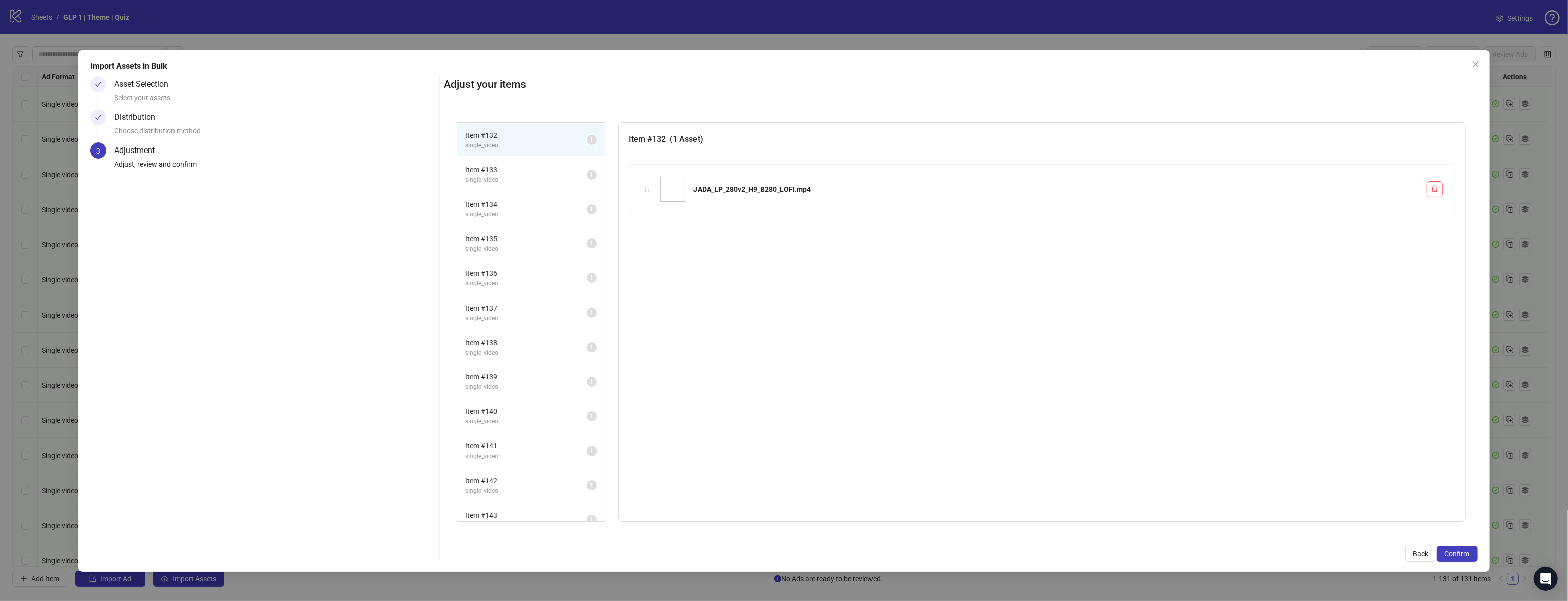
click at [1458, 551] on span "Confirm" at bounding box center [1457, 554] width 25 height 8
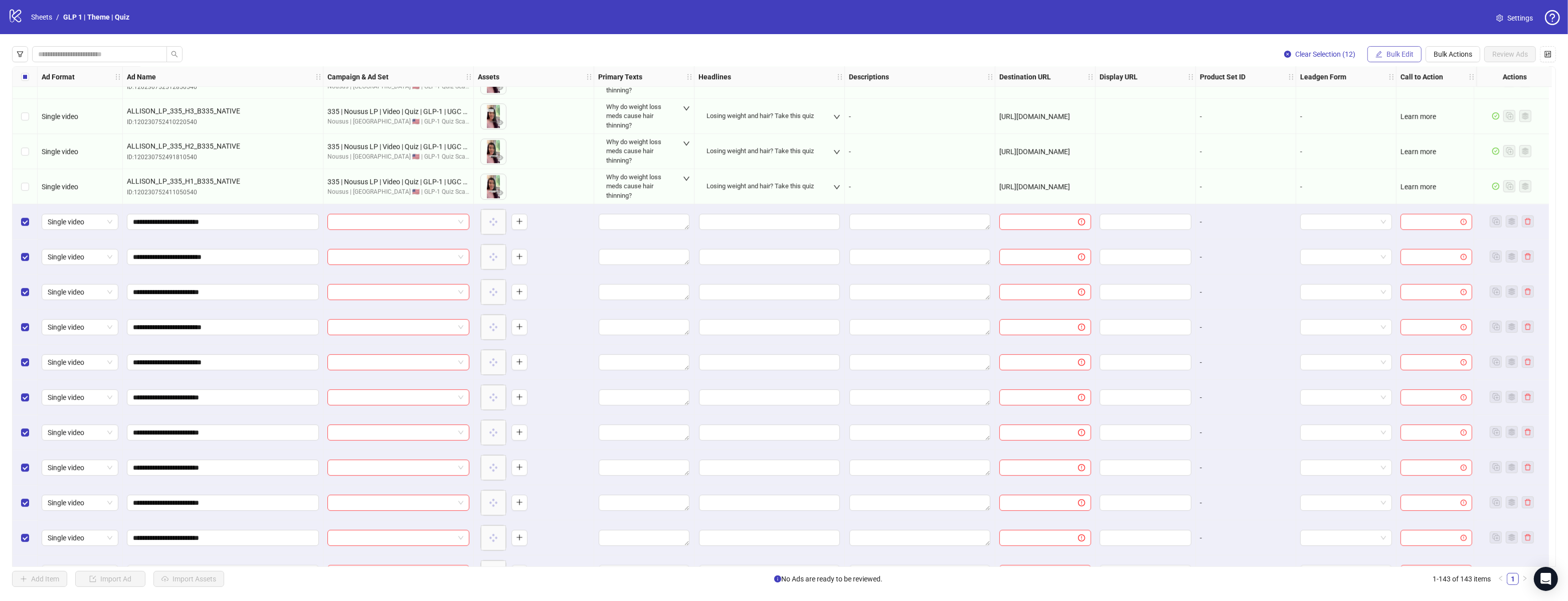
click at [1397, 55] on span "Bulk Edit" at bounding box center [1400, 54] width 27 height 8
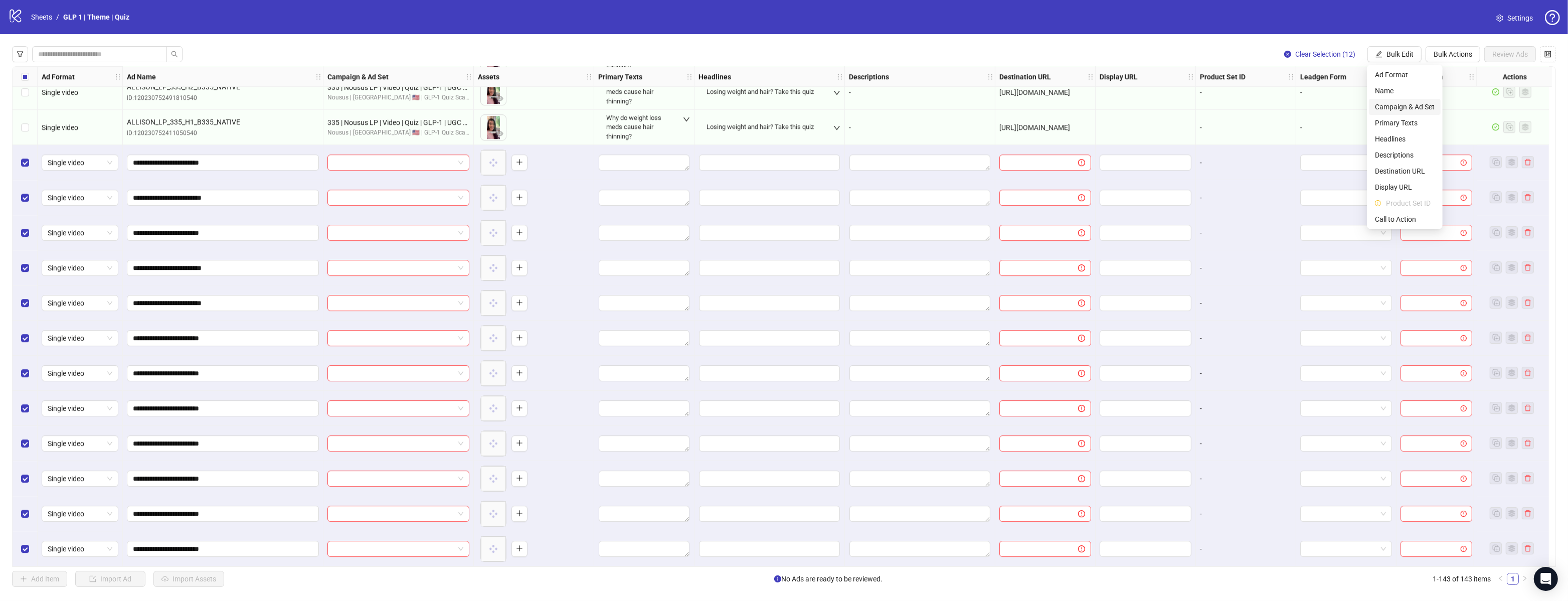
click at [1399, 107] on span "Campaign & Ad Set" at bounding box center [1405, 107] width 60 height 11
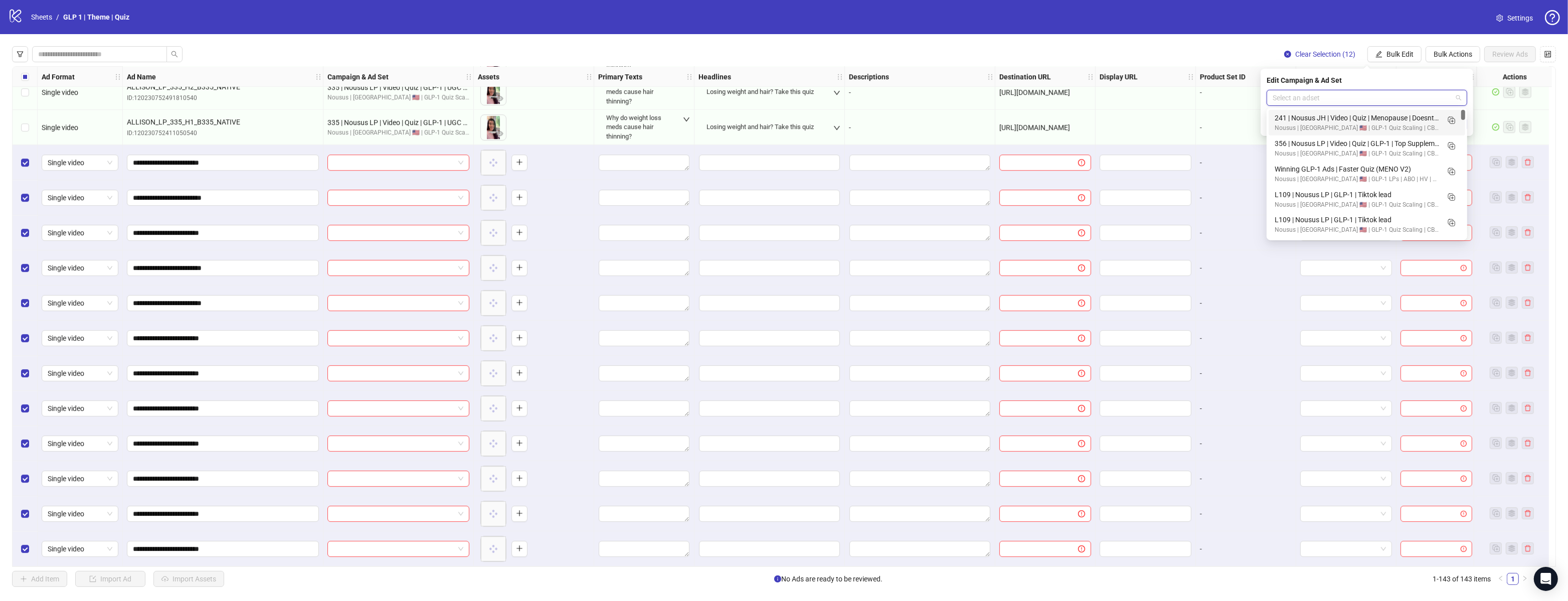
click at [1317, 100] on input "search" at bounding box center [1362, 97] width 179 height 15
click at [1449, 121] on icon "Duplicate" at bounding box center [1451, 119] width 10 height 10
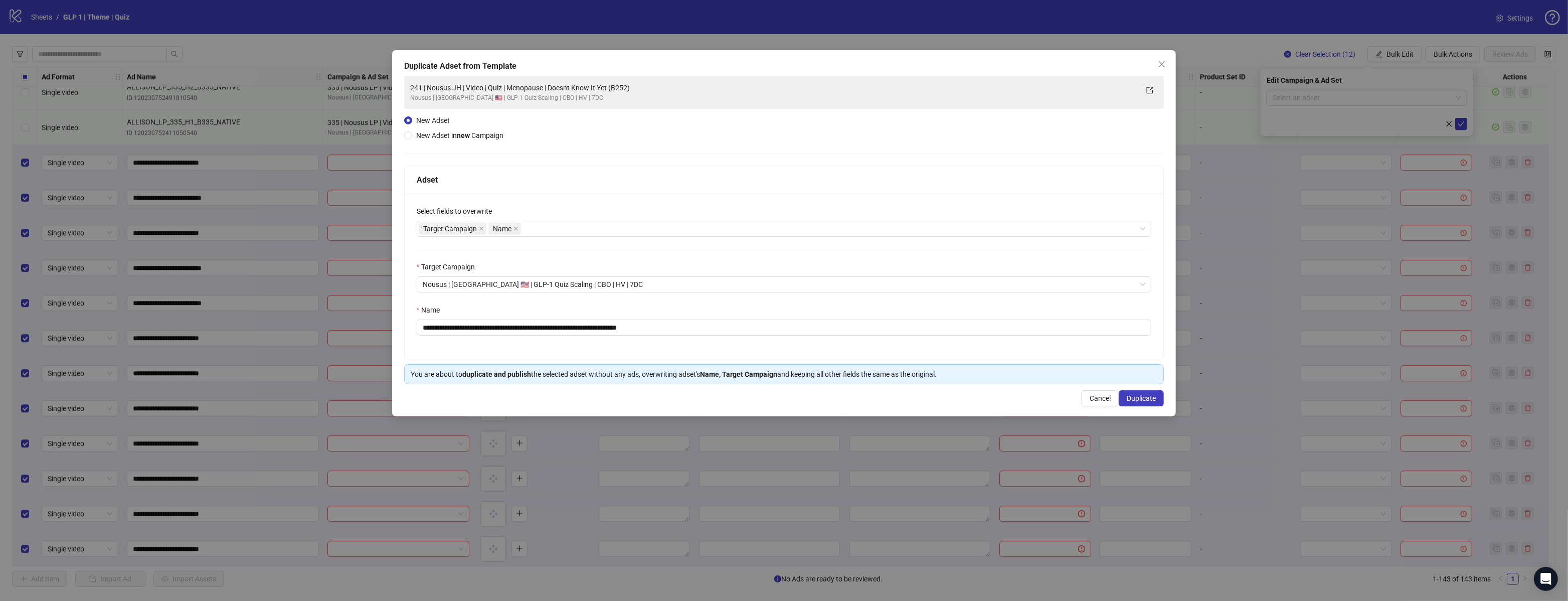
drag, startPoint x: 855, startPoint y: 340, endPoint x: 853, endPoint y: 335, distance: 5.4
click at [854, 337] on div "**********" at bounding box center [784, 277] width 760 height 166
click at [853, 325] on input "**********" at bounding box center [784, 327] width 735 height 16
paste input "text"
type input "**********"
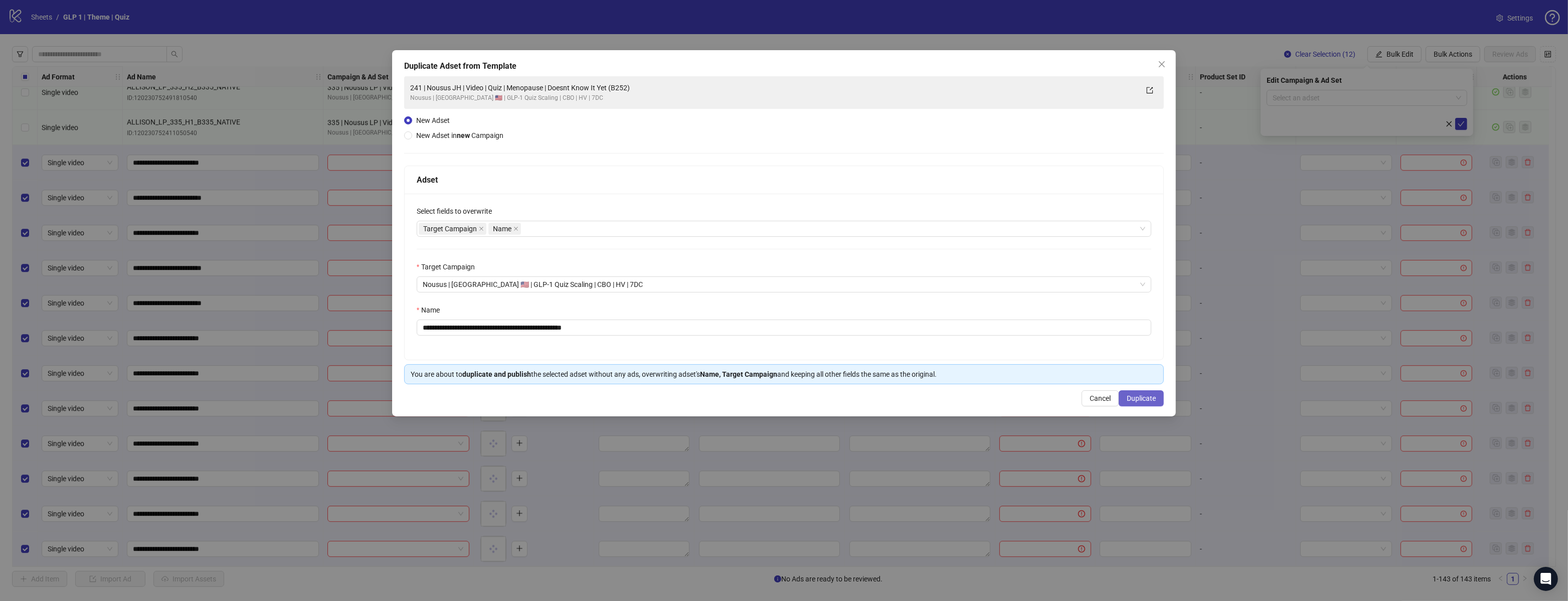
click at [1133, 396] on span "Duplicate" at bounding box center [1141, 399] width 29 height 8
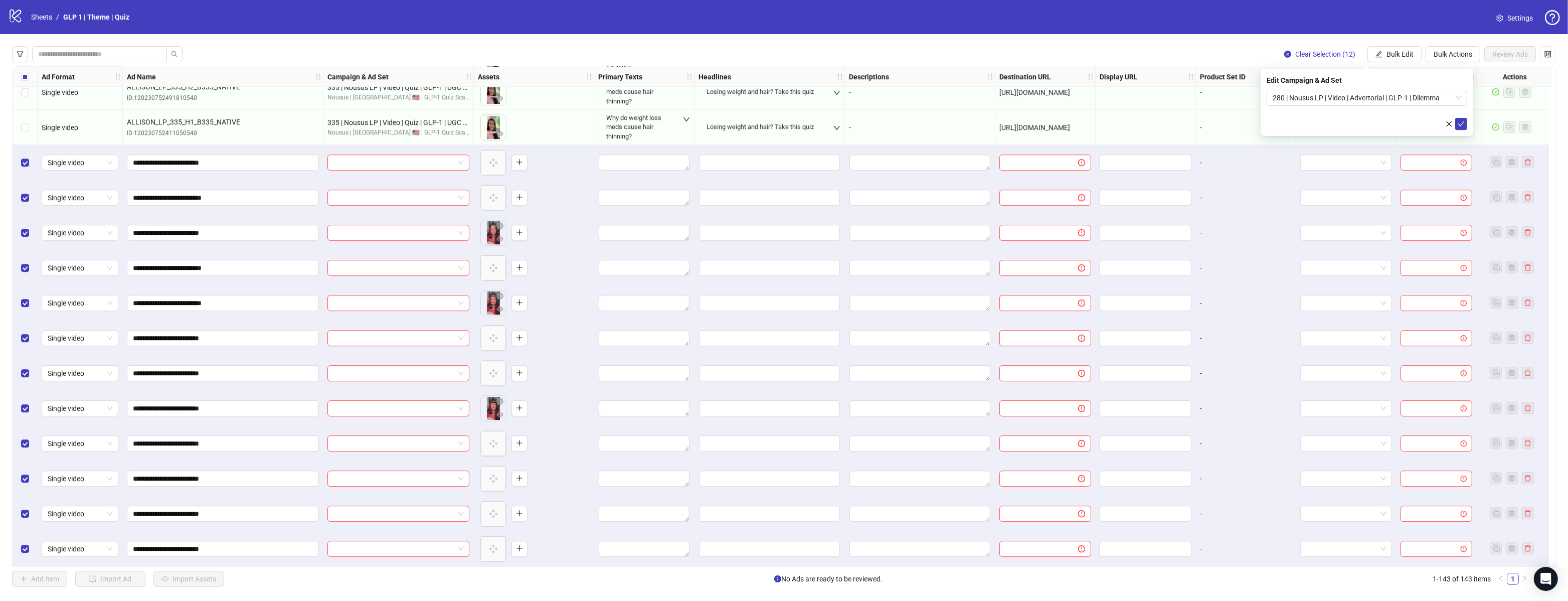
click at [1463, 130] on div "Edit Campaign & Ad Set 280 | Nousus LP | Video | Advertorial | GLP-1 | Dilemma" at bounding box center [1366, 102] width 213 height 67
click at [1462, 124] on icon "check" at bounding box center [1461, 123] width 7 height 7
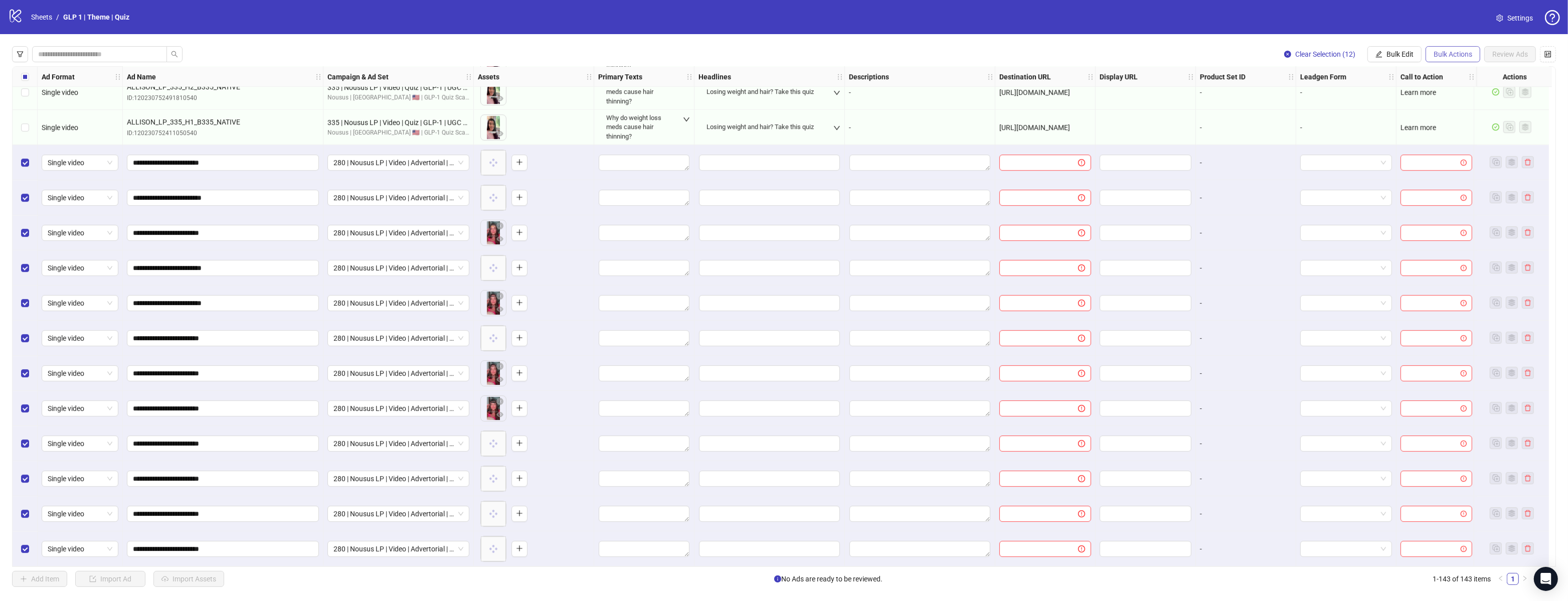
click at [1458, 56] on span "Bulk Actions" at bounding box center [1453, 54] width 39 height 8
click at [1452, 142] on span "Apply Template" at bounding box center [1457, 139] width 47 height 11
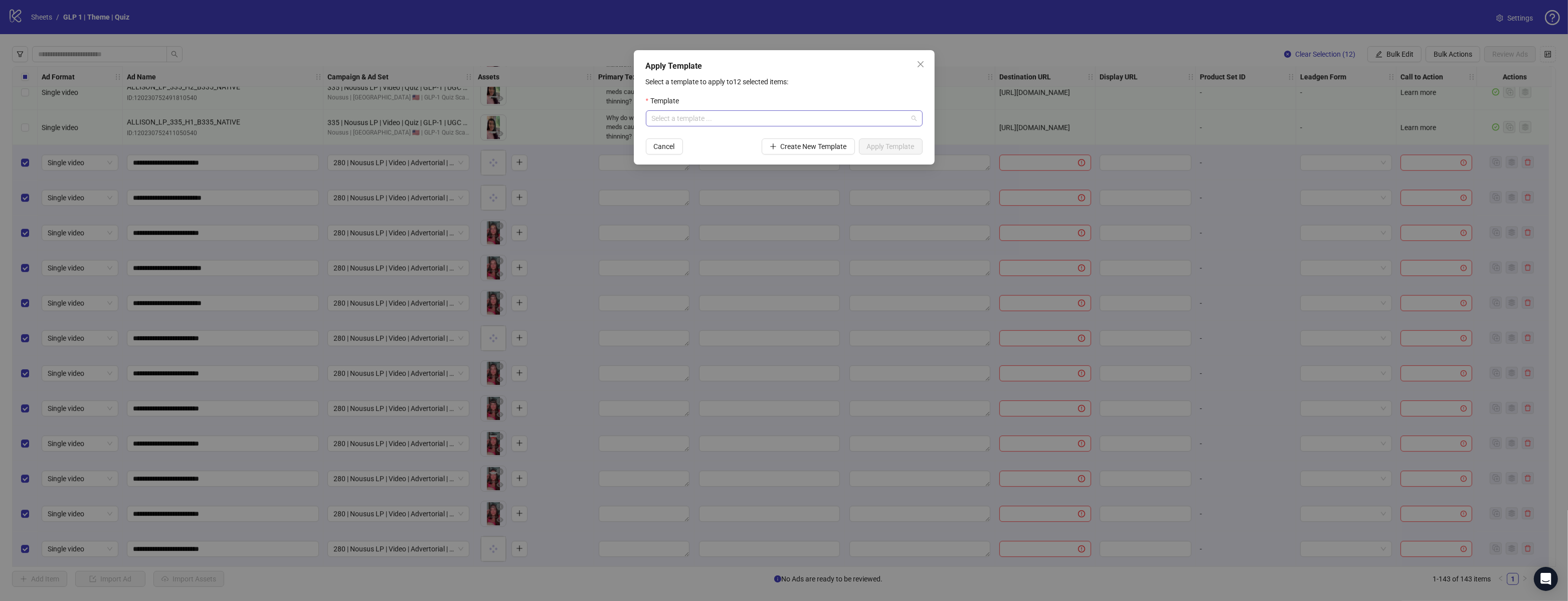
click at [719, 120] on input "search" at bounding box center [780, 118] width 256 height 15
click at [646, 129] on div "GLP-1 Quiz (NON JAMES)" at bounding box center [646, 129] width 0 height 0
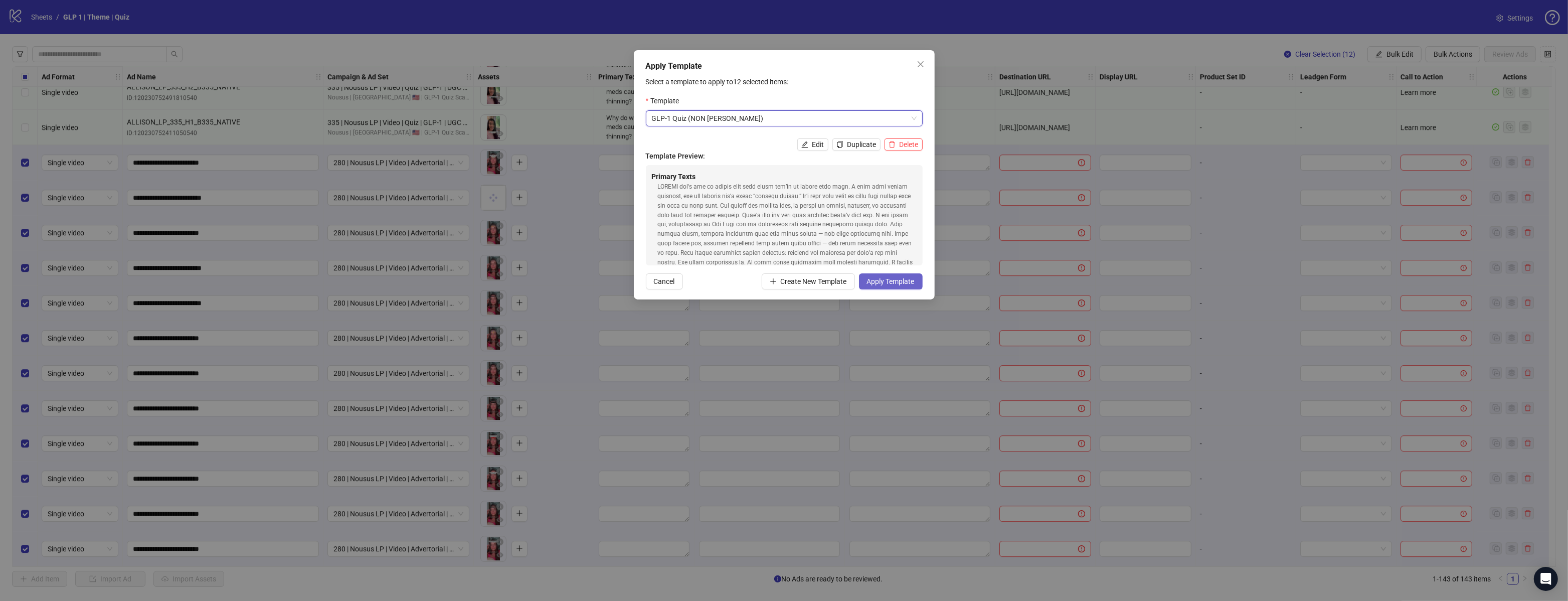
click at [888, 286] on button "Apply Template" at bounding box center [891, 282] width 64 height 16
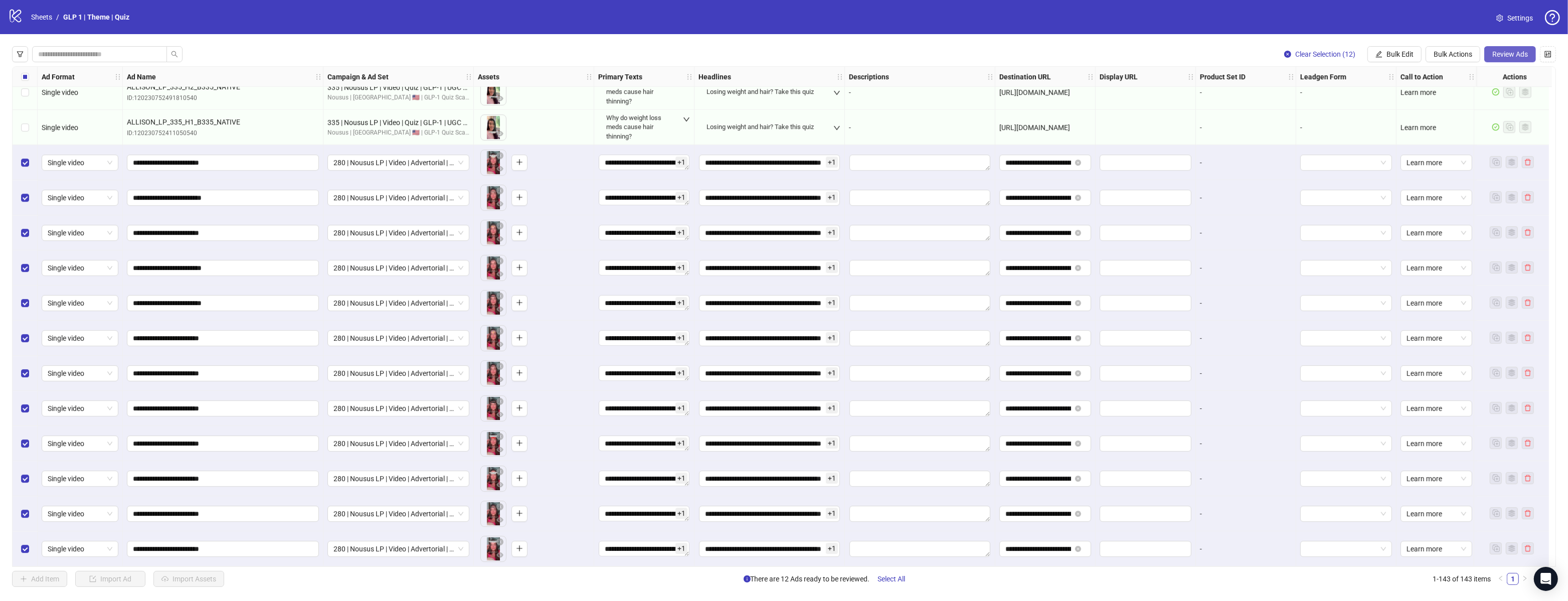
click at [1528, 51] on button "Review Ads" at bounding box center [1510, 54] width 51 height 16
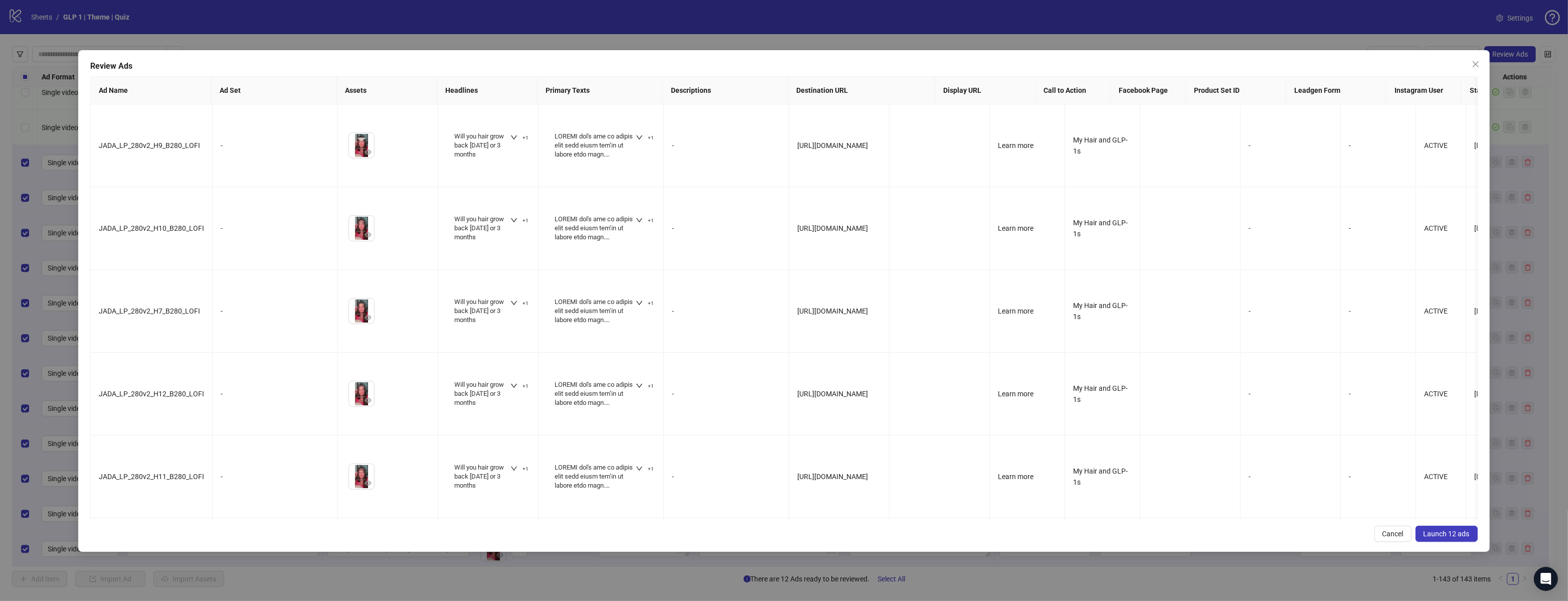
click at [1442, 535] on span "Launch 12 ads" at bounding box center [1446, 534] width 46 height 8
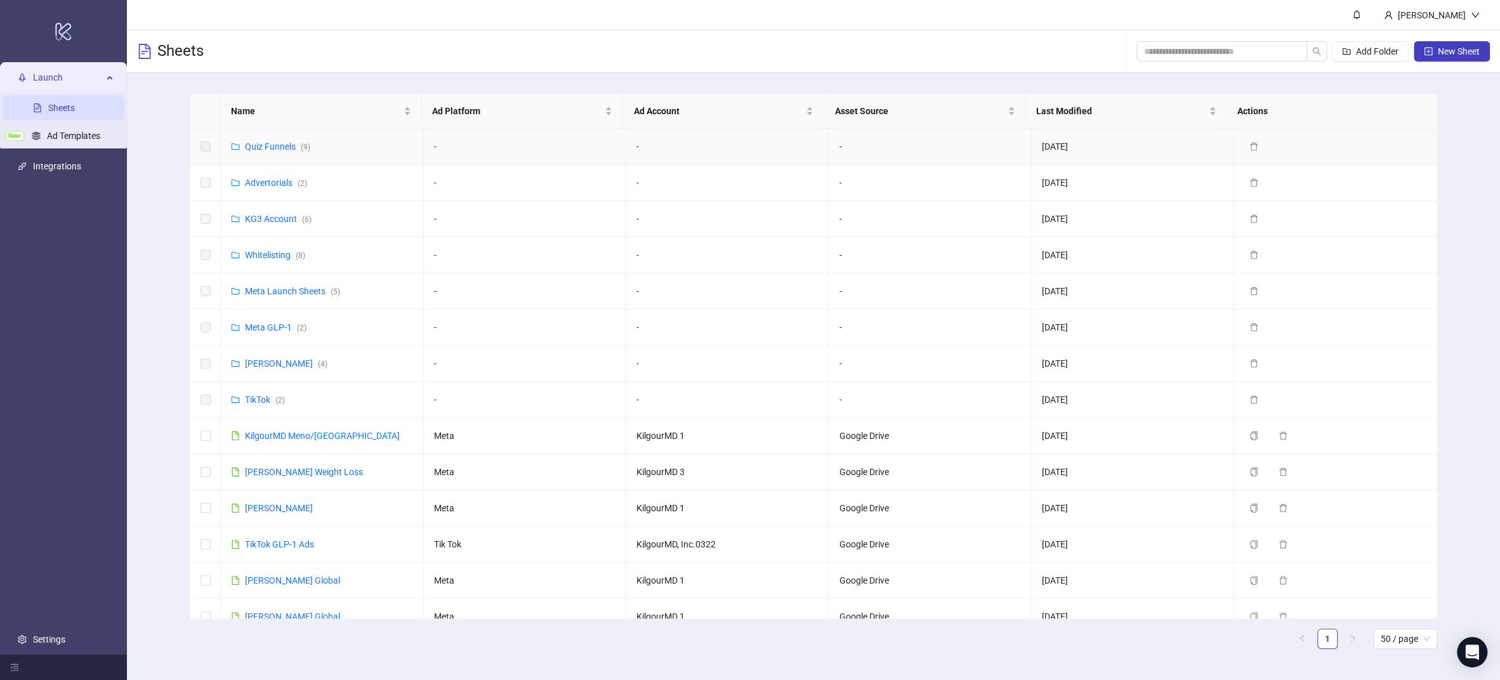
click at [277, 156] on td "Quiz Funnels ( 9 )" at bounding box center [322, 147] width 202 height 36
click at [285, 144] on link "Quiz Funnels ( 9 )" at bounding box center [277, 146] width 65 height 10
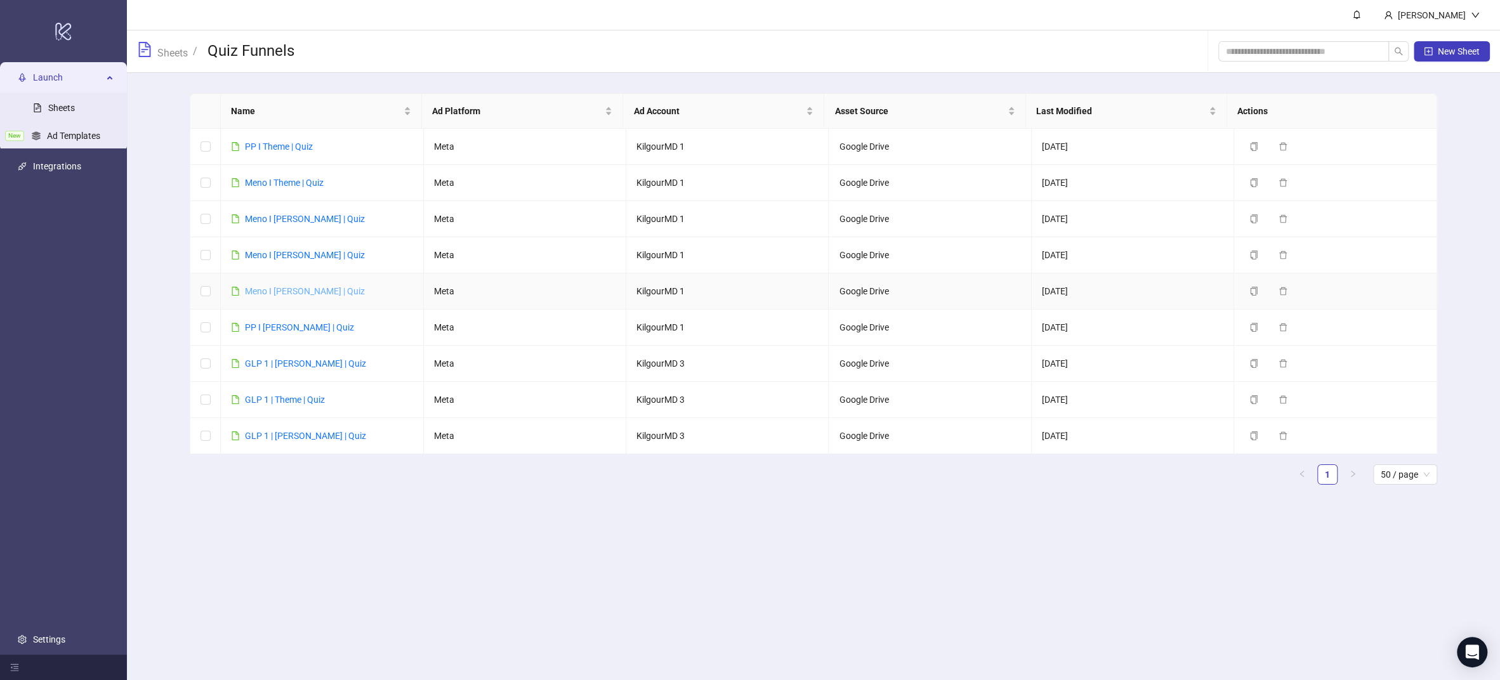
click at [267, 290] on link "Meno I [PERSON_NAME] | Quiz" at bounding box center [305, 291] width 120 height 10
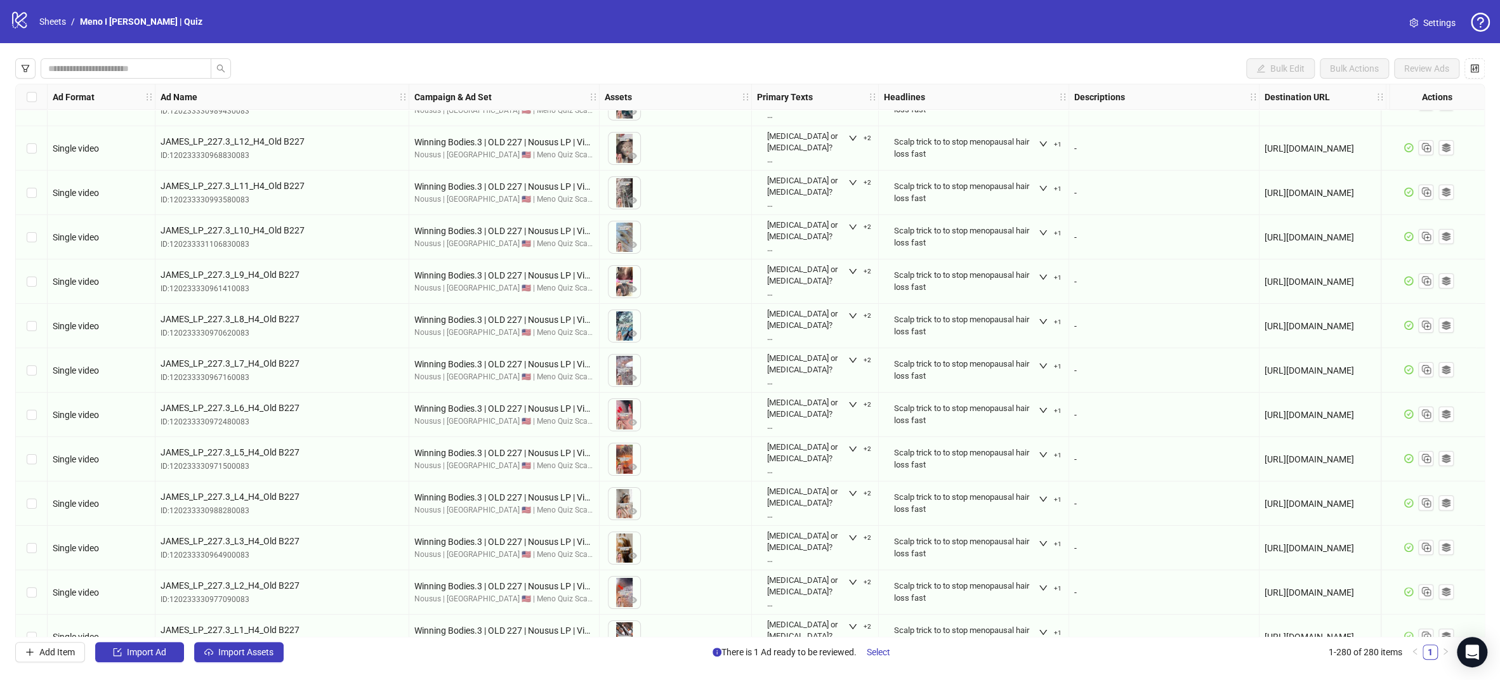
scroll to position [11914, 0]
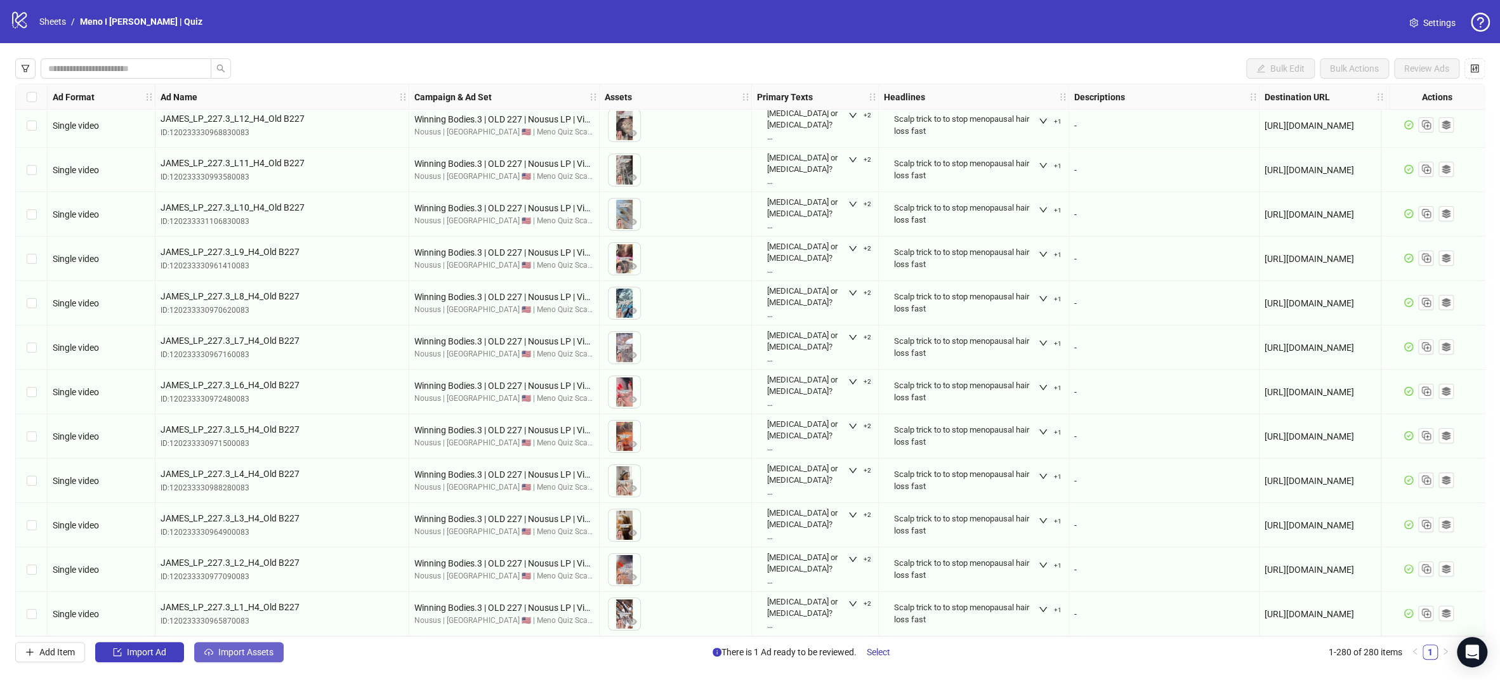
click at [244, 650] on span "Import Assets" at bounding box center [245, 652] width 55 height 10
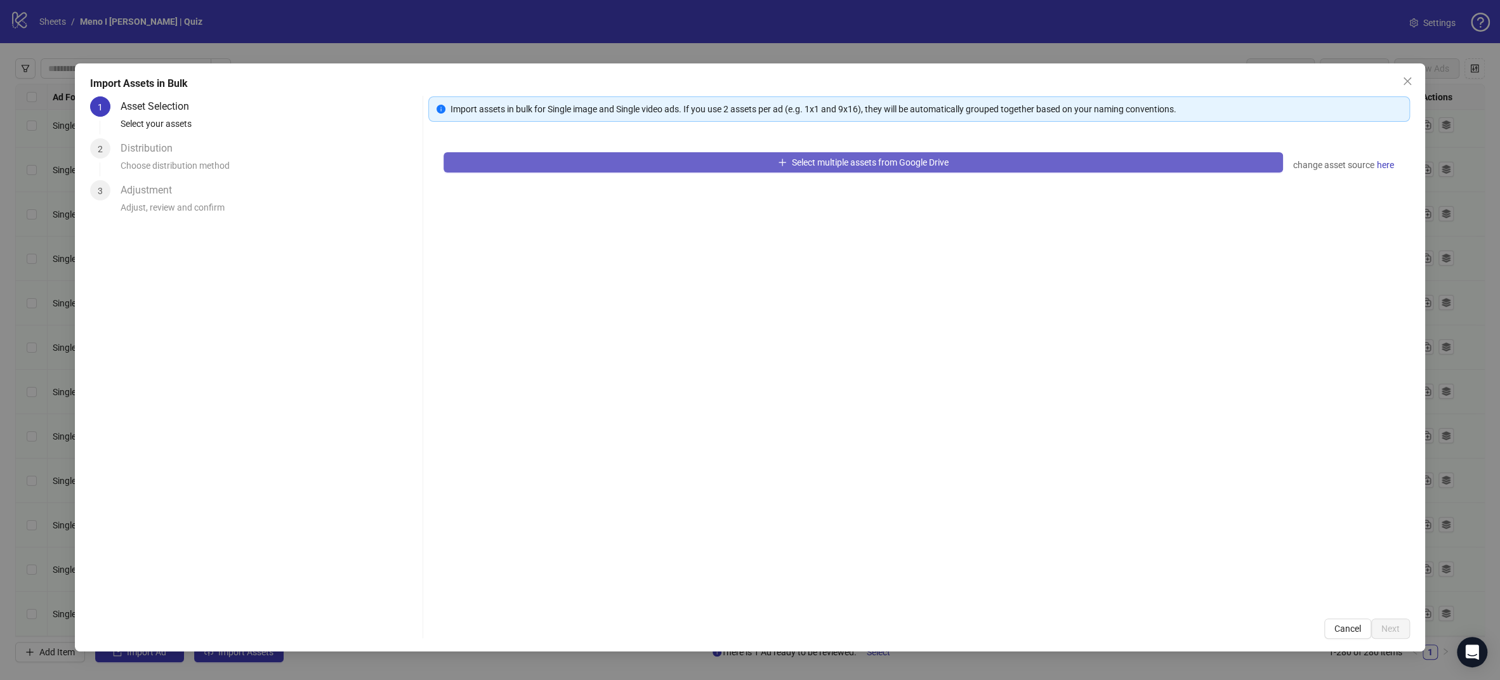
click at [667, 168] on button "Select multiple assets from Google Drive" at bounding box center [863, 162] width 839 height 20
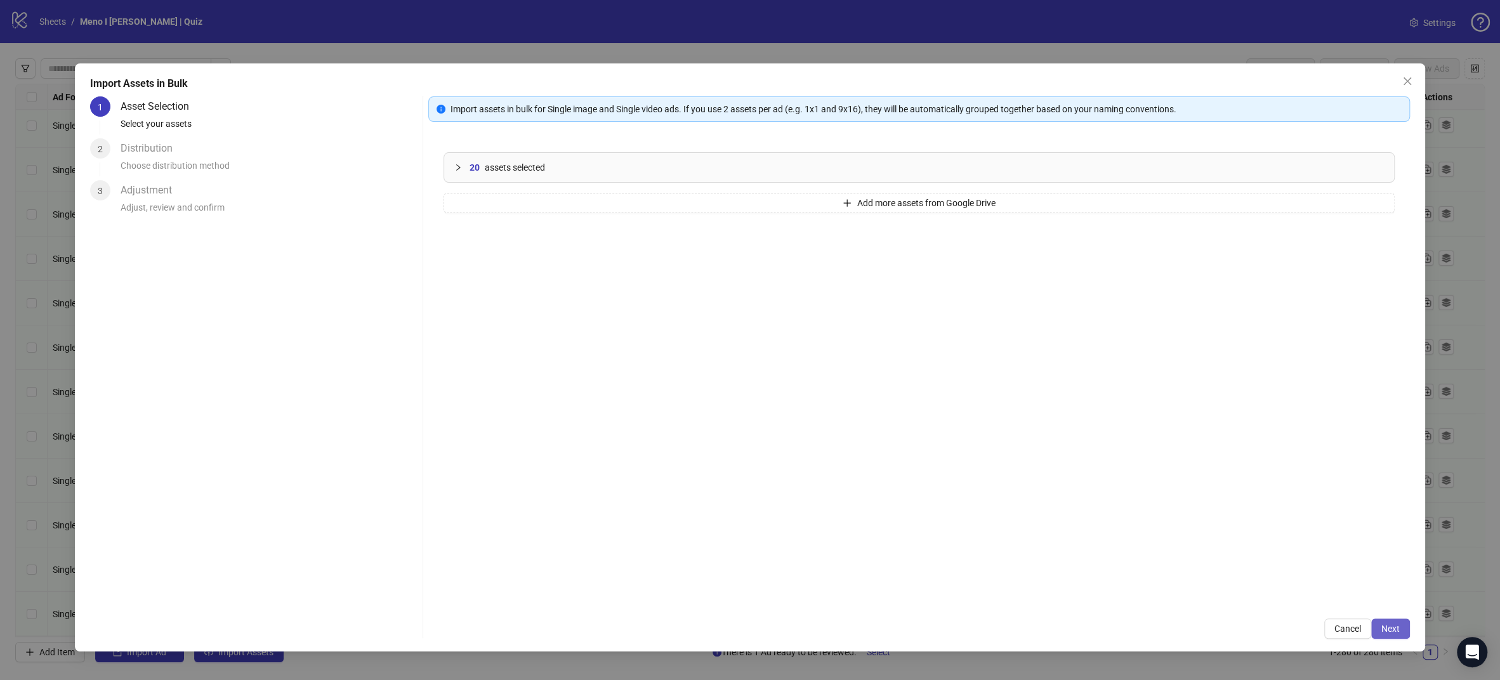
click at [1395, 633] on button "Next" at bounding box center [1390, 629] width 39 height 20
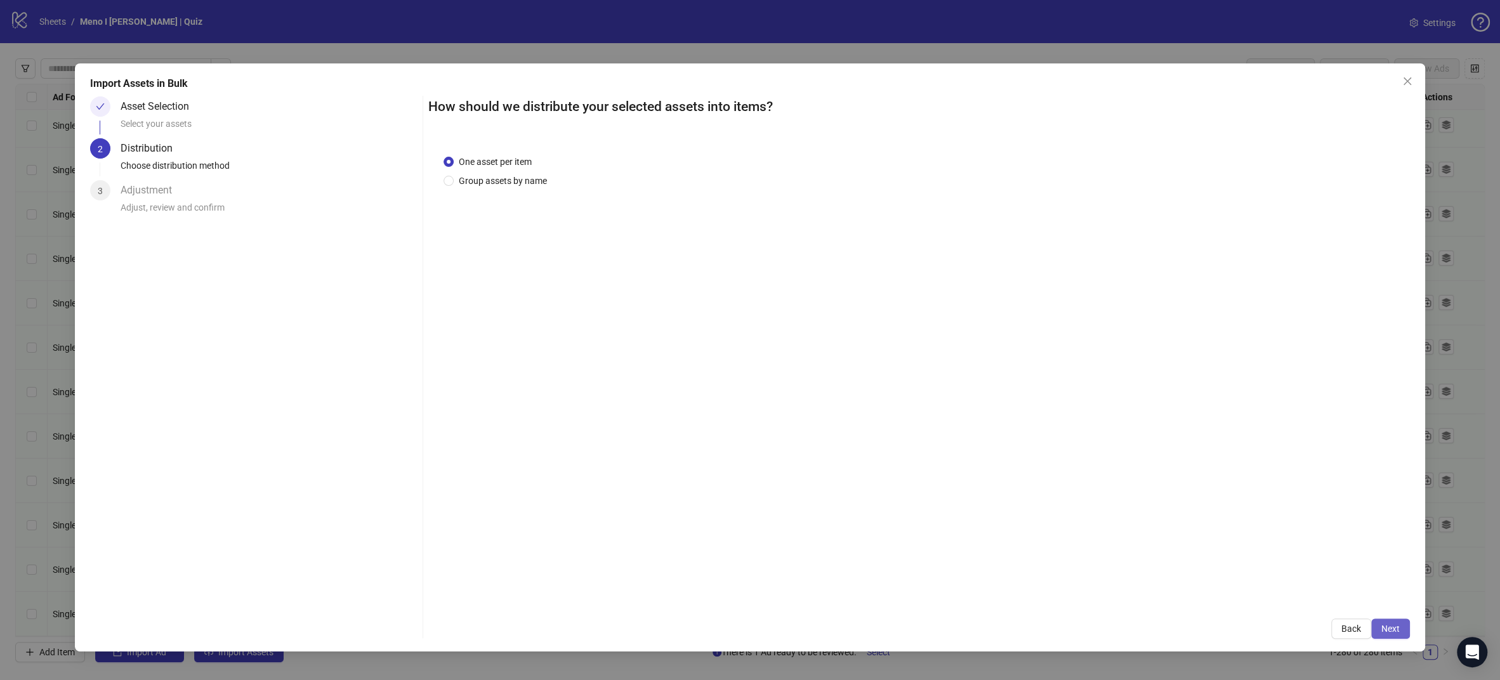
click at [1399, 629] on span "Next" at bounding box center [1390, 629] width 18 height 10
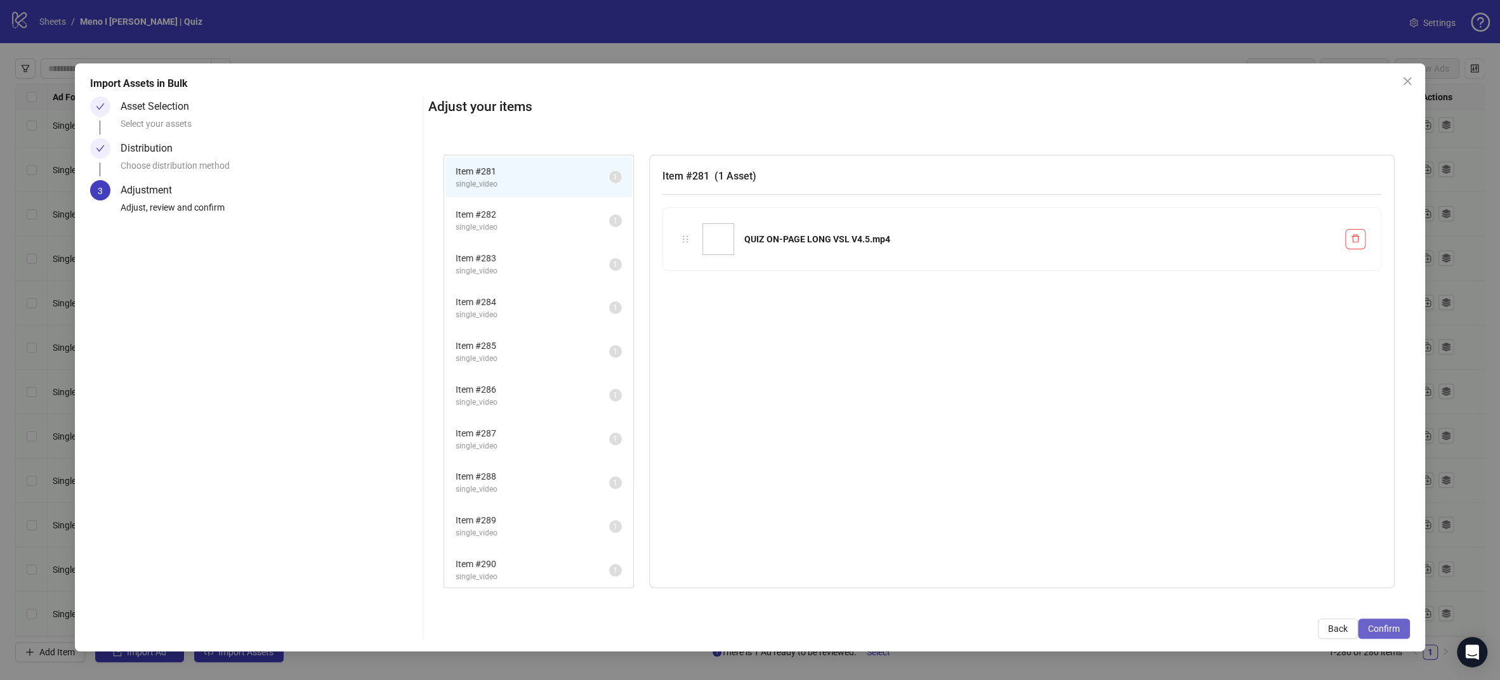
click at [1382, 630] on span "Confirm" at bounding box center [1384, 629] width 32 height 10
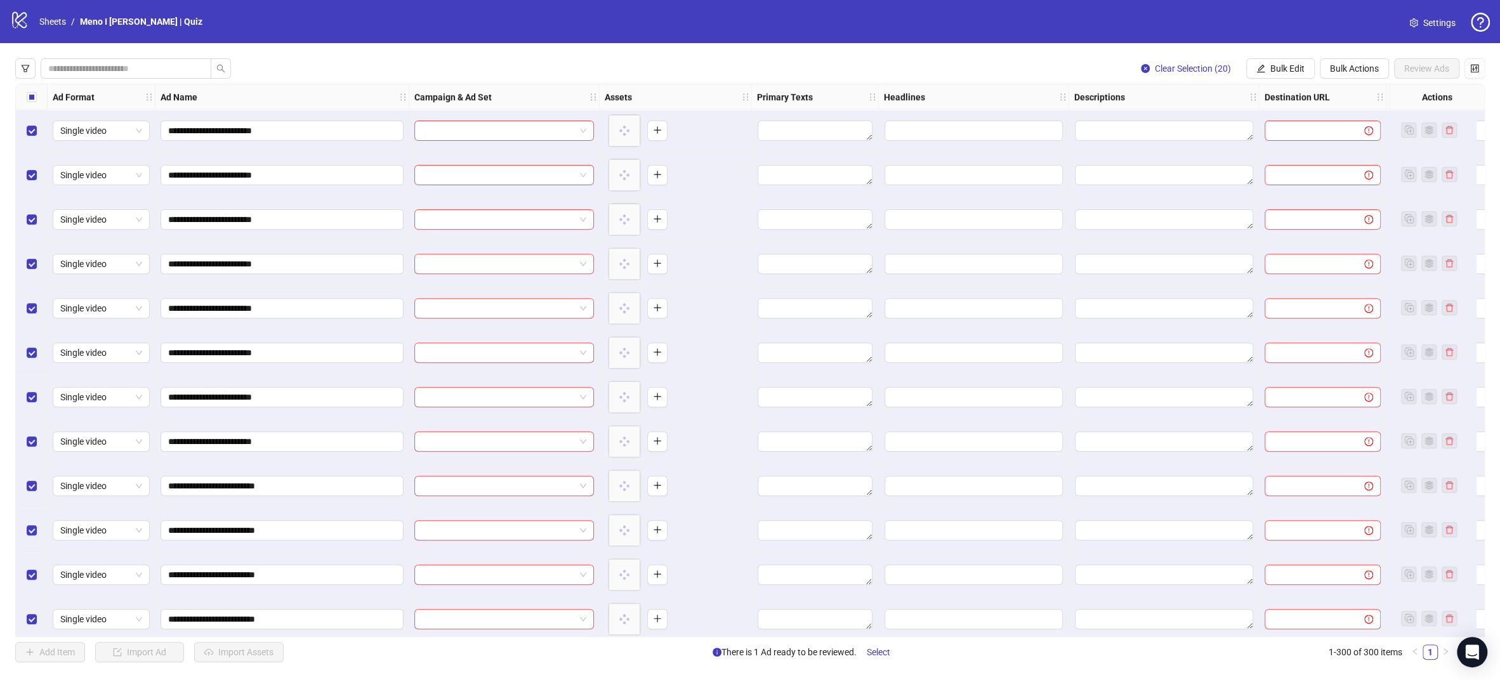
scroll to position [12802, 0]
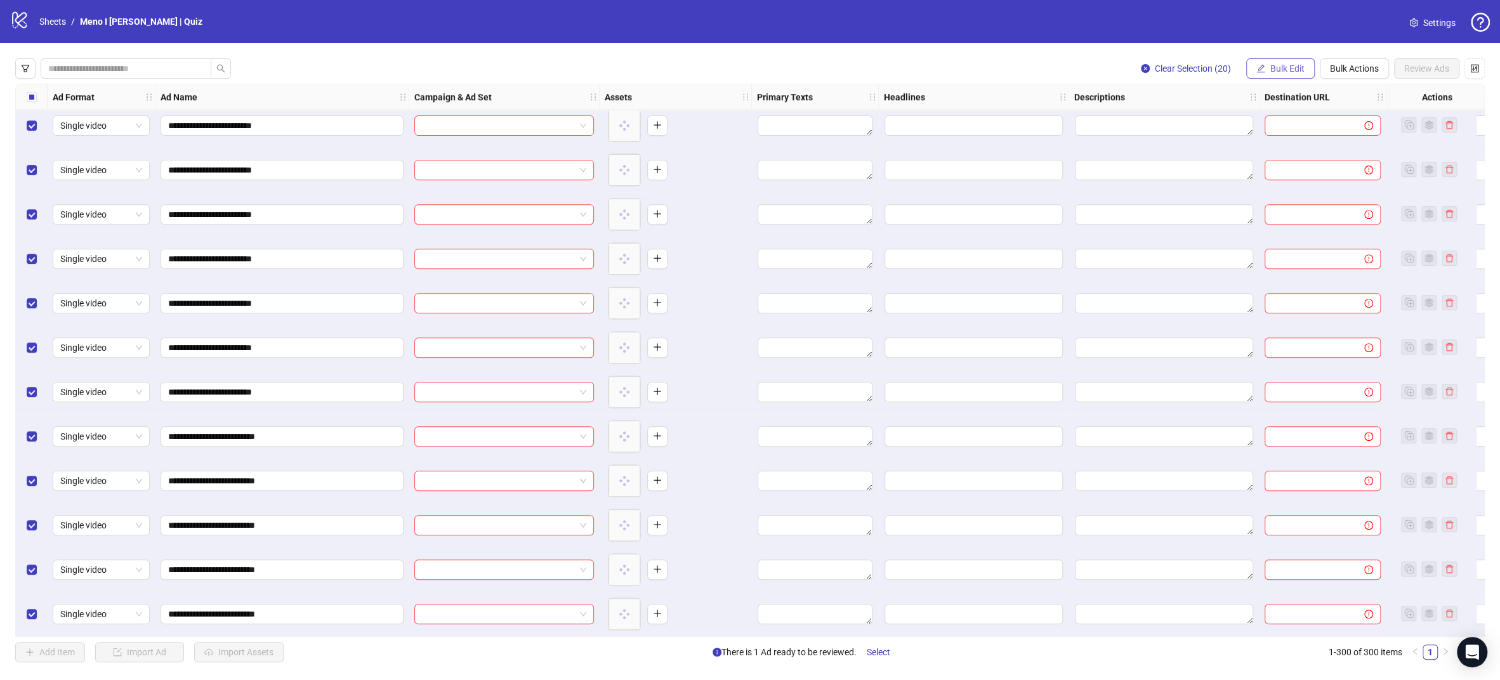
click at [1282, 69] on span "Bulk Edit" at bounding box center [1287, 68] width 34 height 10
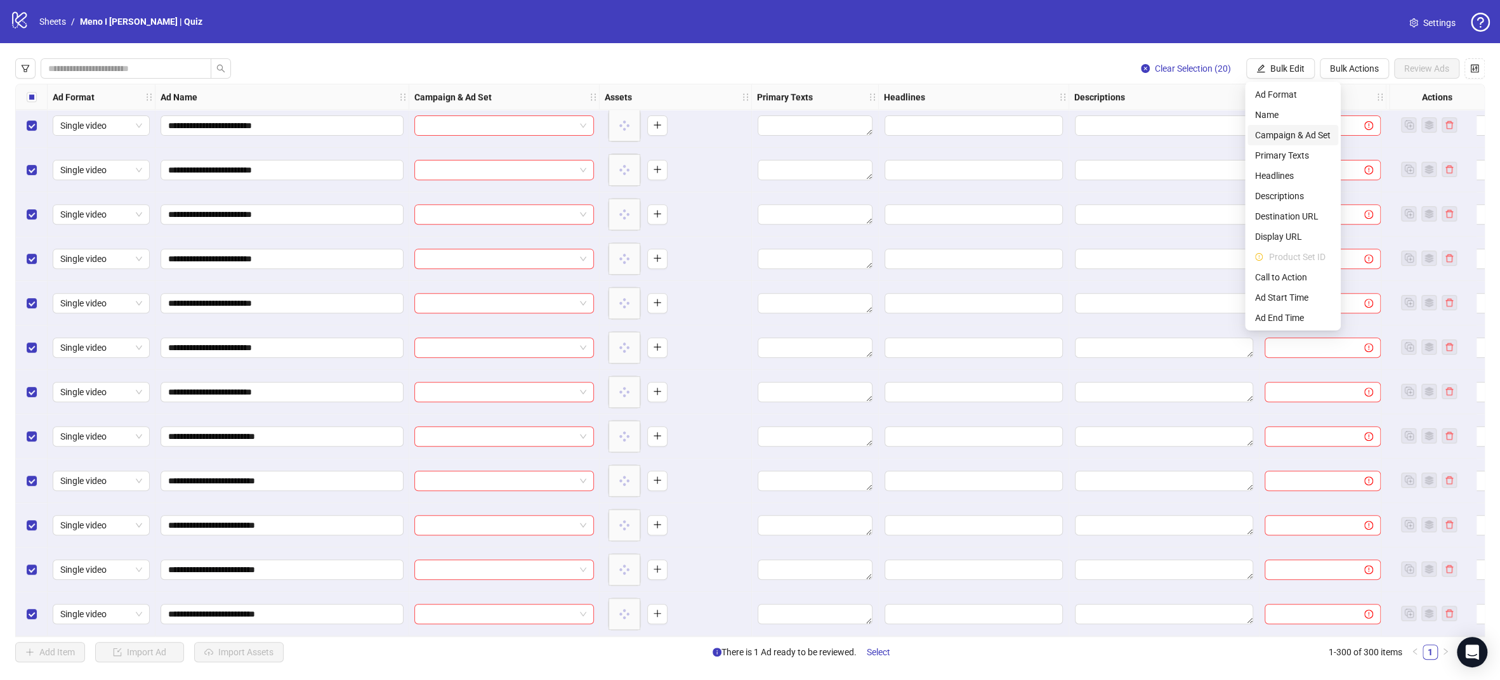
click at [1289, 138] on span "Campaign & Ad Set" at bounding box center [1293, 135] width 76 height 14
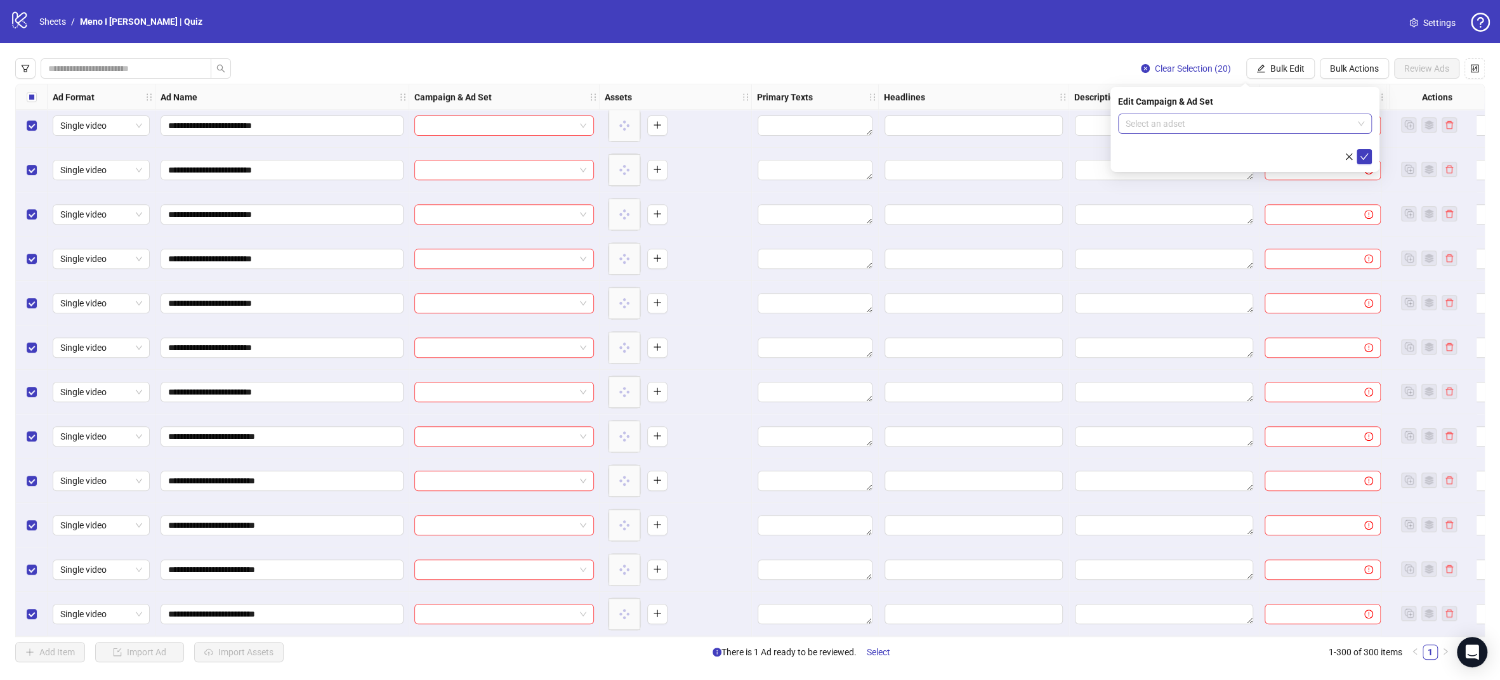
click at [1288, 119] on input "search" at bounding box center [1239, 123] width 227 height 19
click at [1273, 125] on input "search" at bounding box center [1239, 123] width 227 height 19
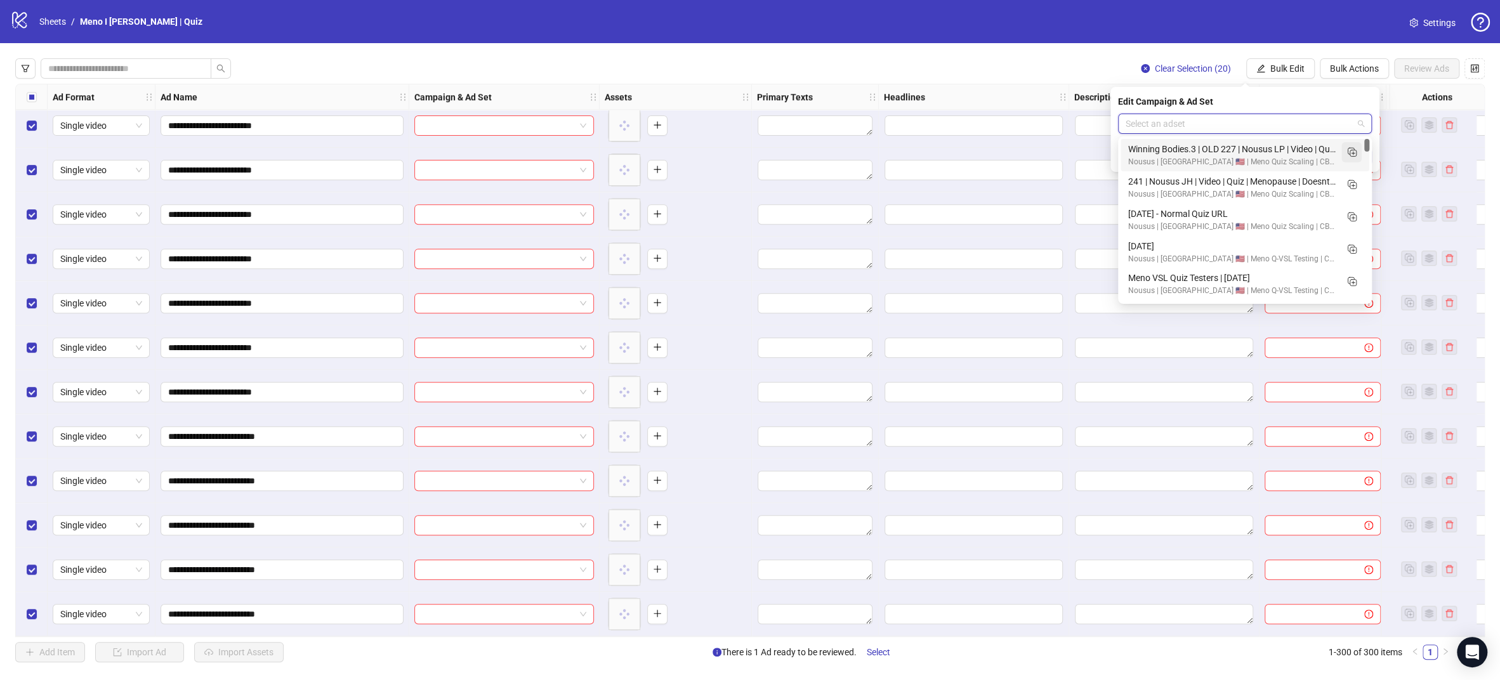
click at [1353, 156] on rect "Duplicate" at bounding box center [1353, 153] width 6 height 6
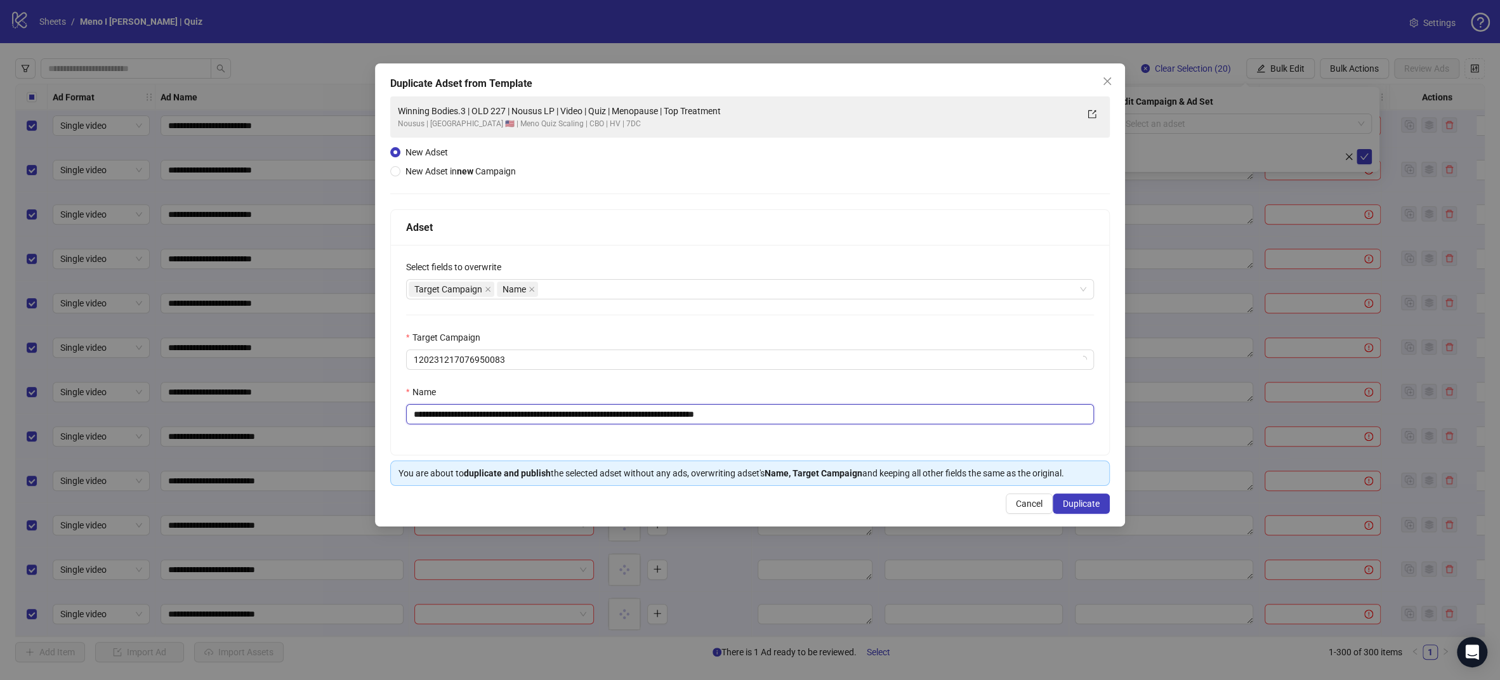
click at [569, 424] on div "**********" at bounding box center [750, 414] width 688 height 20
click at [571, 421] on input "**********" at bounding box center [750, 414] width 688 height 20
click at [575, 414] on input "**********" at bounding box center [750, 414] width 688 height 20
paste input "text"
type input "**********"
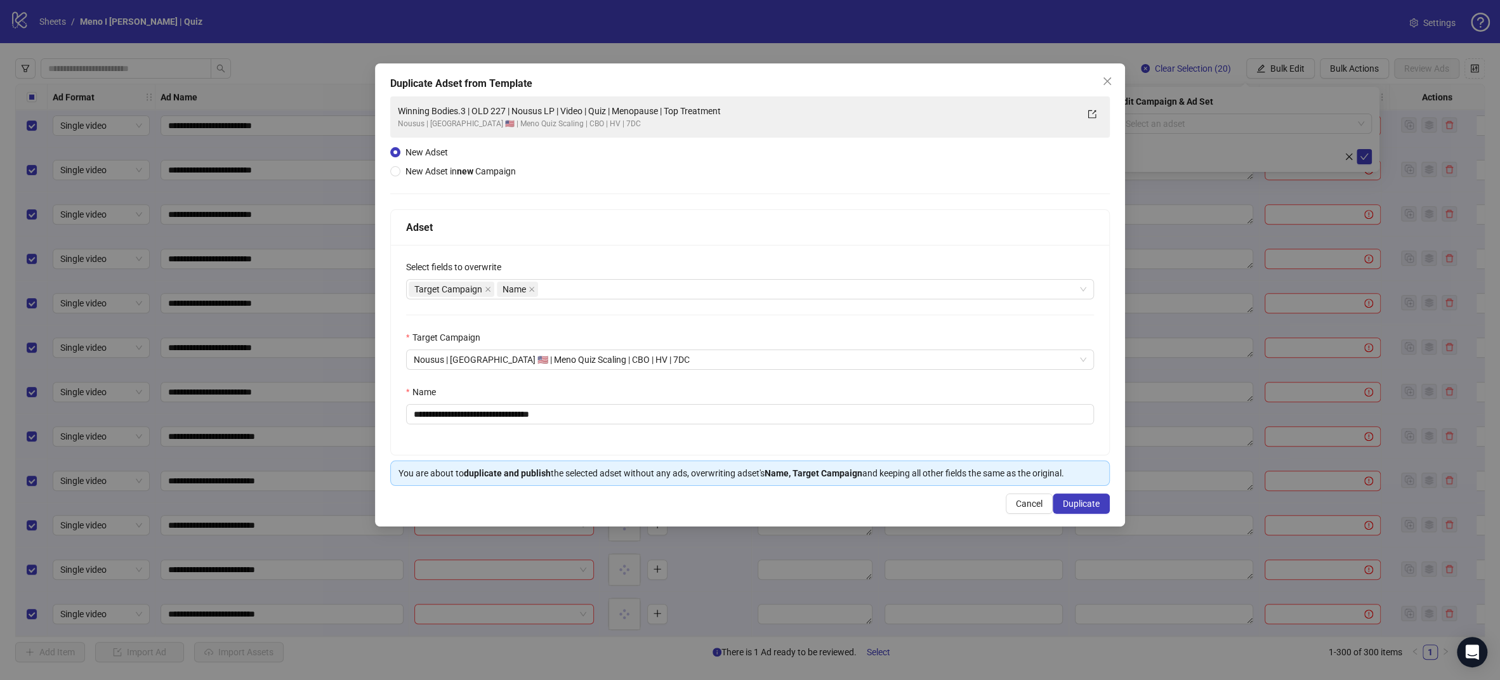
click at [678, 432] on div "**********" at bounding box center [750, 350] width 718 height 210
click at [1085, 508] on span "Duplicate" at bounding box center [1081, 504] width 37 height 10
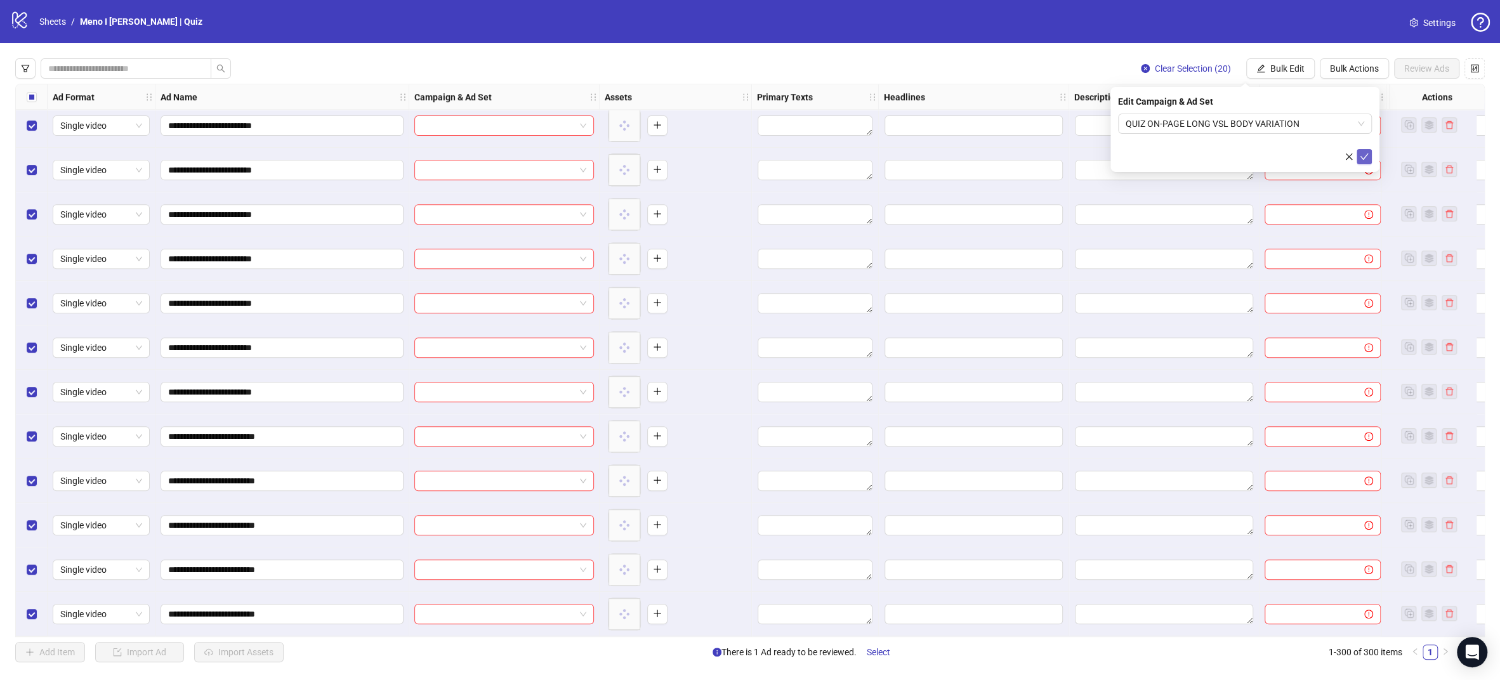
click at [1369, 158] on button "submit" at bounding box center [1364, 156] width 15 height 15
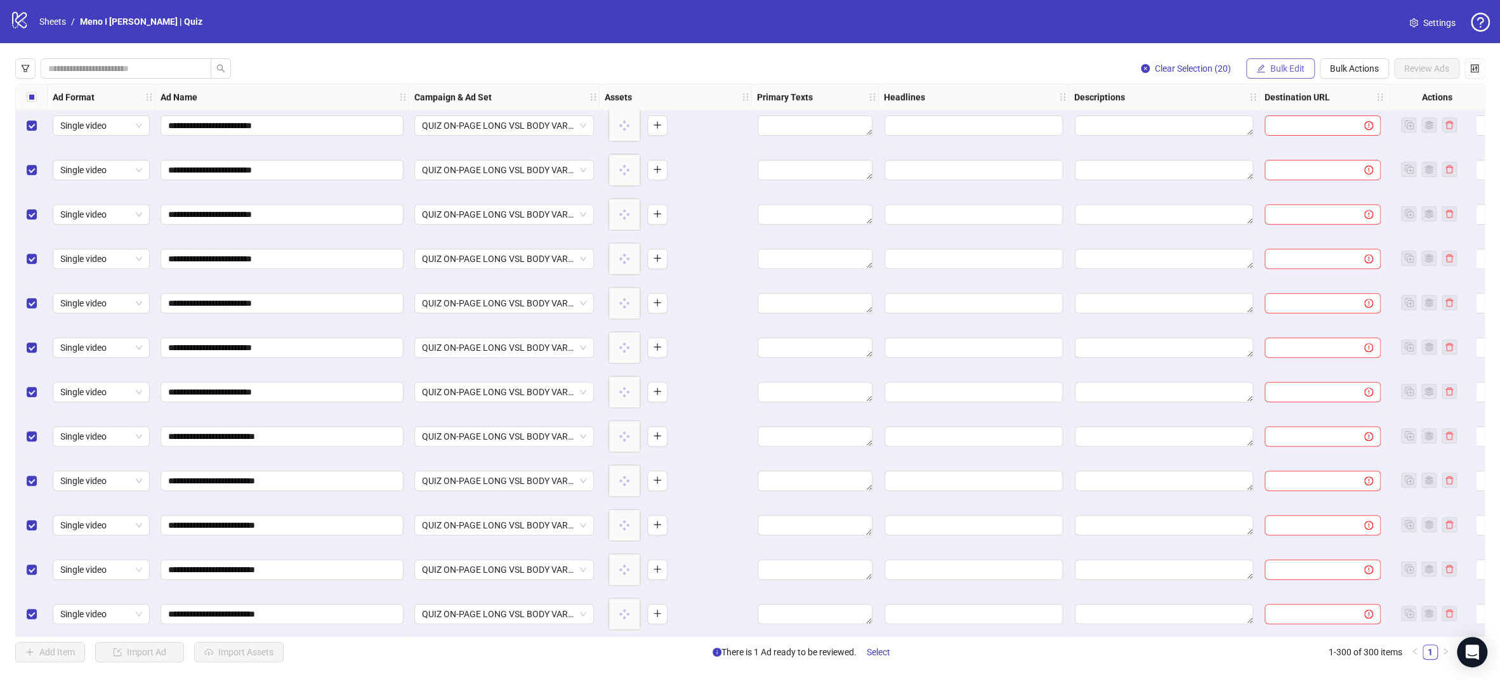
click at [1282, 65] on span "Bulk Edit" at bounding box center [1287, 68] width 34 height 10
click at [1355, 69] on span "Bulk Actions" at bounding box center [1354, 68] width 49 height 10
click at [1371, 179] on span "Apply Template" at bounding box center [1359, 176] width 60 height 14
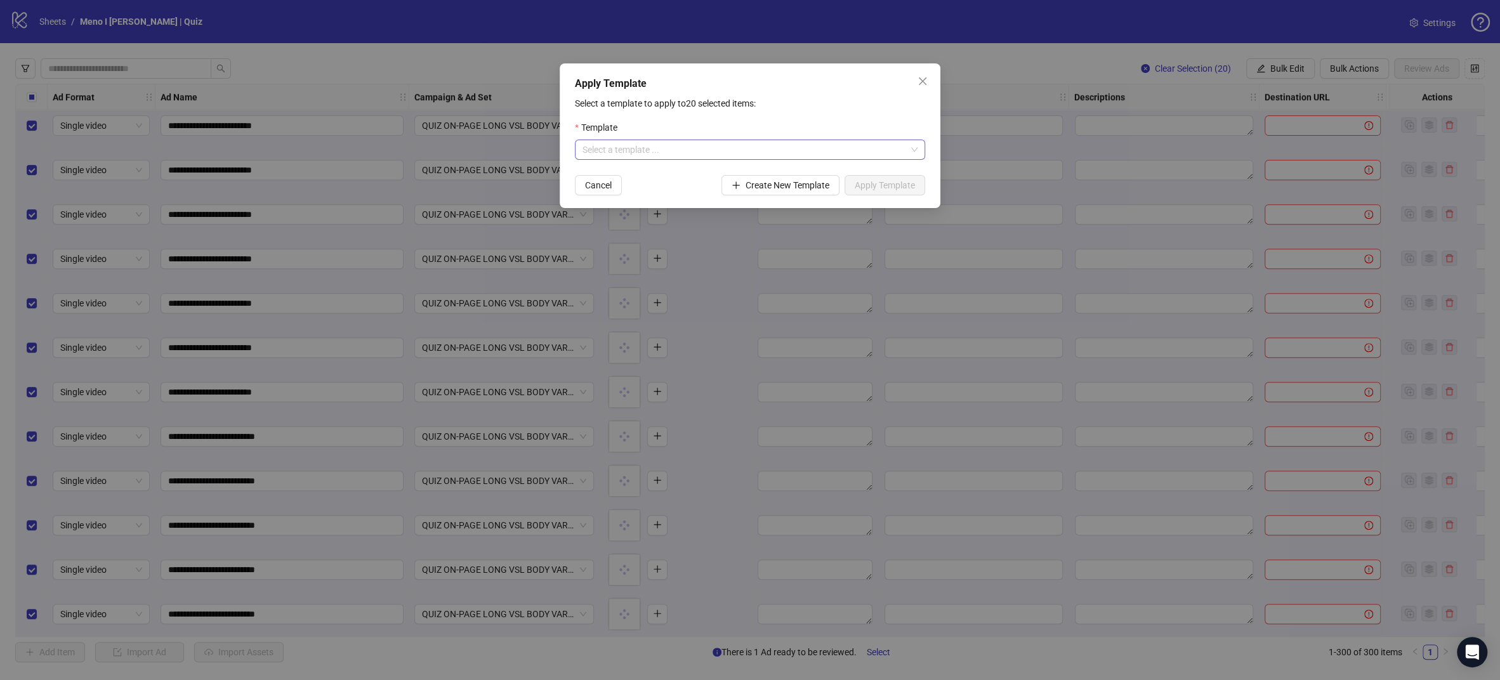
drag, startPoint x: 735, startPoint y: 150, endPoint x: 898, endPoint y: 149, distance: 163.7
click at [736, 149] on input "search" at bounding box center [744, 149] width 324 height 19
click at [898, 149] on input "search" at bounding box center [744, 149] width 324 height 19
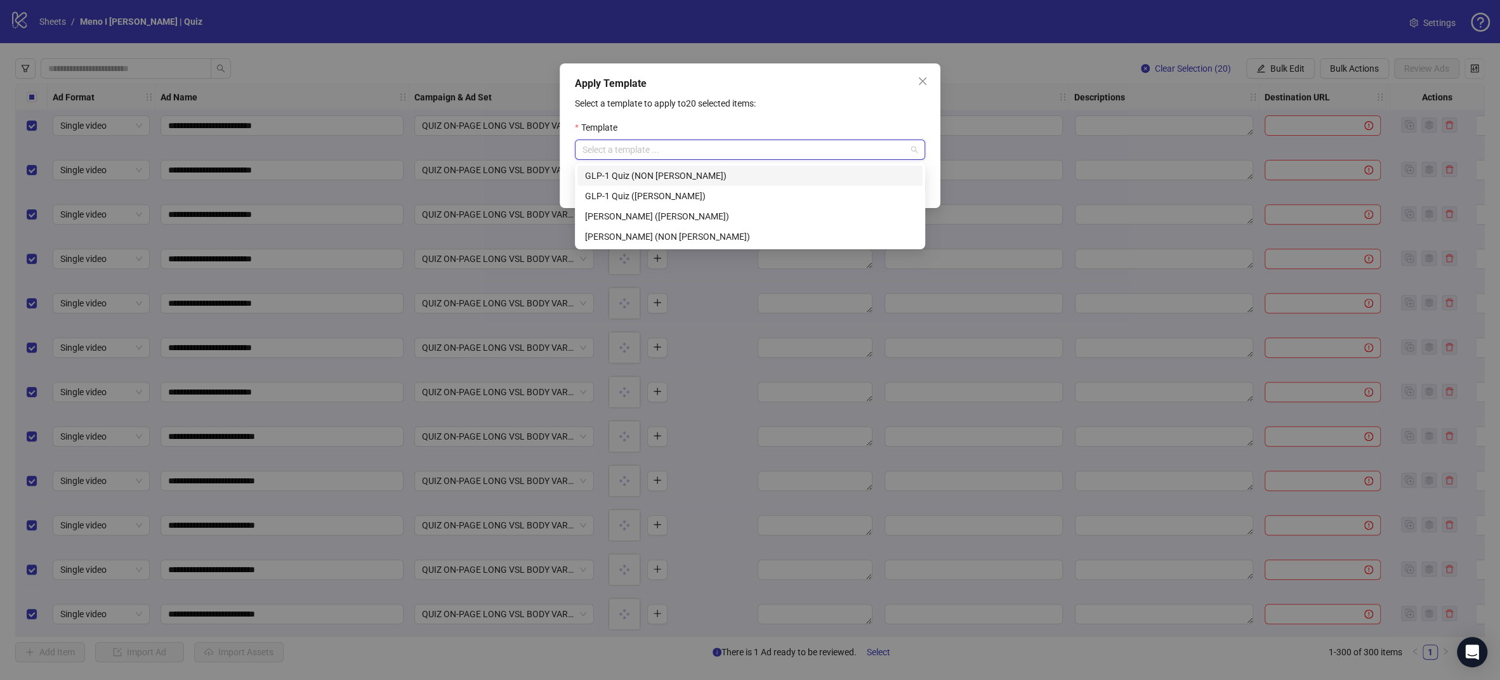
click at [656, 189] on div "GLP-1 Quiz (JAMES)" at bounding box center [750, 196] width 330 height 14
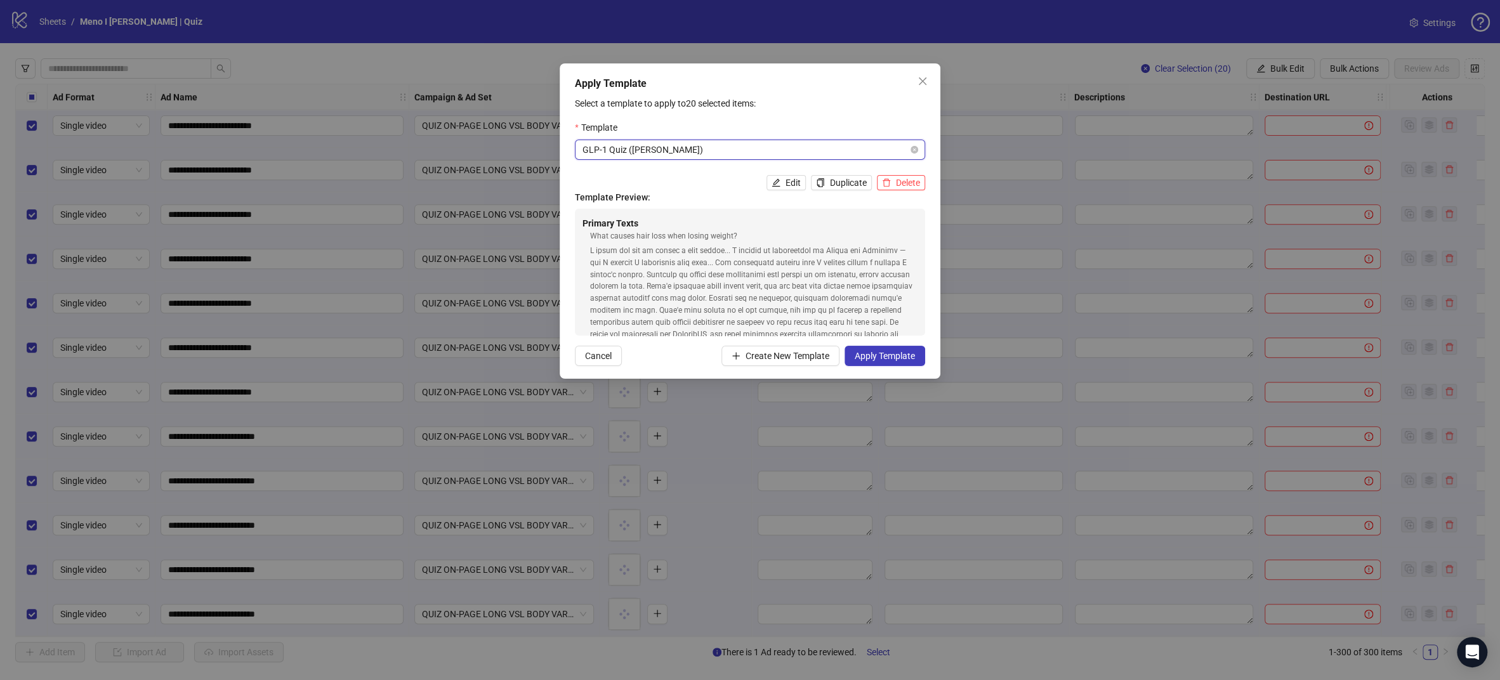
click at [684, 150] on span "GLP-1 Quiz (JAMES)" at bounding box center [749, 149] width 335 height 19
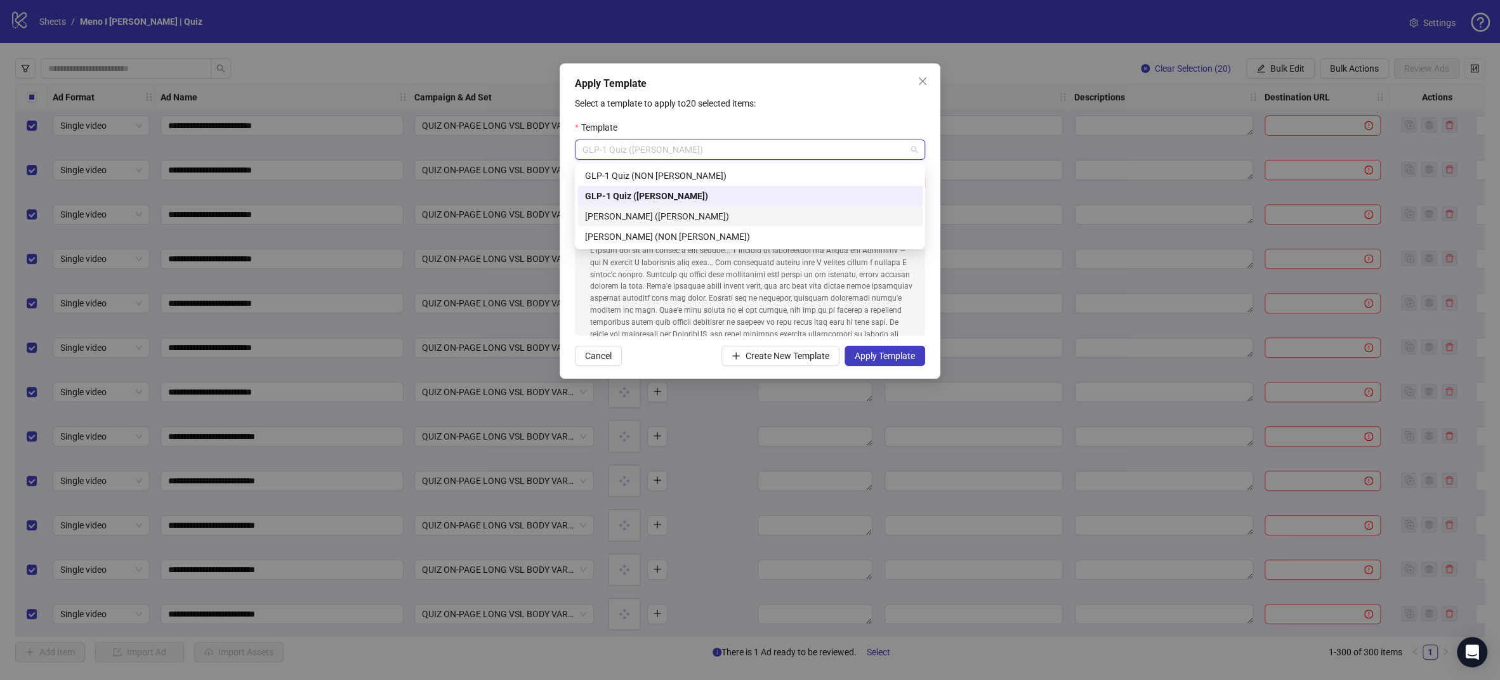
click at [650, 222] on div "Meno Quiz (JAMES)" at bounding box center [750, 216] width 330 height 14
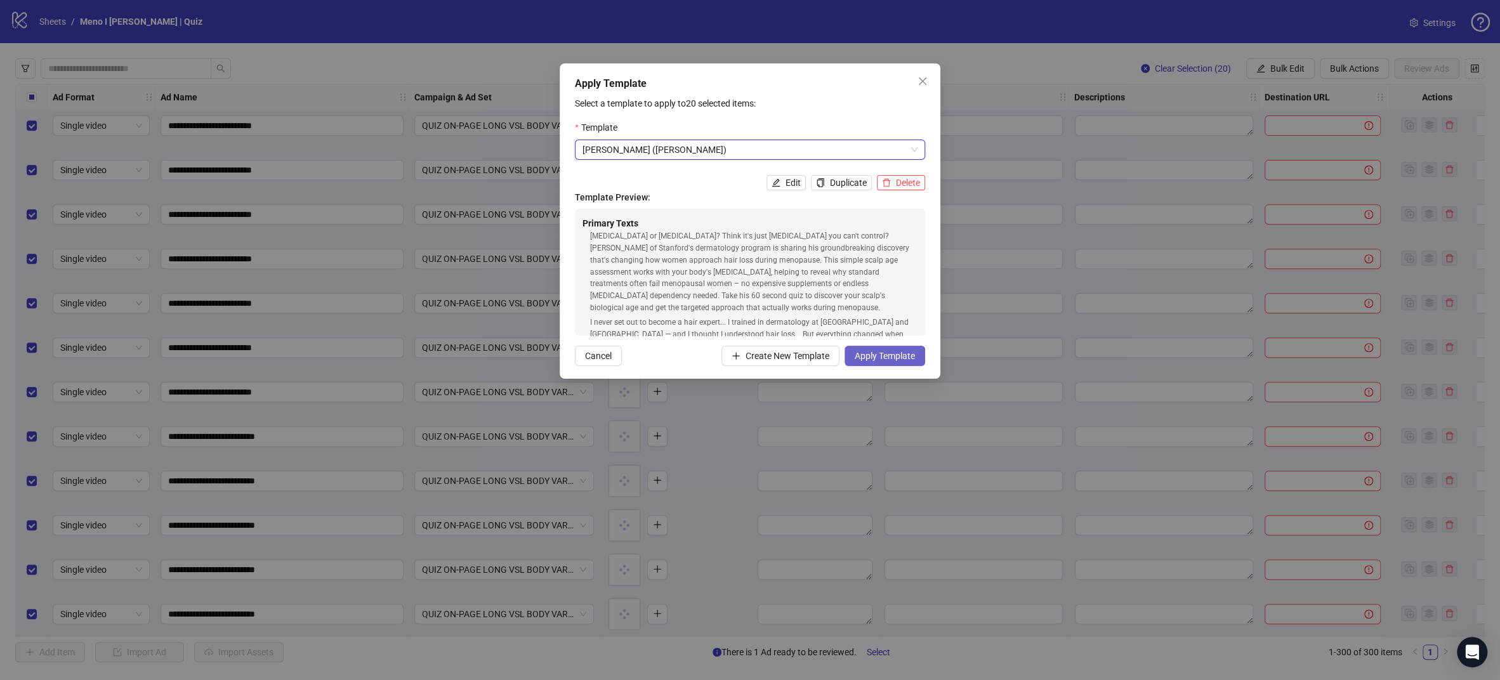
click at [894, 353] on span "Apply Template" at bounding box center [885, 356] width 60 height 10
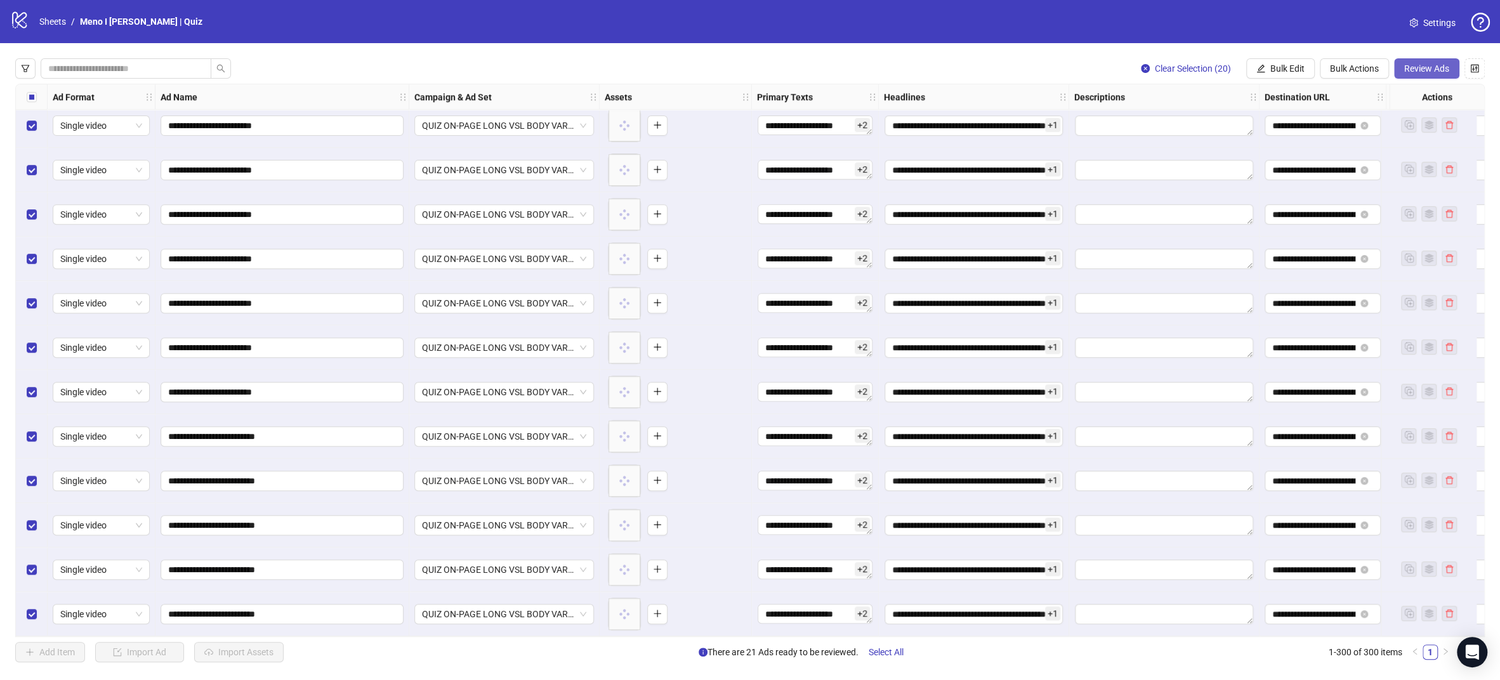
click at [1431, 66] on span "Review Ads" at bounding box center [1426, 68] width 45 height 10
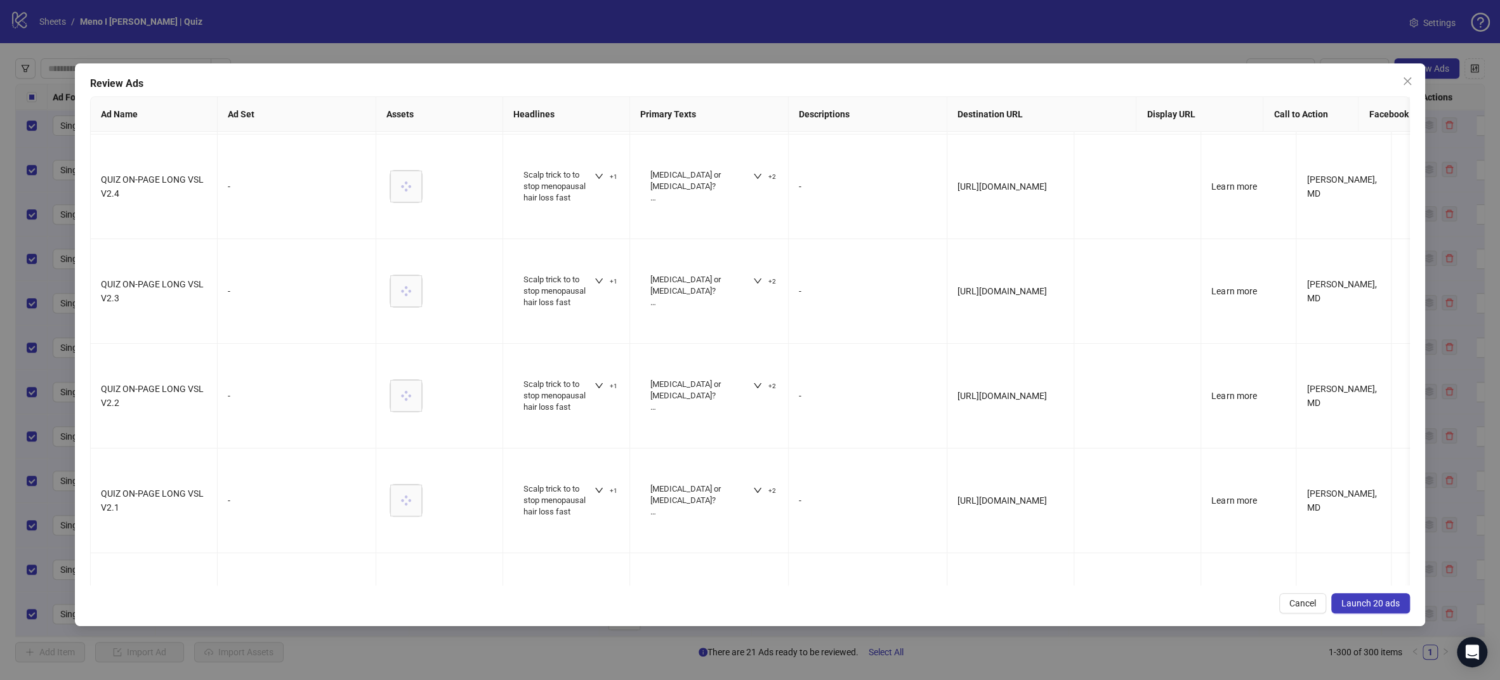
scroll to position [1173, 0]
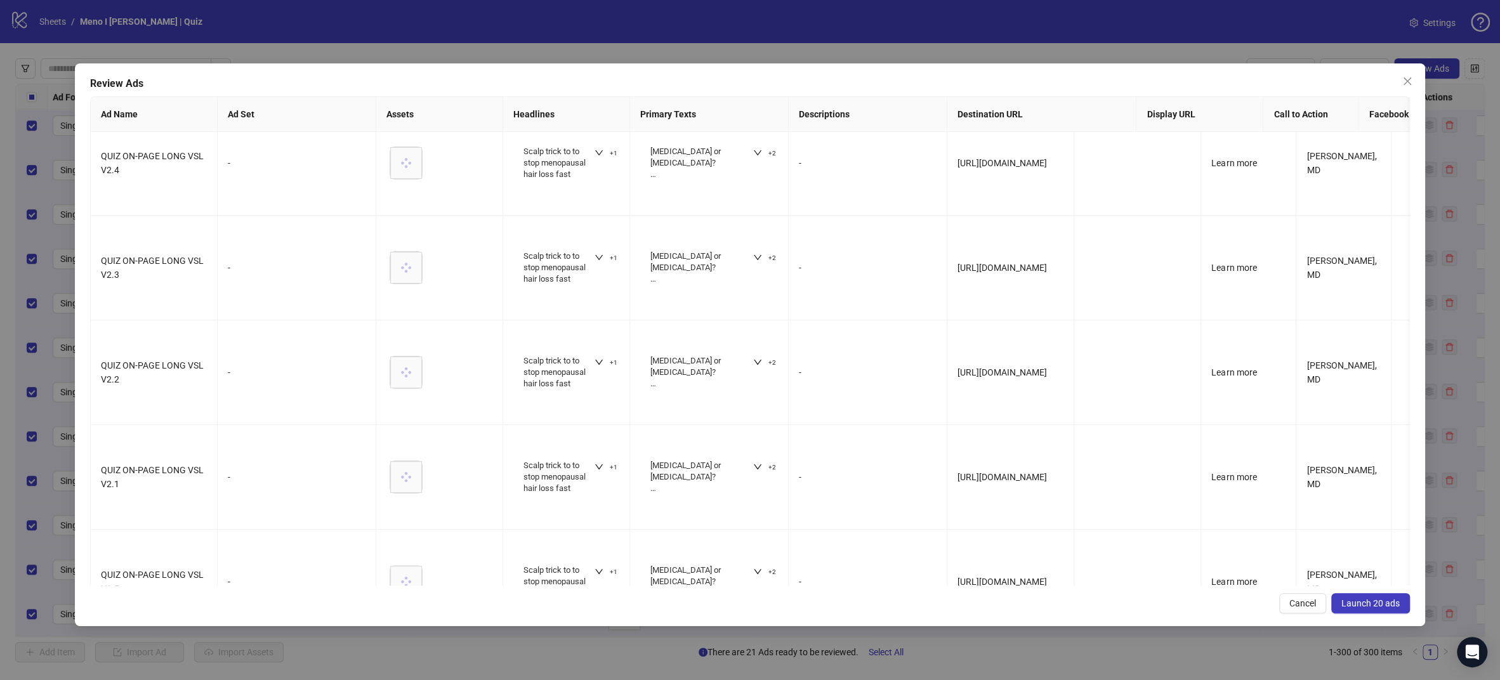
click at [1363, 604] on span "Launch 20 ads" at bounding box center [1370, 603] width 58 height 10
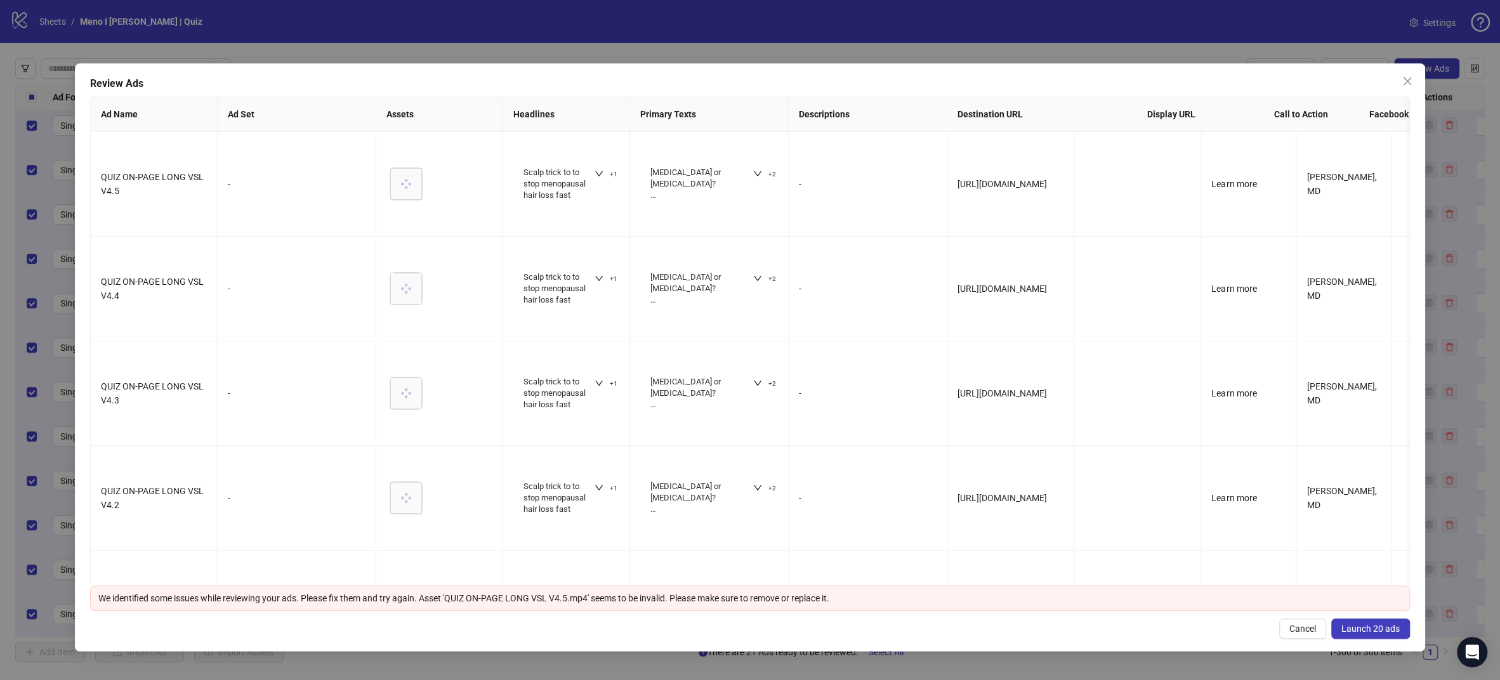
click at [1407, 79] on icon "close" at bounding box center [1407, 81] width 10 height 10
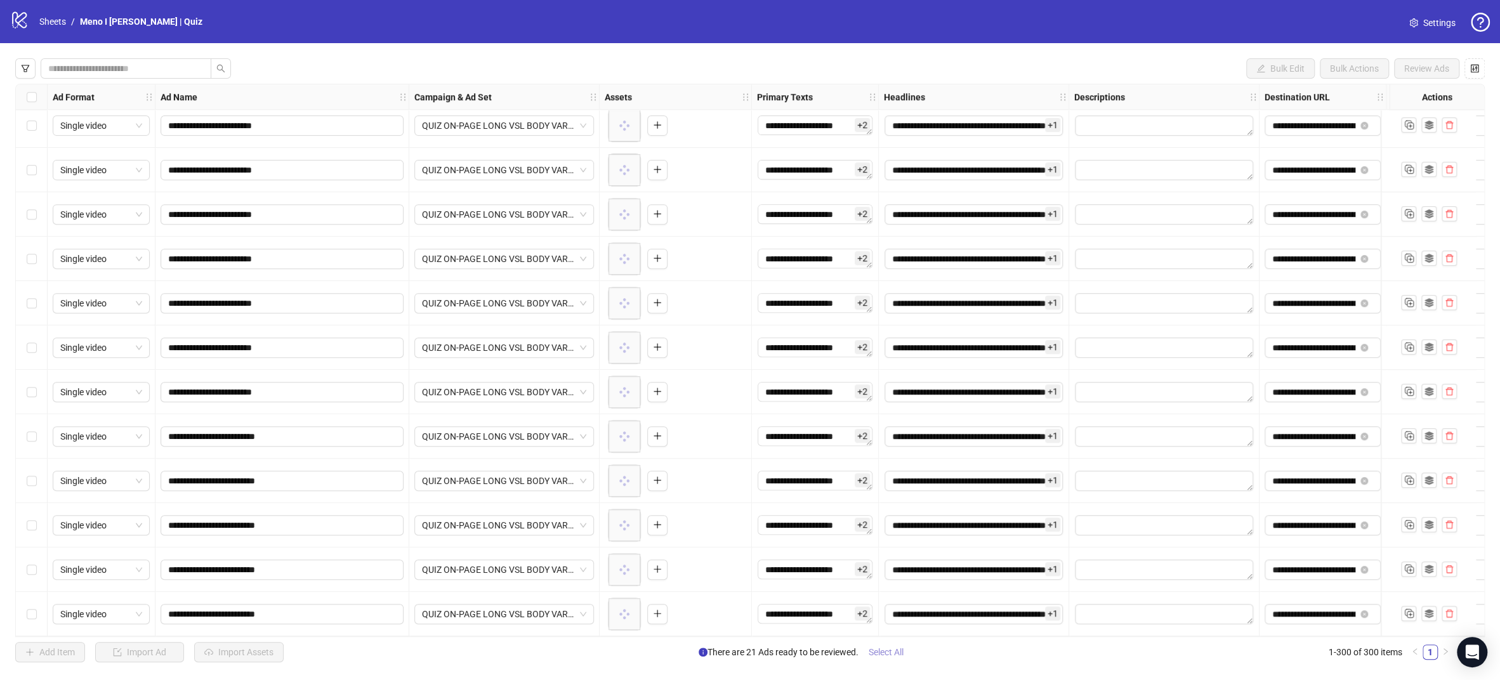
click at [880, 652] on span "Select All" at bounding box center [886, 652] width 35 height 10
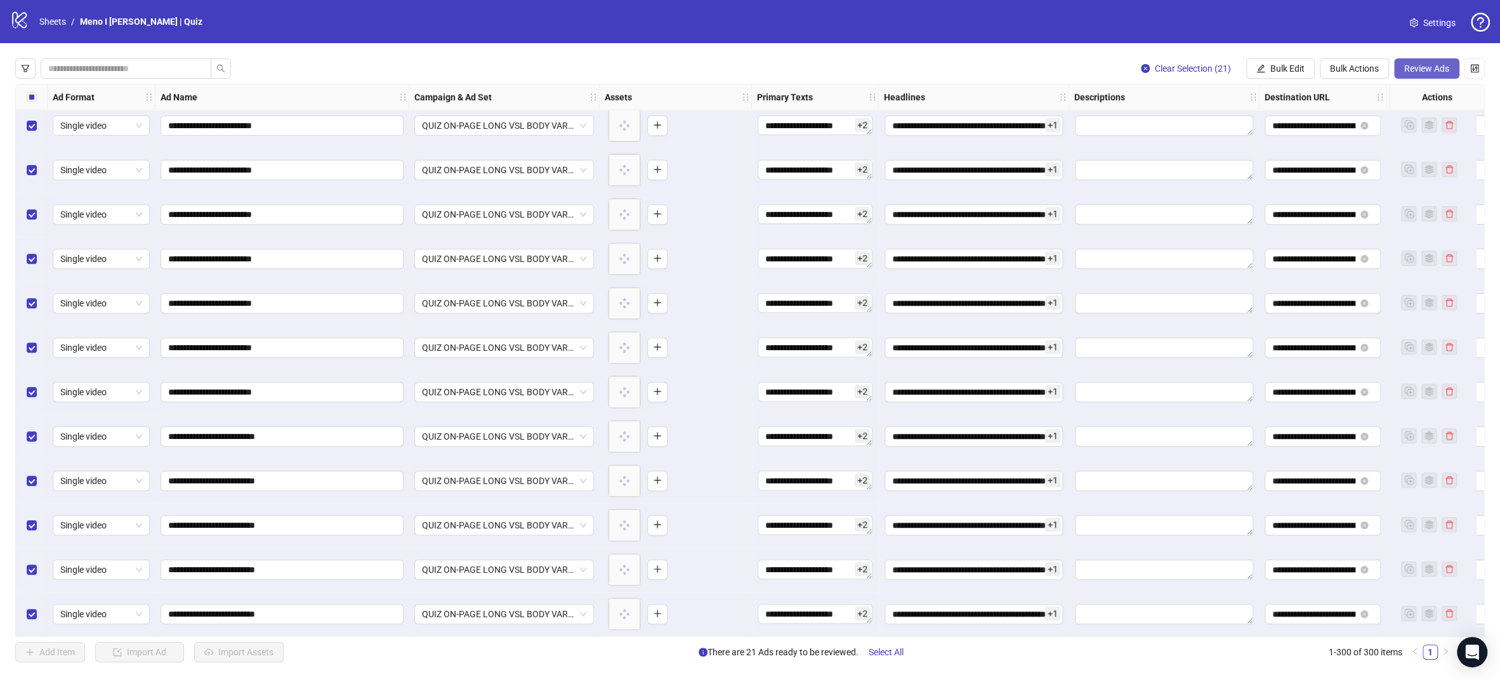
click at [1416, 74] on button "Review Ads" at bounding box center [1426, 68] width 65 height 20
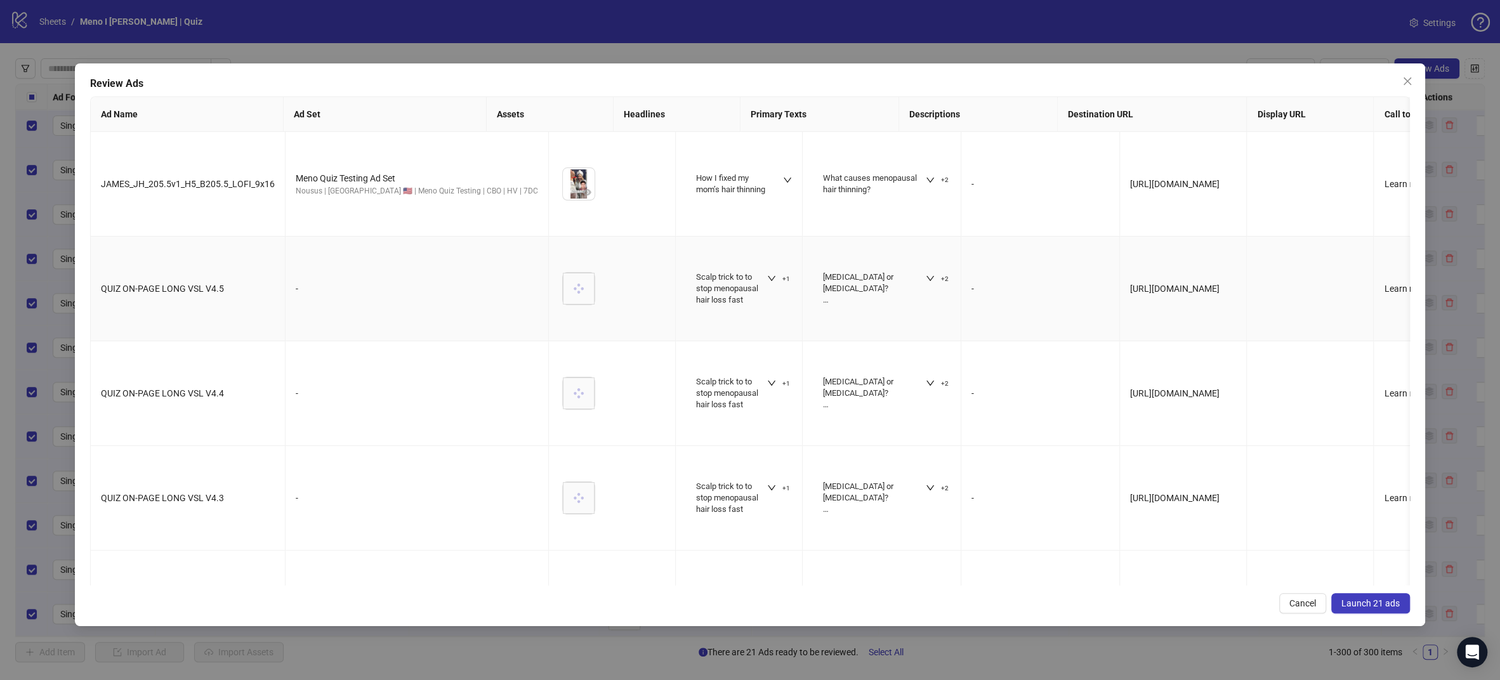
click at [1367, 603] on span "Launch 21 ads" at bounding box center [1370, 603] width 58 height 10
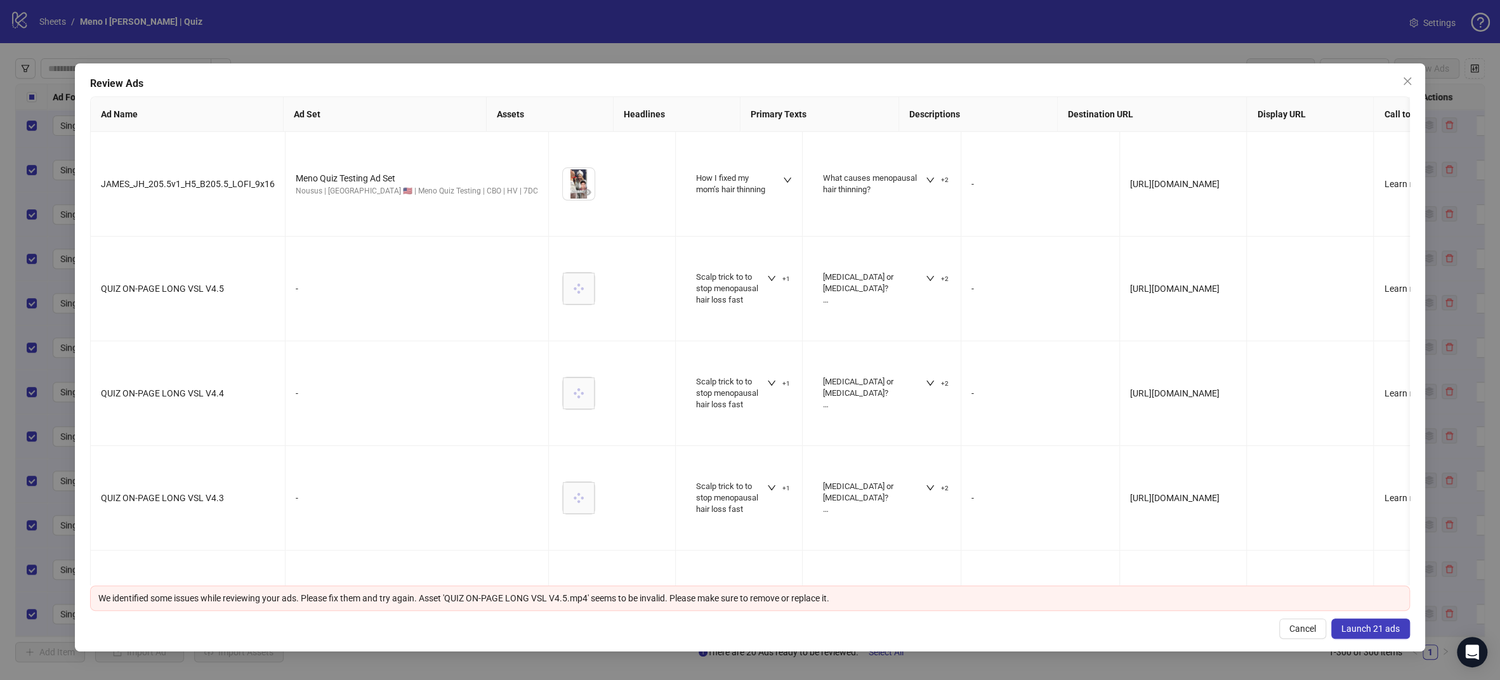
click at [1416, 72] on button "Close" at bounding box center [1407, 81] width 20 height 20
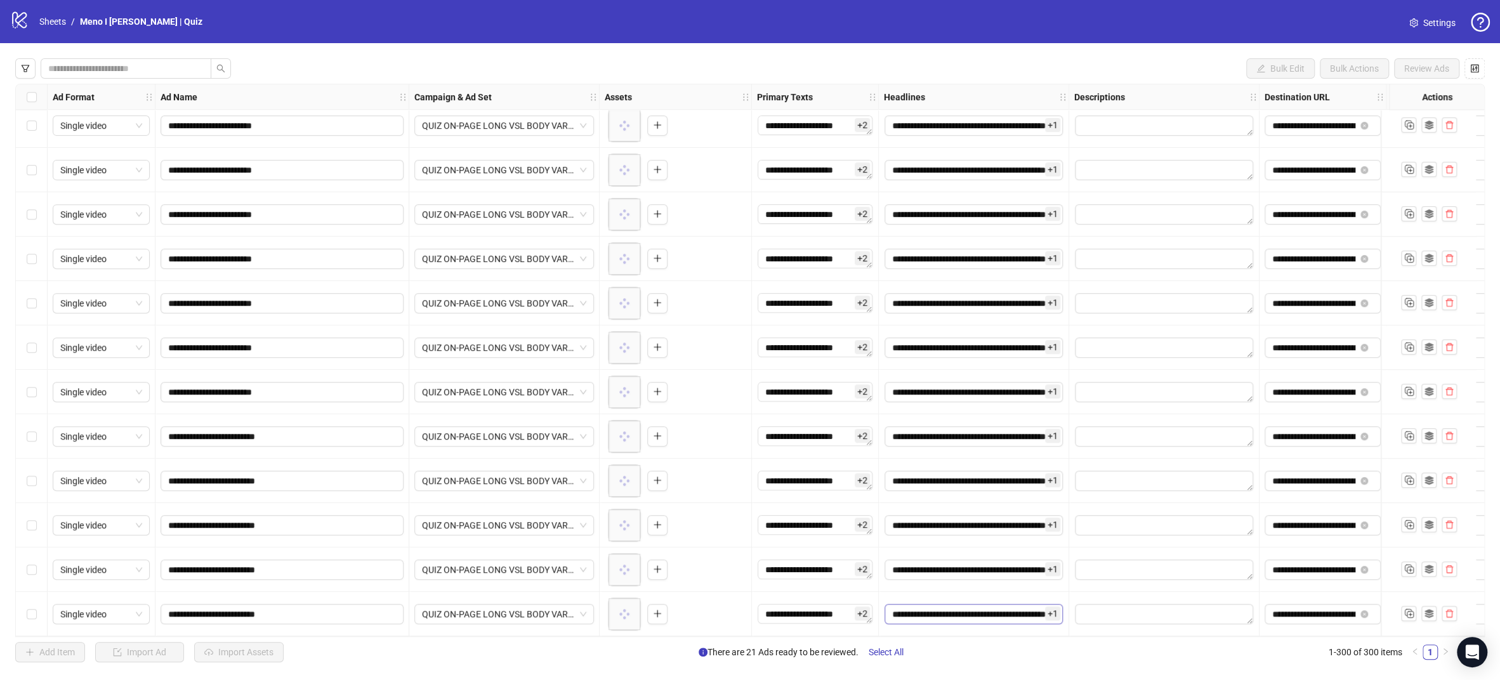
click at [904, 649] on span "Select All" at bounding box center [886, 652] width 35 height 10
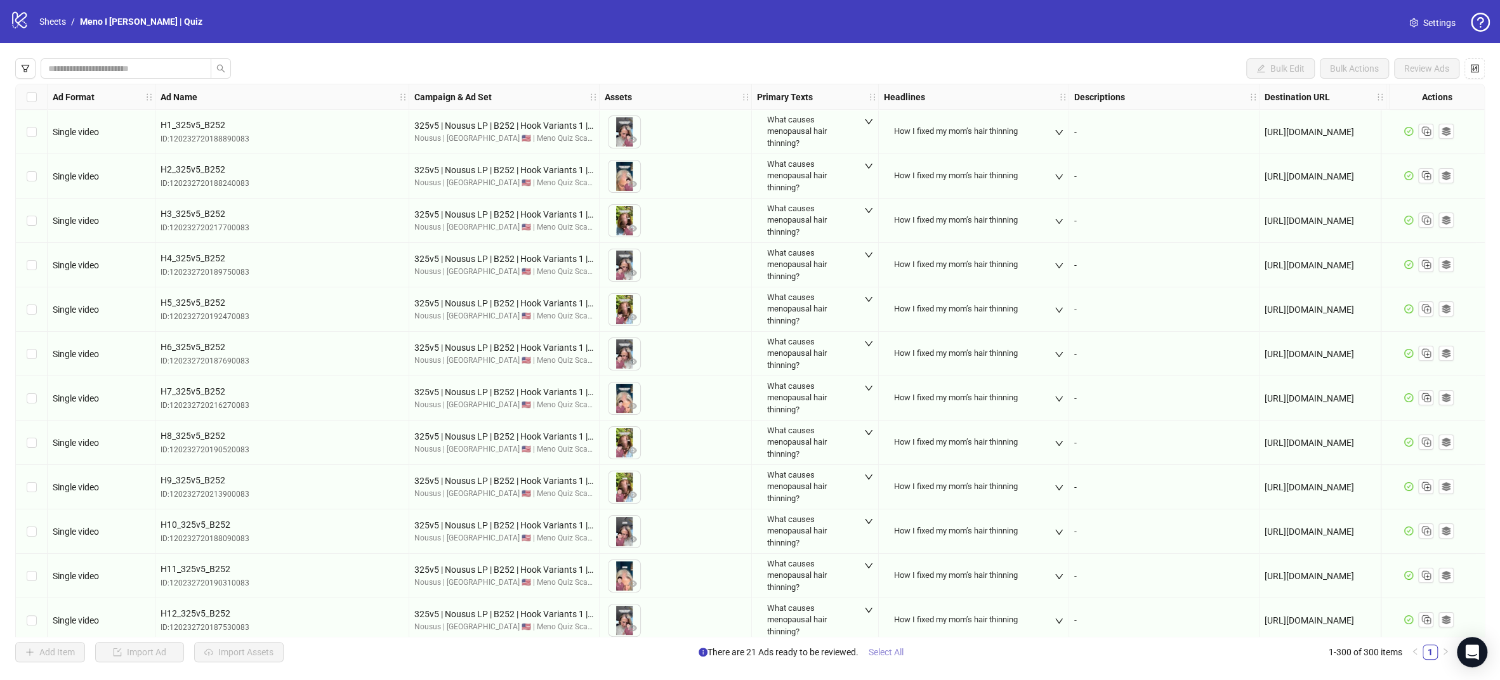
drag, startPoint x: 881, startPoint y: 655, endPoint x: 881, endPoint y: 662, distance: 7.0
click at [881, 655] on span "Select All" at bounding box center [886, 652] width 35 height 10
click at [1438, 78] on button "Review Ads" at bounding box center [1426, 68] width 65 height 20
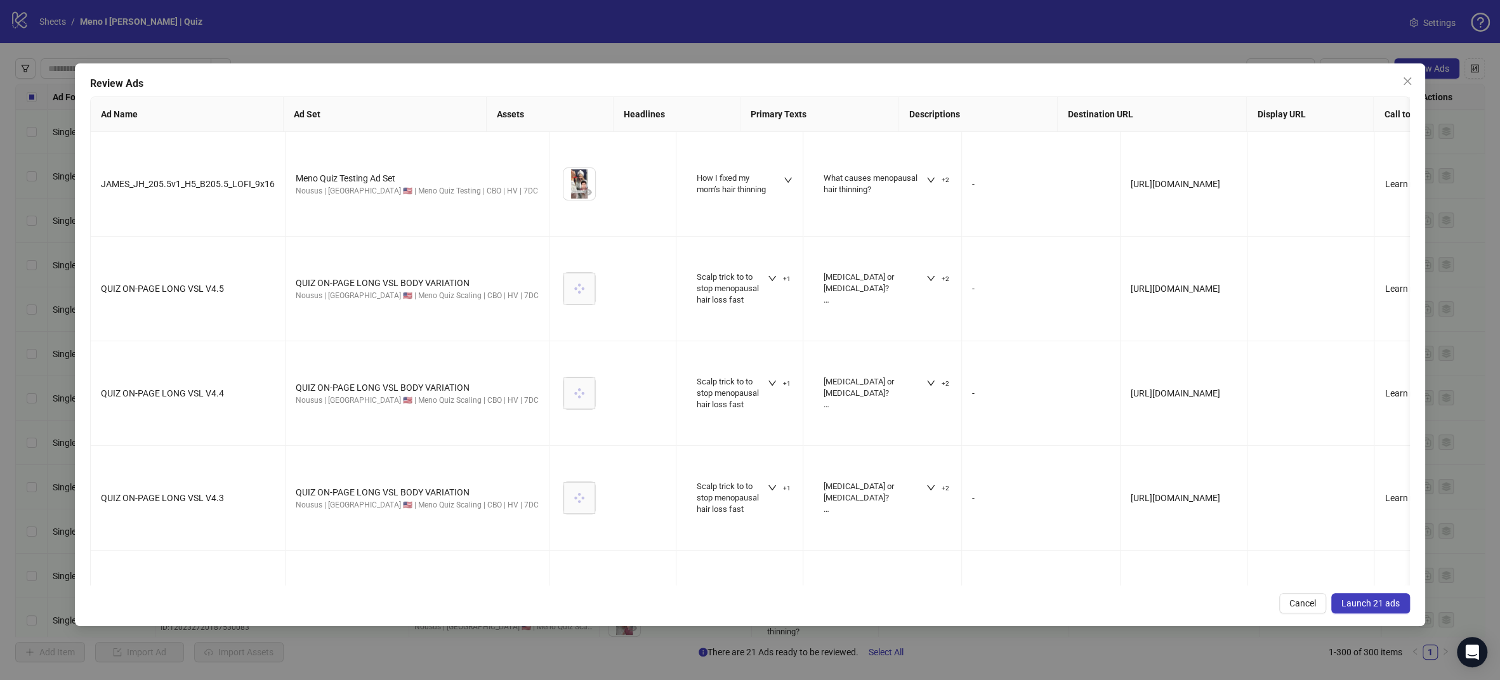
click at [1371, 605] on span "Launch 21 ads" at bounding box center [1370, 603] width 58 height 10
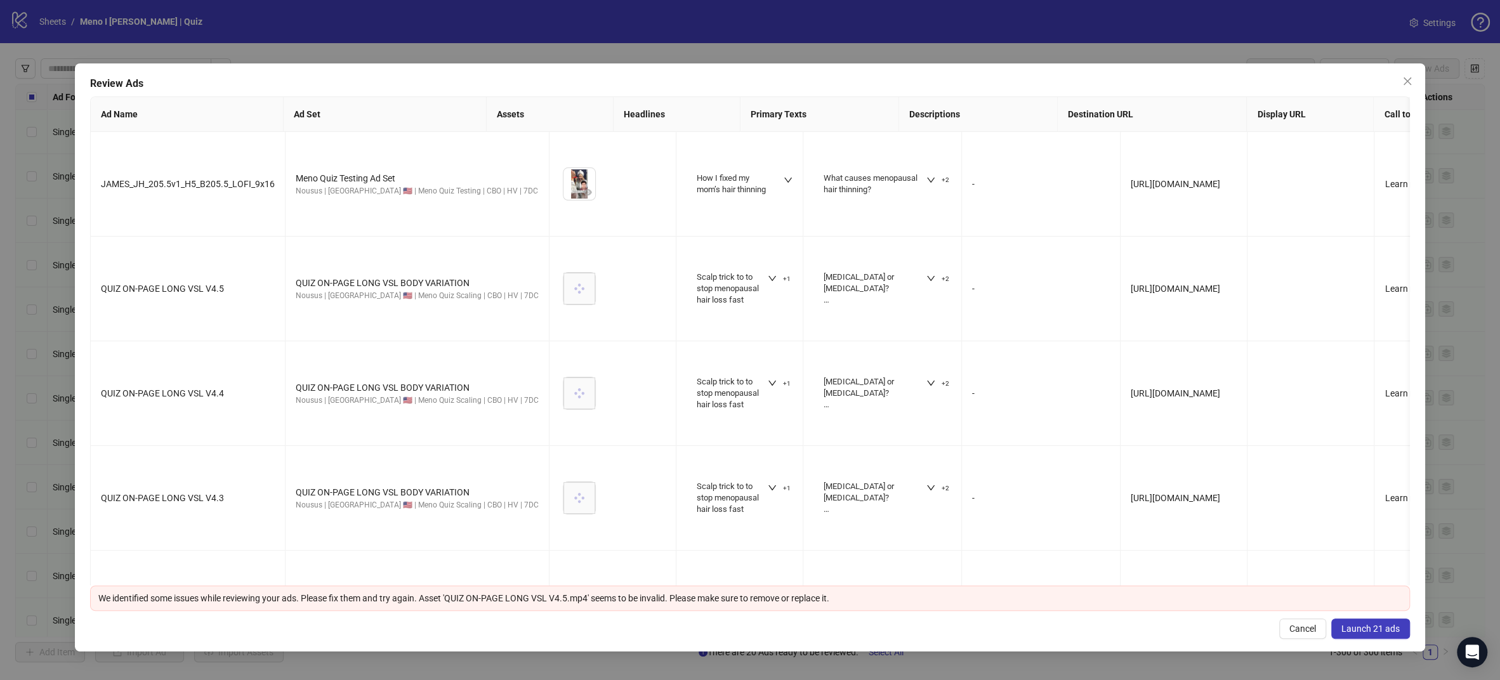
click at [1372, 621] on button "Launch 21 ads" at bounding box center [1370, 629] width 79 height 20
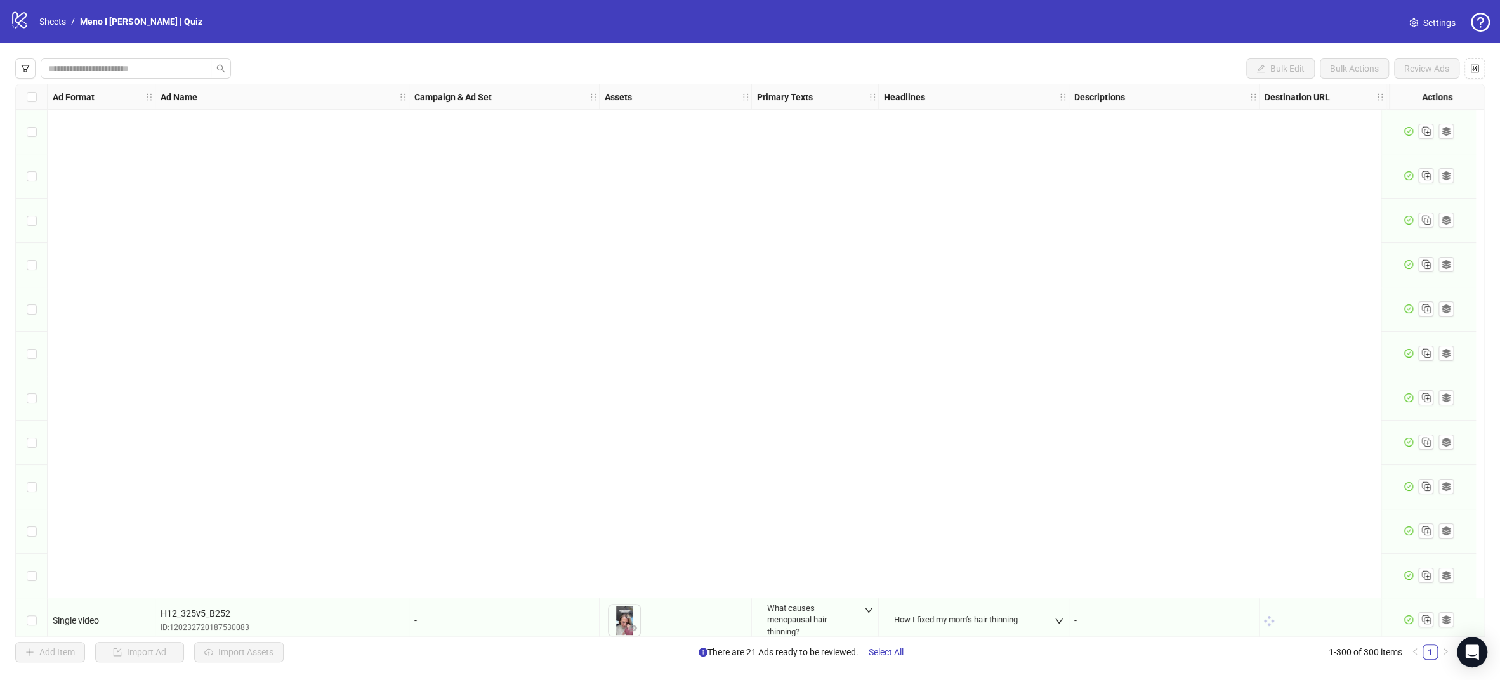
scroll to position [1324, 0]
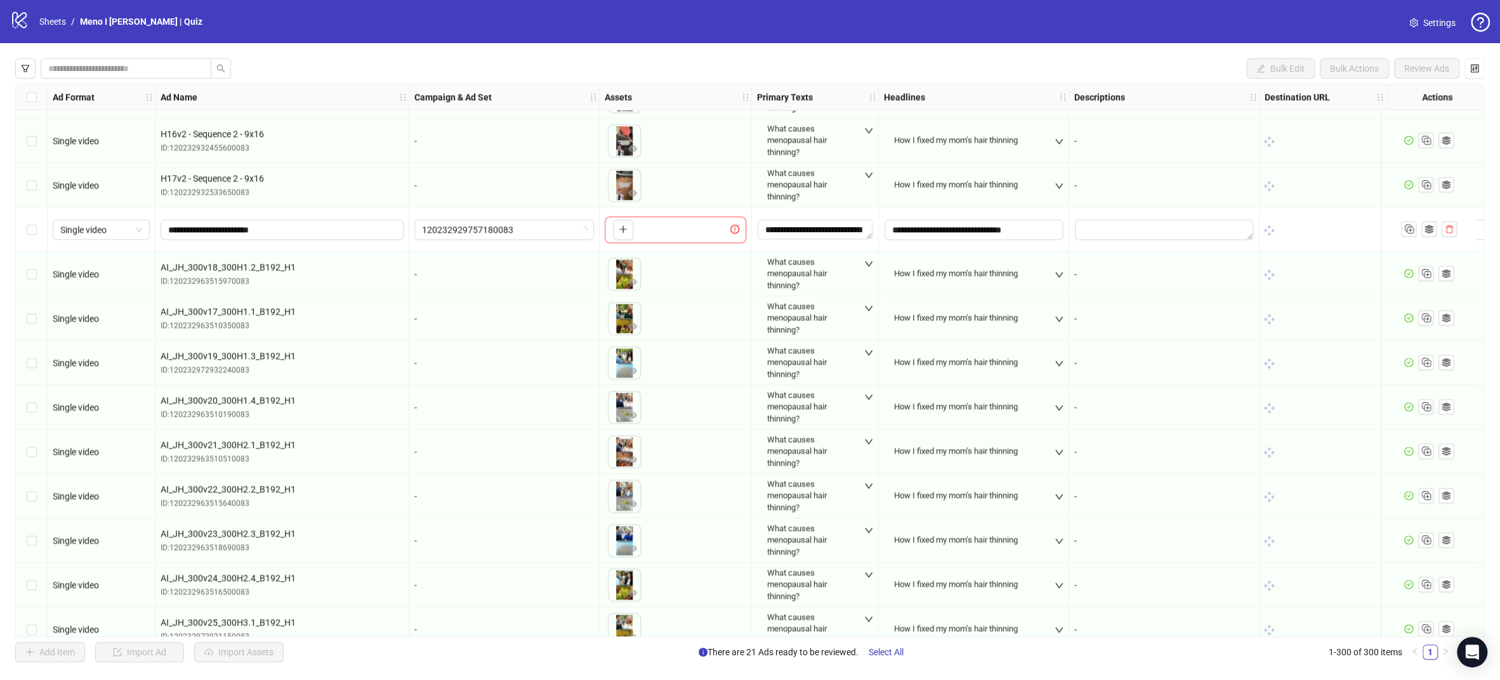
click at [883, 648] on span "Select All" at bounding box center [886, 652] width 35 height 10
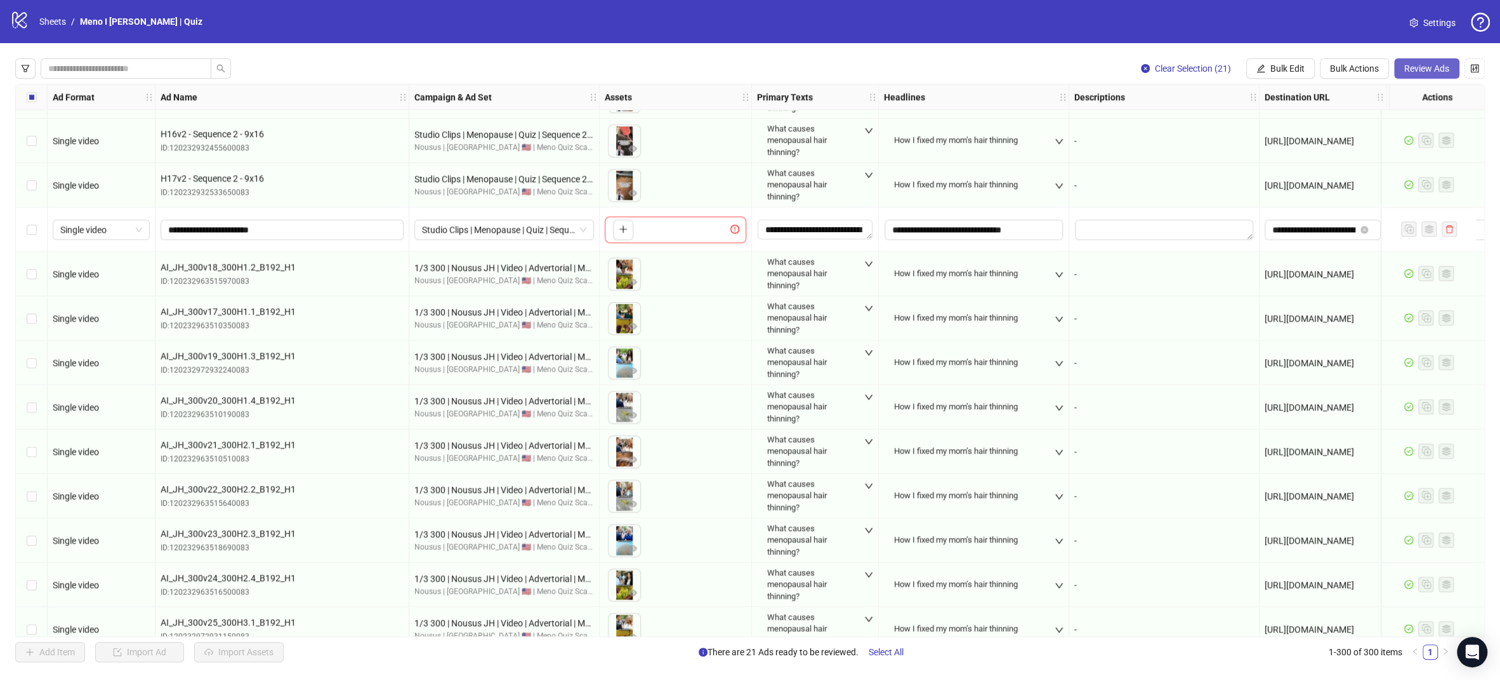
click at [1421, 68] on span "Review Ads" at bounding box center [1426, 68] width 45 height 10
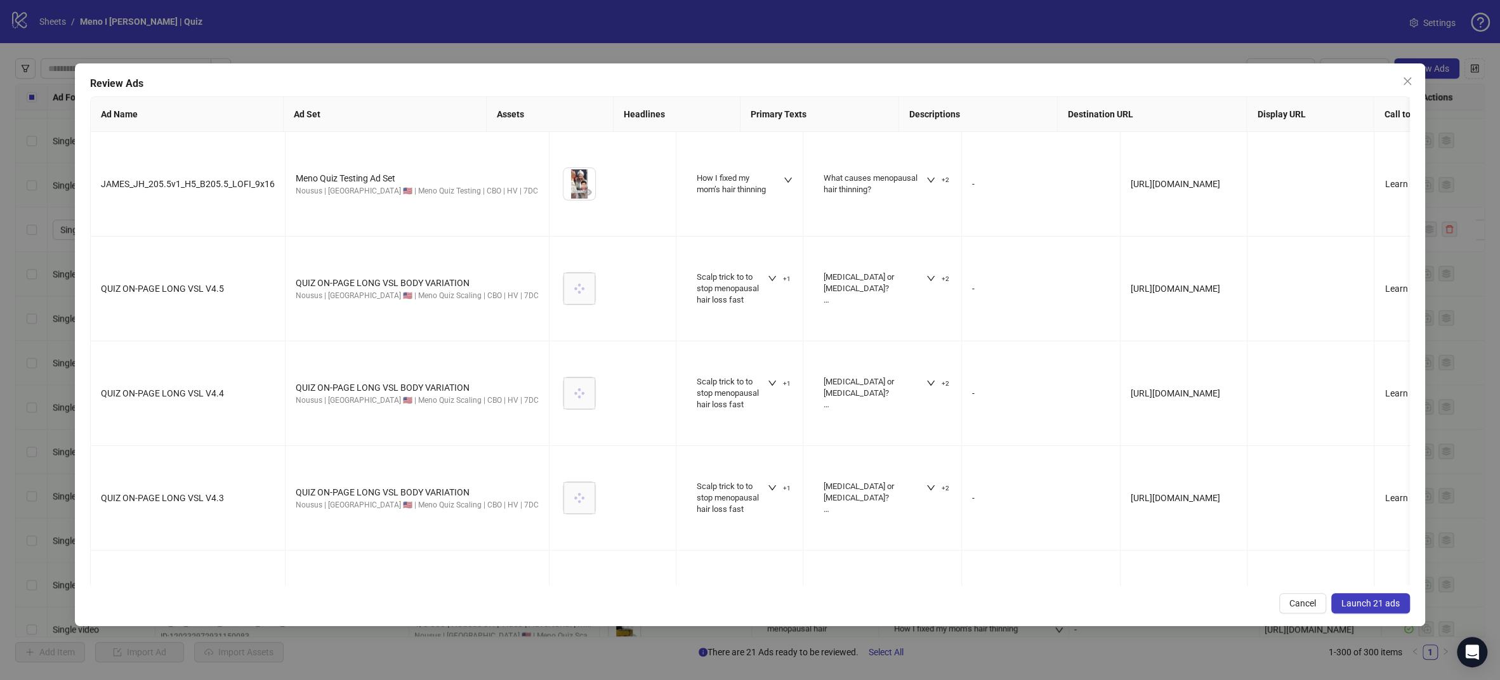
click at [1343, 605] on span "Launch 21 ads" at bounding box center [1370, 603] width 58 height 10
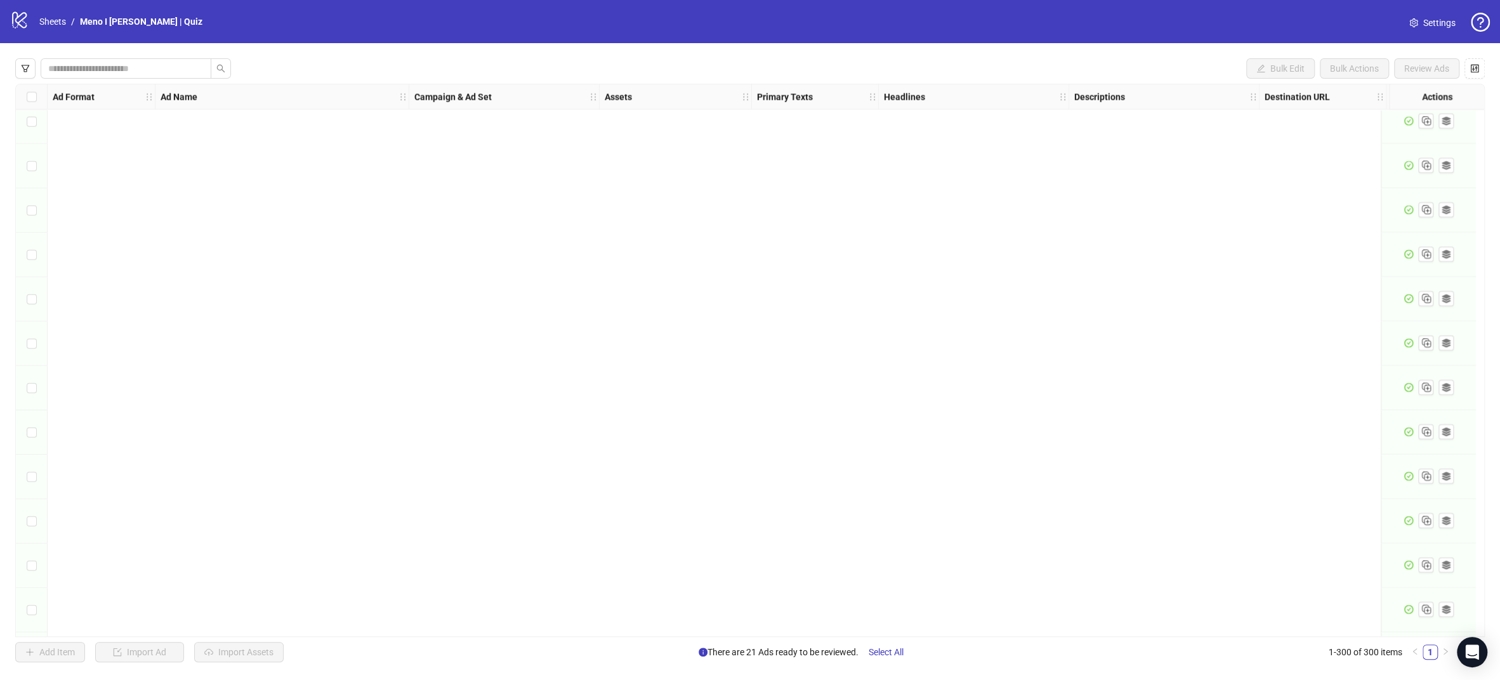
scroll to position [12802, 0]
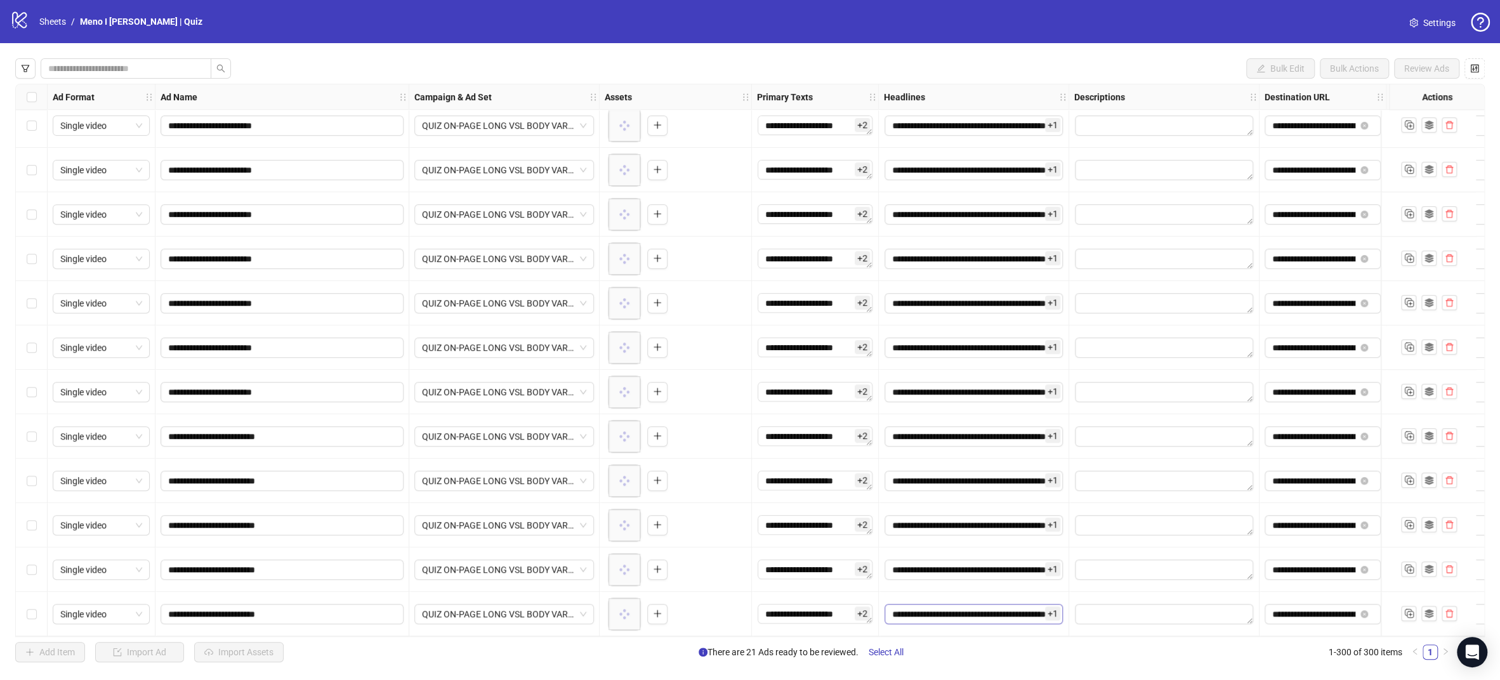
click at [893, 655] on span "Select All" at bounding box center [886, 652] width 35 height 10
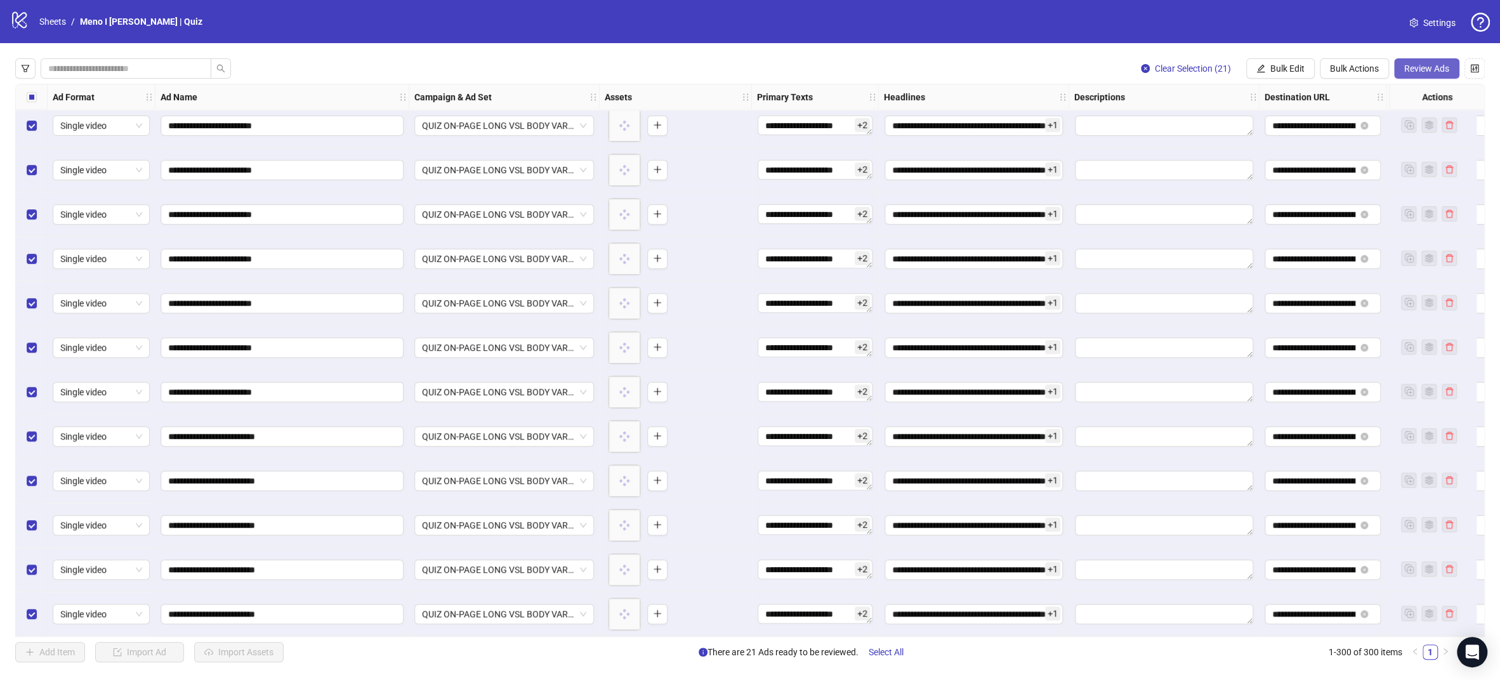
click at [1443, 69] on span "Review Ads" at bounding box center [1426, 68] width 45 height 10
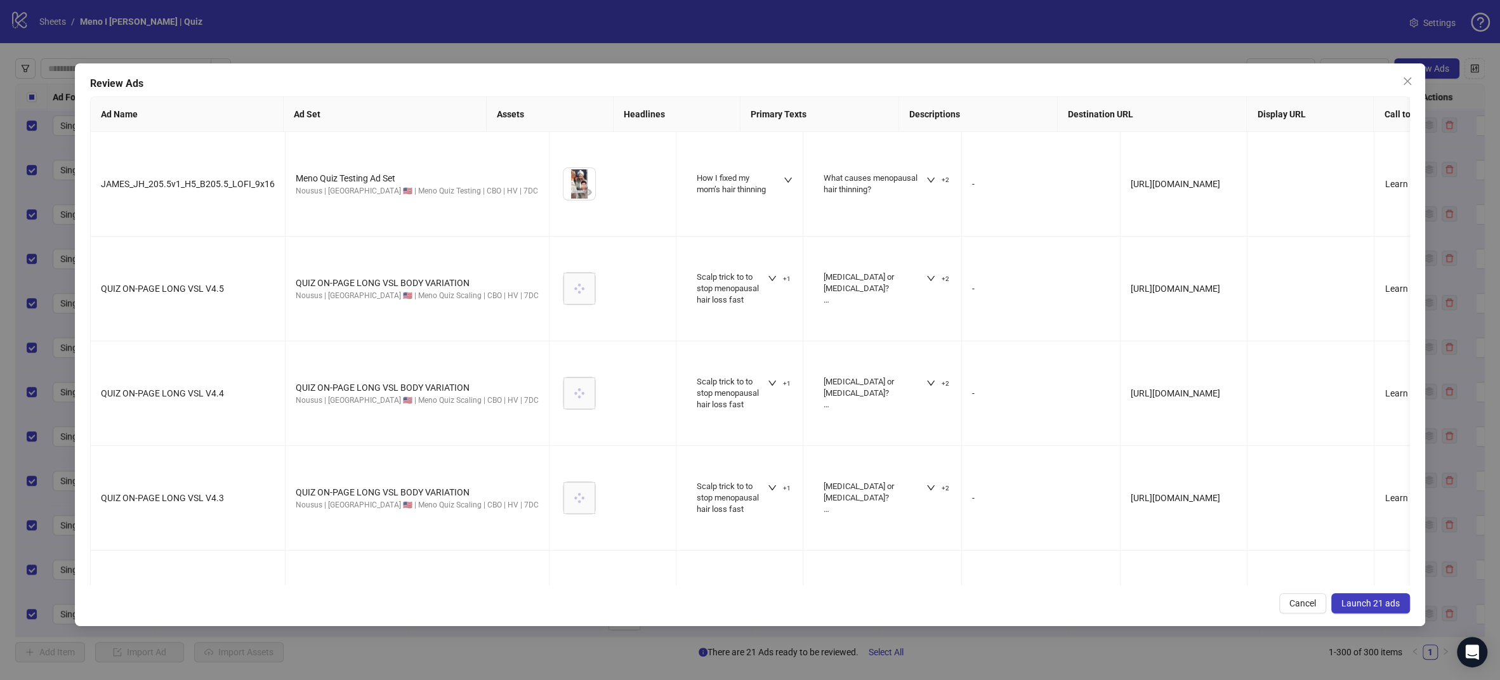
click at [1372, 609] on button "Launch 21 ads" at bounding box center [1370, 603] width 79 height 20
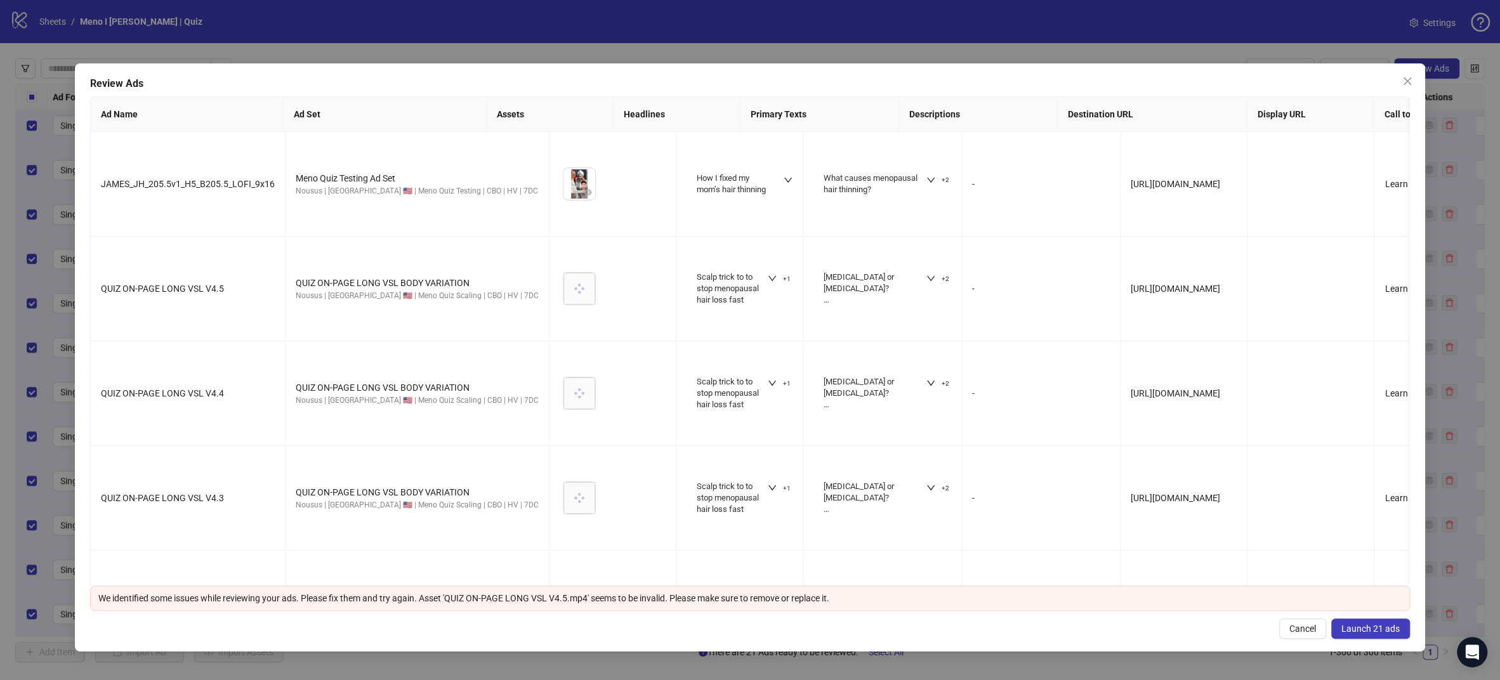
drag, startPoint x: 1411, startPoint y: 83, endPoint x: 484, endPoint y: 2, distance: 929.9
click at [1410, 83] on icon "close" at bounding box center [1407, 81] width 10 height 10
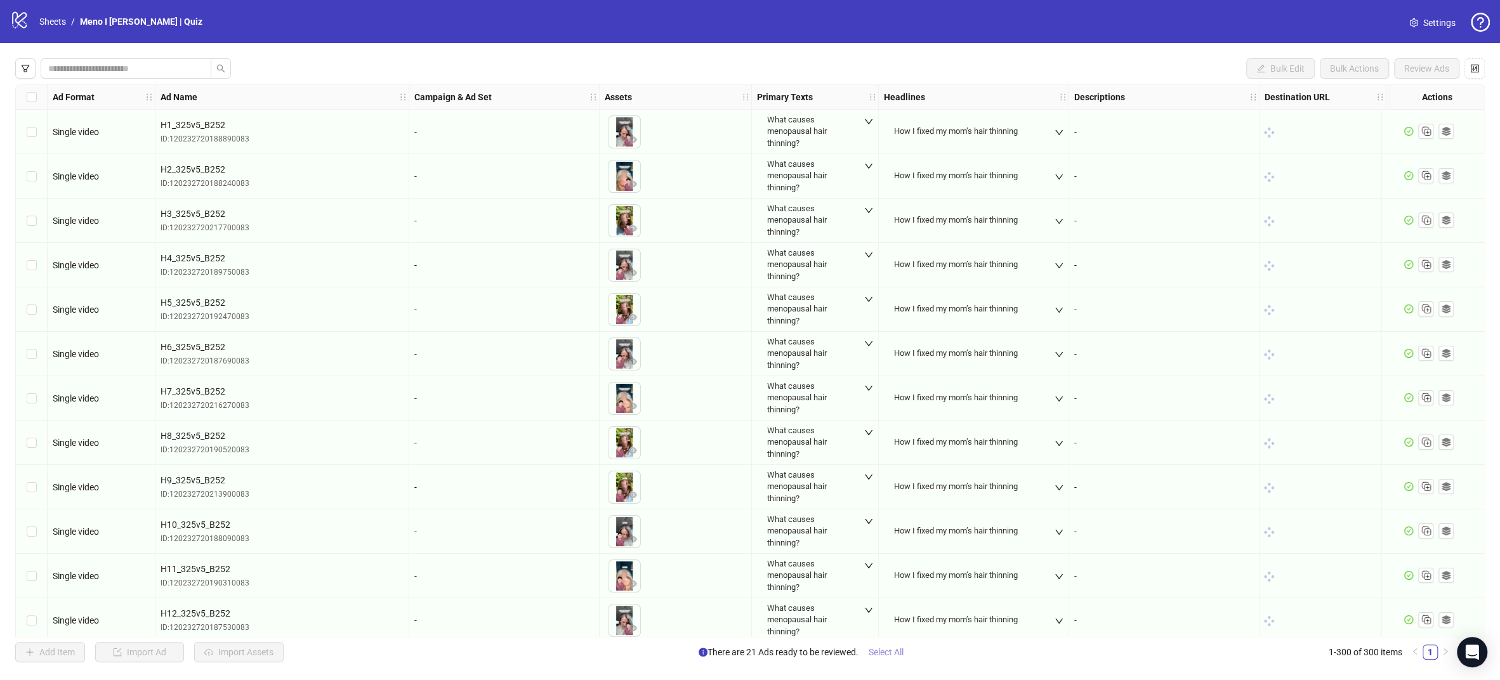
click at [895, 657] on button "Select All" at bounding box center [885, 652] width 55 height 20
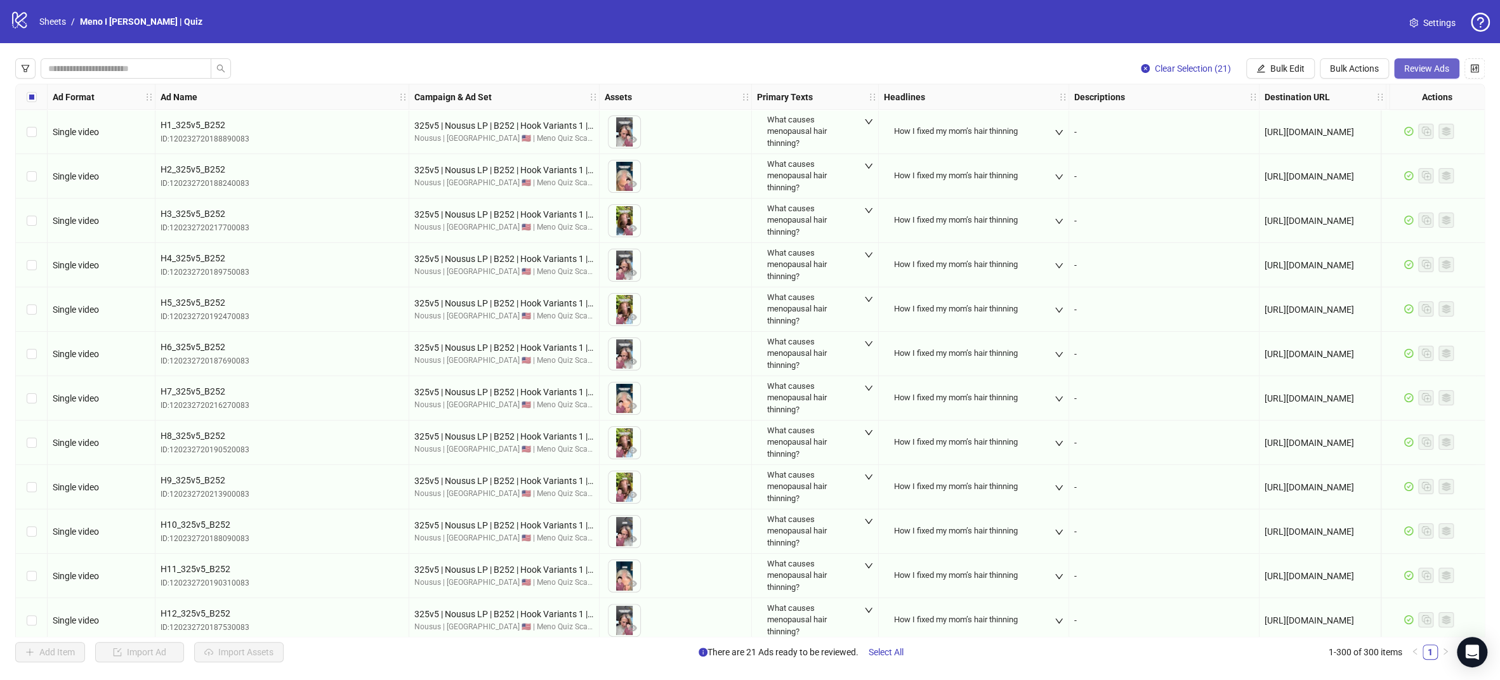
click at [1411, 67] on span "Review Ads" at bounding box center [1426, 68] width 45 height 10
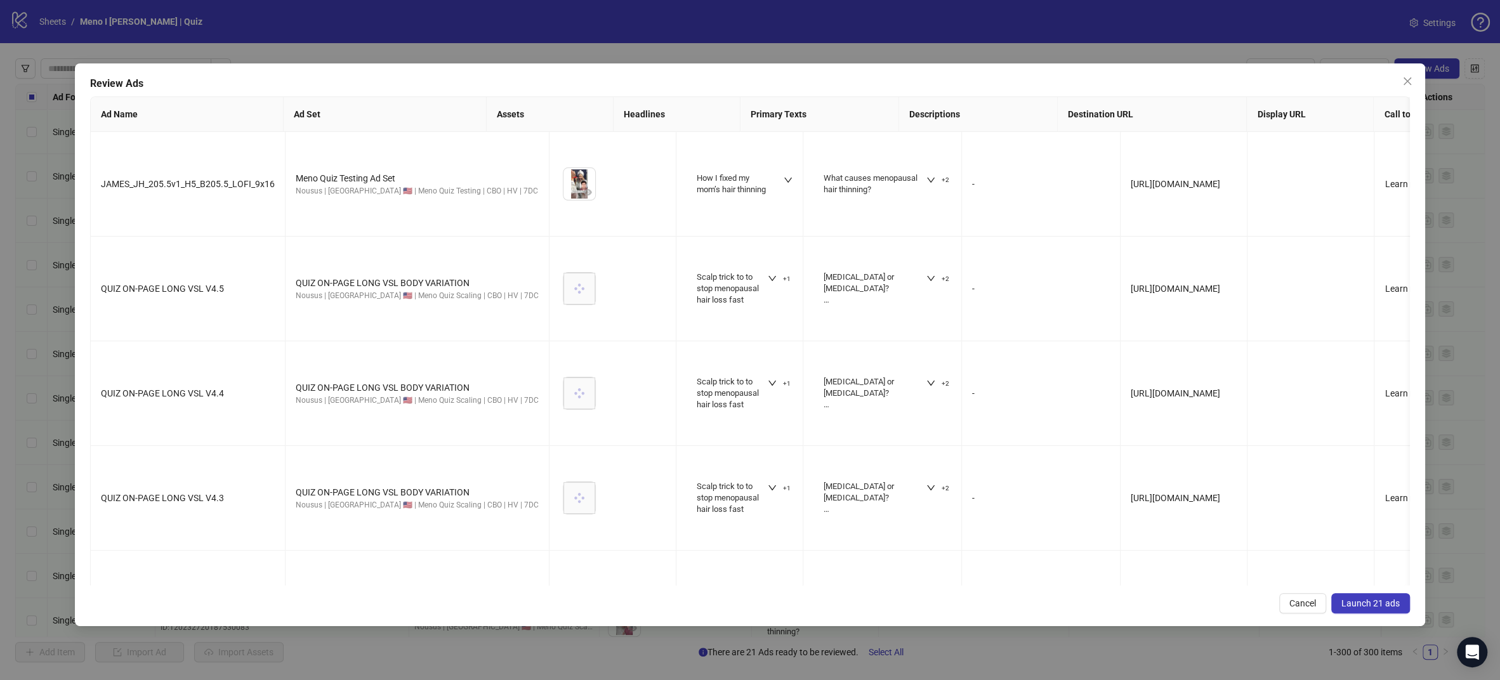
click at [1405, 70] on div "Review Ads Ad Name Ad Set Assets Headlines Primary Texts Descriptions Destinati…" at bounding box center [750, 344] width 1350 height 563
drag, startPoint x: 1405, startPoint y: 85, endPoint x: 1277, endPoint y: 112, distance: 131.5
click at [1407, 85] on icon "close" at bounding box center [1407, 81] width 10 height 10
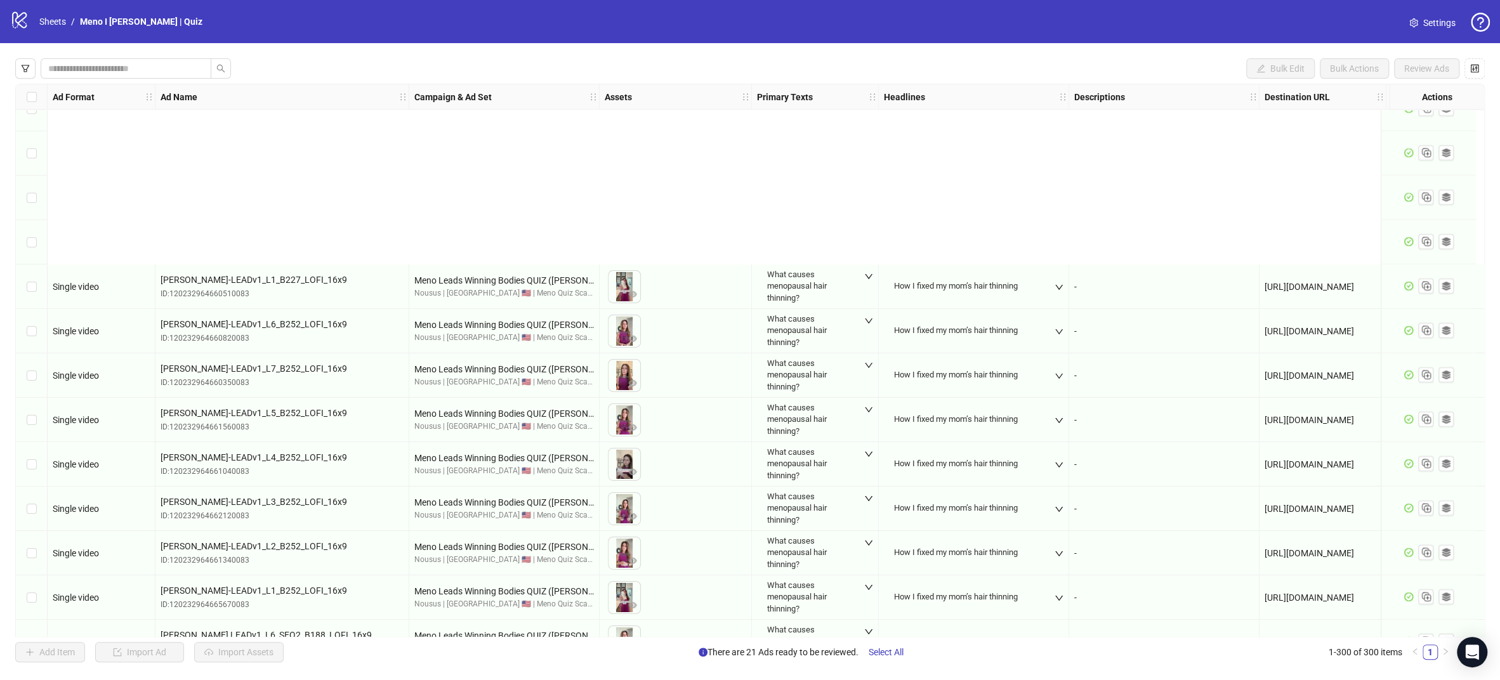
scroll to position [8165, 0]
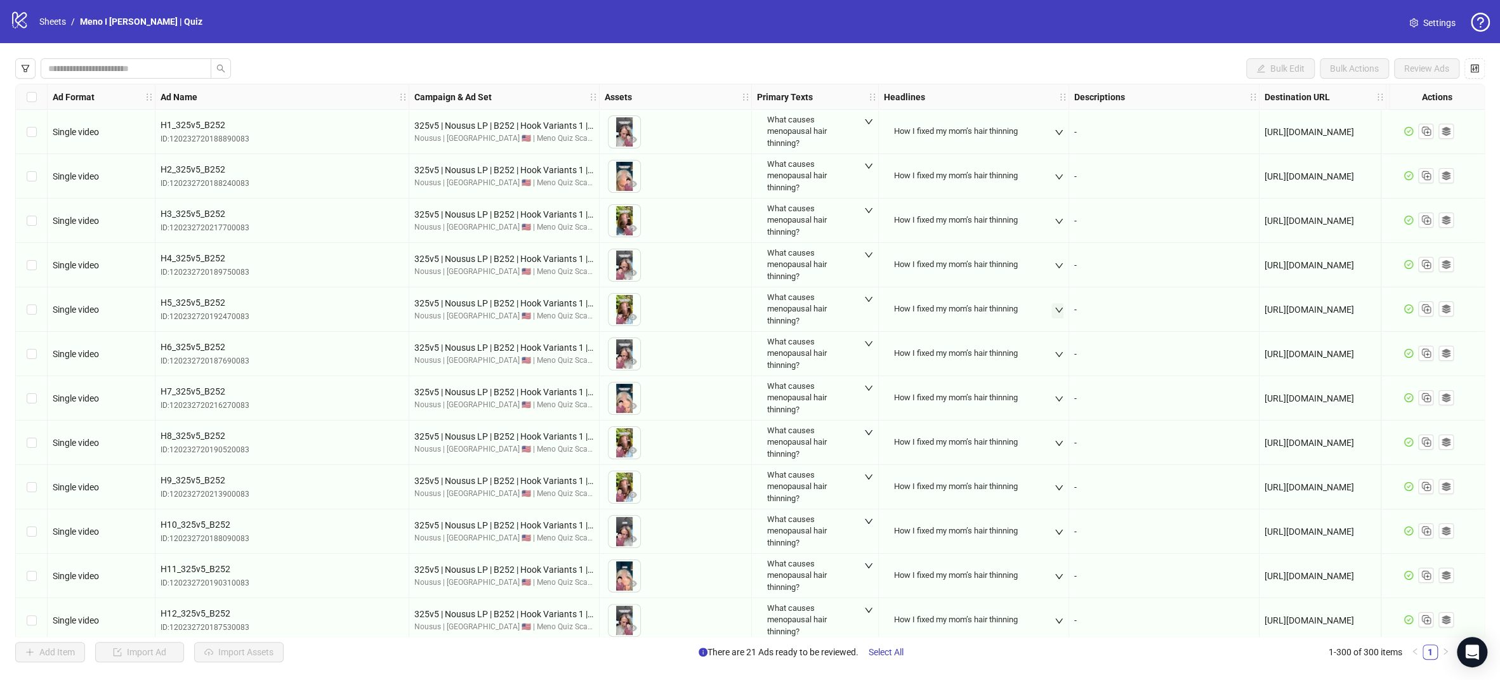
click at [1075, 266] on div "-" at bounding box center [1164, 265] width 180 height 14
click at [880, 648] on span "Select All" at bounding box center [886, 652] width 35 height 10
click at [1424, 65] on span "Review Ads" at bounding box center [1426, 68] width 45 height 10
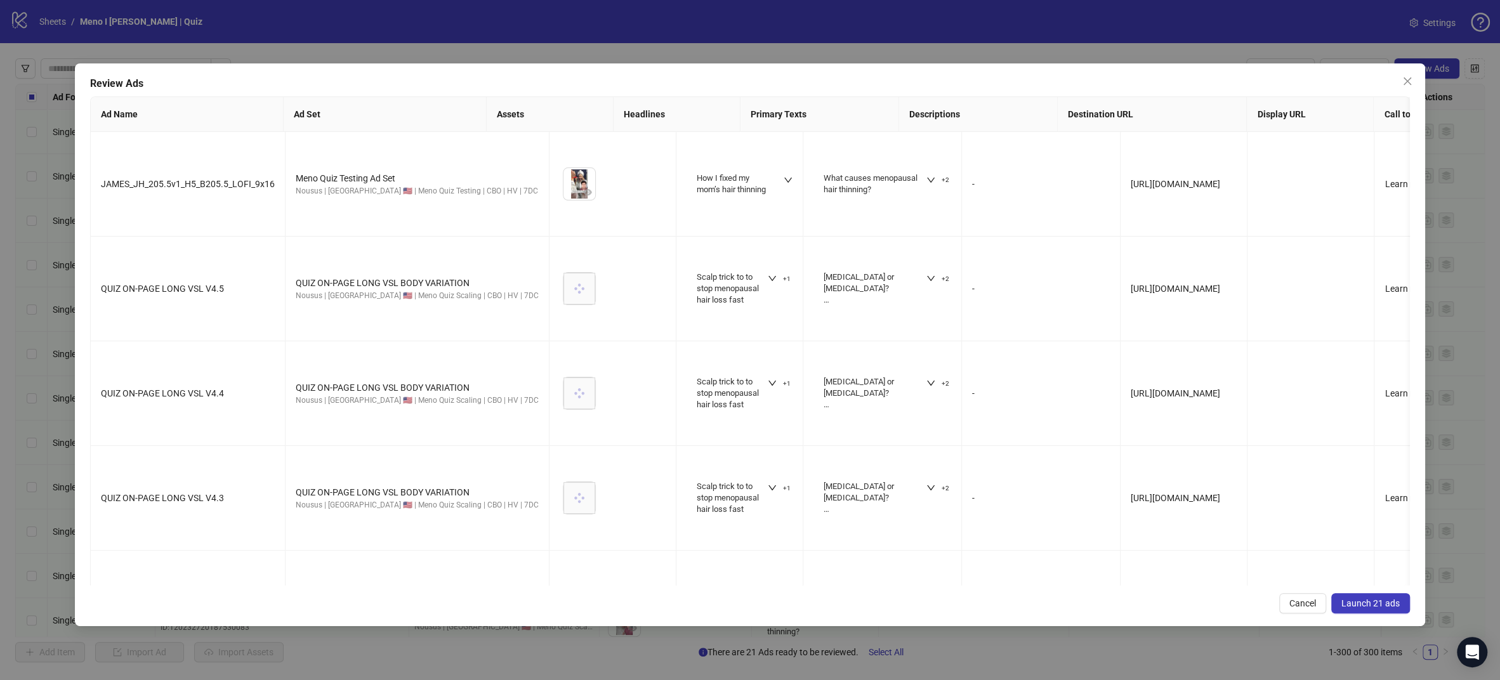
click at [1388, 603] on span "Launch 21 ads" at bounding box center [1370, 603] width 58 height 10
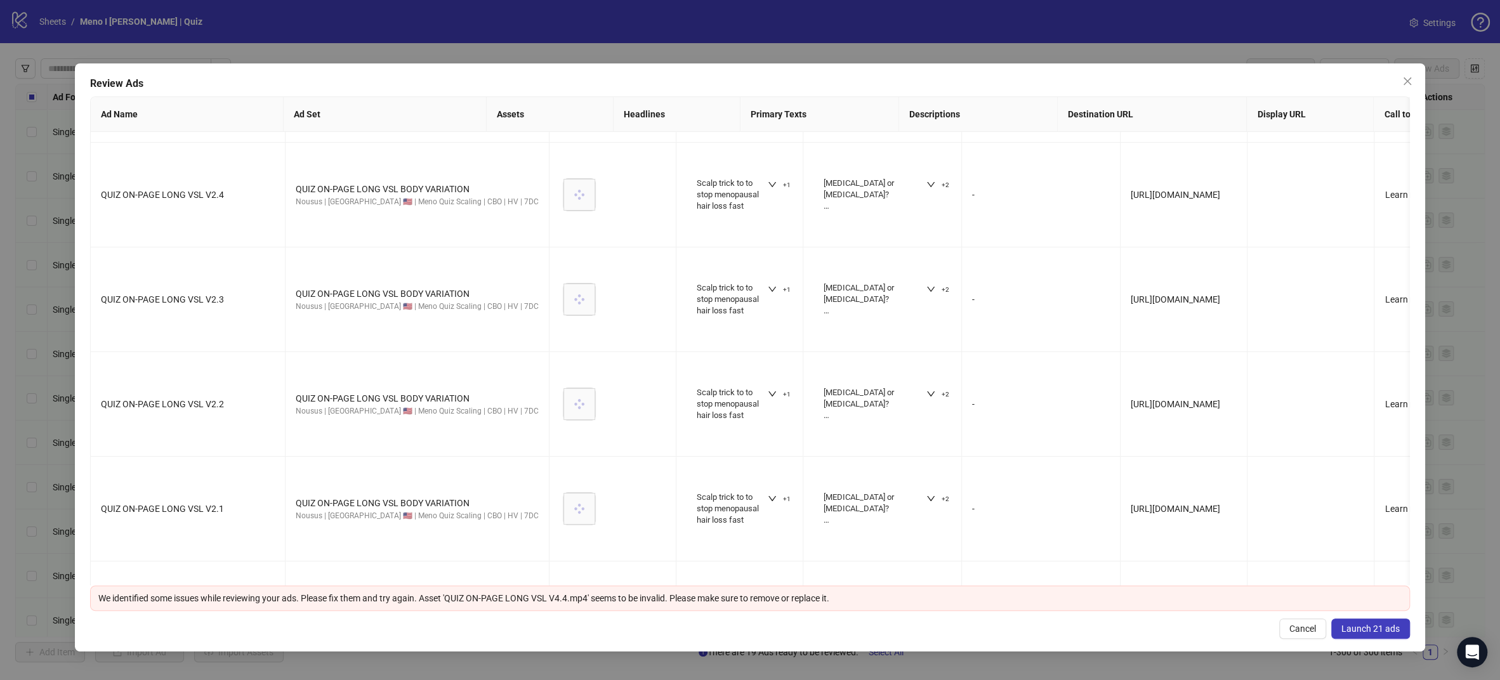
scroll to position [1253, 0]
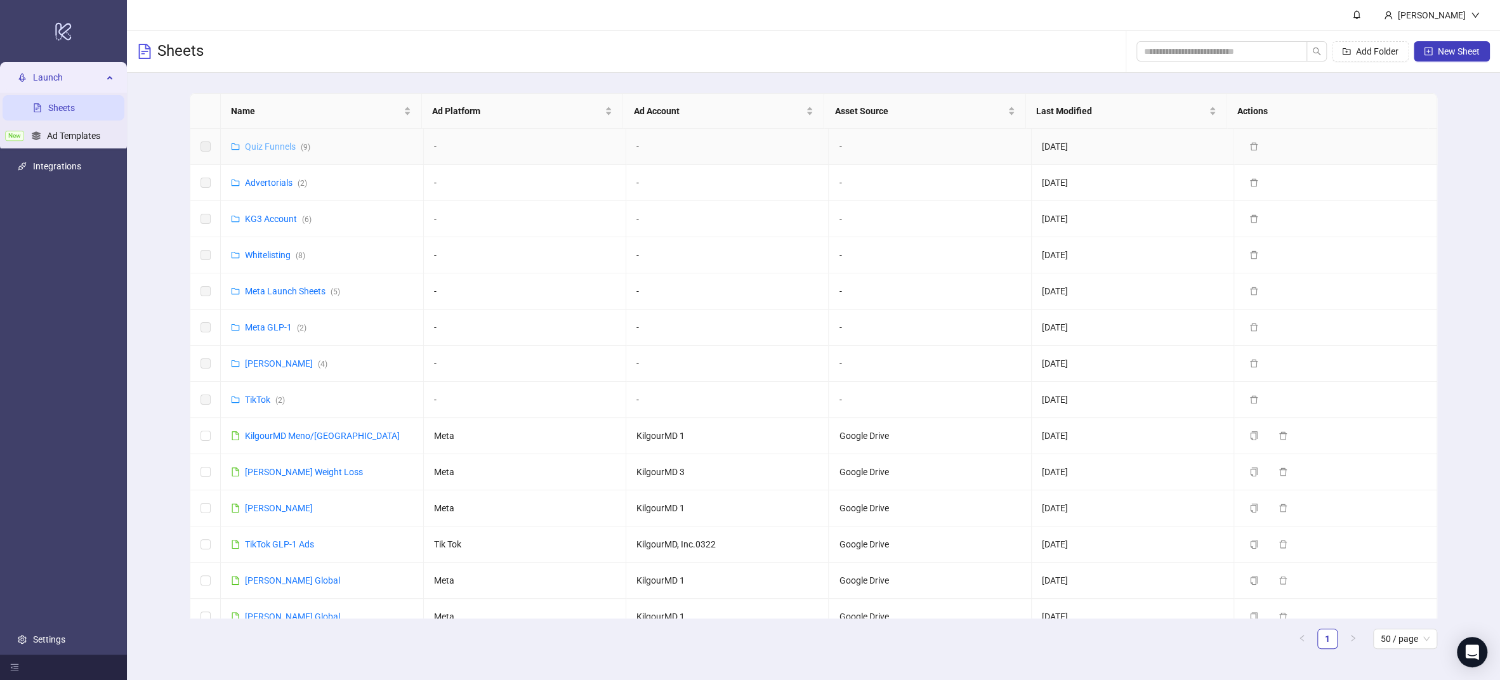
click at [278, 148] on link "Quiz Funnels ( 9 )" at bounding box center [277, 146] width 65 height 10
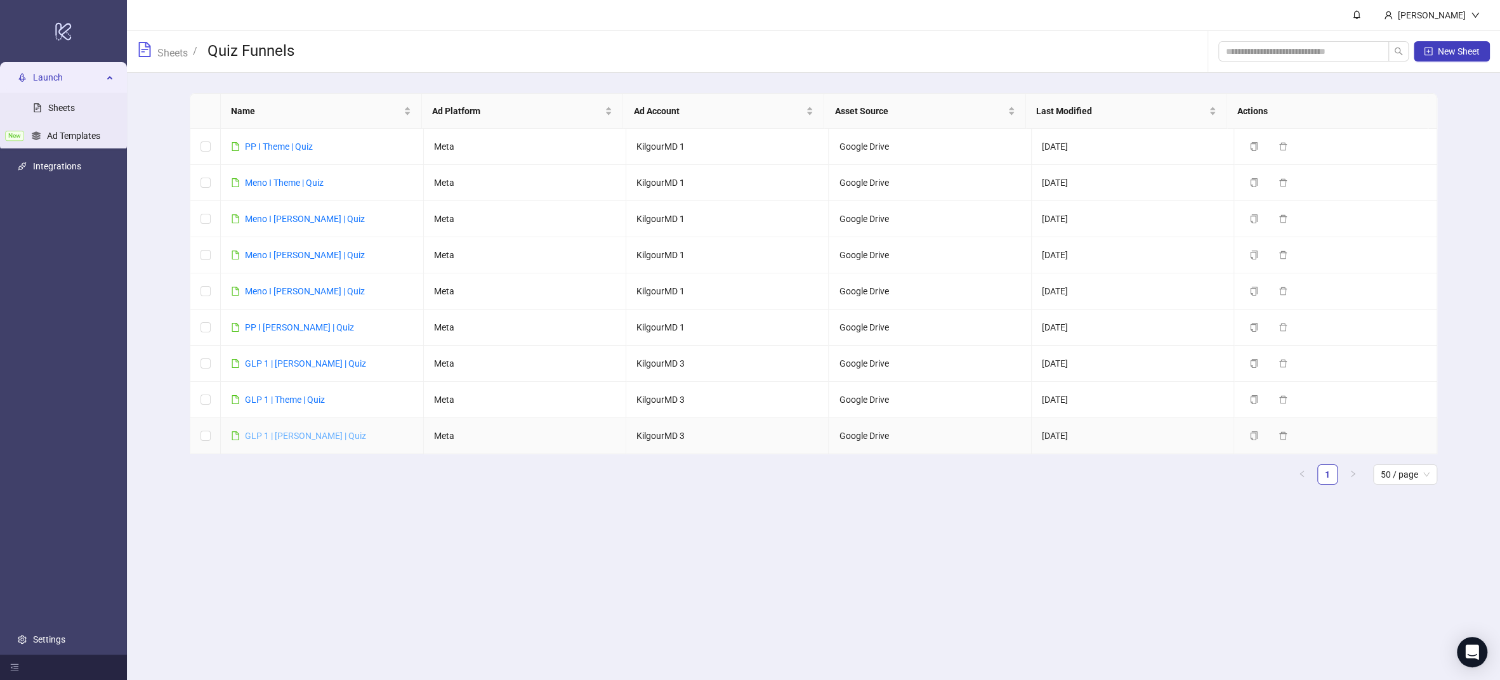
click at [283, 431] on link "GLP 1 | [PERSON_NAME] | Quiz" at bounding box center [305, 436] width 121 height 10
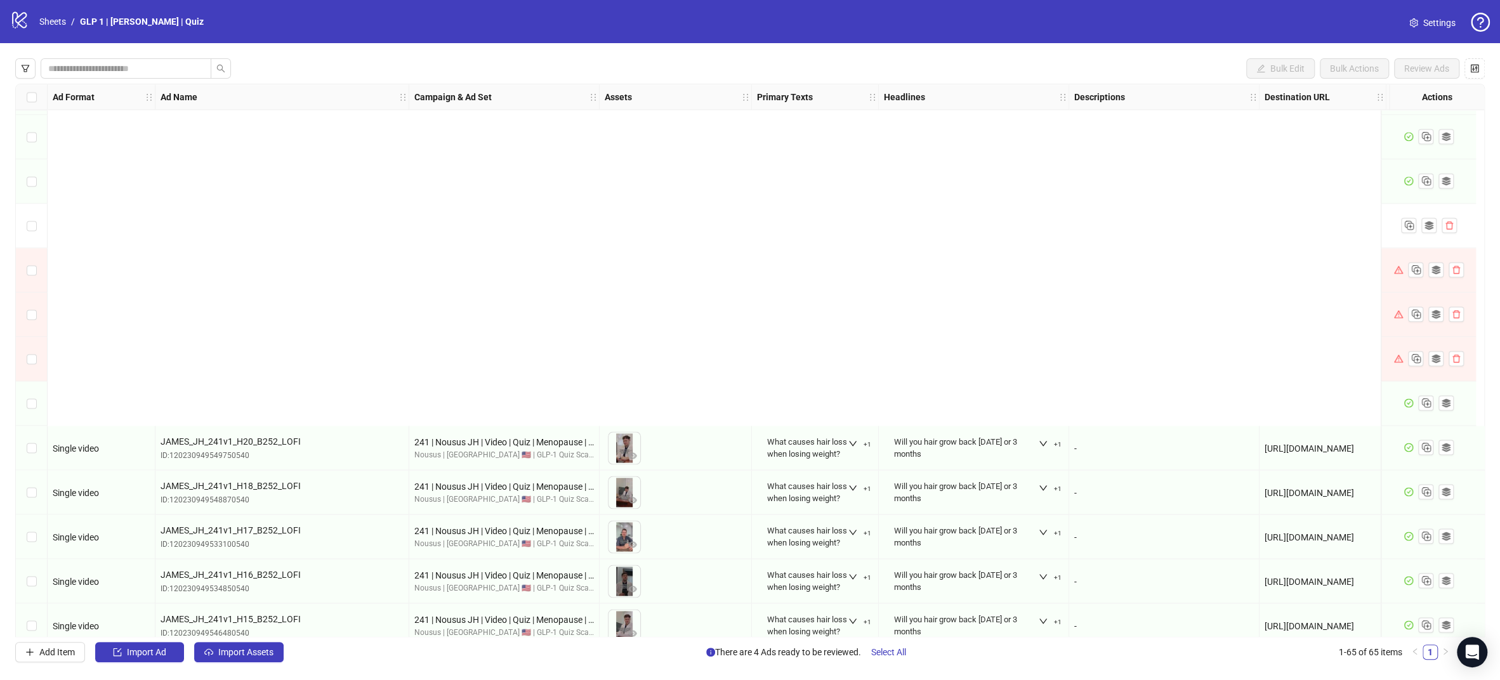
scroll to position [2365, 0]
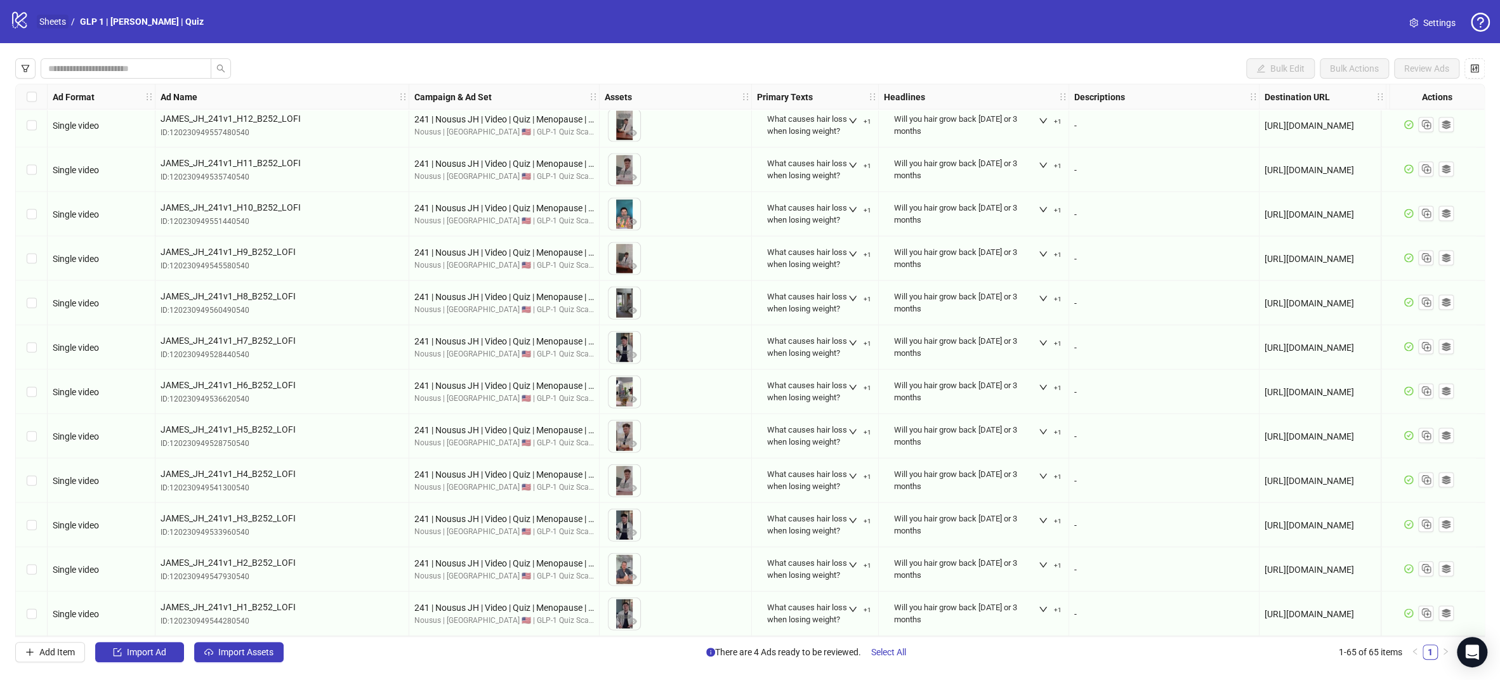
click at [65, 24] on link "Sheets" at bounding box center [53, 22] width 32 height 14
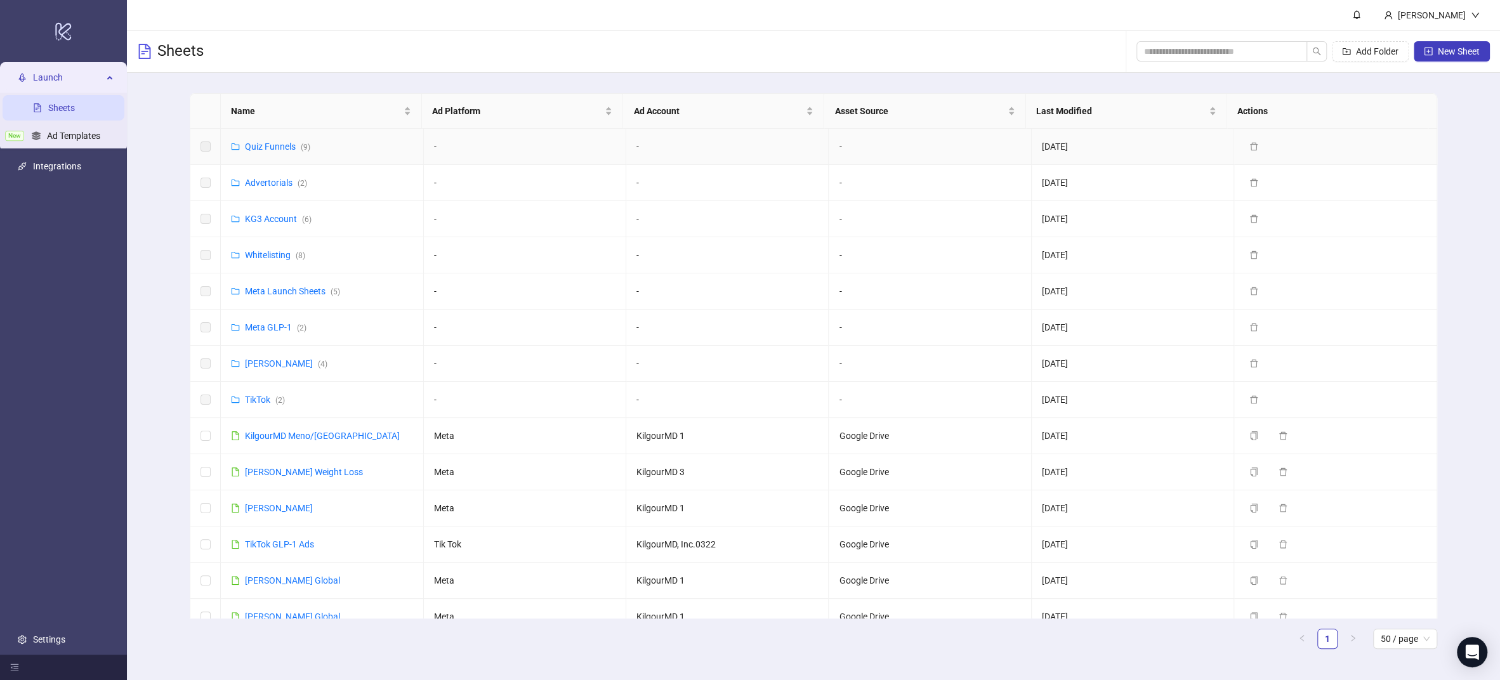
click at [284, 152] on div "Quiz Funnels ( 9 )" at bounding box center [277, 147] width 65 height 14
click at [282, 150] on link "Quiz Funnels ( 9 )" at bounding box center [277, 146] width 65 height 10
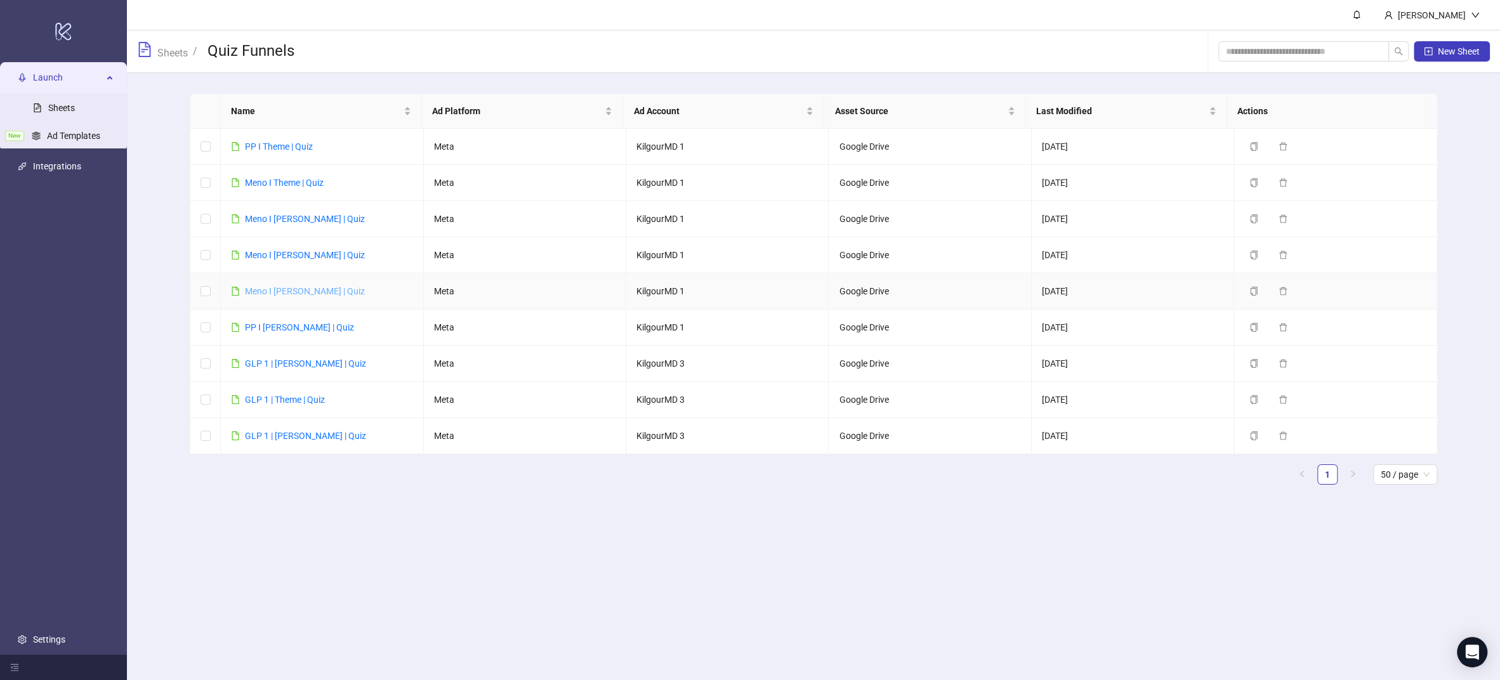
click at [278, 290] on link "Meno I [PERSON_NAME] | Quiz" at bounding box center [305, 291] width 120 height 10
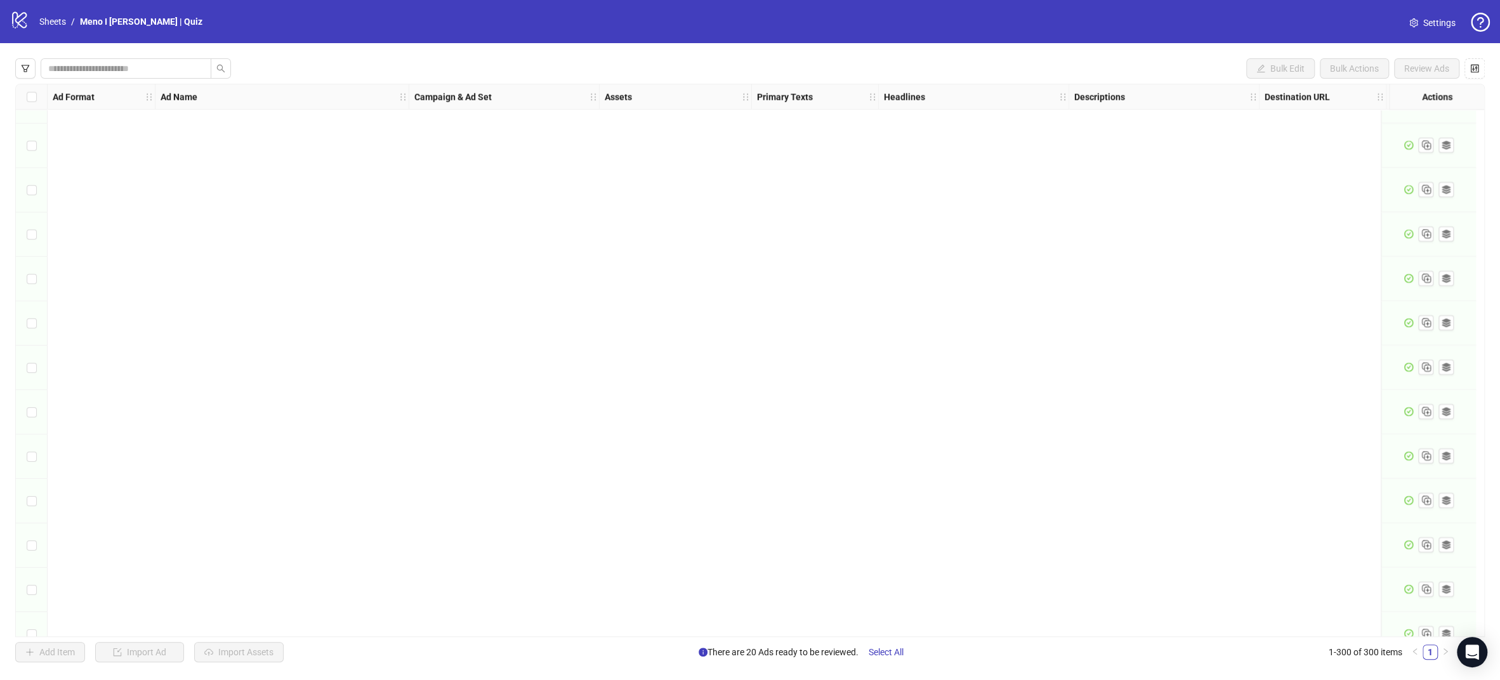
scroll to position [12802, 0]
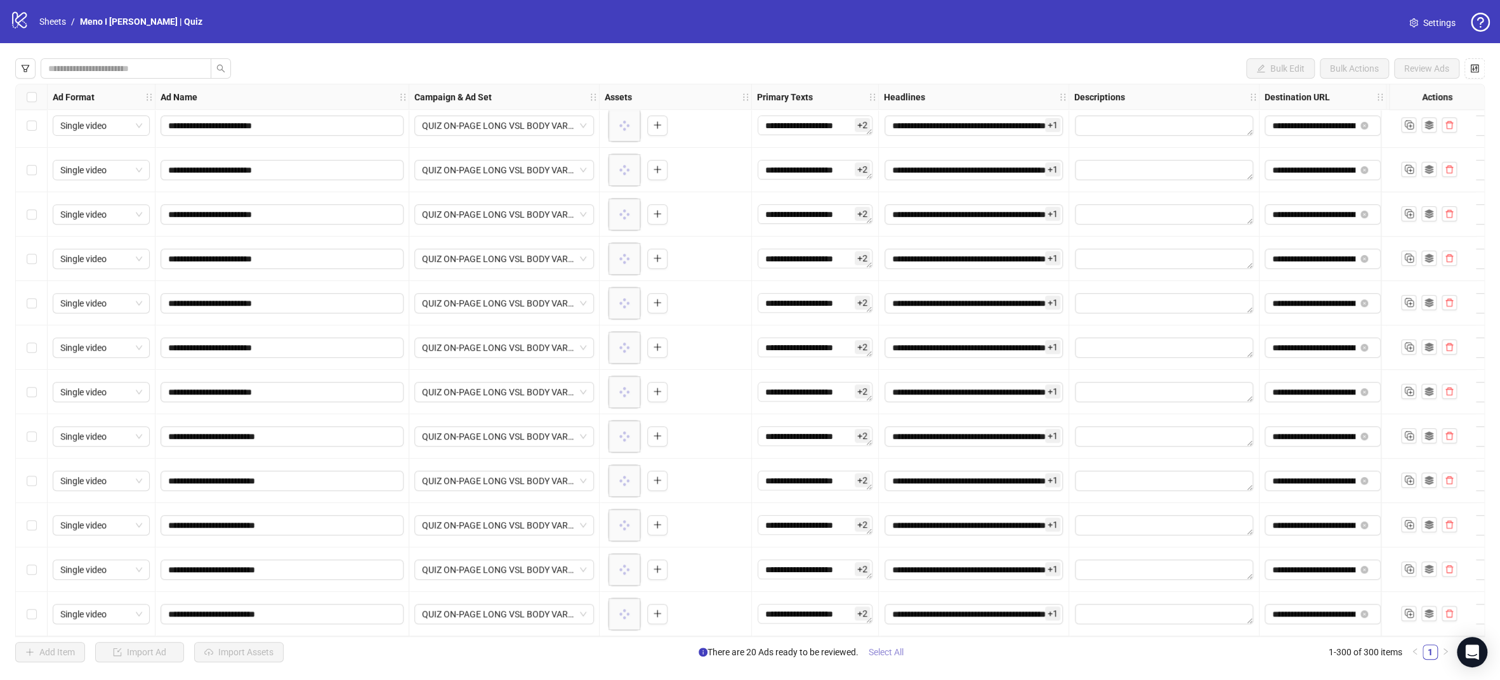
click at [898, 650] on span "Select All" at bounding box center [886, 652] width 35 height 10
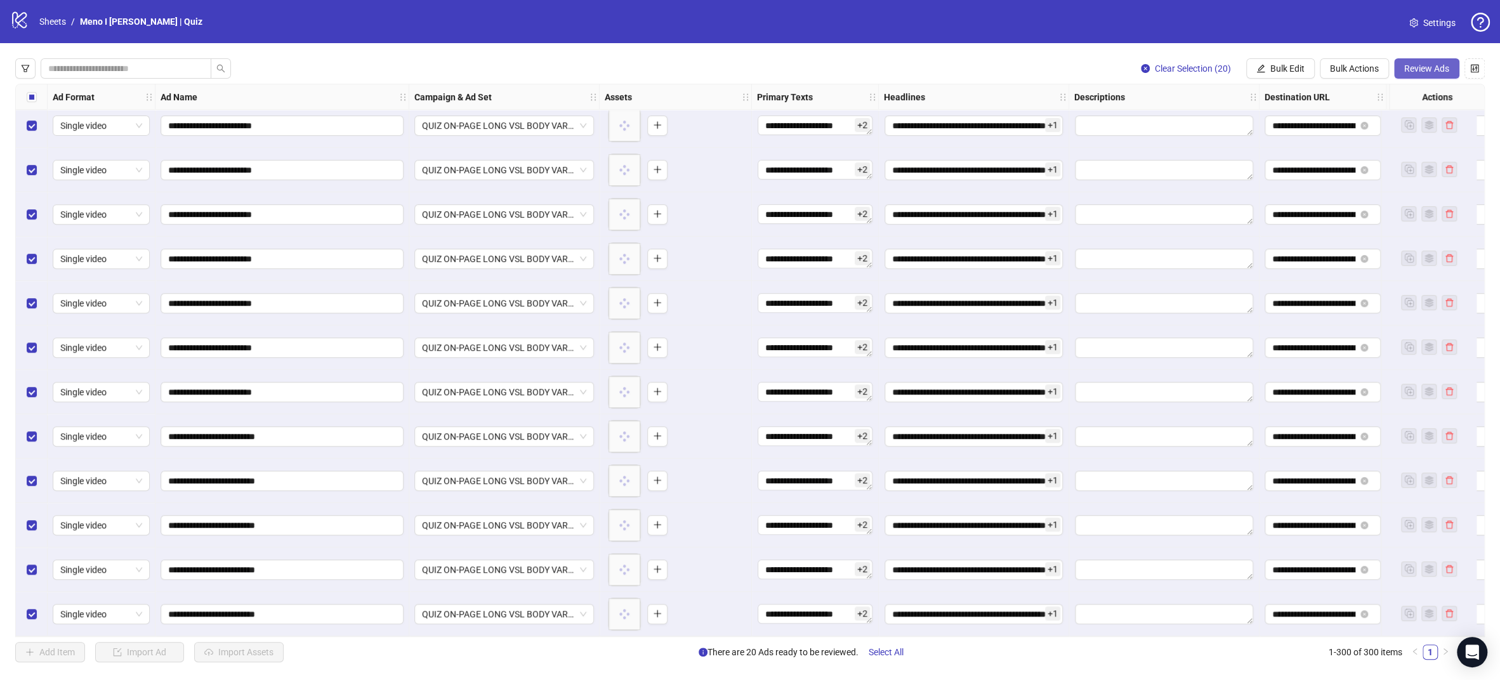
click at [1425, 68] on span "Review Ads" at bounding box center [1426, 68] width 45 height 10
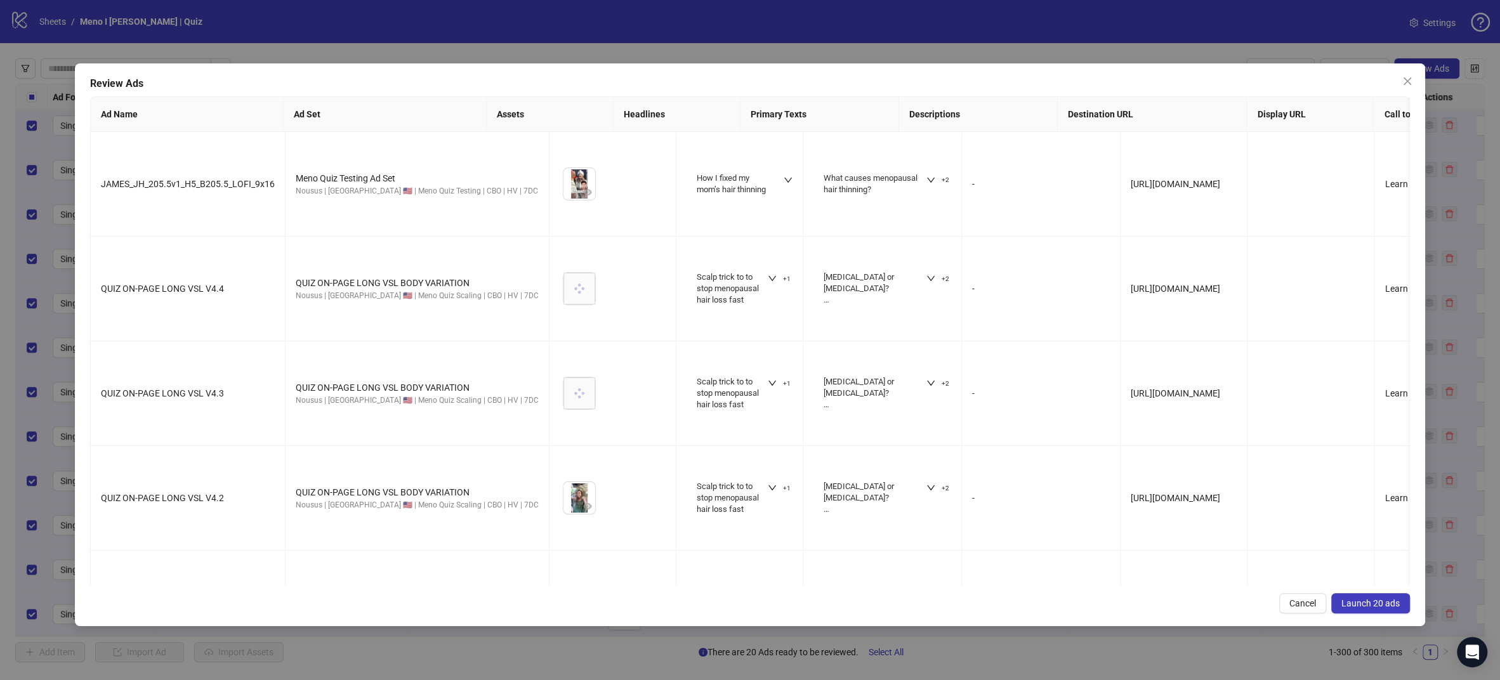
click at [1375, 602] on span "Launch 20 ads" at bounding box center [1370, 603] width 58 height 10
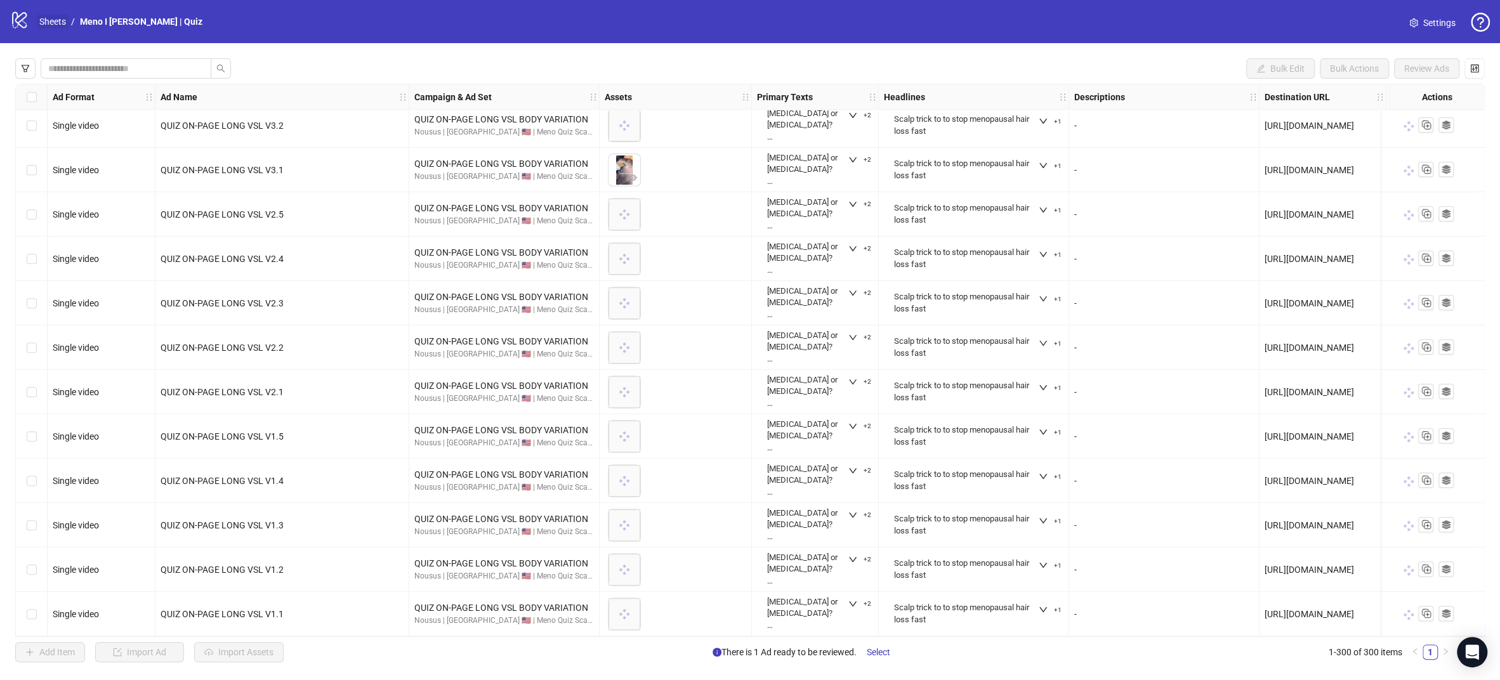
click at [48, 18] on link "Sheets" at bounding box center [53, 22] width 32 height 14
